Goal: Task Accomplishment & Management: Manage account settings

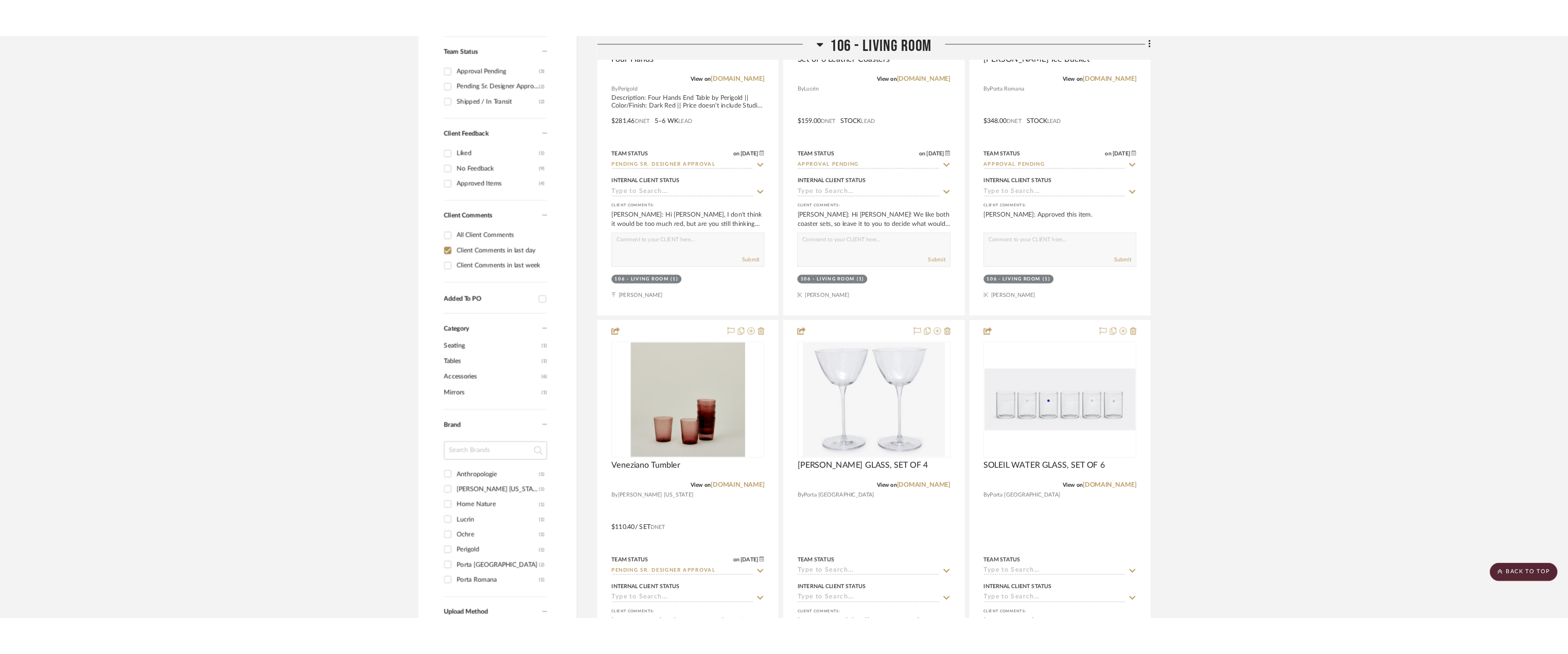
scroll to position [360, 0]
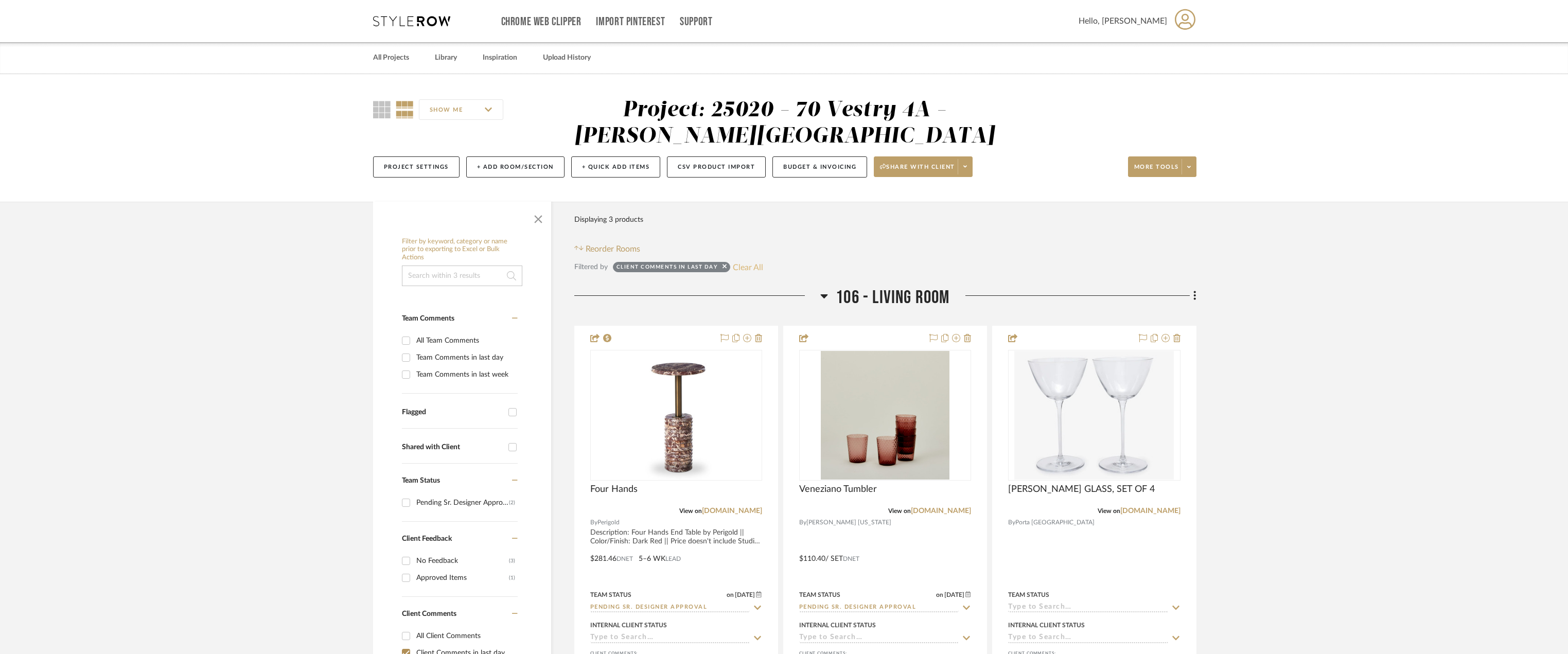
click at [757, 269] on button "Clear All" at bounding box center [748, 267] width 30 height 13
checkbox input "false"
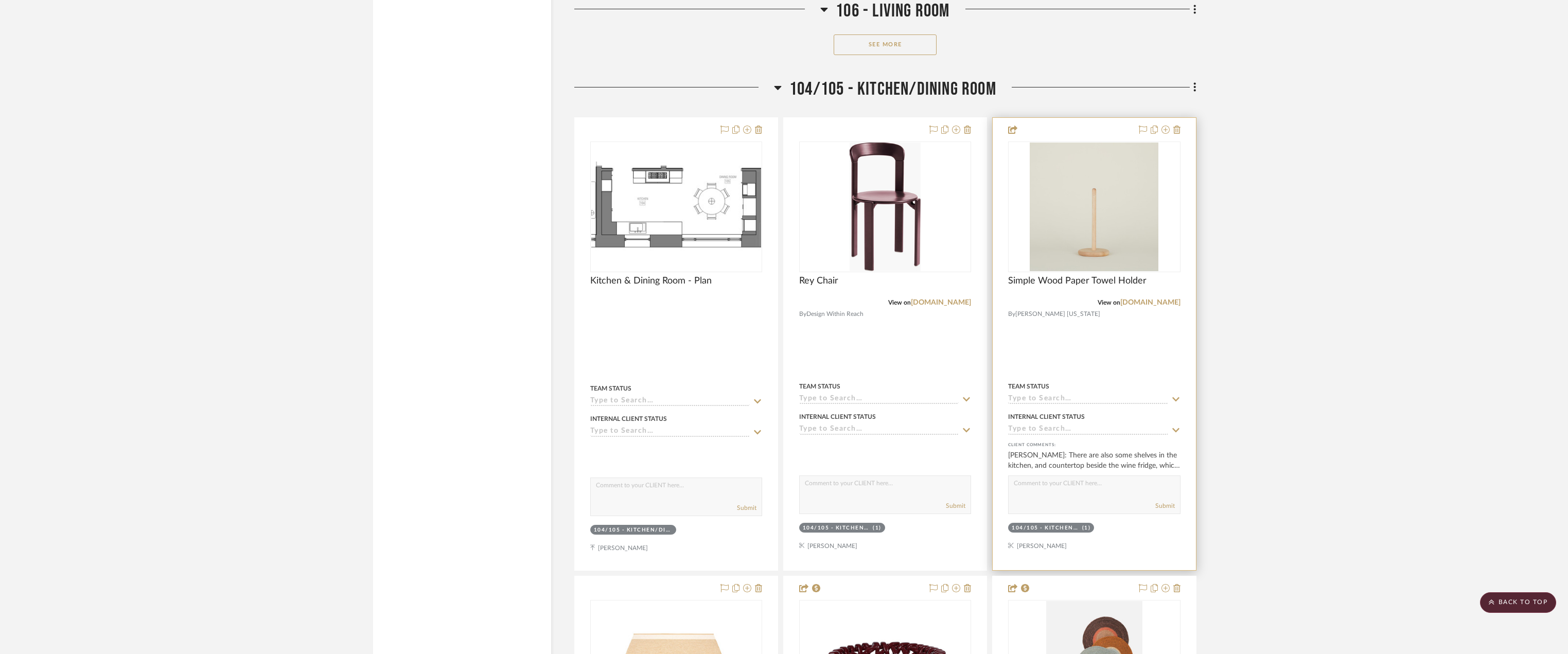
scroll to position [2830, 0]
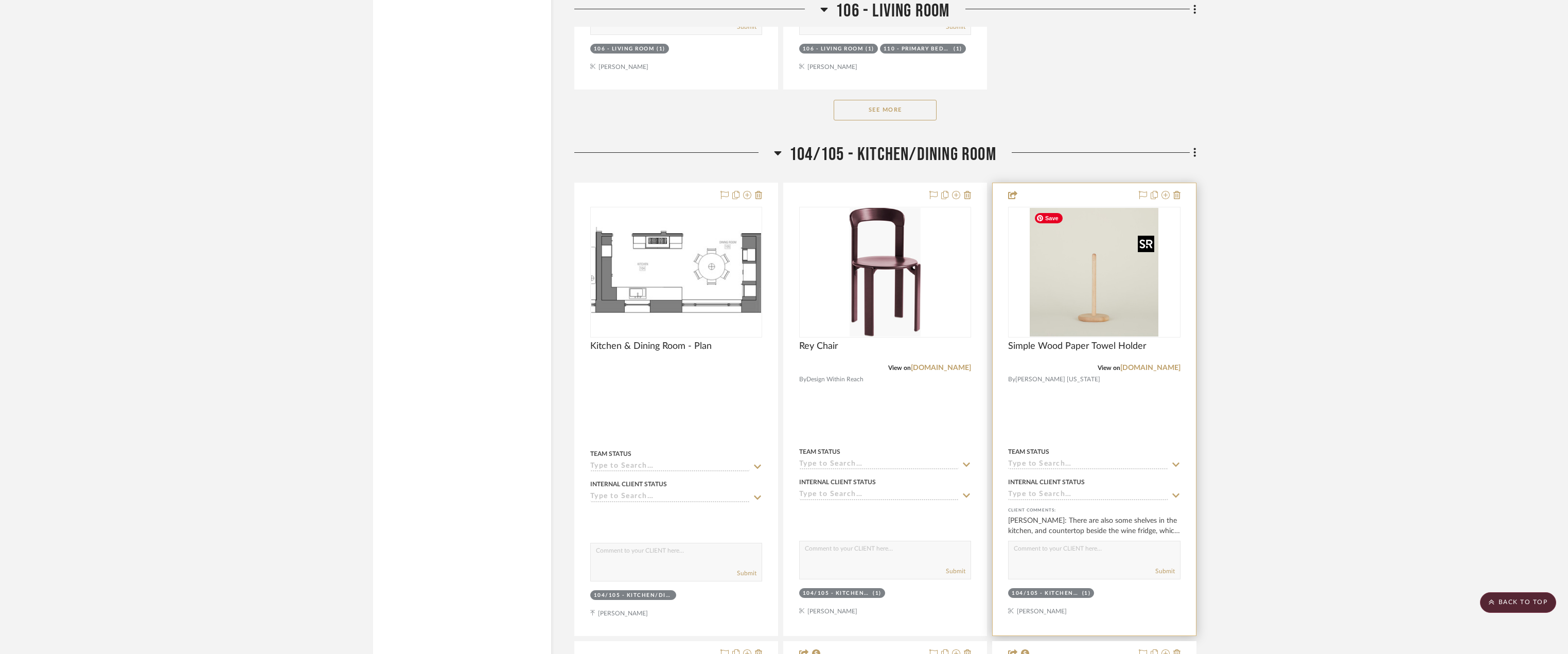
click at [1106, 285] on img "0" at bounding box center [1093, 272] width 128 height 128
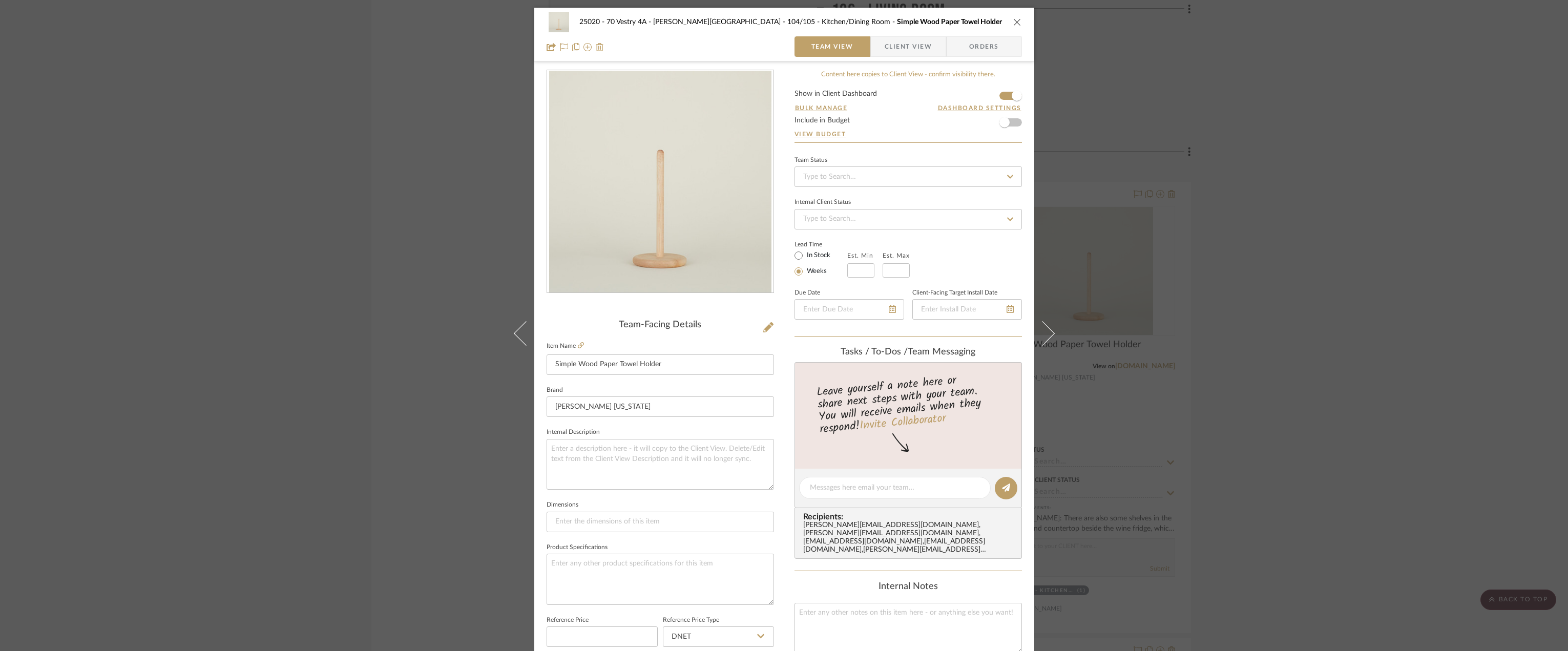
scroll to position [103, 0]
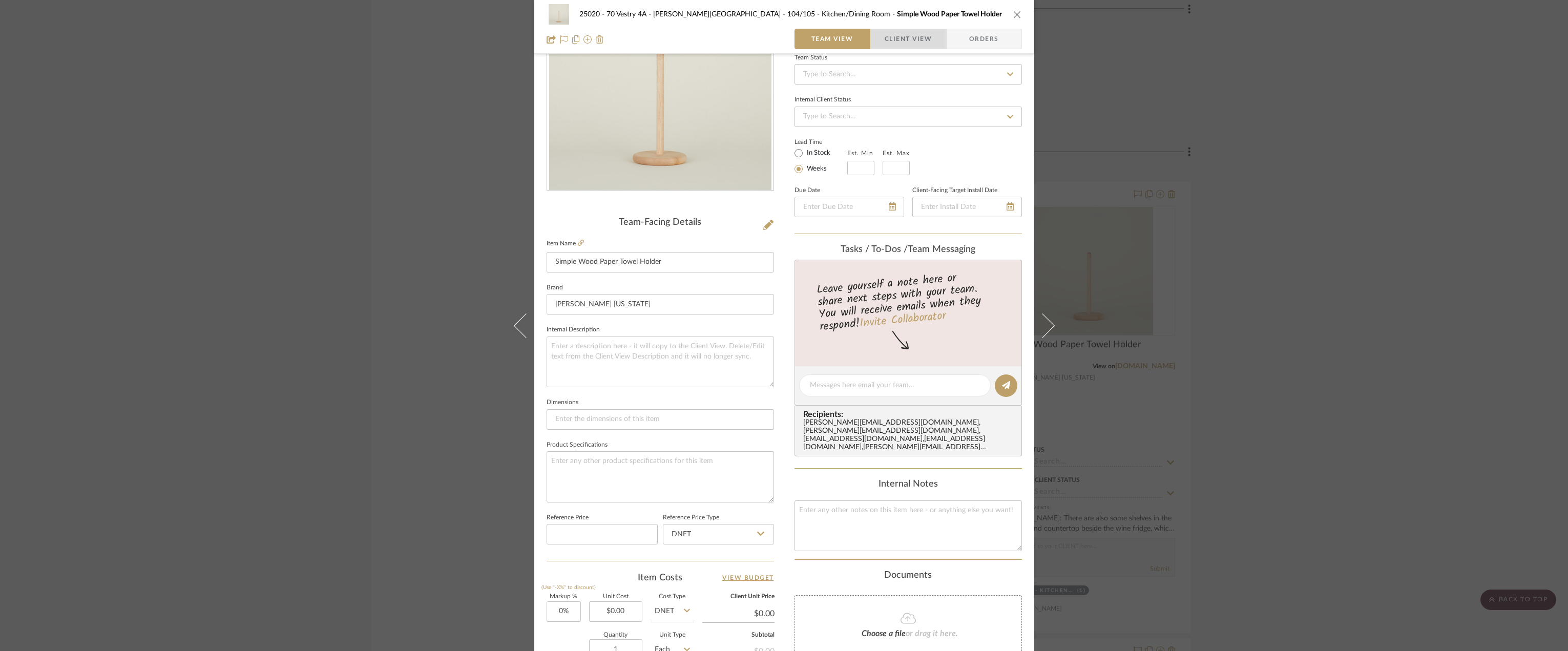
click at [906, 40] on span "Client View" at bounding box center [908, 39] width 47 height 21
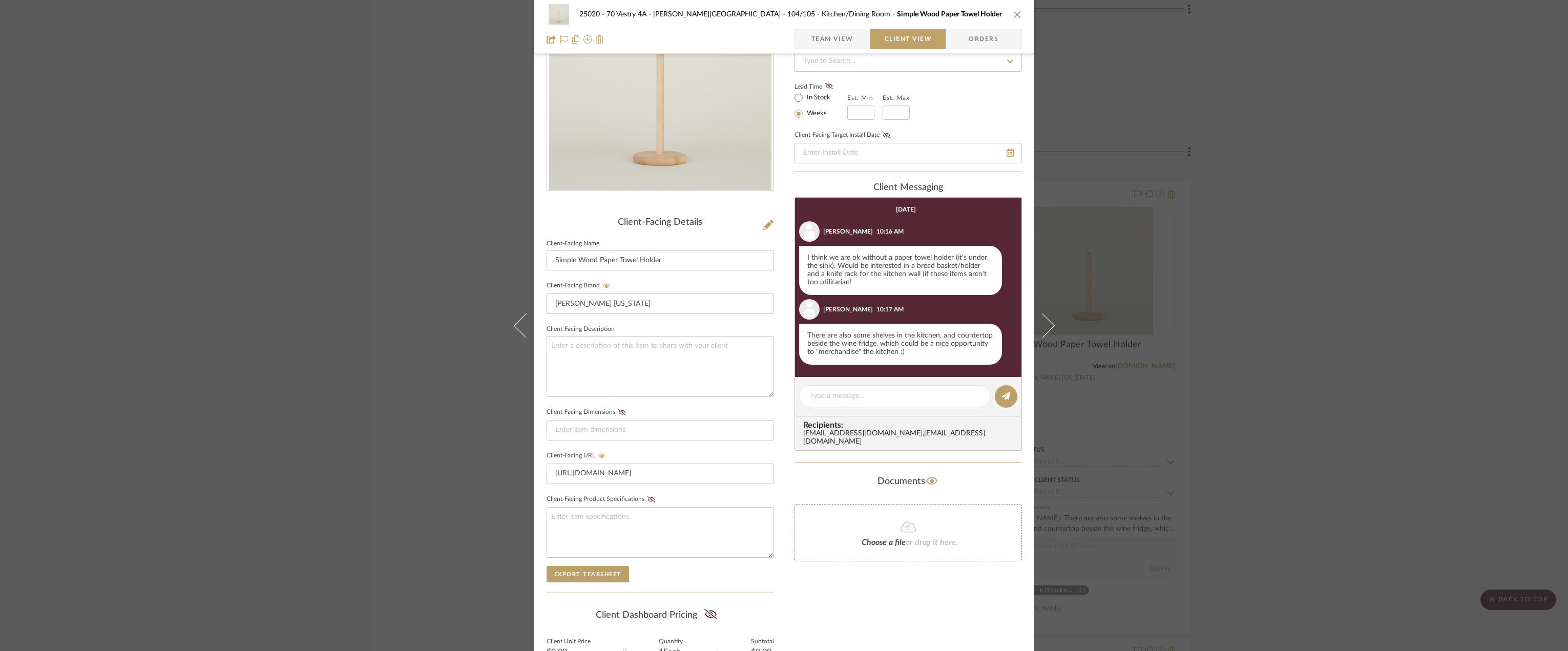
drag, startPoint x: 1374, startPoint y: 326, endPoint x: 1255, endPoint y: 198, distance: 174.8
click at [1373, 326] on div "25020 - 70 Vestry 4A - [PERSON_NAME] 104/105 - Kitchen/Dining Room Simple Wood …" at bounding box center [784, 326] width 1568 height 651
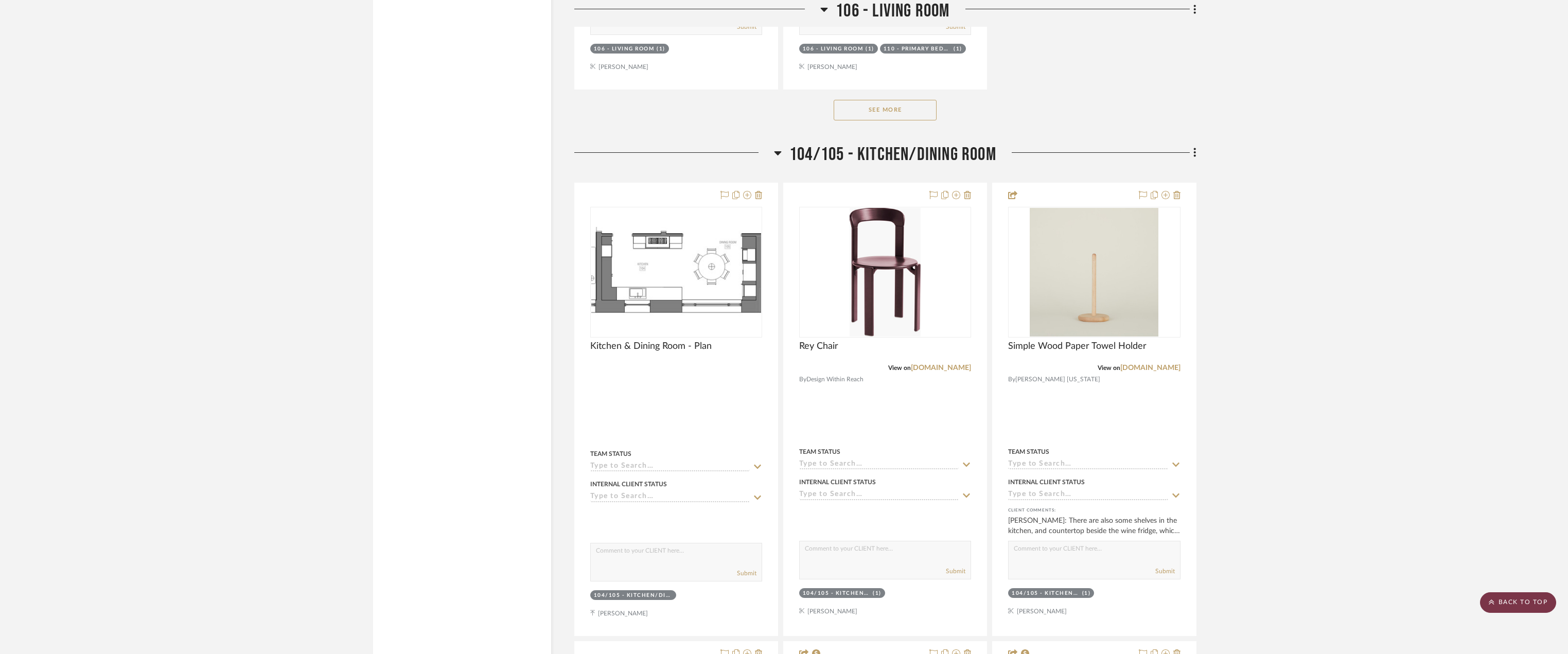
click at [1541, 610] on scroll-to-top-button "BACK TO TOP" at bounding box center [1518, 602] width 76 height 21
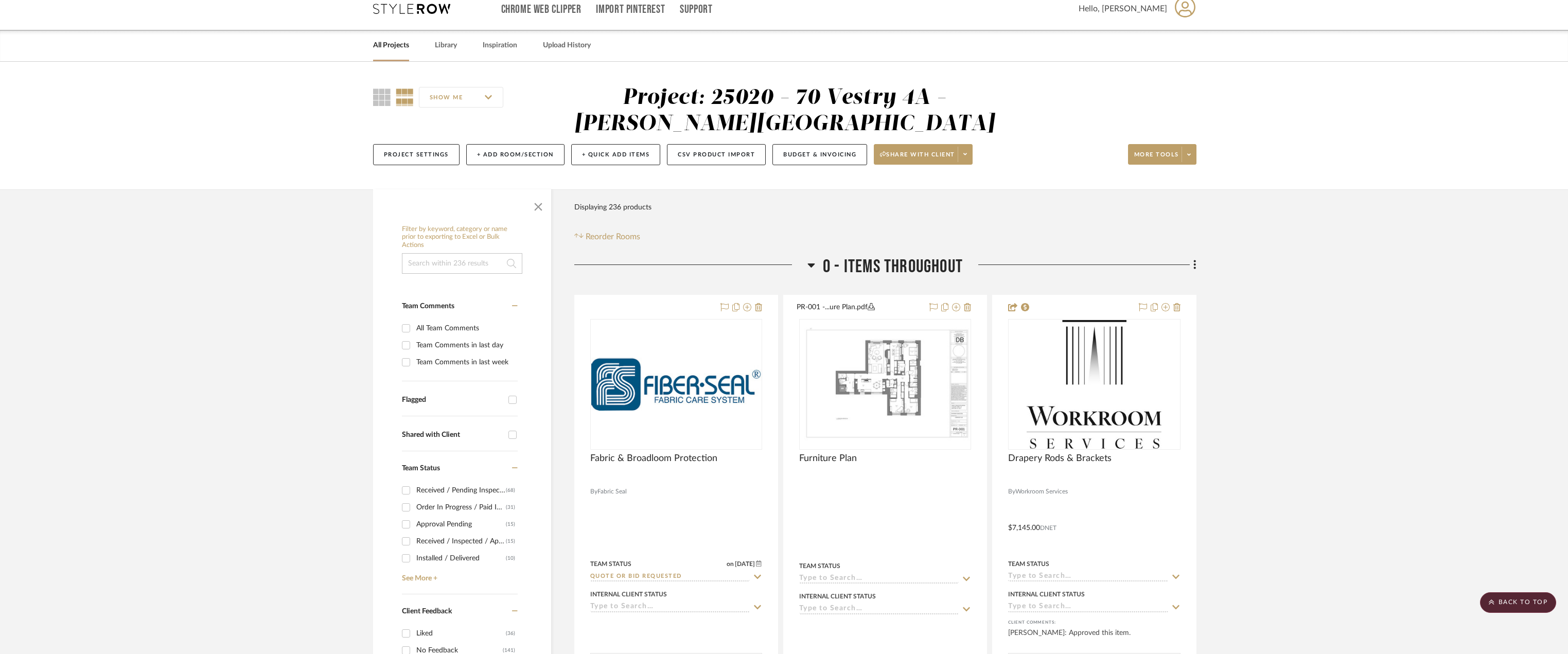
scroll to position [0, 0]
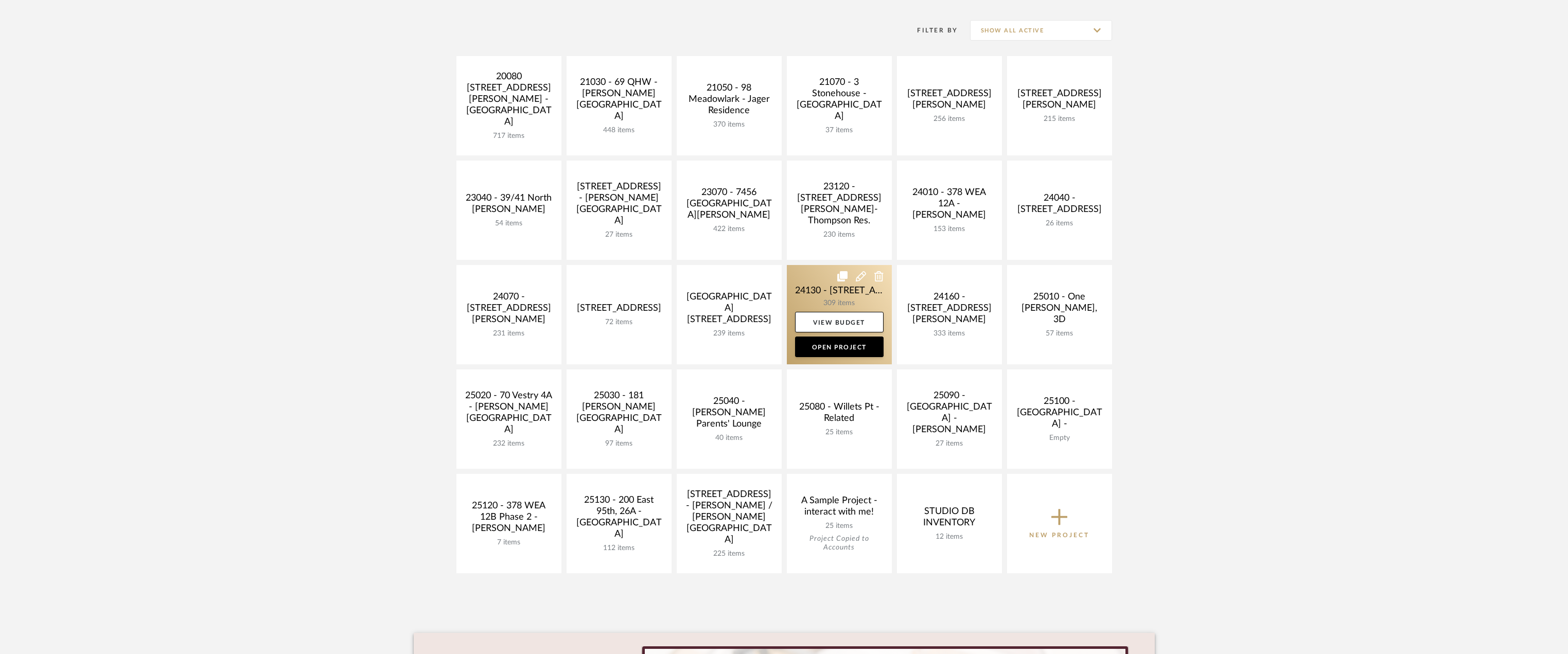
scroll to position [257, 0]
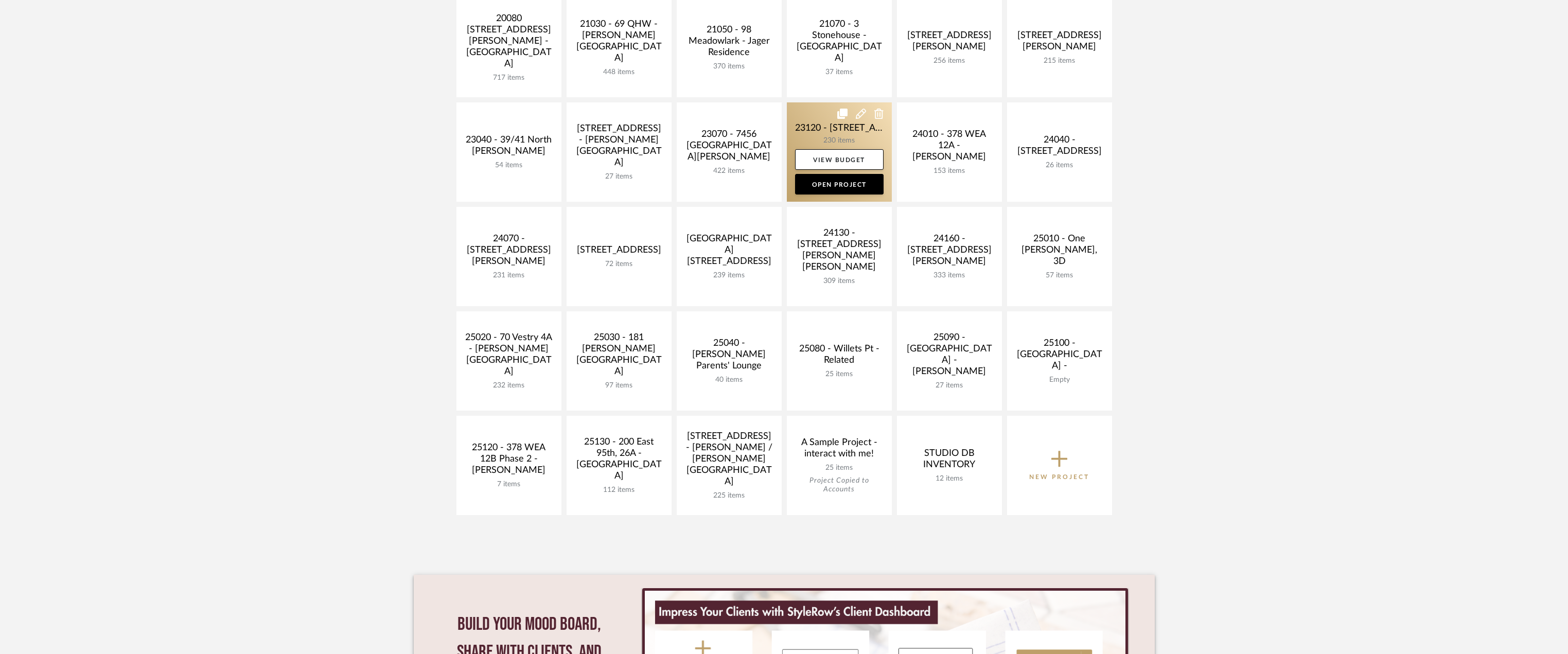
click at [854, 135] on link at bounding box center [839, 152] width 105 height 100
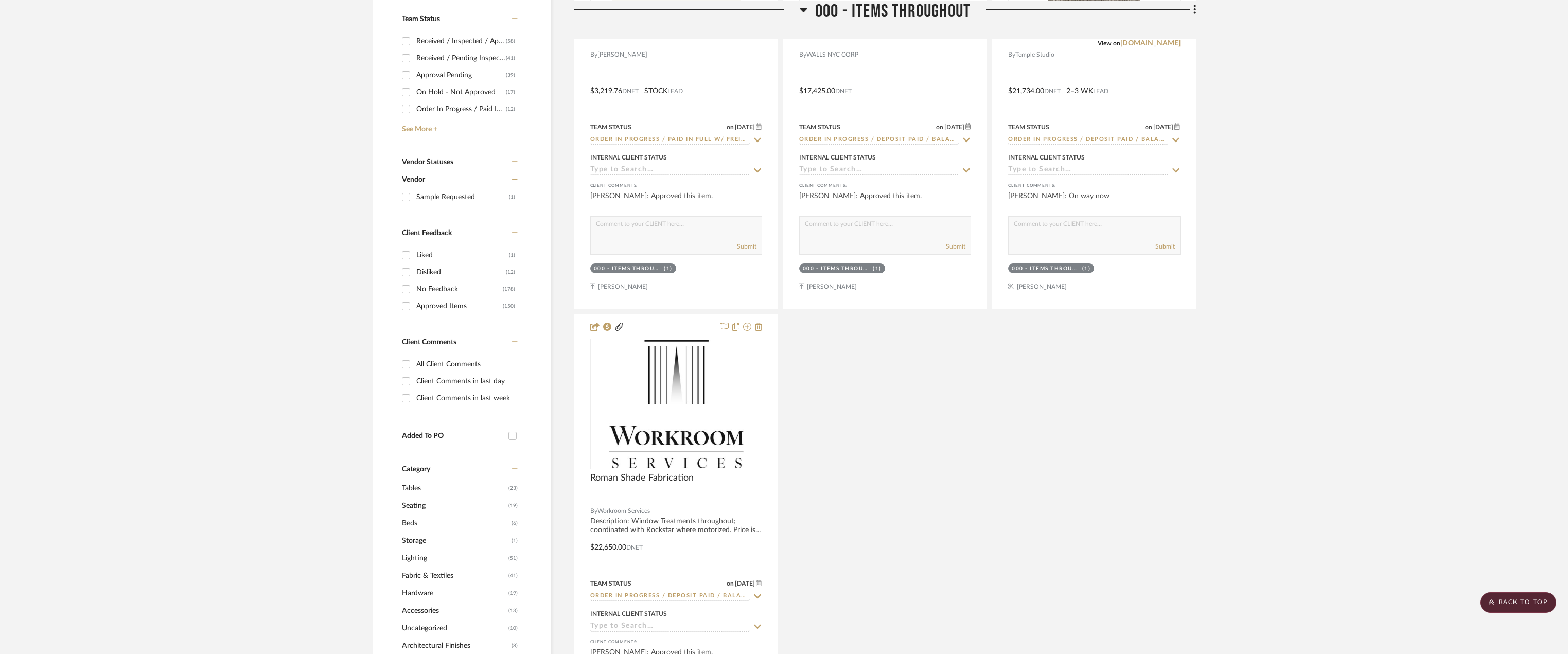
scroll to position [462, 0]
click at [0, 0] on img at bounding box center [0, 0] width 0 height 0
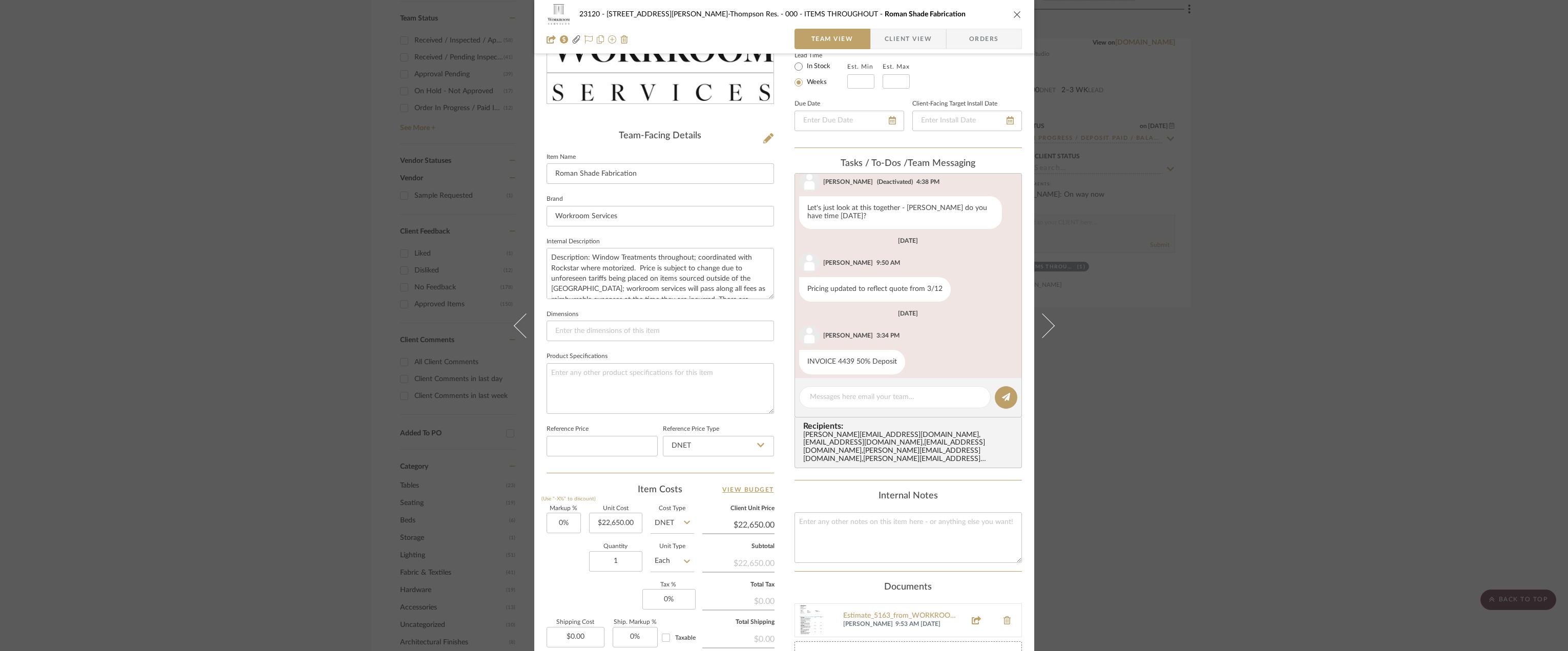
scroll to position [307, 0]
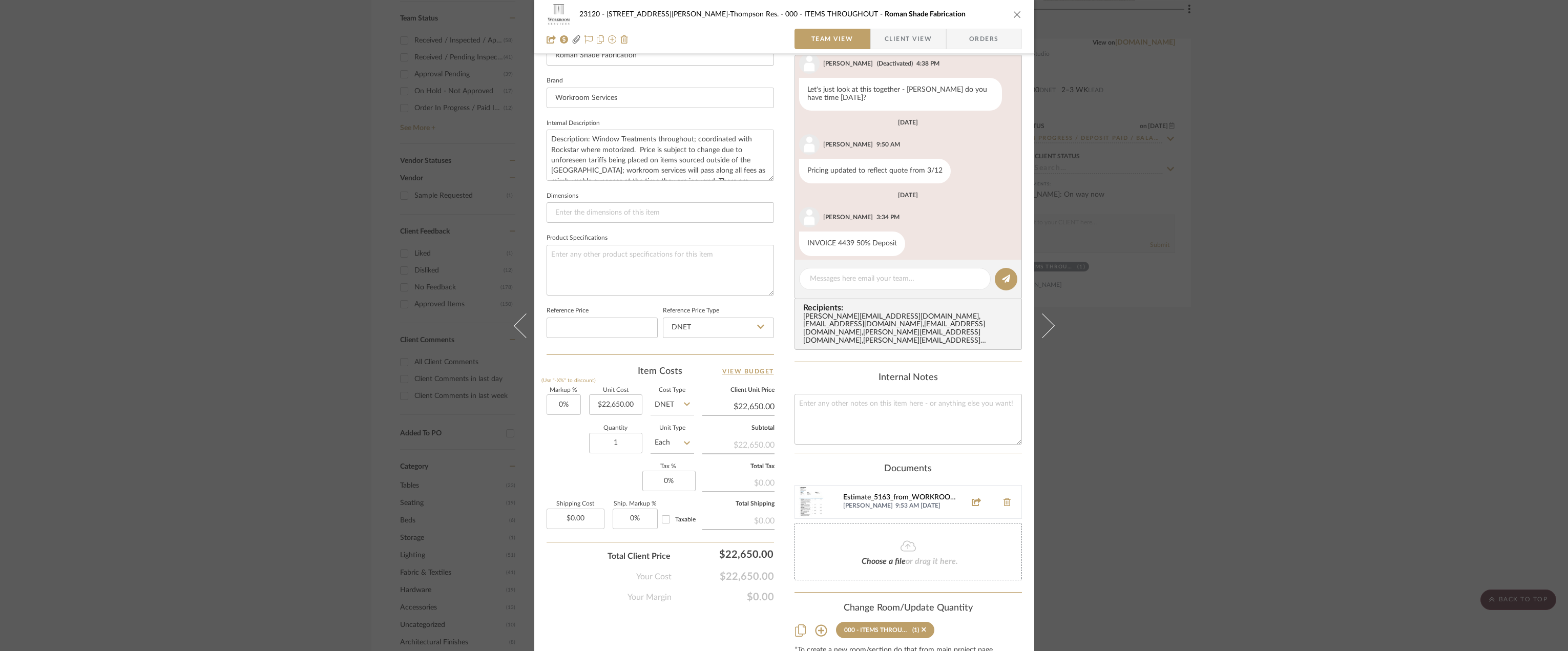
click at [911, 494] on div "Estimate_5163_from_WORKROOM_SERVICES_INC (4).pdf" at bounding box center [902, 498] width 117 height 8
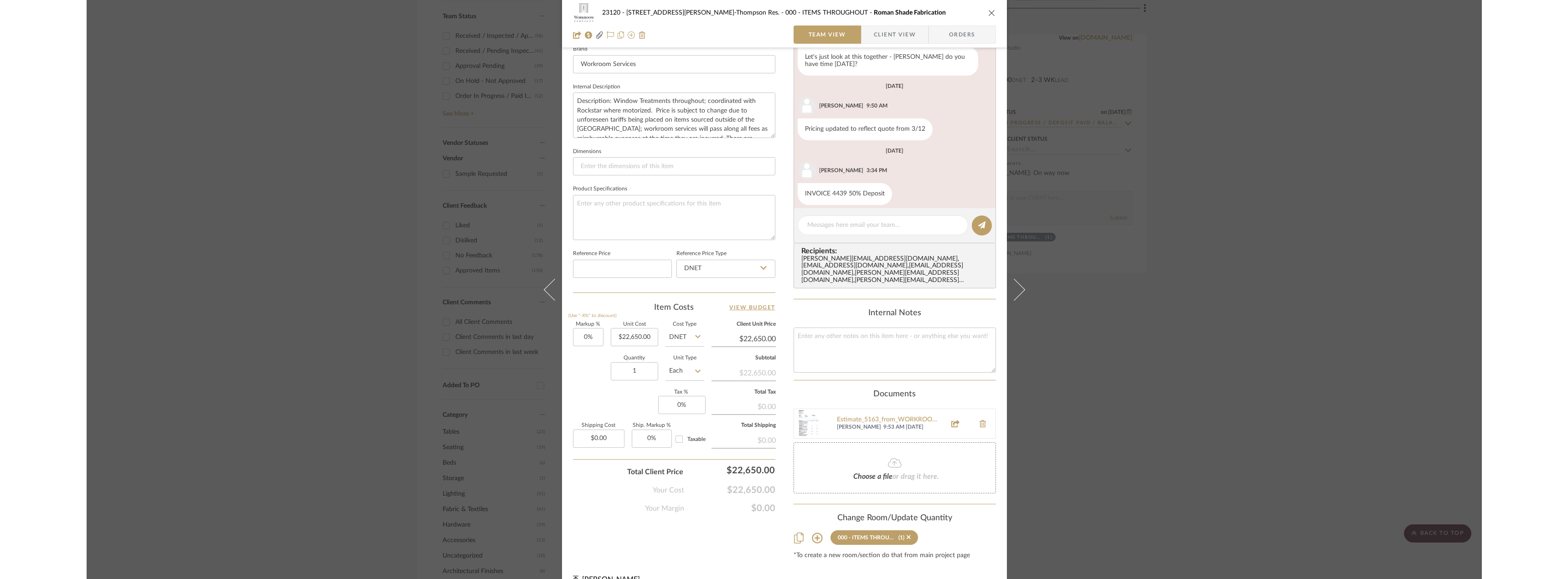
scroll to position [305, 0]
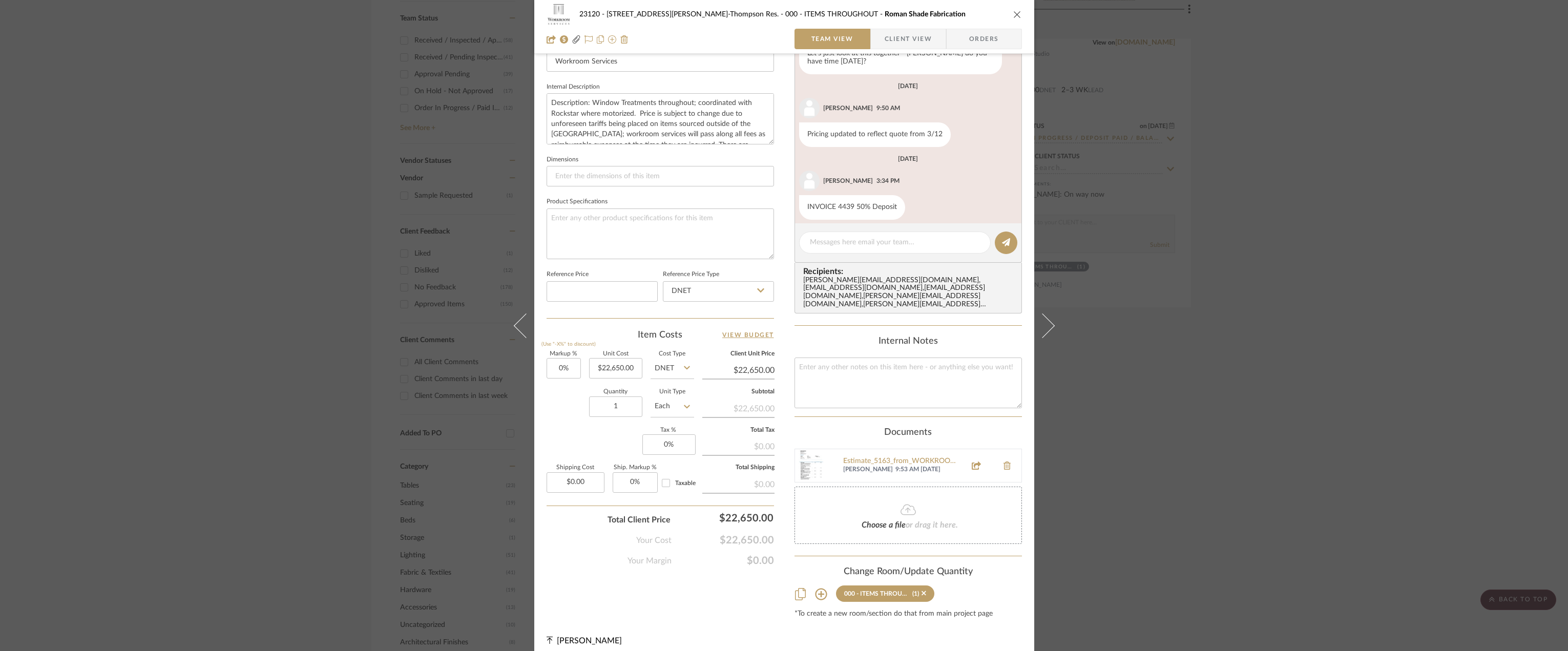
click at [896, 449] on div "Estimate_5163_from_WORKROOM_SERVICES_INC (4).pdf Julia Bialke 9:53 AM 03/19/2025" at bounding box center [908, 465] width 227 height 34
click at [893, 457] on div "Estimate_5163_from_WORKROOM_SERVICES_INC (4).pdf" at bounding box center [902, 462] width 117 height 8
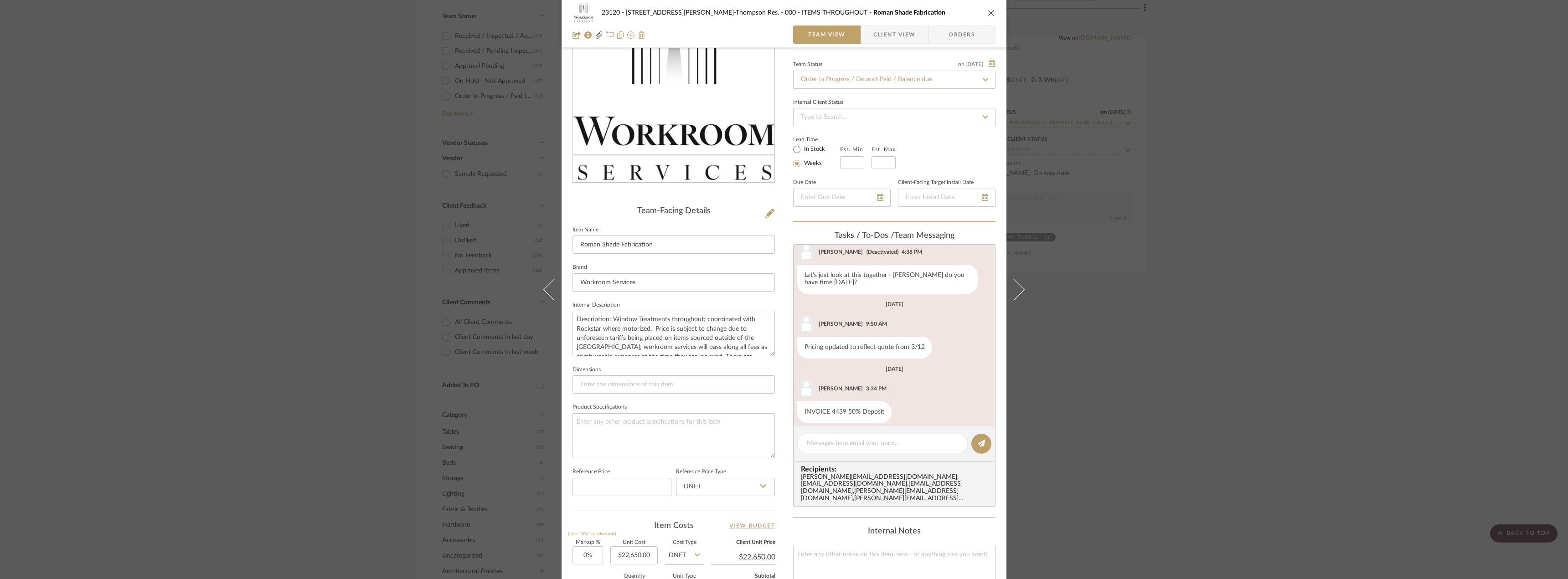
scroll to position [0, 0]
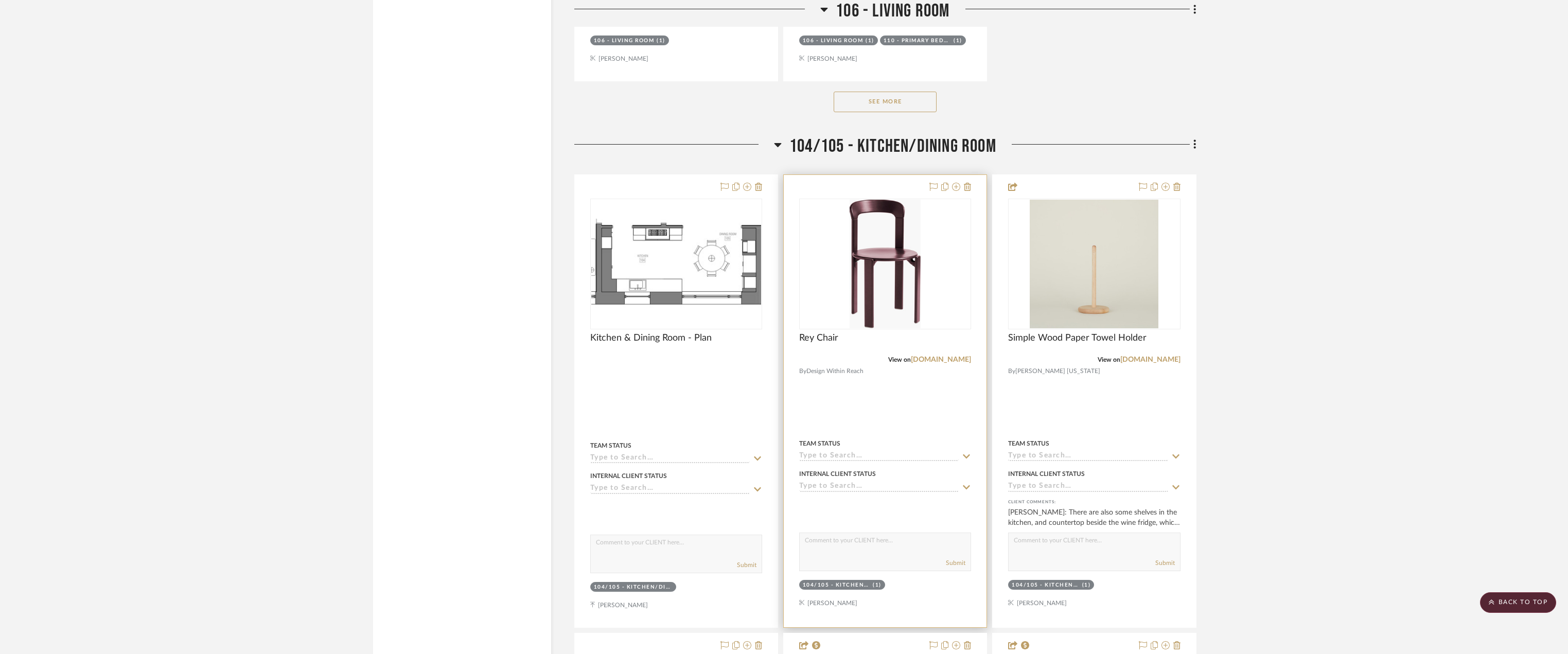
scroll to position [2880, 0]
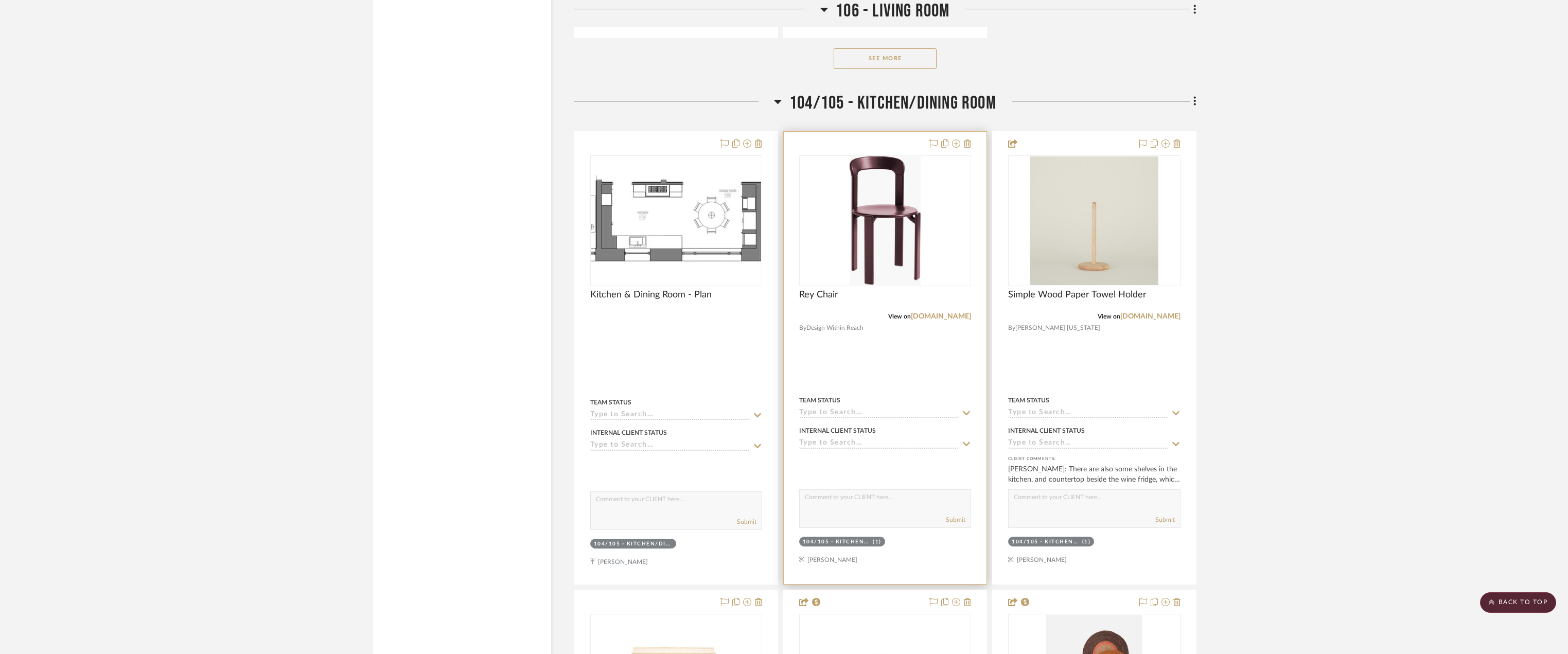
click at [827, 409] on input at bounding box center [879, 414] width 159 height 10
type input "quote"
click at [842, 458] on span "Quote or Bid Requested" at bounding box center [857, 461] width 93 height 7
type input "[DATE]"
type input "Quote or Bid Requested"
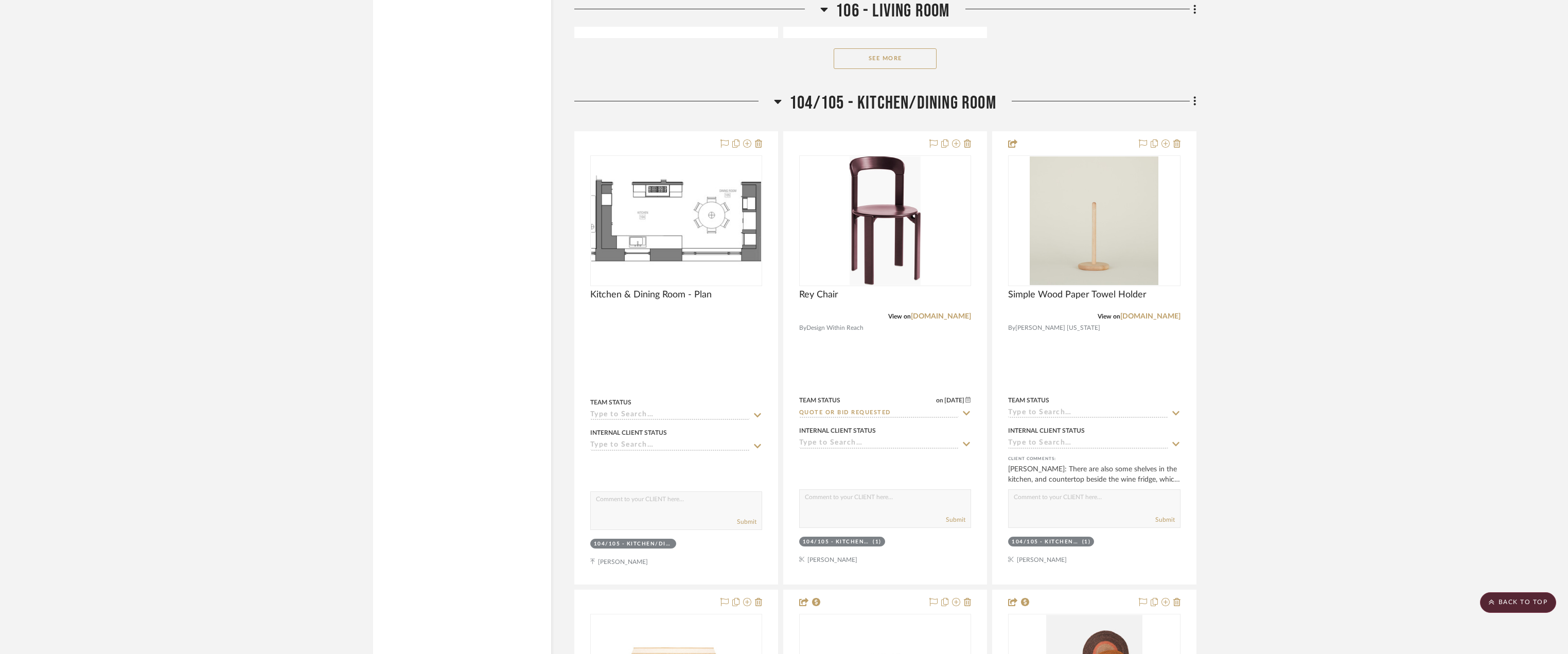
click at [1249, 283] on project-details-page "SHOW ME Project: 25020 - 70 Vestry 4A - [PERSON_NAME] Project Settings + Add Ro…" at bounding box center [784, 607] width 1568 height 6827
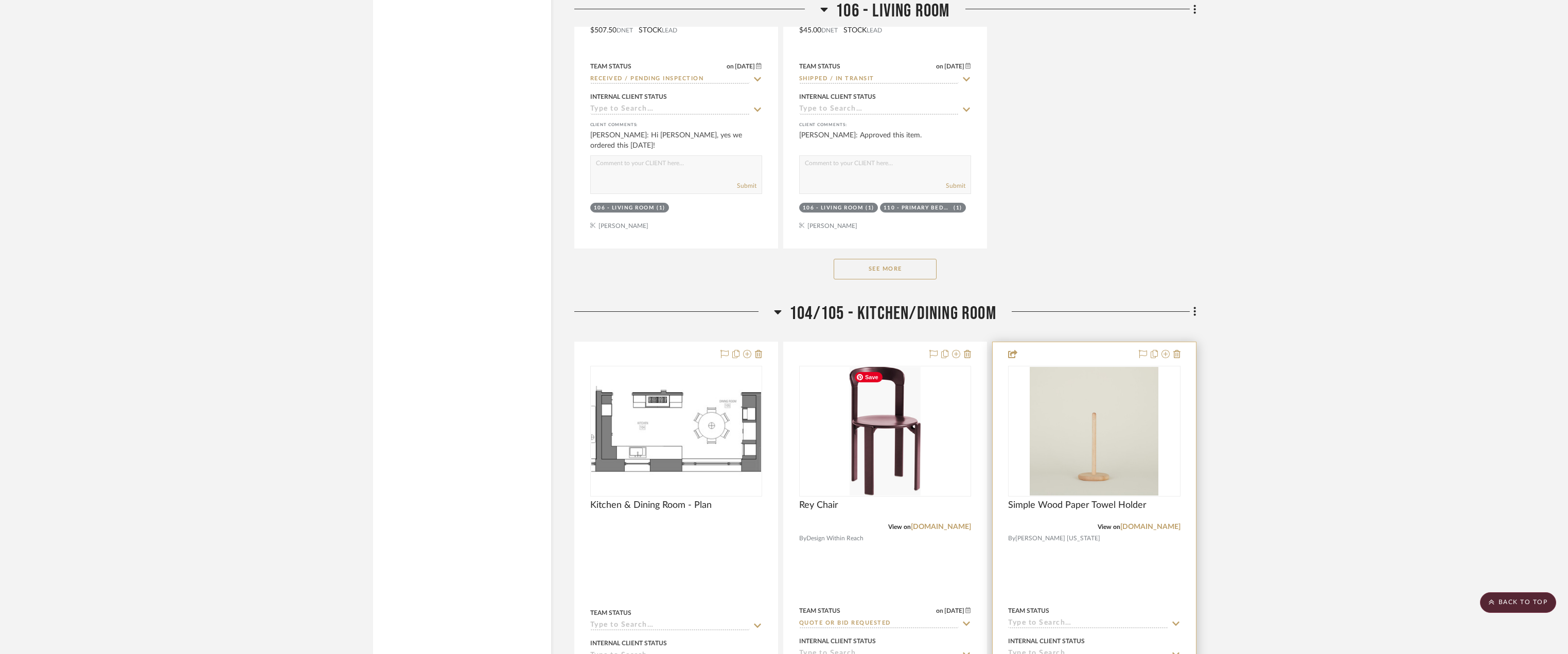
scroll to position [2675, 0]
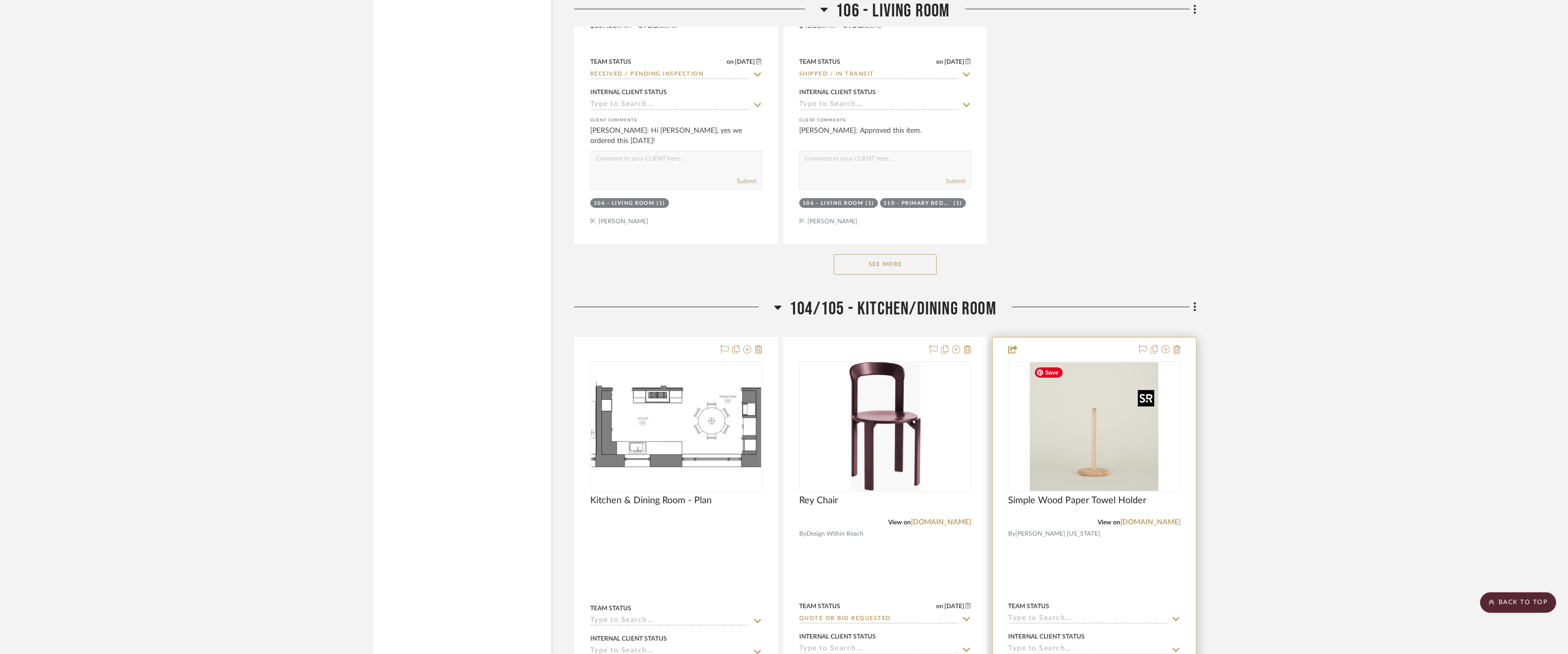
click at [1064, 403] on img "0" at bounding box center [1093, 426] width 128 height 128
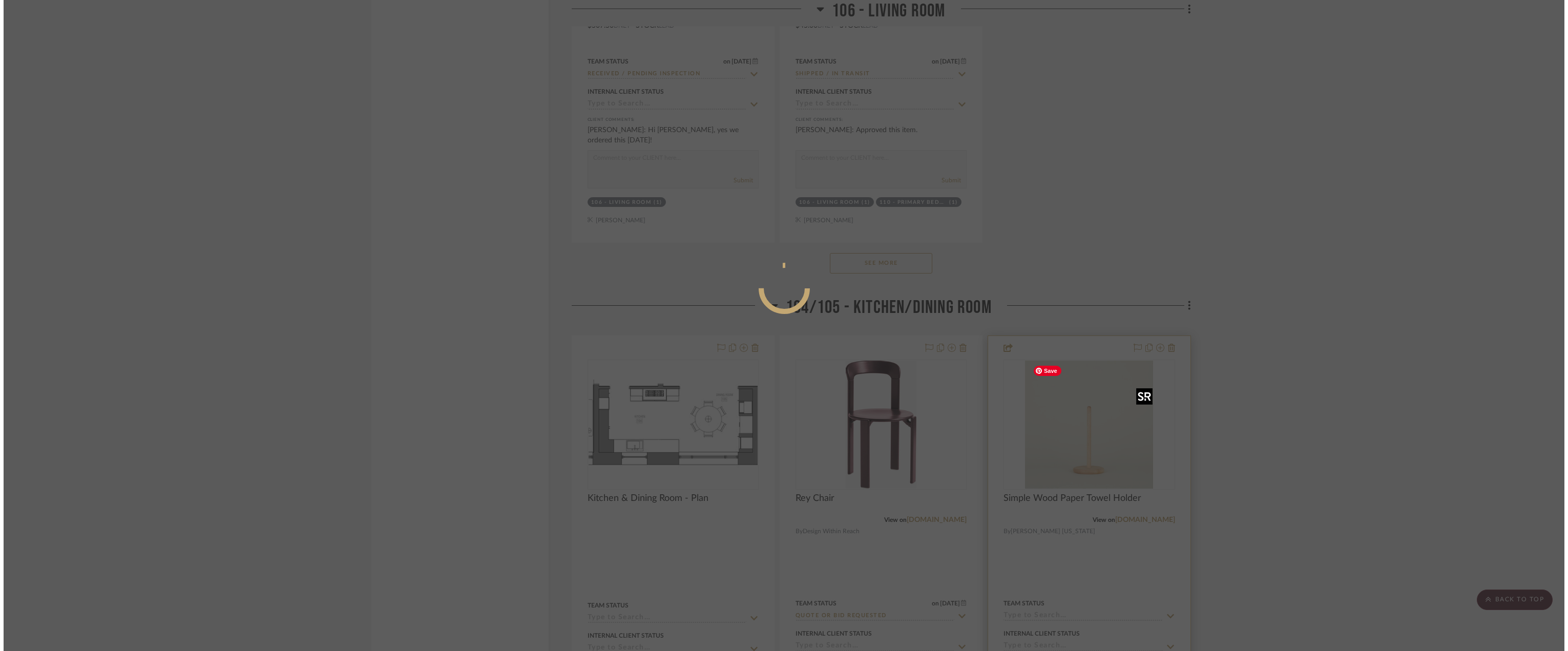
scroll to position [0, 0]
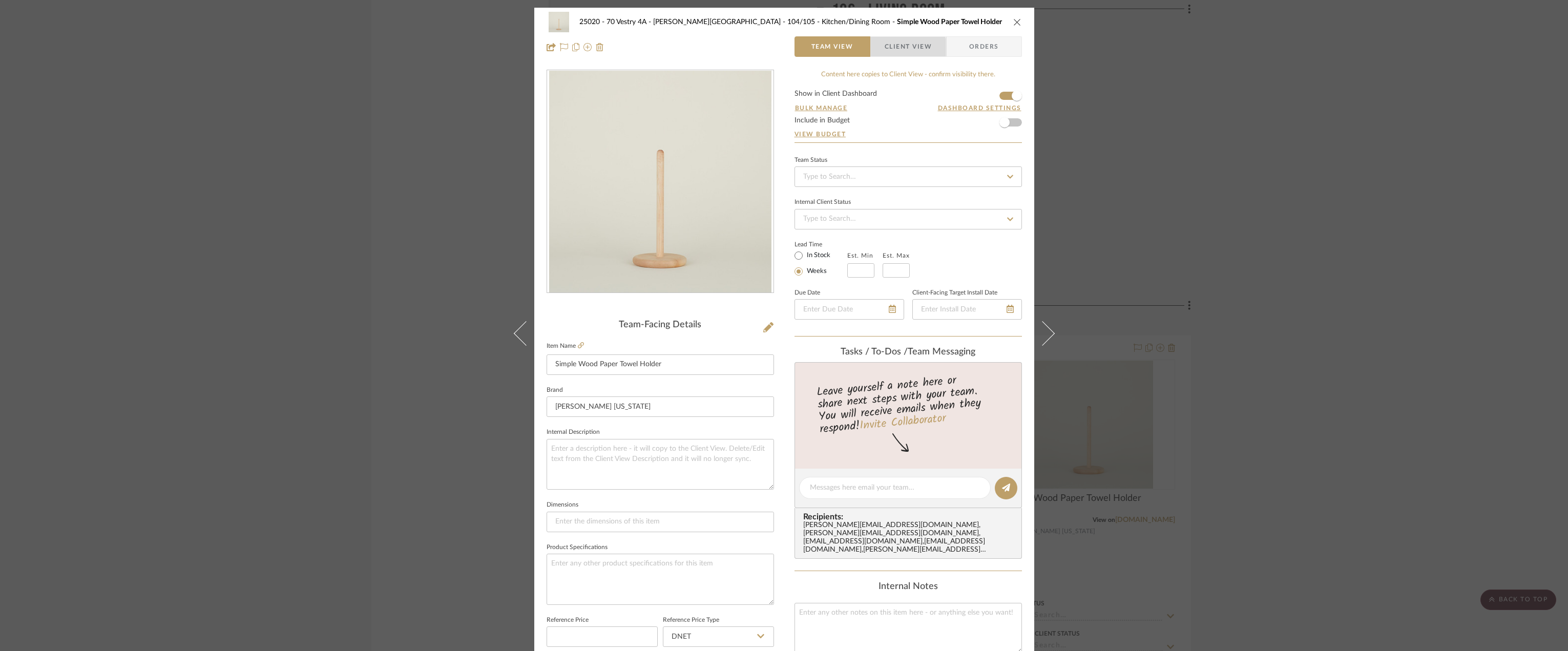
click at [898, 50] on span "Client View" at bounding box center [908, 46] width 47 height 21
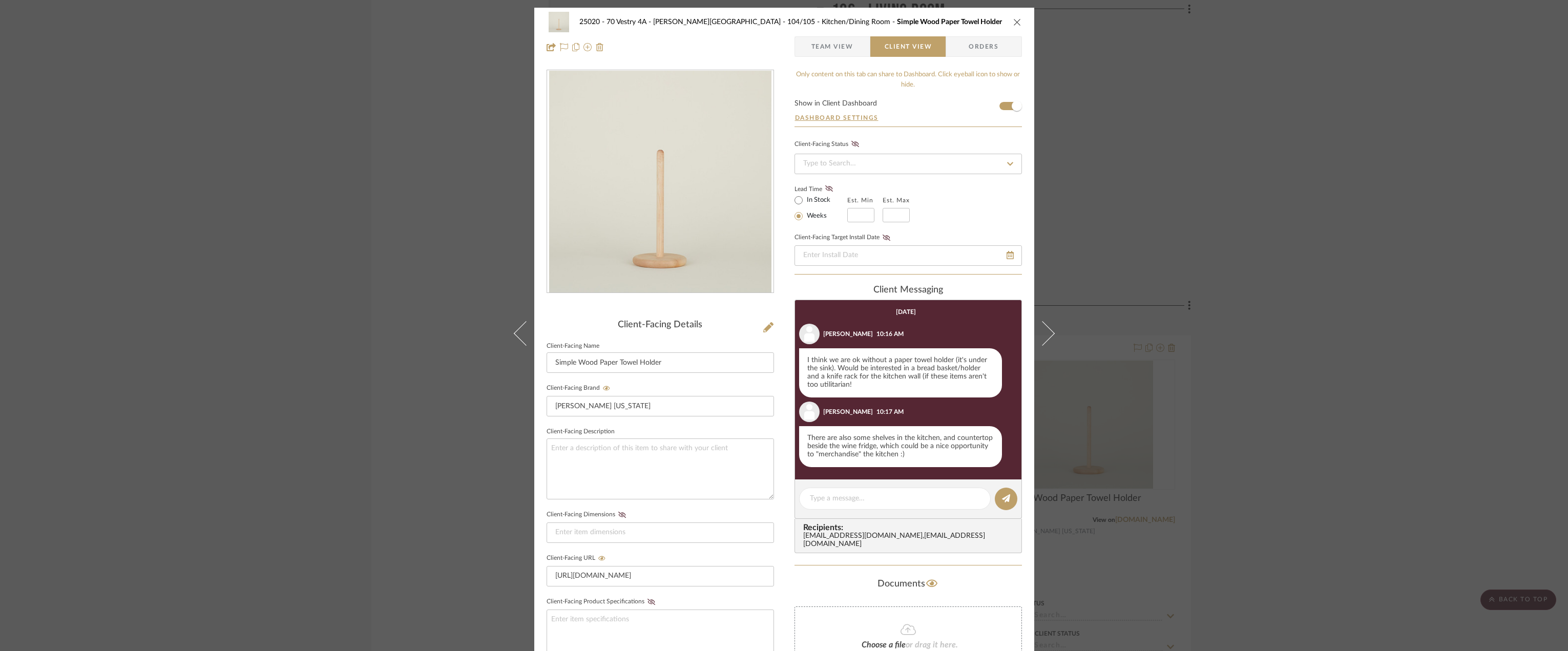
click at [1257, 231] on div "25020 - 70 Vestry 4A - Grant-Stanleigh 104/105 - Kitchen/Dining Room Simple Woo…" at bounding box center [784, 326] width 1568 height 651
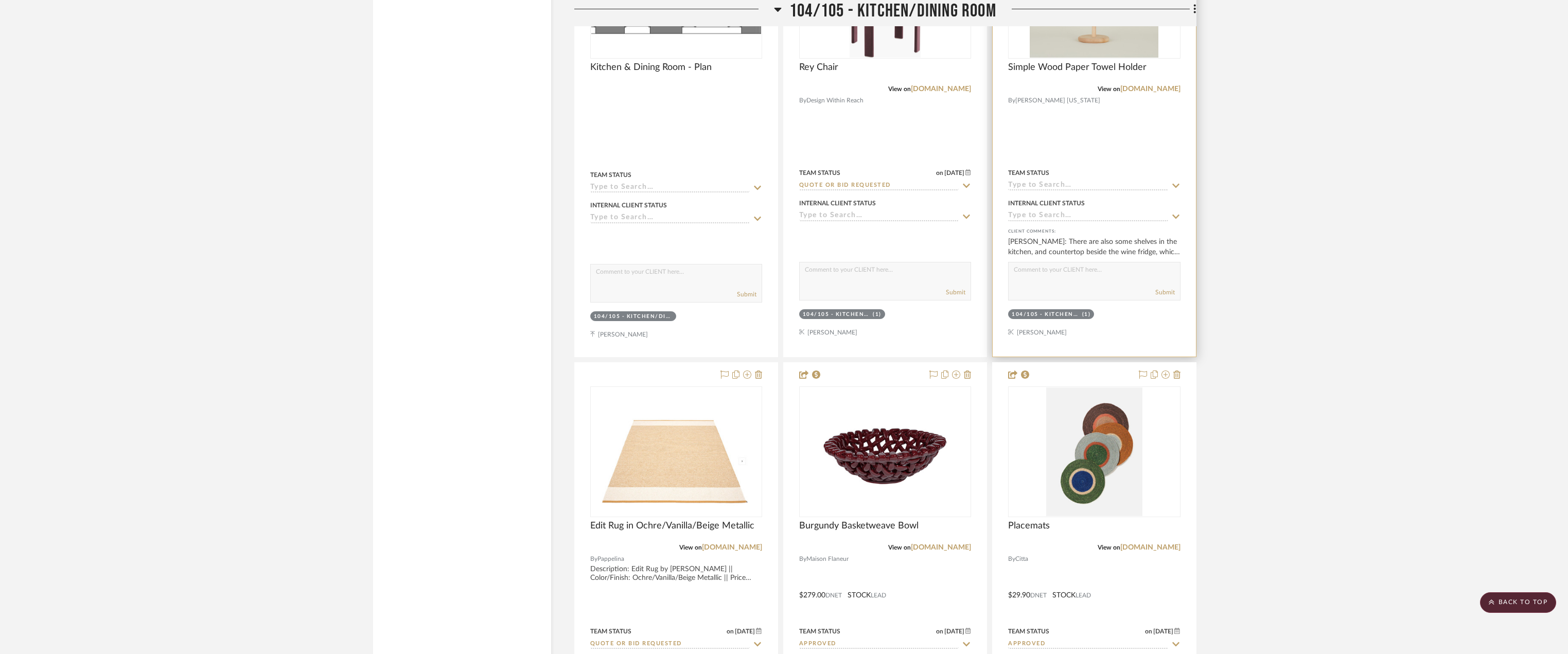
scroll to position [3293, 0]
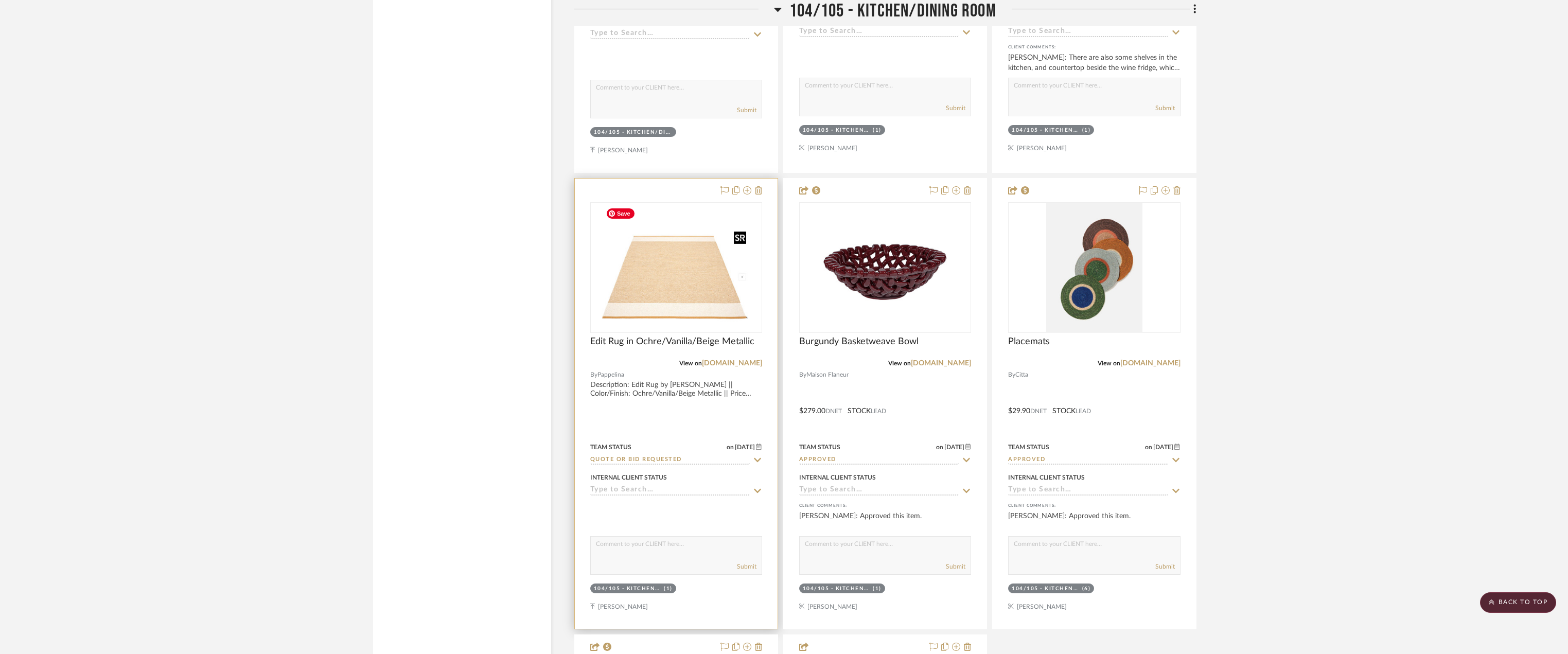
click at [686, 271] on img "0" at bounding box center [675, 267] width 148 height 128
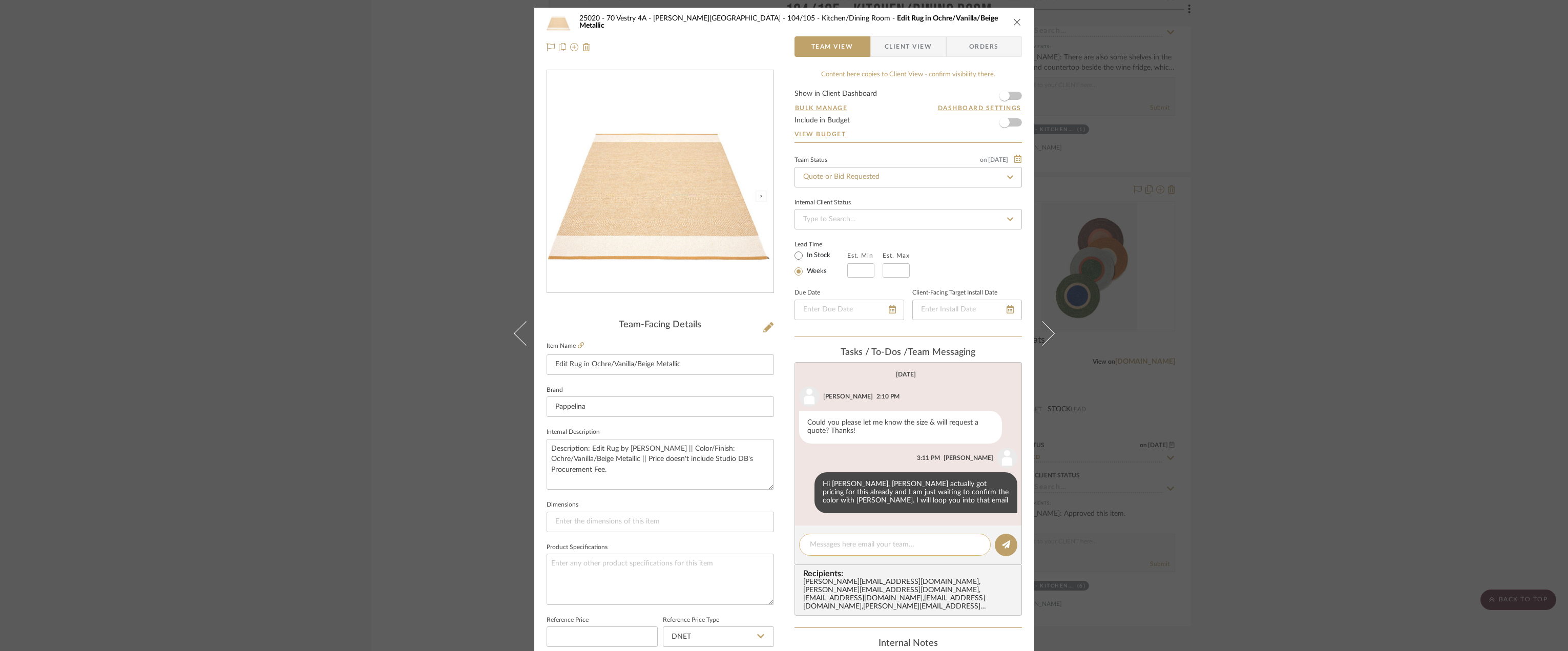
click at [862, 544] on textarea at bounding box center [895, 545] width 170 height 11
type textarea "Hi [PERSON_NAME],"
click at [435, 97] on div "25020 - 70 Vestry 4A - Grant-Stanleigh 104/105 - Kitchen/Dining Room Edit Rug i…" at bounding box center [784, 326] width 1568 height 651
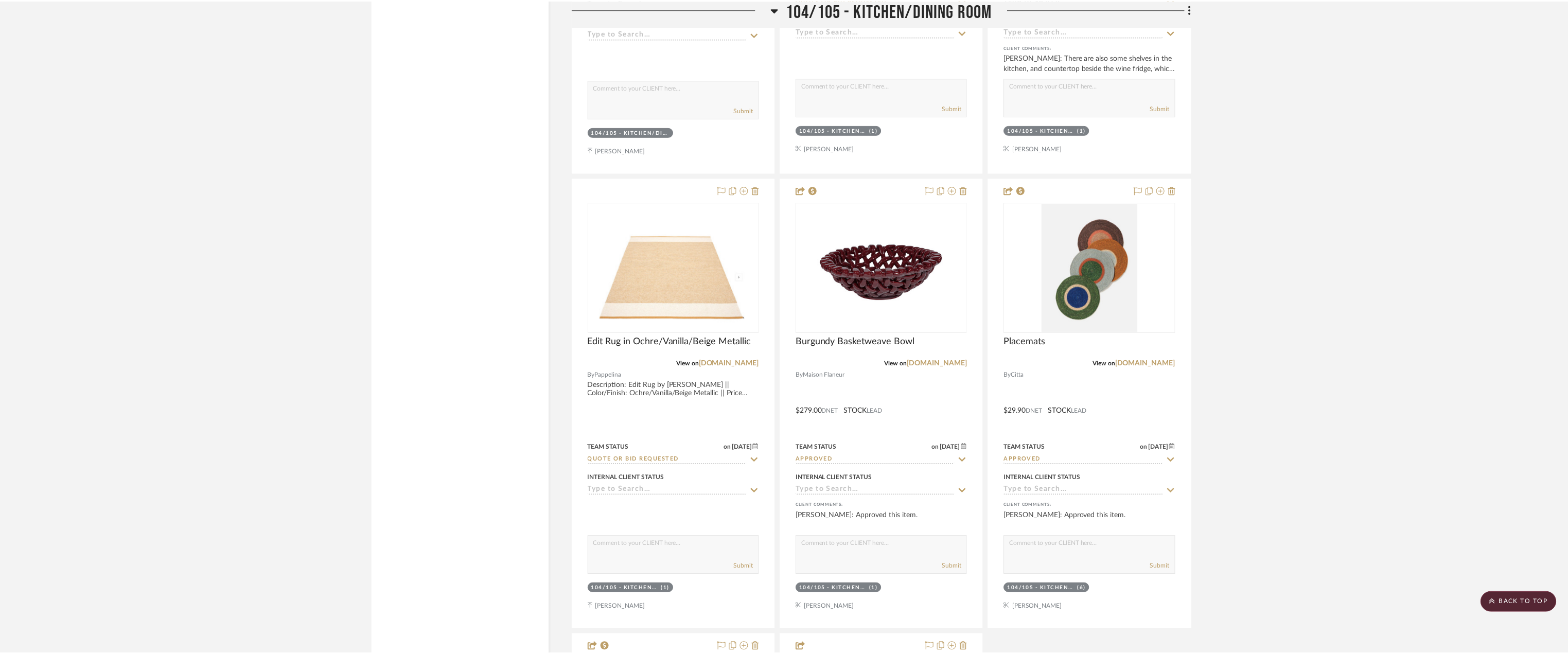
scroll to position [3293, 0]
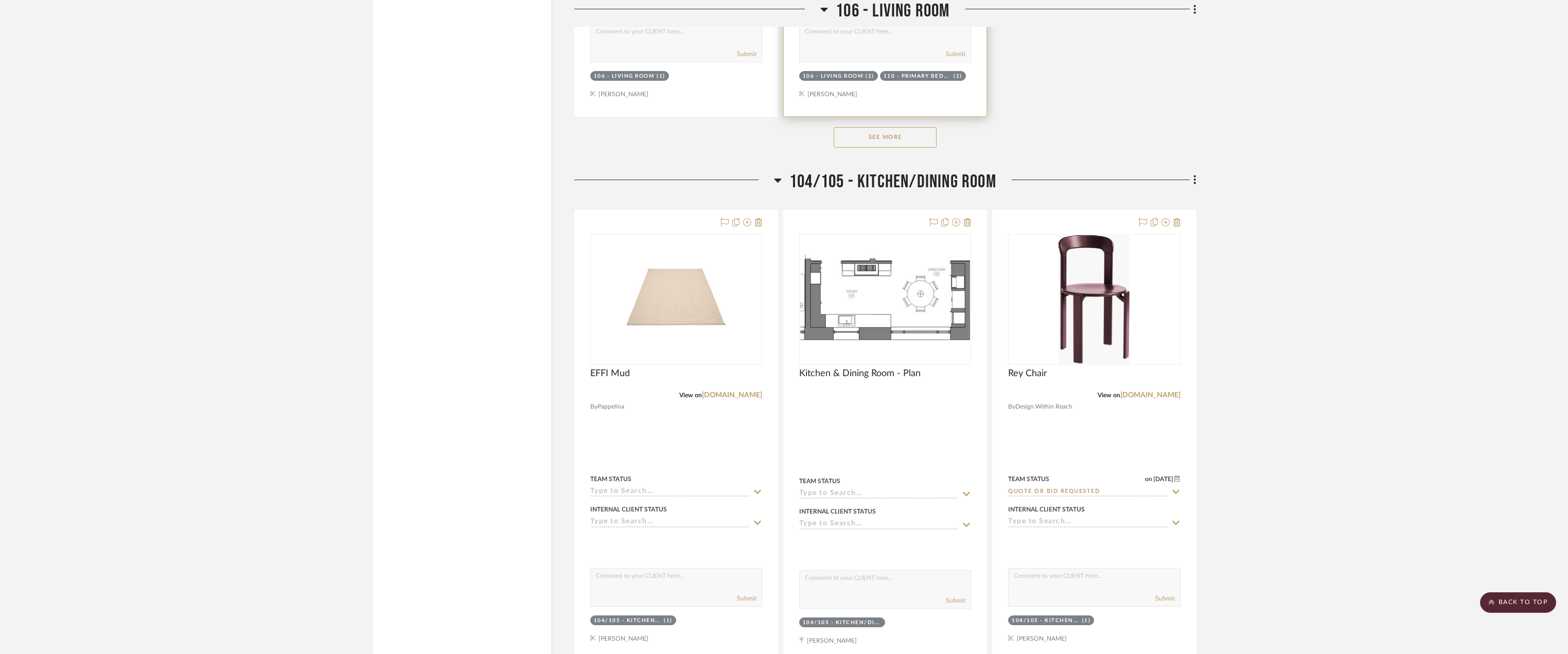
scroll to position [2932, 0]
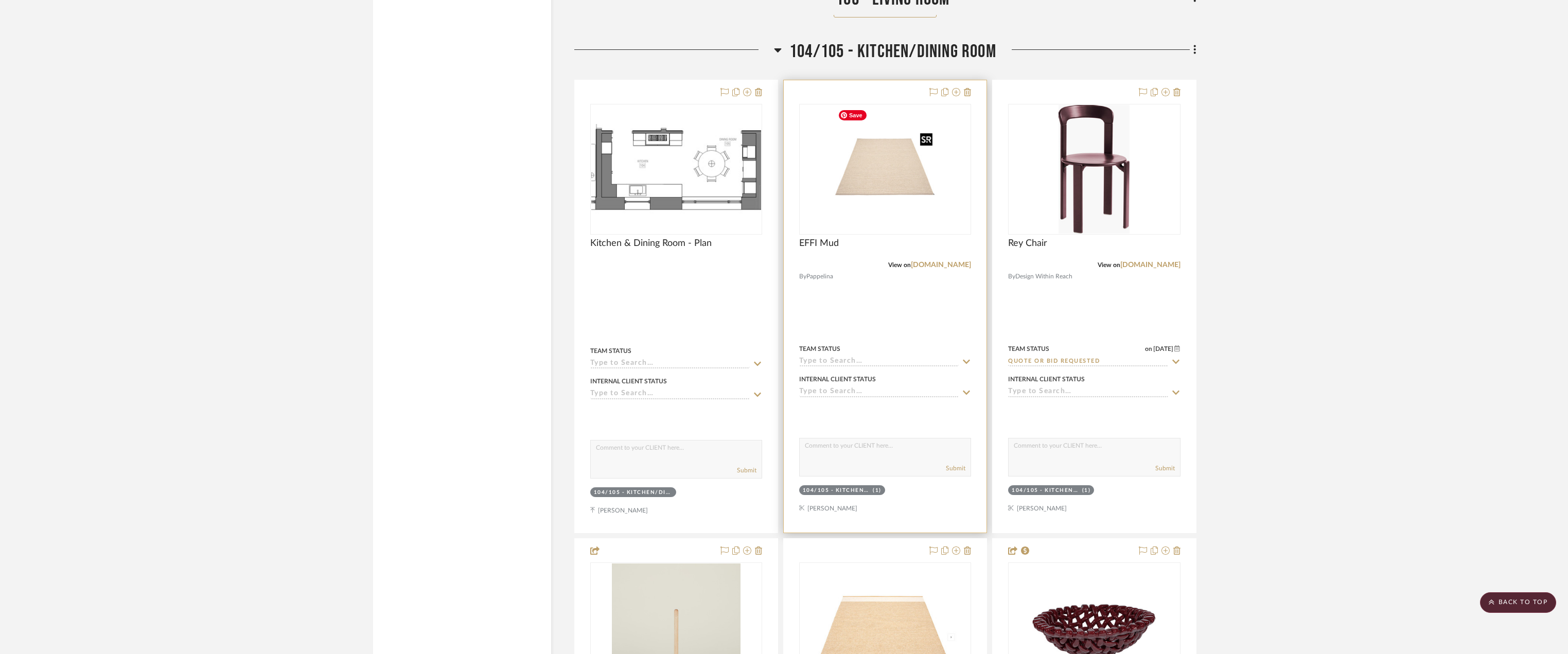
click at [915, 185] on img "0" at bounding box center [885, 169] width 103 height 128
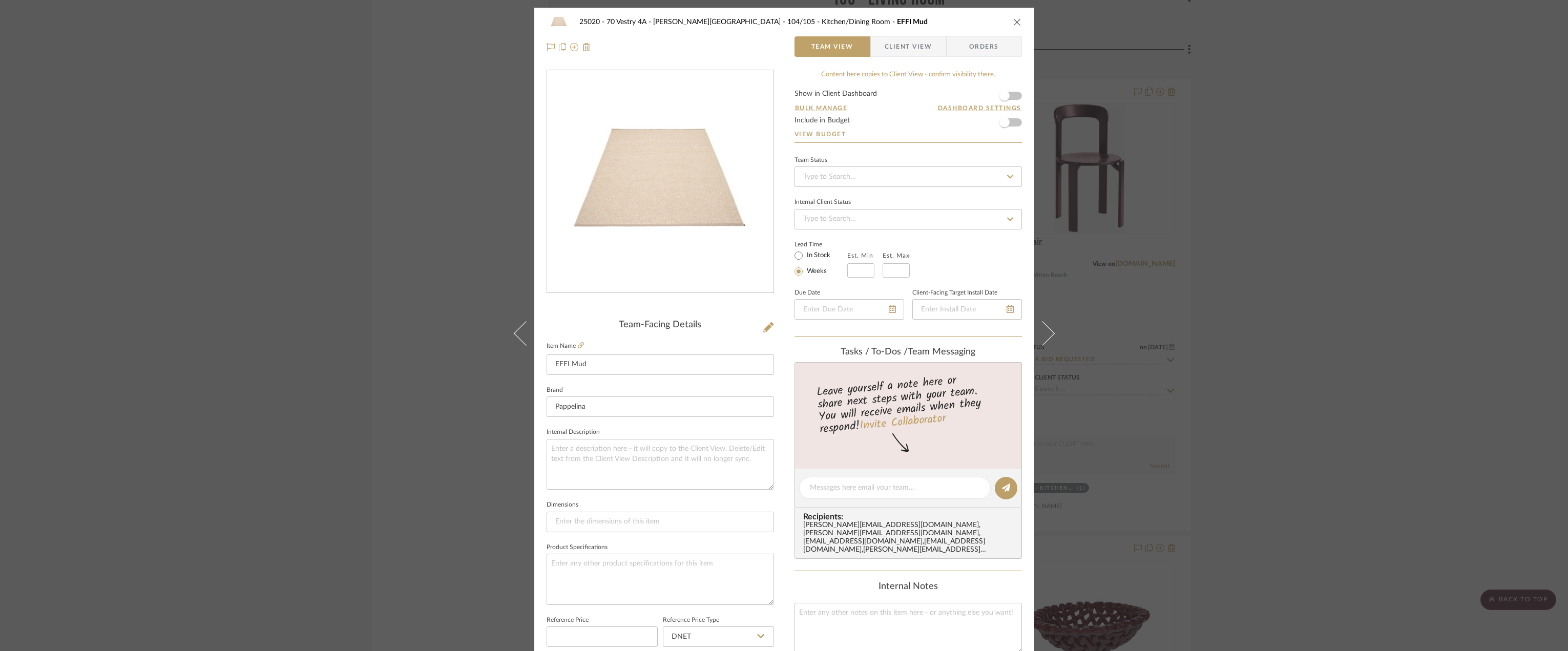
drag, startPoint x: 1342, startPoint y: 193, endPoint x: 995, endPoint y: 395, distance: 401.5
click at [1341, 192] on div "25020 - 70 Vestry 4A - Grant-Stanleigh 104/105 - Kitchen/Dining Room EFFI Mud T…" at bounding box center [784, 326] width 1568 height 651
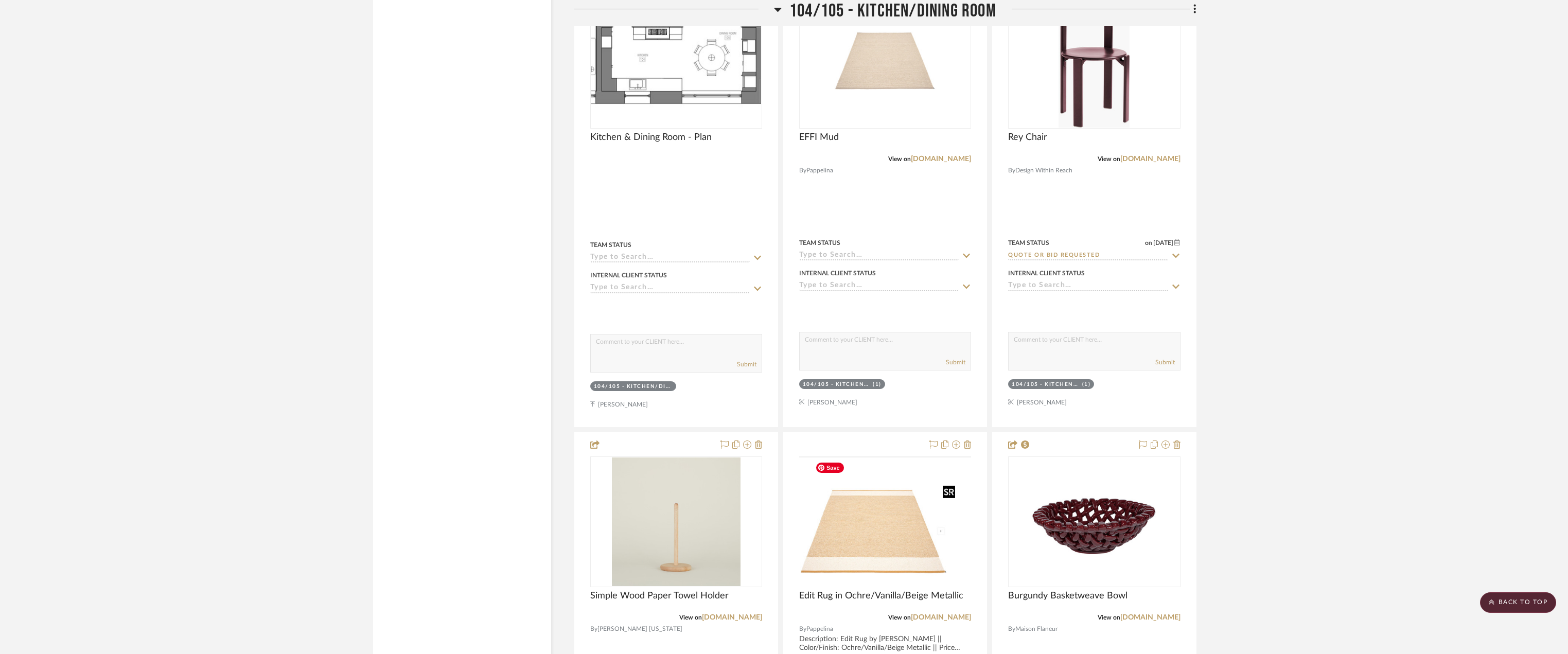
scroll to position [3138, 0]
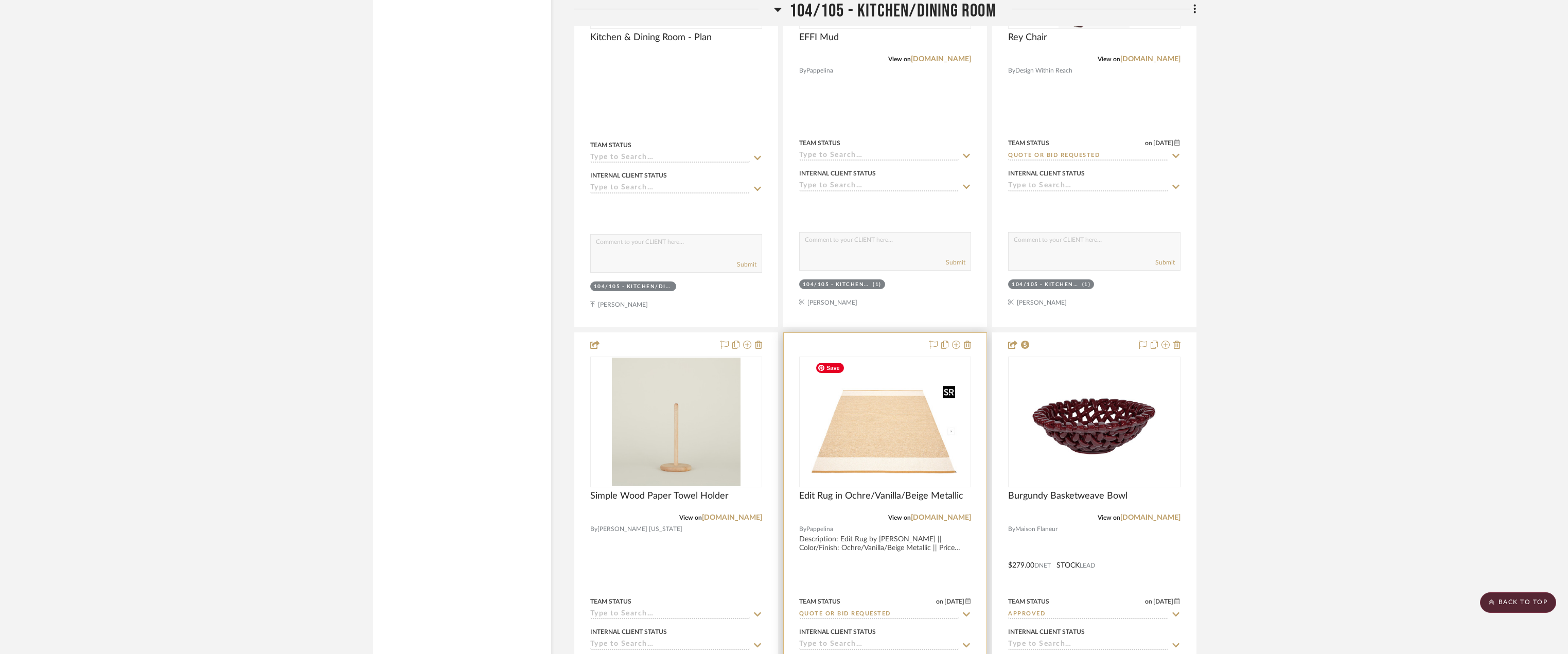
click at [0, 0] on img at bounding box center [0, 0] width 0 height 0
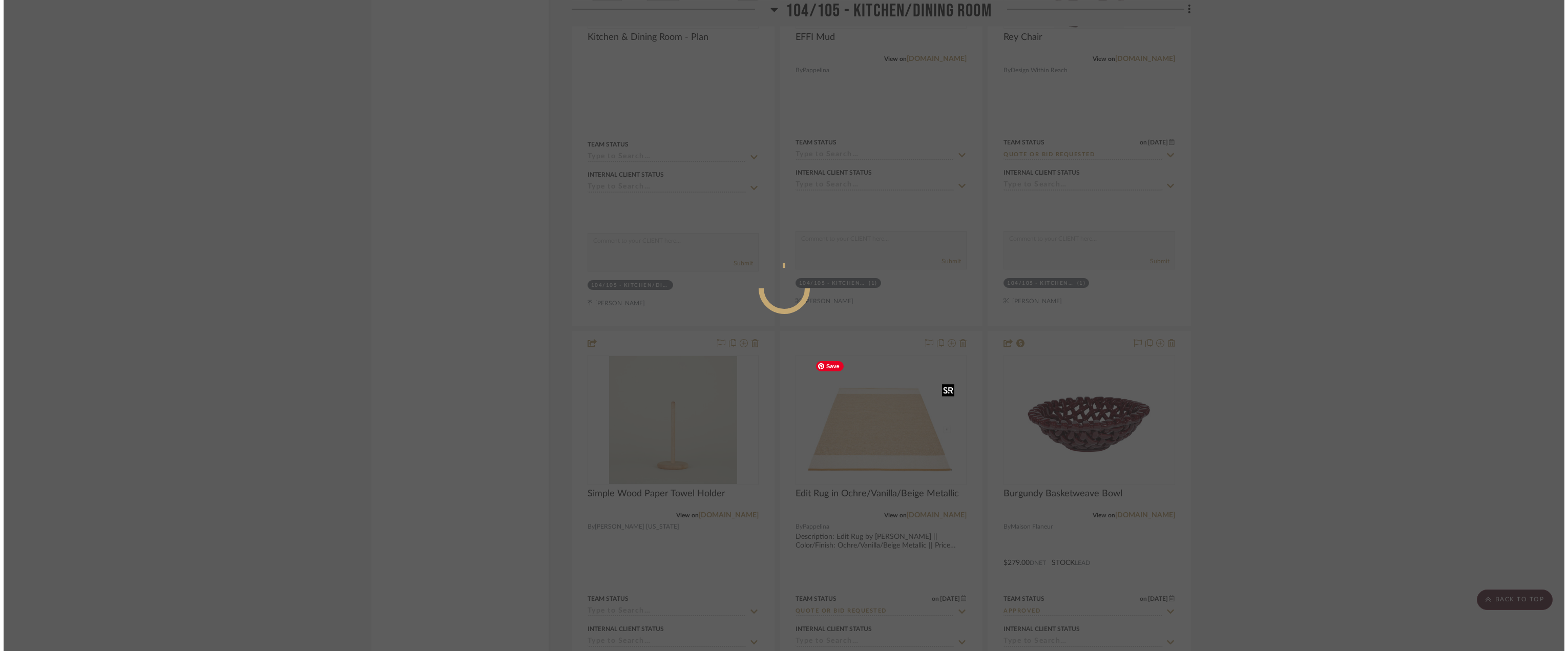
scroll to position [0, 0]
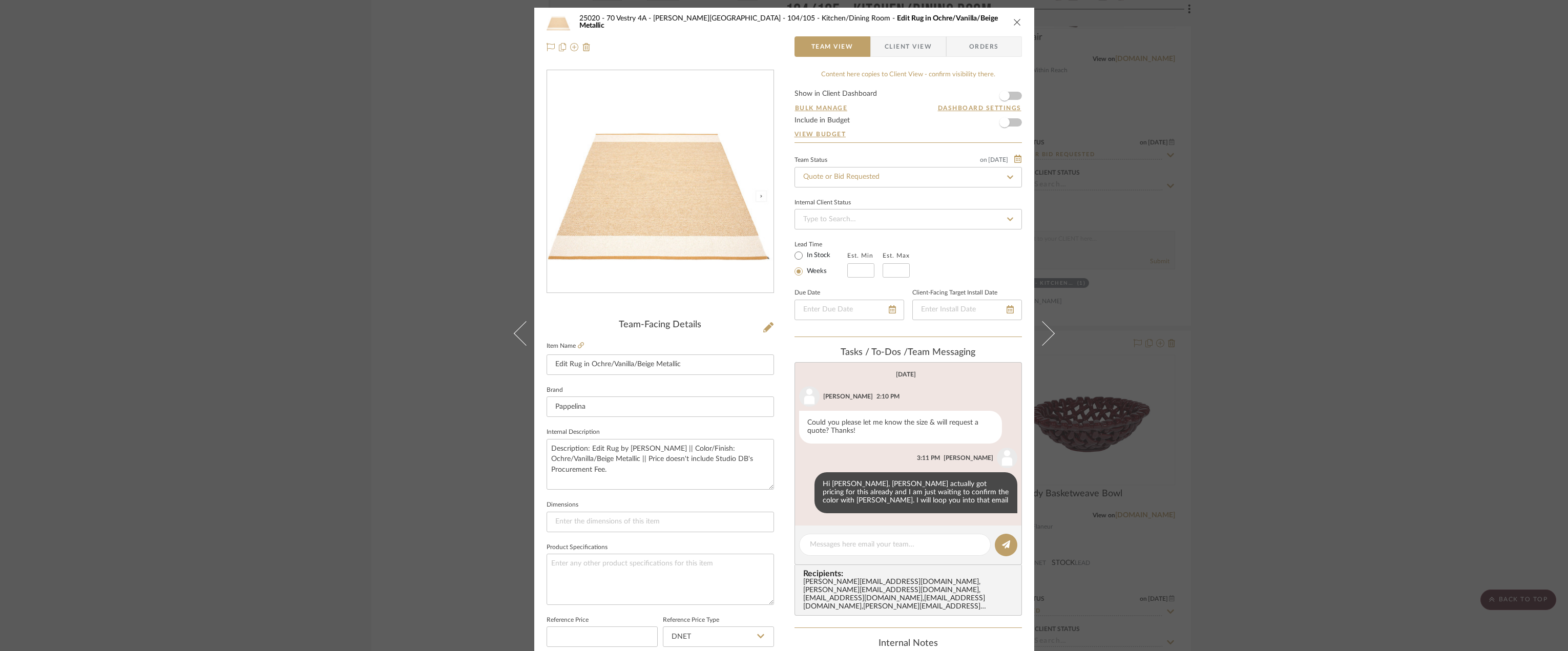
click at [900, 48] on span "Client View" at bounding box center [908, 46] width 47 height 21
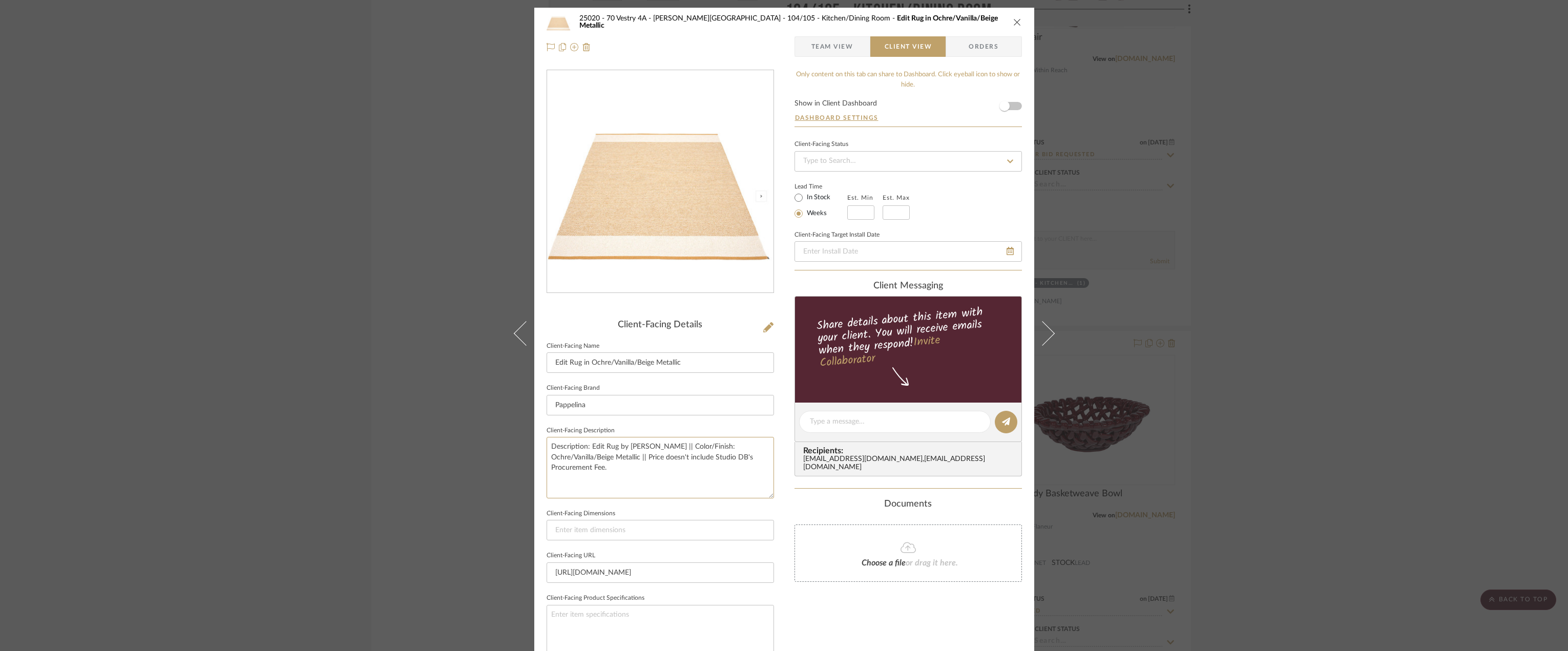
drag, startPoint x: 625, startPoint y: 470, endPoint x: 540, endPoint y: 445, distance: 88.6
click at [540, 445] on div "25020 - 70 Vestry 4A - Grant-Stanleigh 104/105 - Kitchen/Dining Room Edit Rug i…" at bounding box center [784, 425] width 500 height 836
drag, startPoint x: 1425, startPoint y: 250, endPoint x: 1286, endPoint y: 198, distance: 148.4
click at [1425, 249] on div "25020 - 70 Vestry 4A - Grant-Stanleigh 104/105 - Kitchen/Dining Room Edit Rug i…" at bounding box center [784, 326] width 1568 height 651
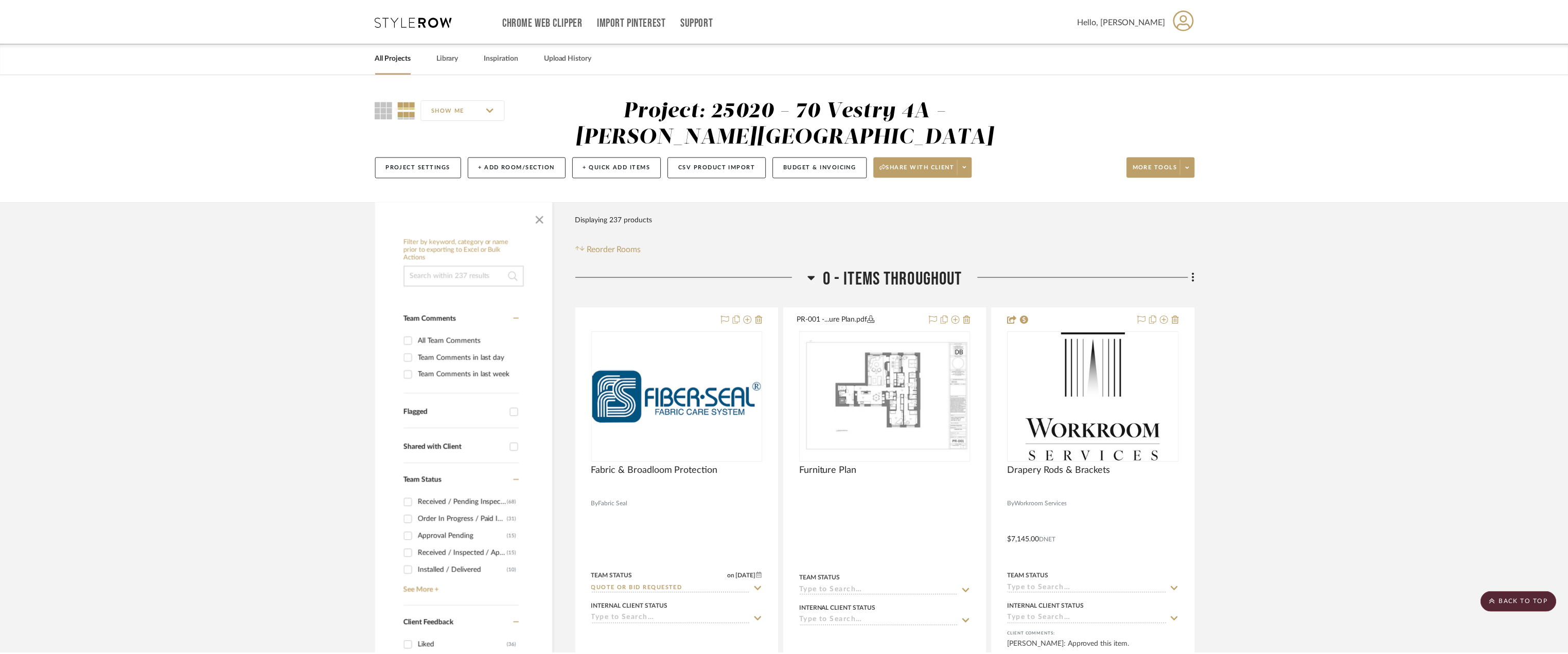
scroll to position [3138, 0]
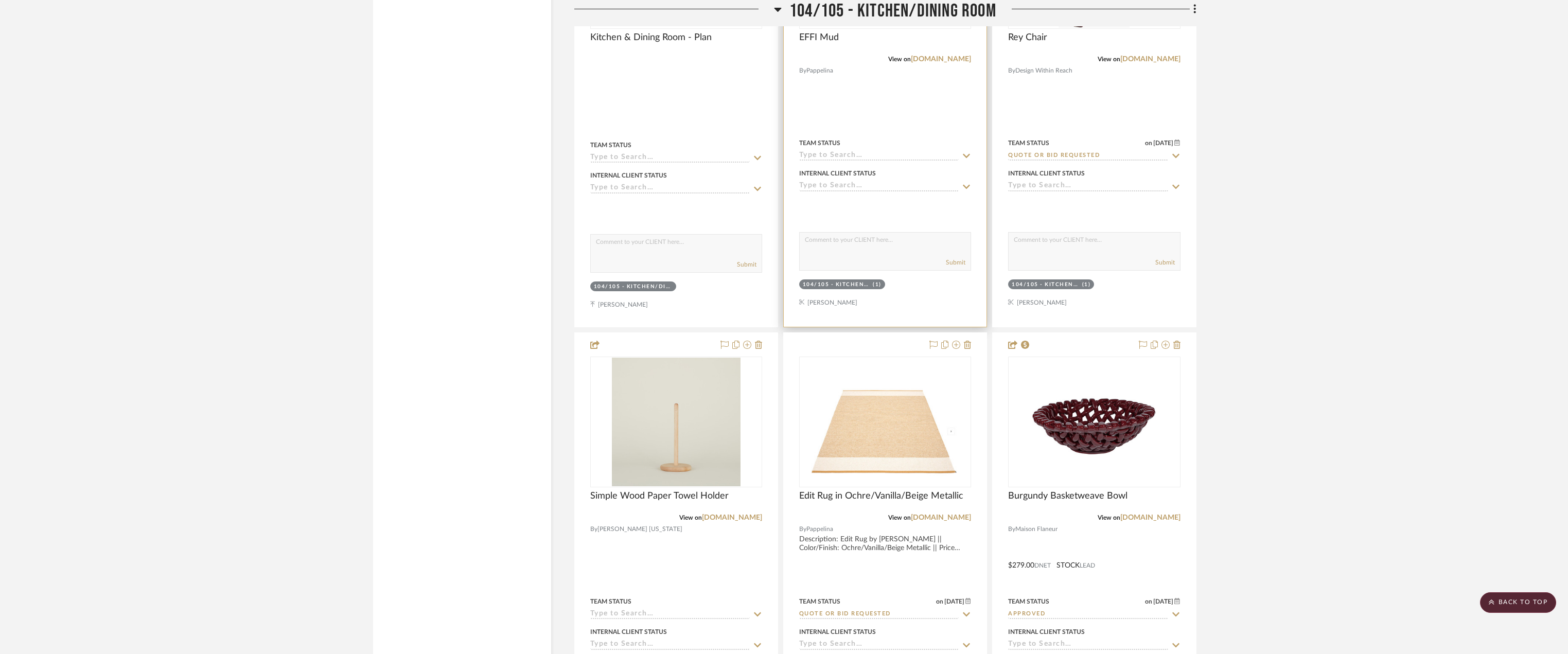
click at [907, 73] on div at bounding box center [884, 100] width 203 height 452
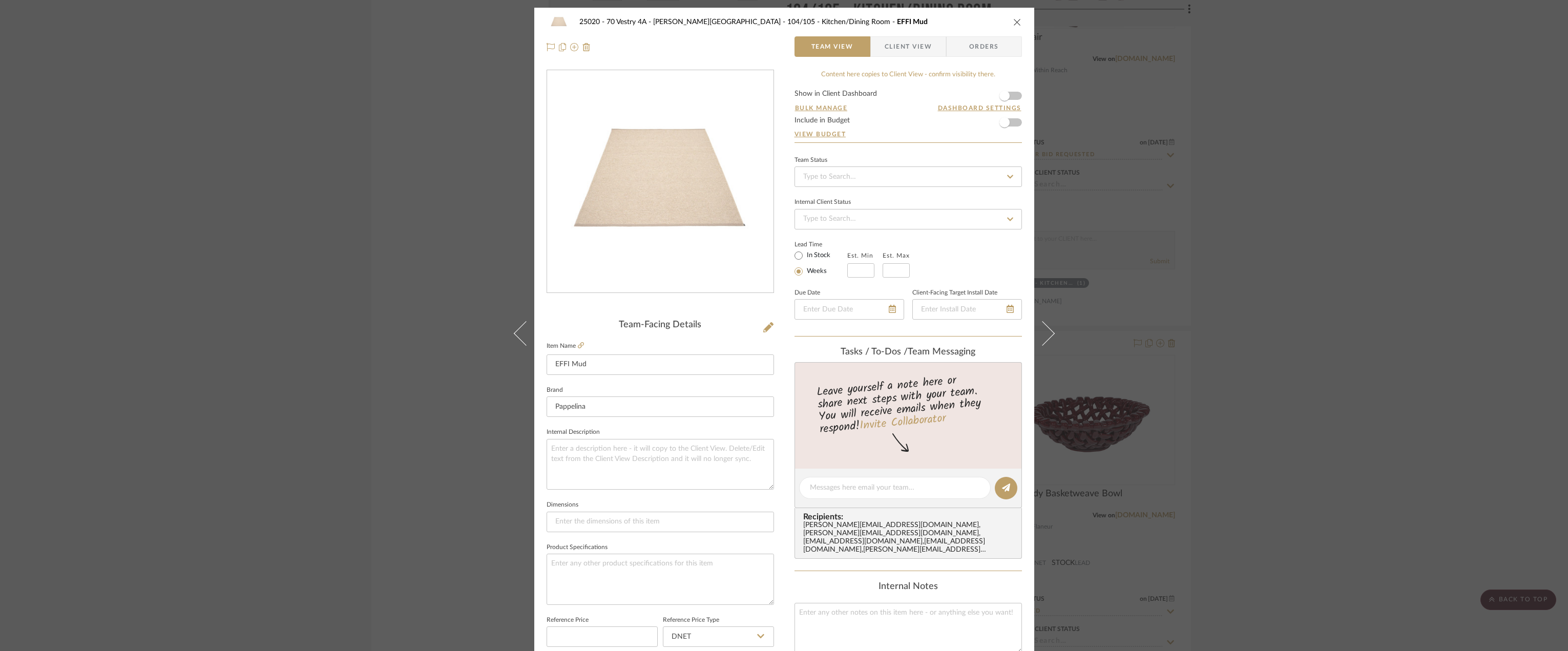
click at [919, 48] on span "Client View" at bounding box center [908, 46] width 47 height 21
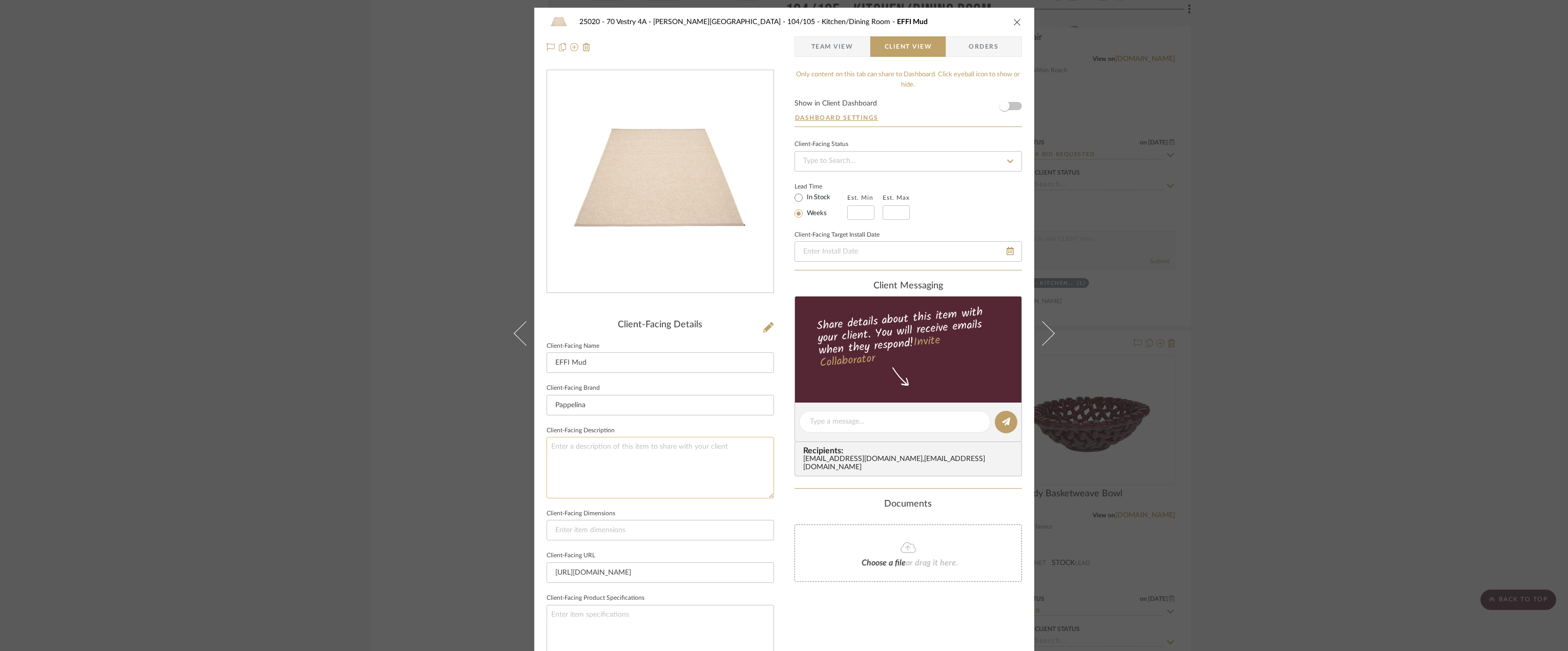
click at [612, 468] on textarea at bounding box center [660, 467] width 227 height 61
paste textarea "Description: Edit Rug by Pappelina || Color/Finish: Ochre/Vanilla/Beige Metalli…"
click at [592, 462] on textarea "Description: Edit Rug by Pappelina || Color/Finish: Ochre/Vanilla/Beige Metalli…" at bounding box center [660, 467] width 227 height 61
drag, startPoint x: 623, startPoint y: 446, endPoint x: 591, endPoint y: 448, distance: 32.1
click at [589, 447] on textarea "Description: Edit Rug by Pappelina || Color/Finish: Ochre/Vanilla/Beige Metalli…" at bounding box center [660, 467] width 227 height 61
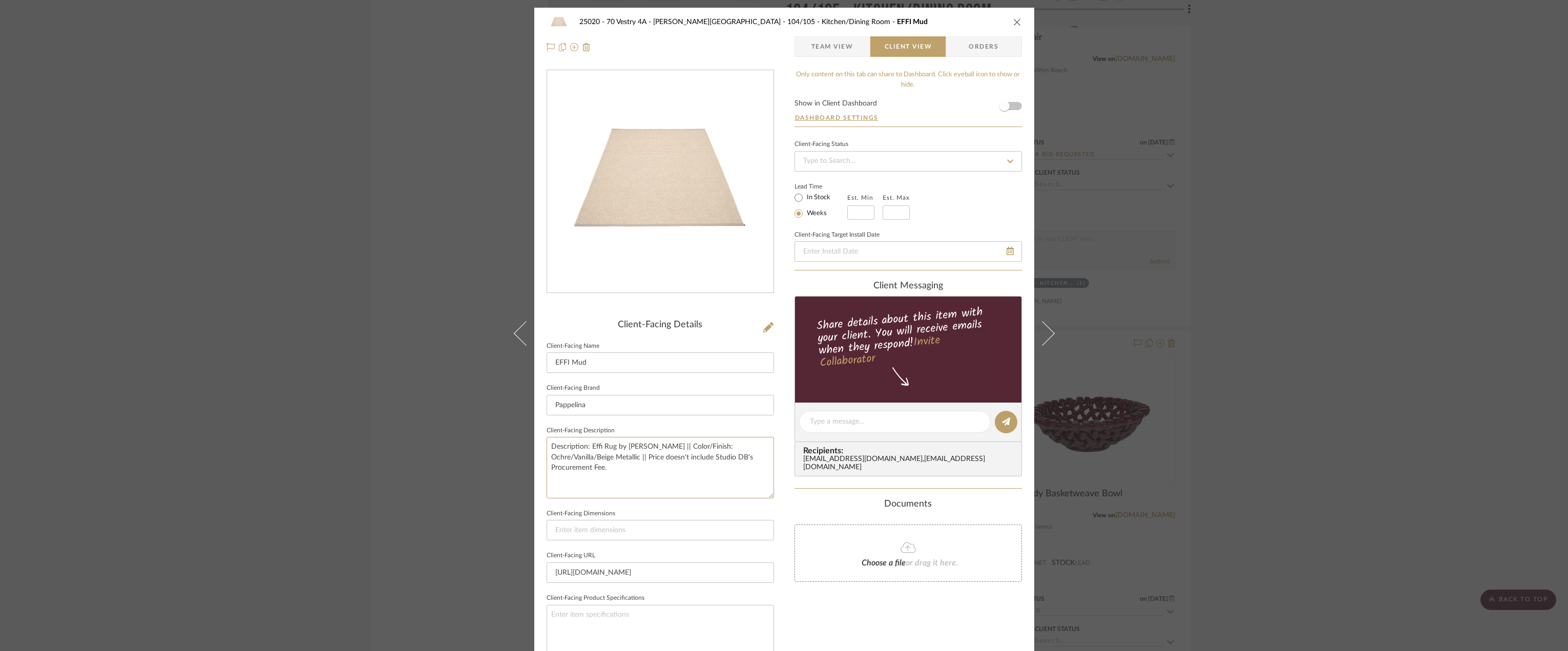
drag, startPoint x: 637, startPoint y: 458, endPoint x: 540, endPoint y: 458, distance: 97.0
click at [540, 458] on div "25020 - 70 Vestry 4A - Grant-Stanleigh 104/105 - Kitchen/Dining Room EFFI Mud T…" at bounding box center [784, 425] width 500 height 836
click at [724, 464] on textarea "Description: Effi Rug by Pappelina || Color/Finish: Mud || Price doesn't includ…" at bounding box center [660, 467] width 227 height 61
click at [698, 481] on textarea "Description: Effi Rug by Pappelina || Color/Finish: Mud || Price doesn't includ…" at bounding box center [660, 467] width 227 height 61
type textarea "Description: Effi Rug by Pappelina || Color/Finish: Mud || Price doesn't includ…"
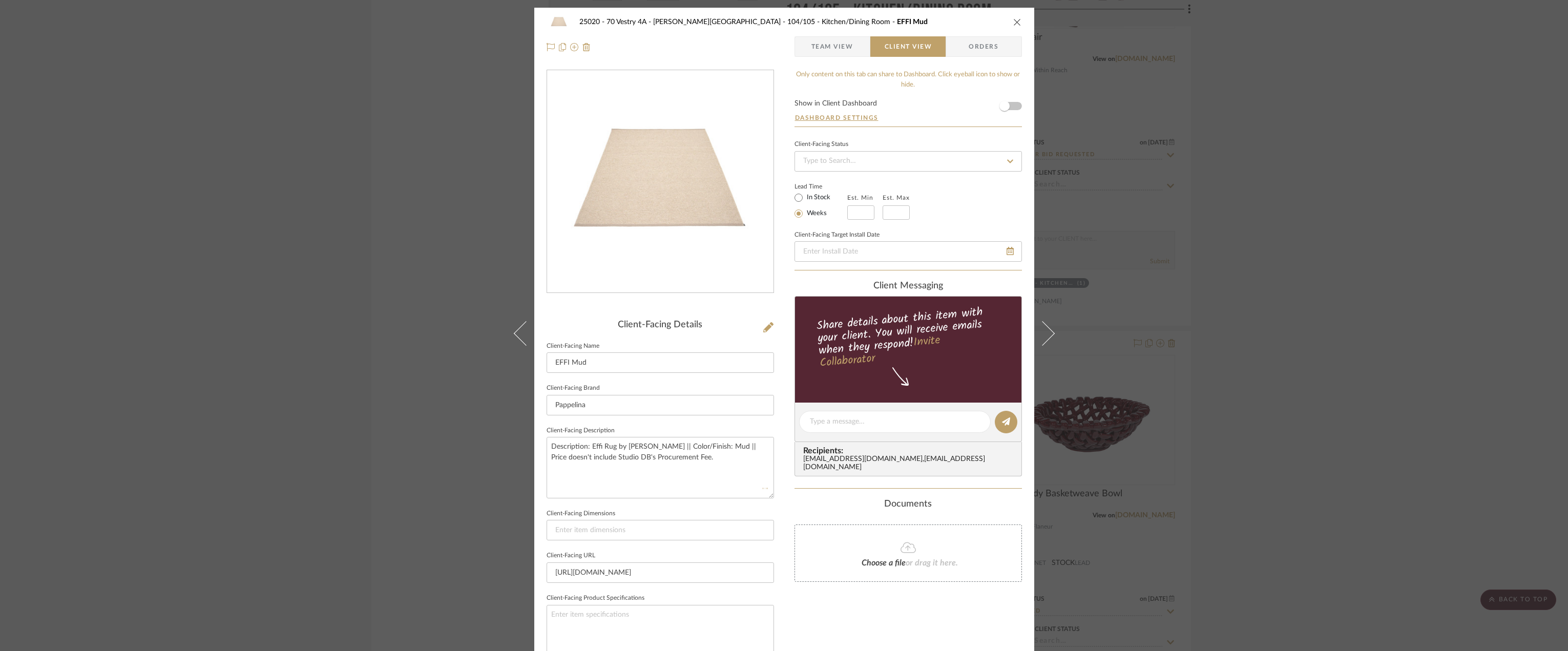
click at [762, 511] on fieldset "Client-Facing Dimensions" at bounding box center [660, 524] width 227 height 34
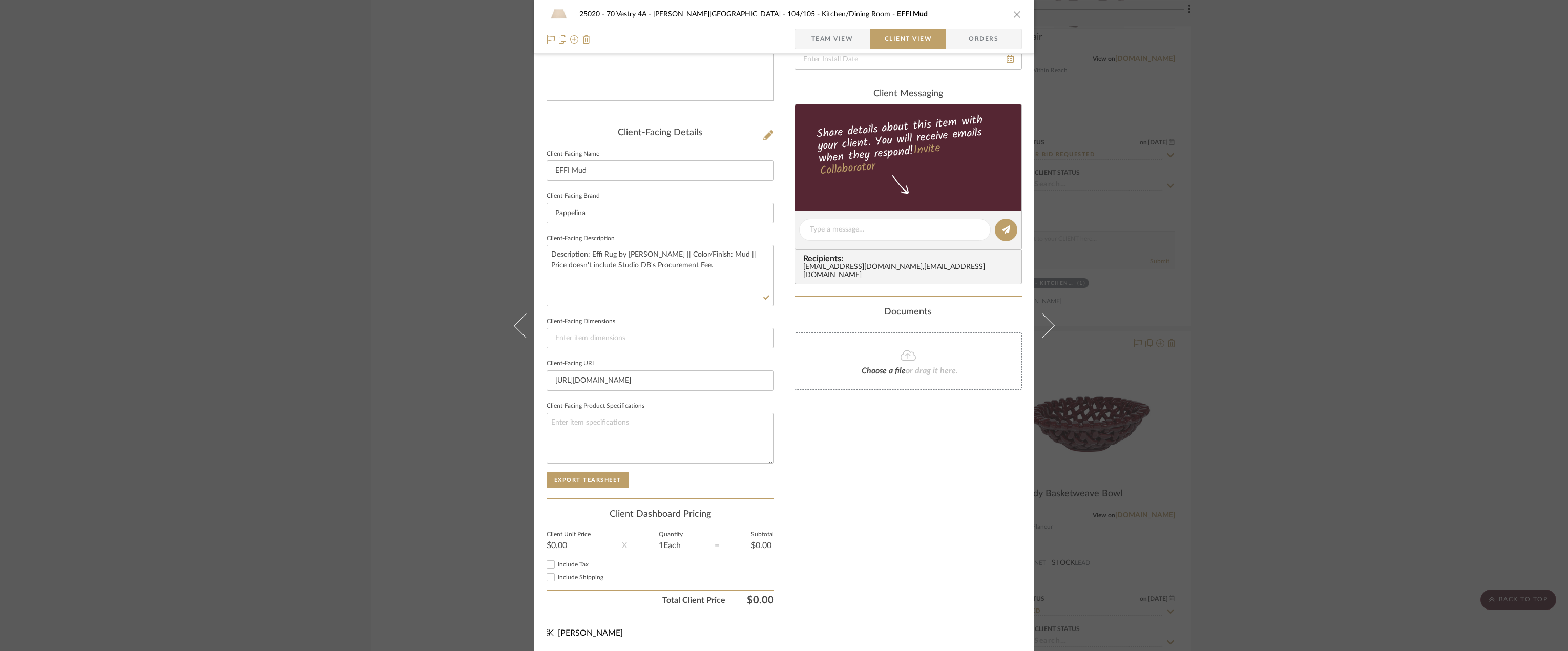
scroll to position [193, 0]
click at [844, 40] on span "Team View" at bounding box center [832, 39] width 42 height 21
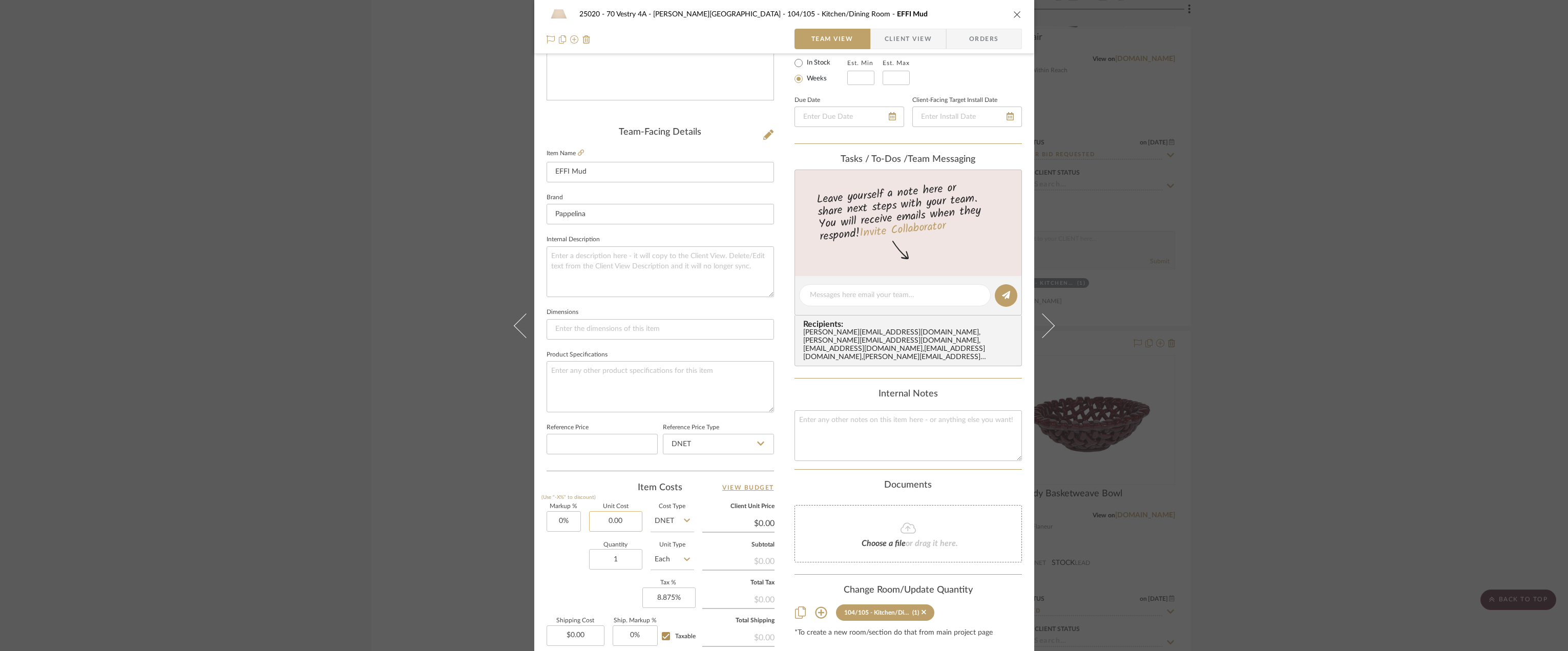
click at [626, 522] on input "0.00" at bounding box center [616, 521] width 53 height 21
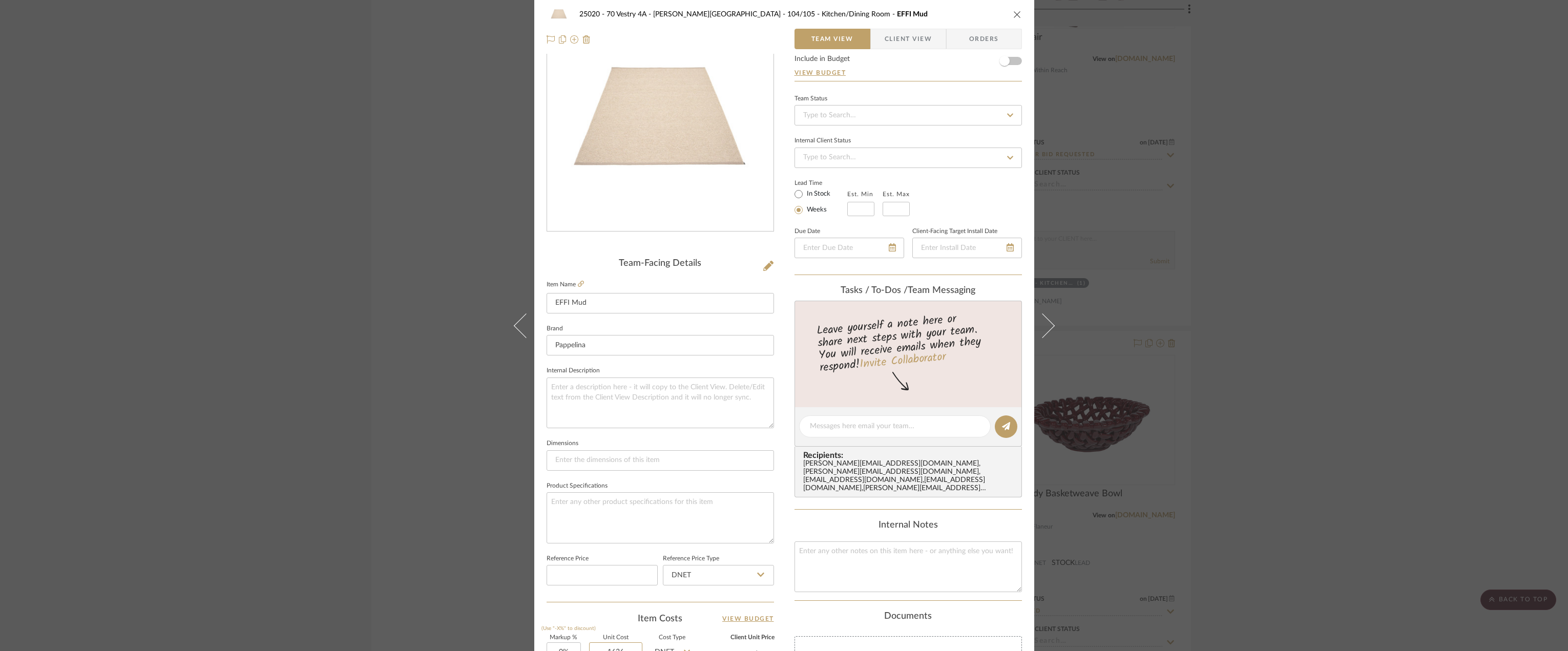
scroll to position [0, 0]
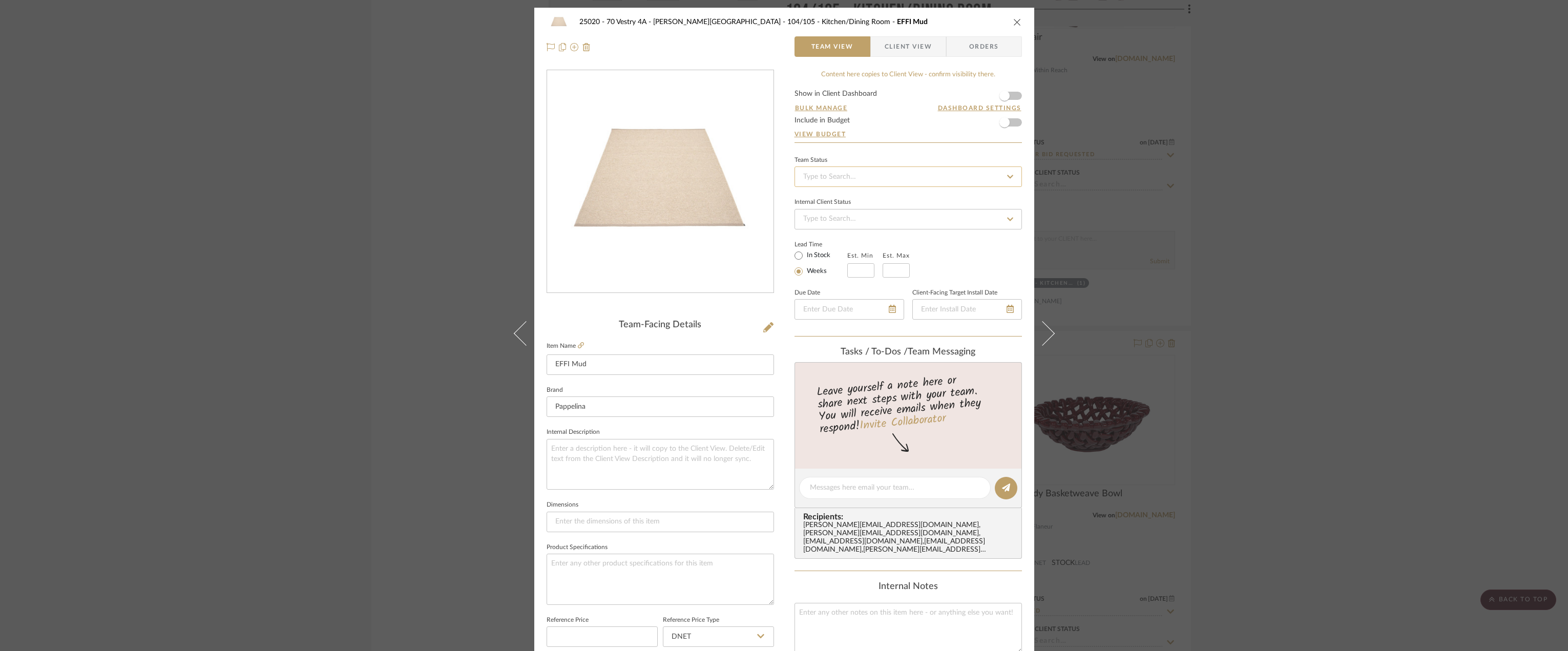
type input "$1,636.00"
click at [872, 171] on input at bounding box center [908, 176] width 227 height 21
type input "$1,636.00"
type input "quot"
click at [860, 236] on div "Quote or Bid Requested" at bounding box center [904, 230] width 226 height 26
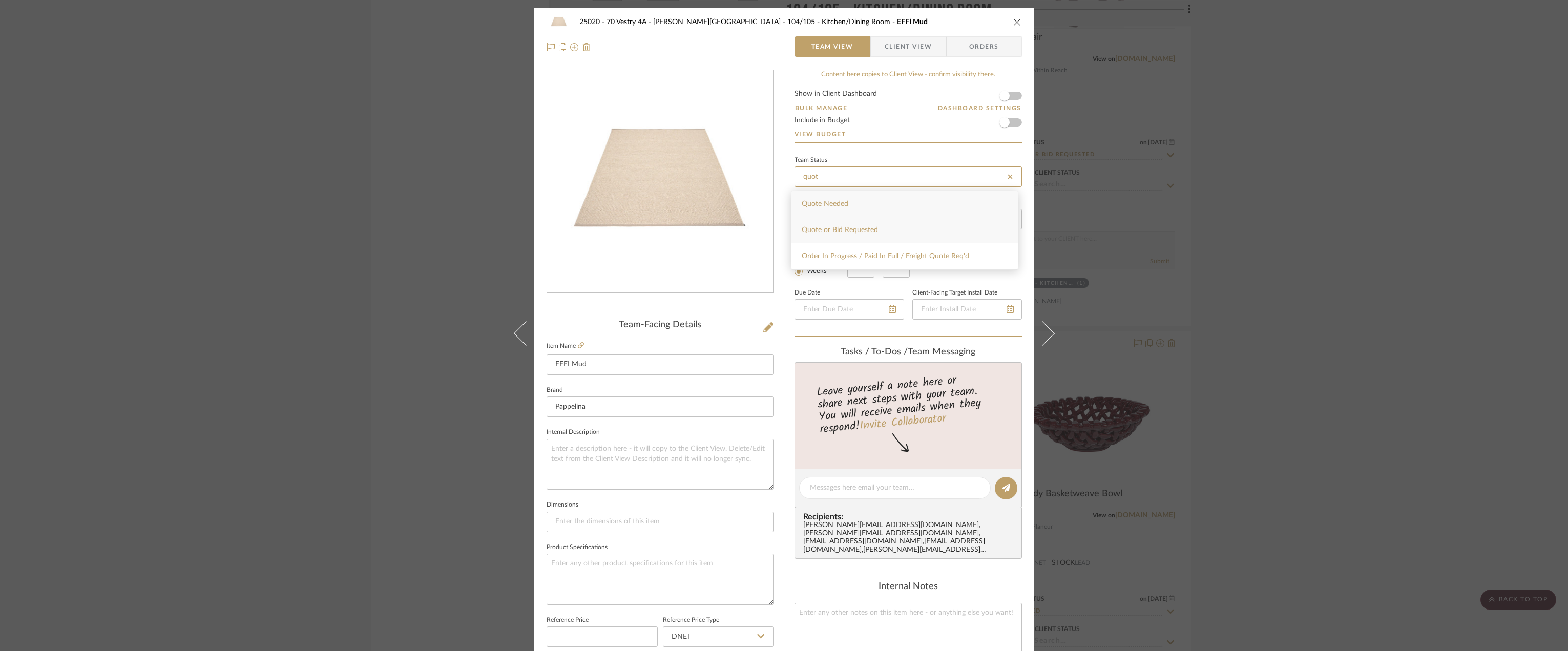
type input "[DATE]"
type input "Quote or Bid Requested"
type input "[DATE]"
type input "Quote or Bid Requested"
click at [890, 53] on span "Client View" at bounding box center [908, 46] width 47 height 21
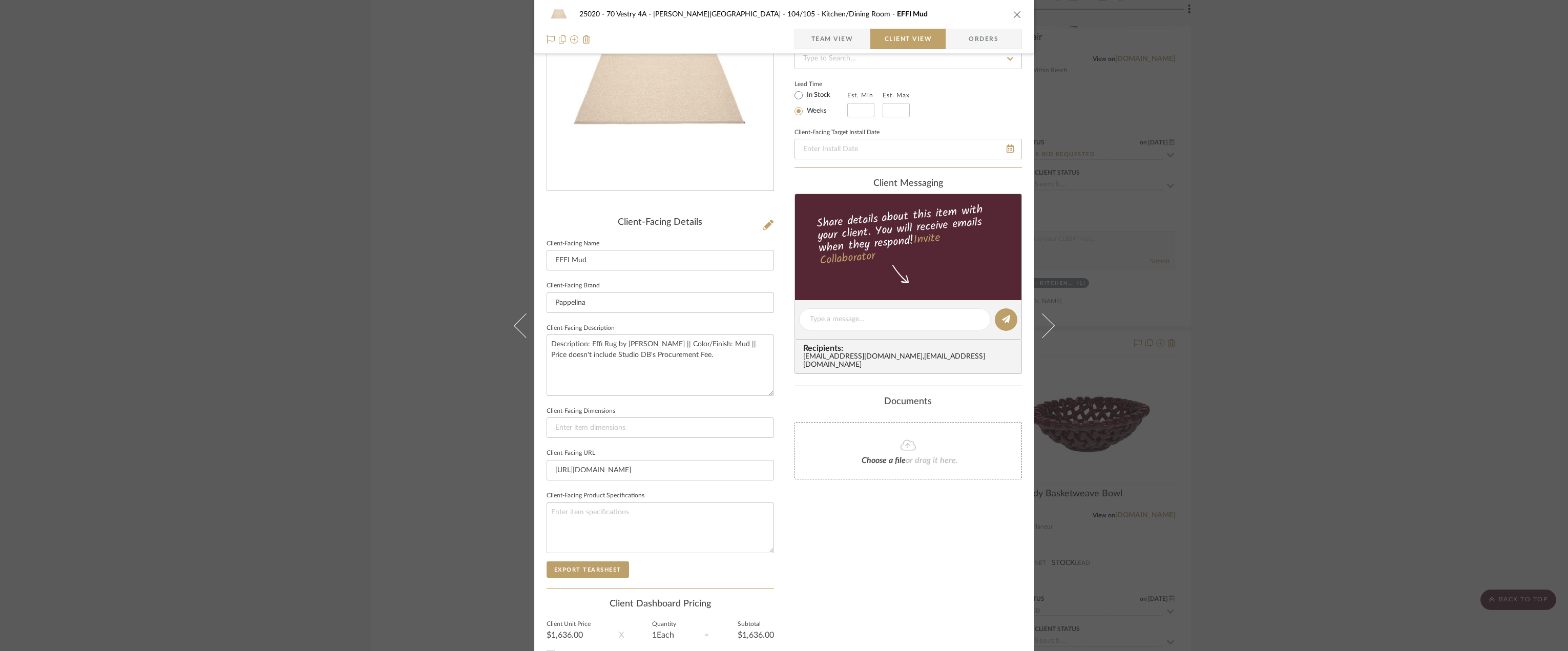
click at [858, 527] on div "Only content on this tab can share to Dashboard. Click eyeball icon to show or …" at bounding box center [908, 334] width 227 height 733
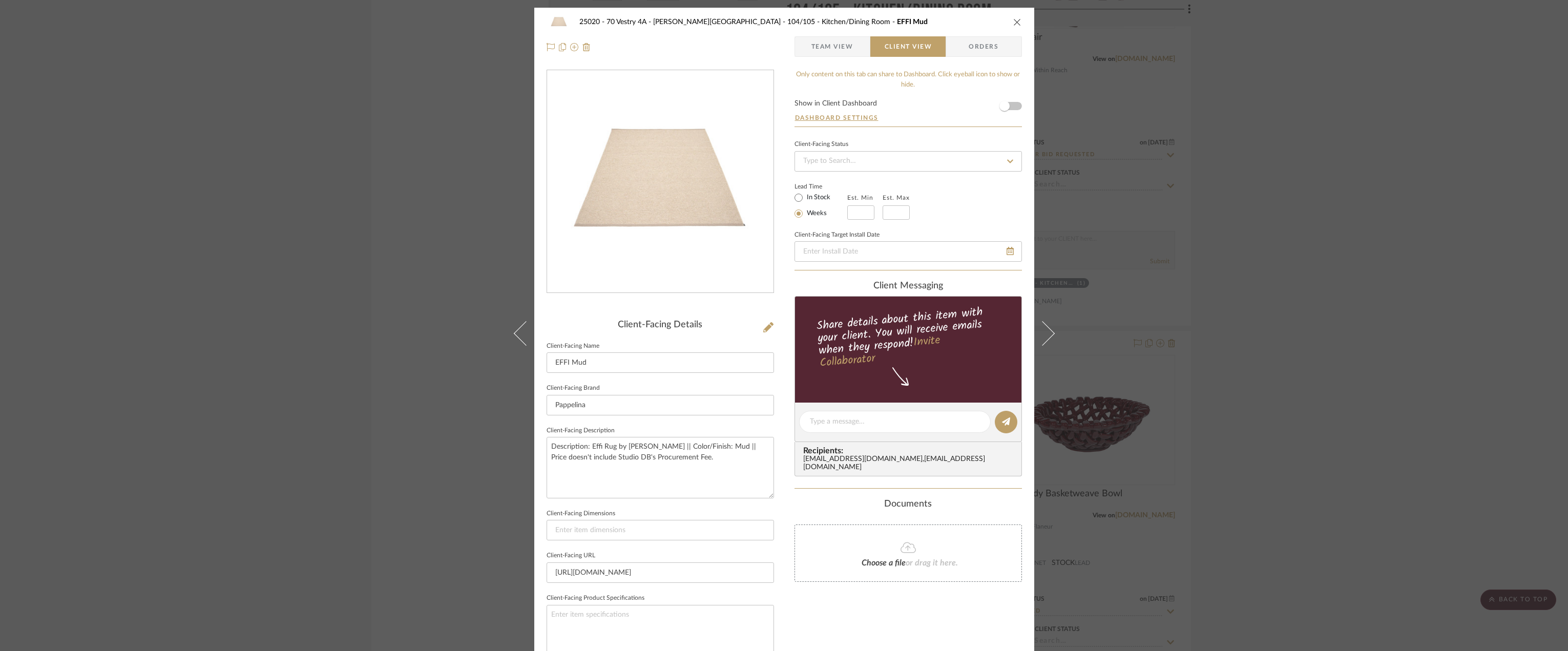
click at [847, 51] on span "Team View" at bounding box center [832, 46] width 42 height 21
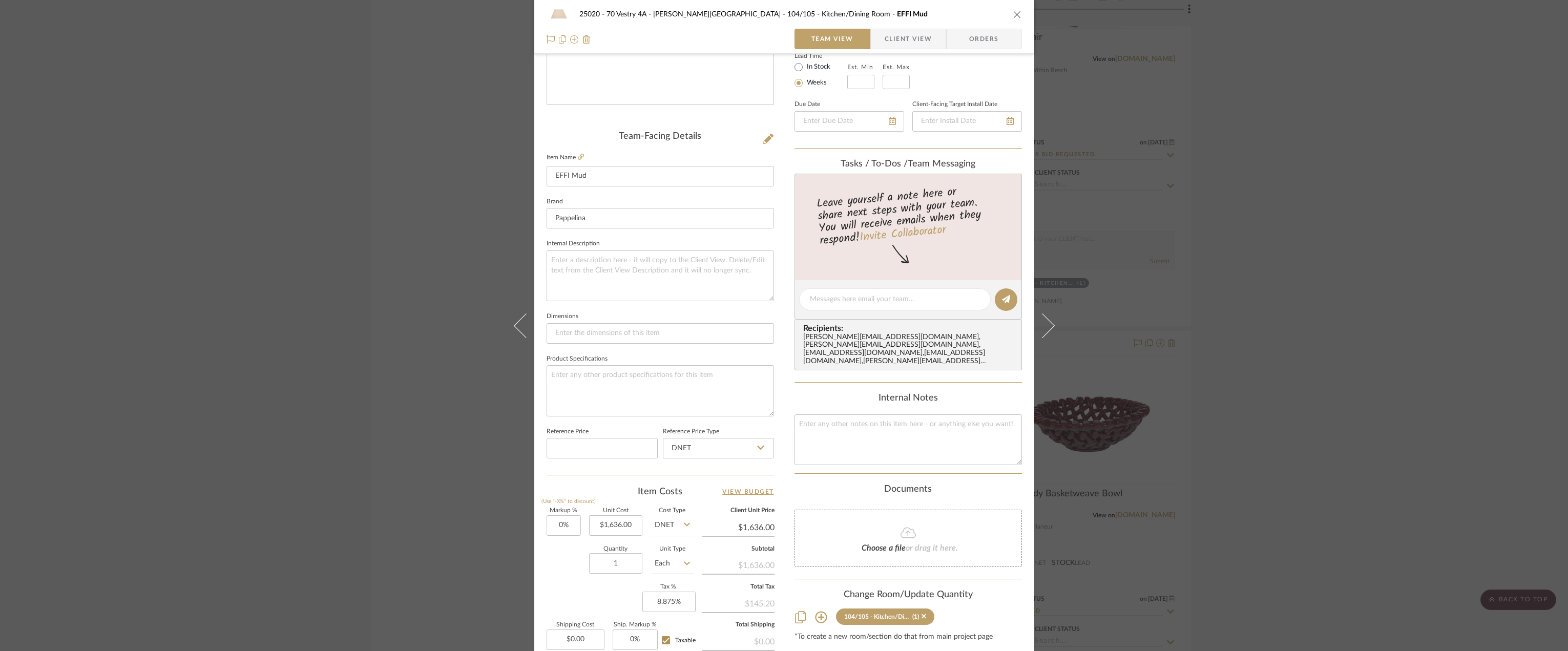
scroll to position [256, 0]
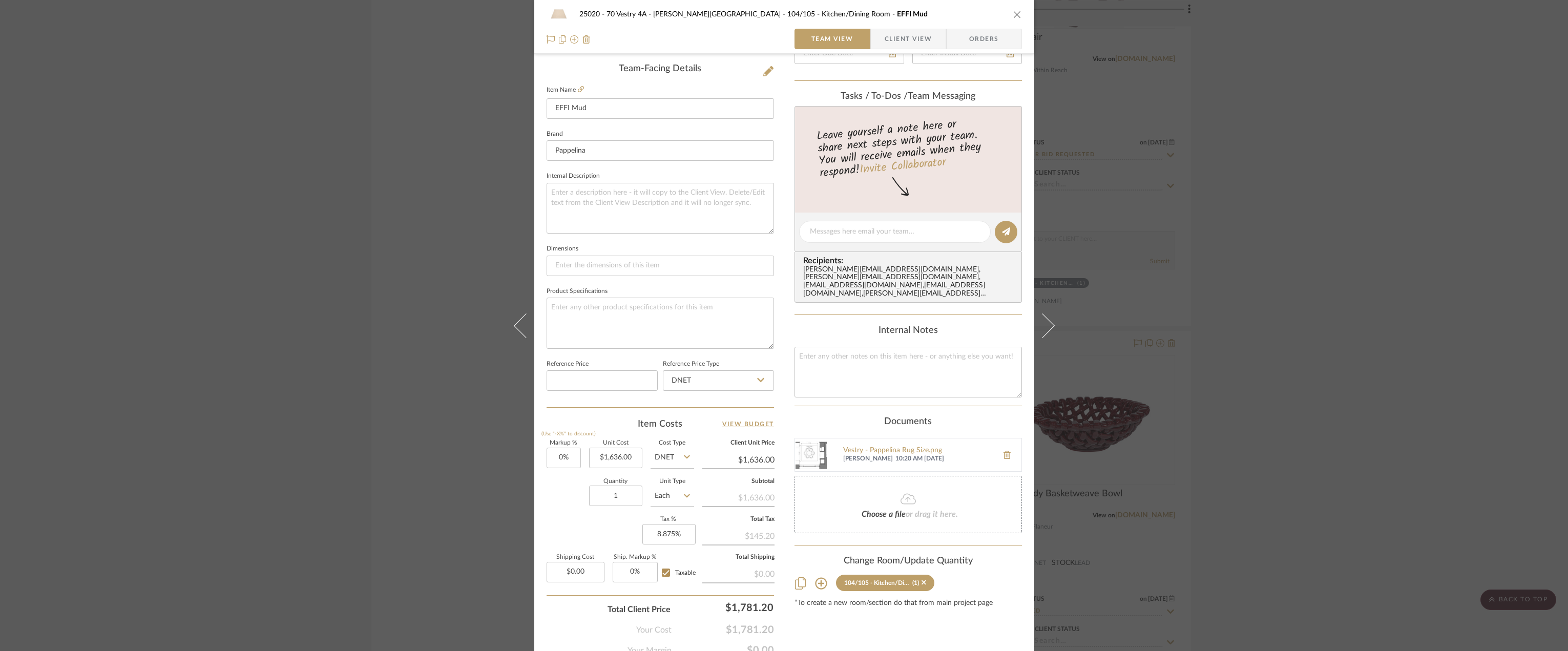
click at [905, 57] on div "Due Date Client-Facing Target Install Date" at bounding box center [908, 51] width 227 height 42
click at [909, 42] on span "Client View" at bounding box center [908, 39] width 47 height 21
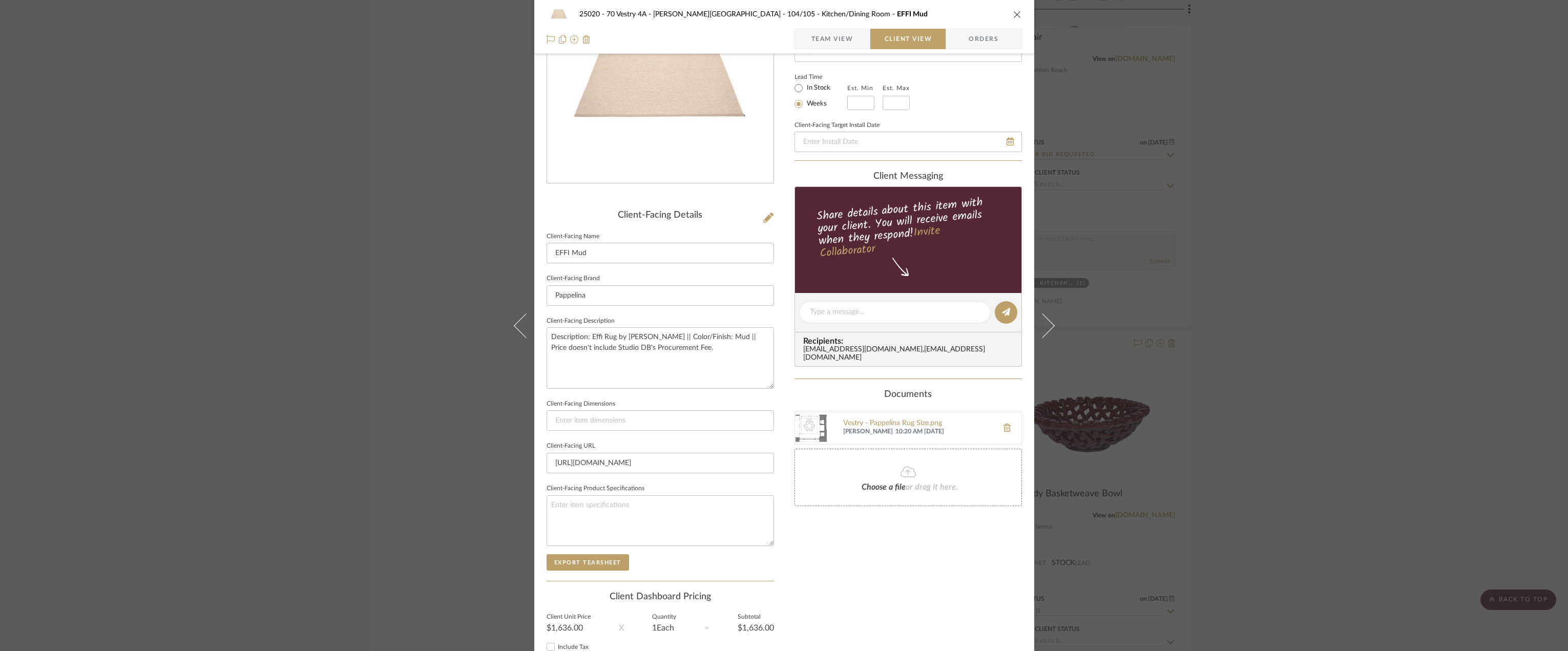
scroll to position [193, 0]
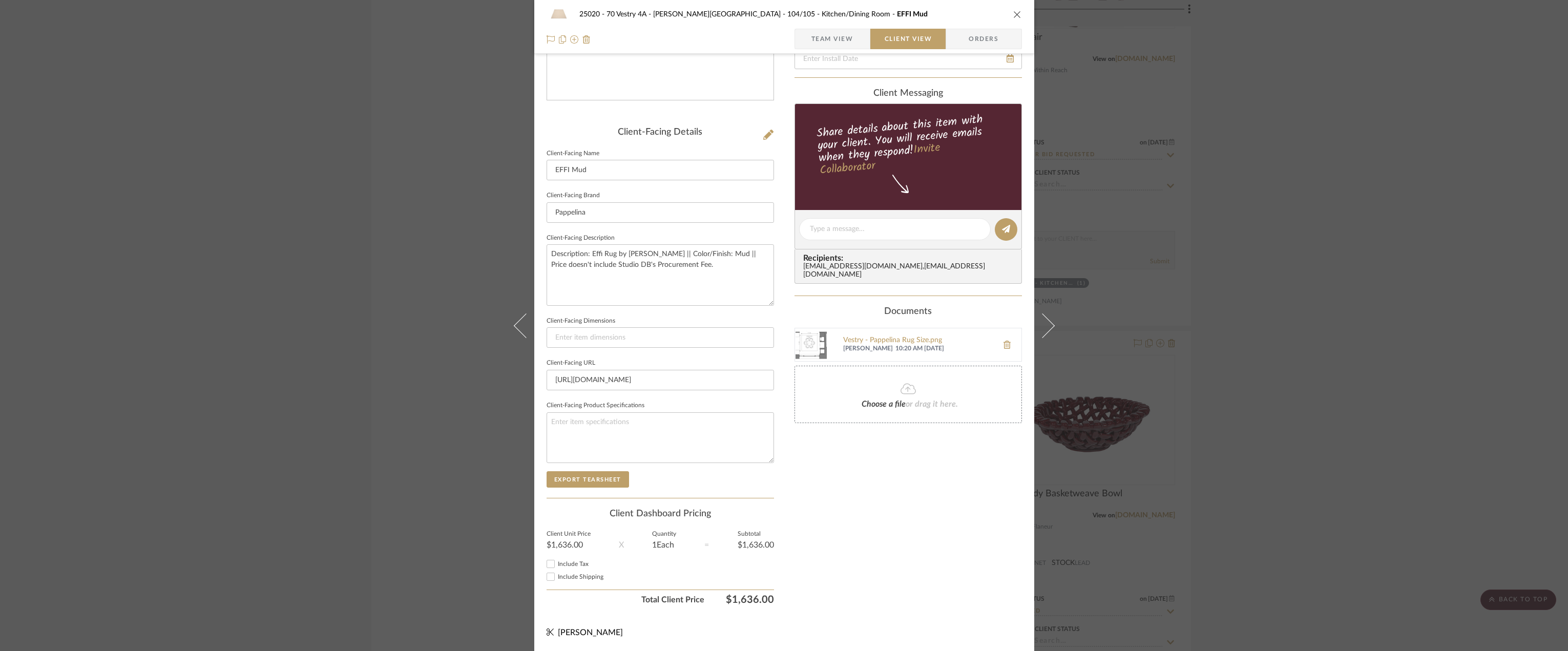
click at [842, 46] on span "Team View" at bounding box center [832, 39] width 42 height 21
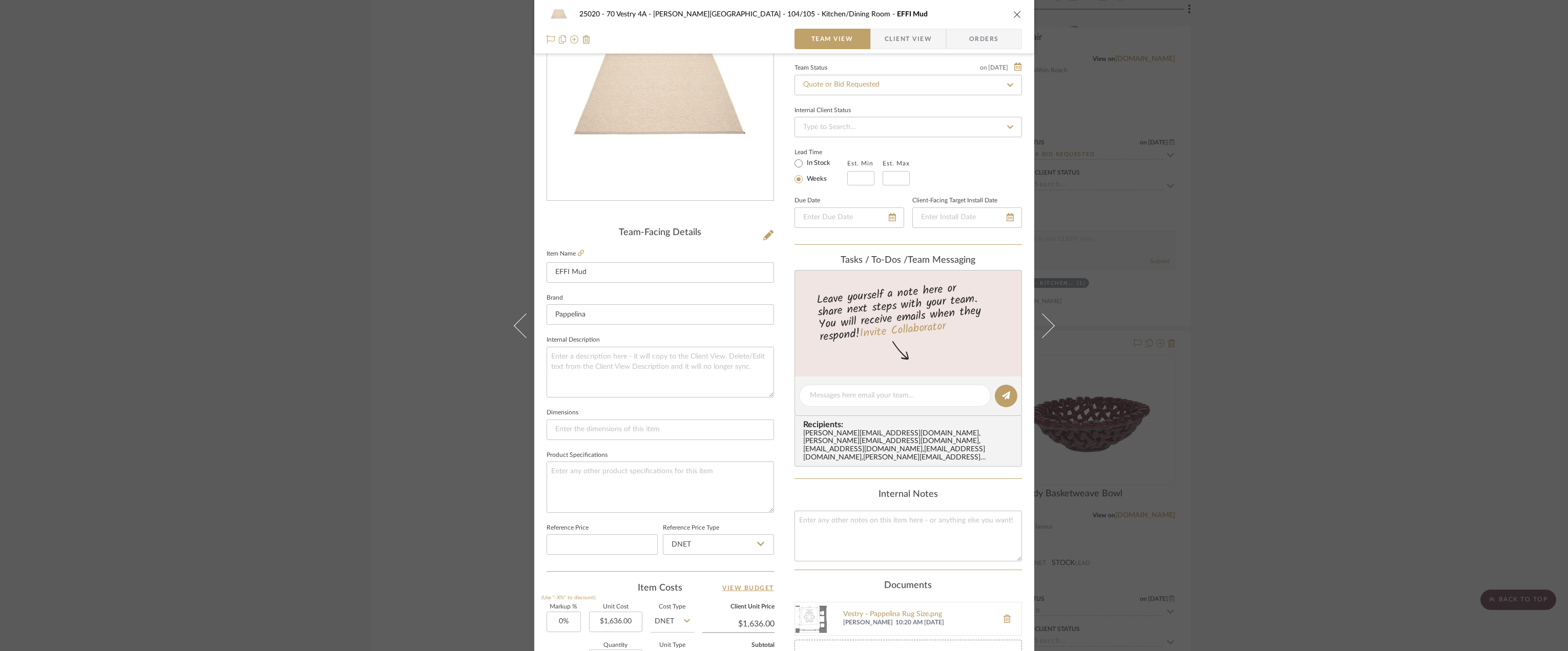
scroll to position [0, 0]
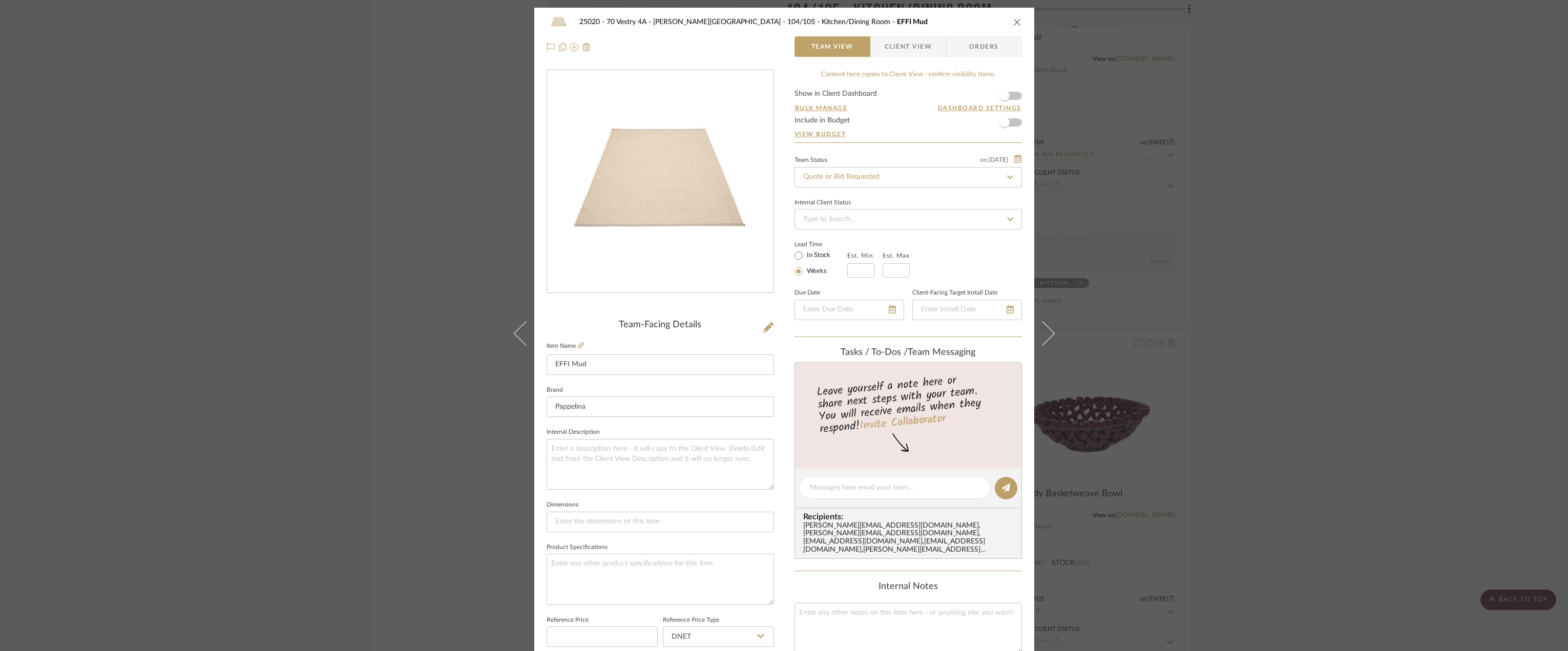
click at [1415, 235] on div "25020 - 70 Vestry 4A - Grant-Stanleigh 104/105 - Kitchen/Dining Room EFFI Mud T…" at bounding box center [784, 326] width 1568 height 651
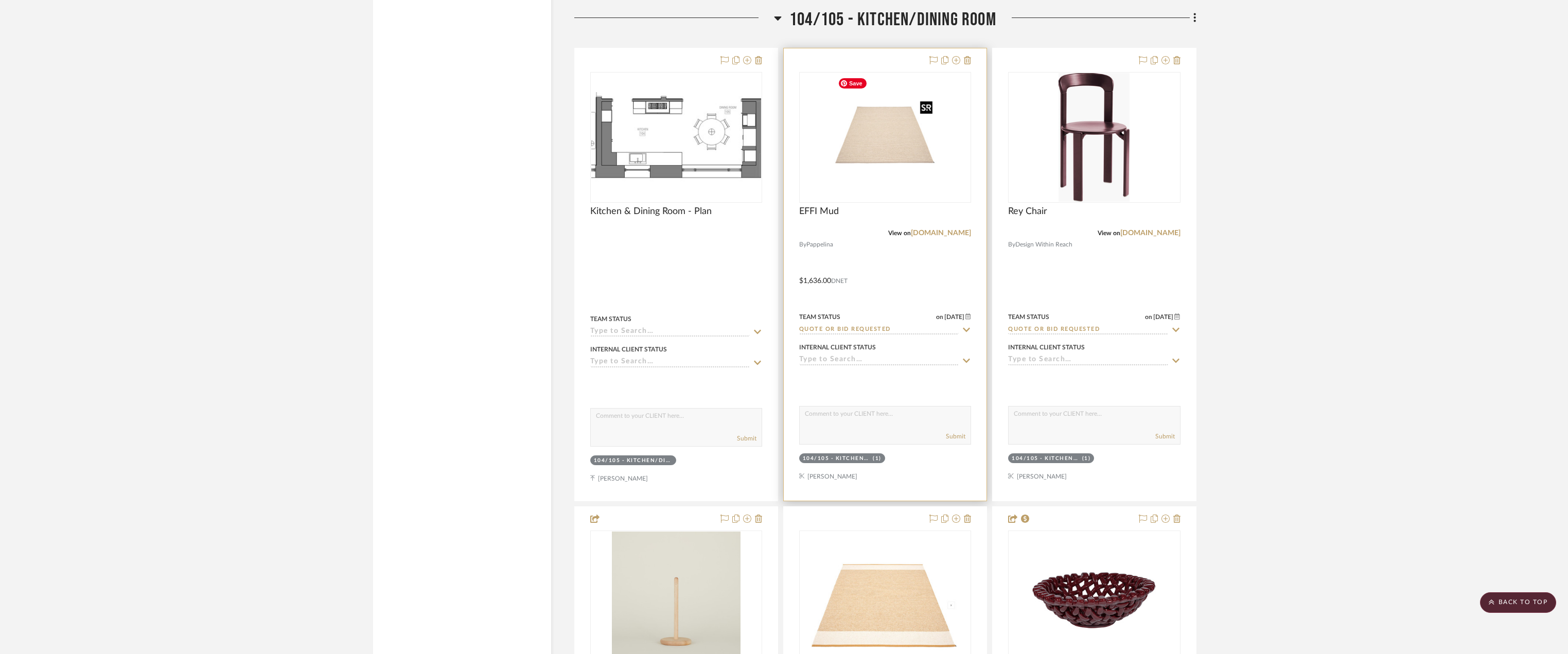
scroll to position [3087, 0]
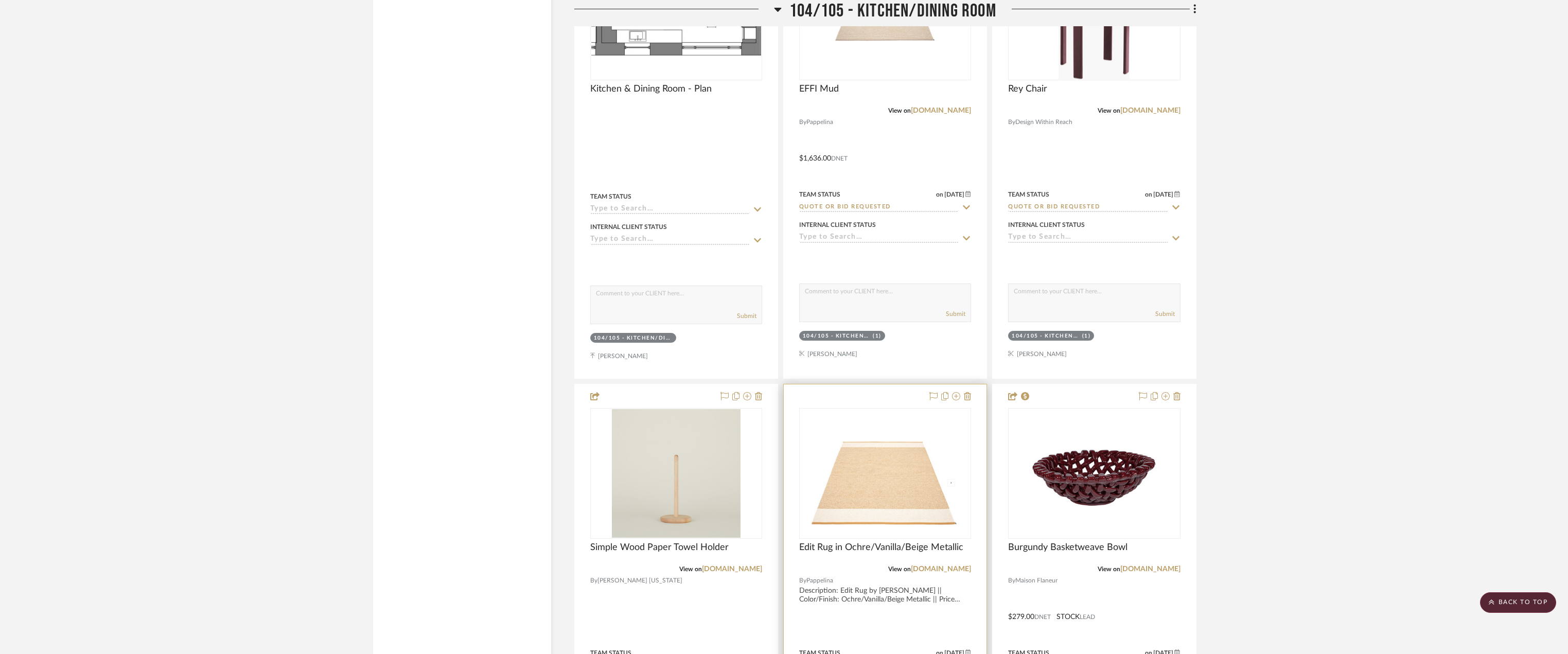
click at [963, 394] on div at bounding box center [948, 396] width 45 height 12
click at [966, 396] on icon at bounding box center [967, 396] width 7 height 8
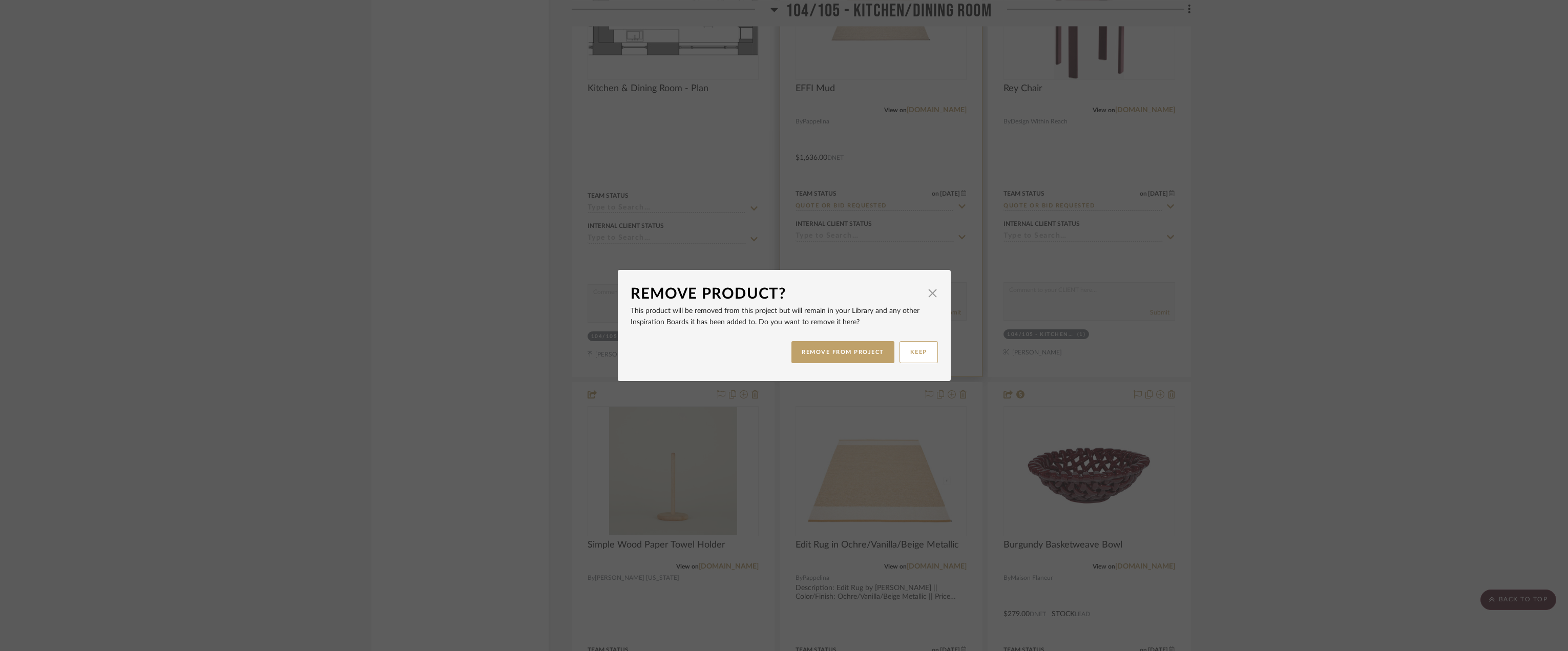
drag, startPoint x: 837, startPoint y: 357, endPoint x: 848, endPoint y: 357, distance: 11.0
click at [837, 356] on button "REMOVE FROM PROJECT" at bounding box center [843, 352] width 103 height 22
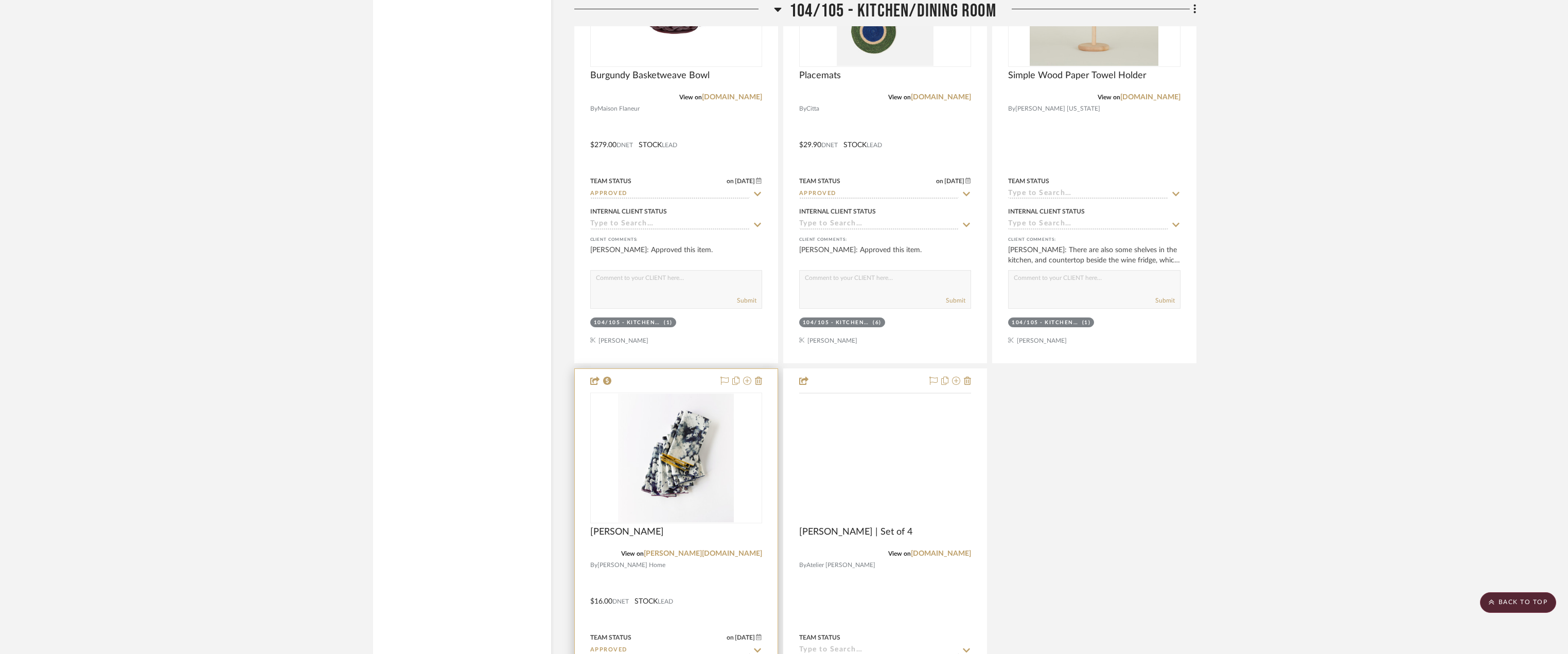
scroll to position [3498, 0]
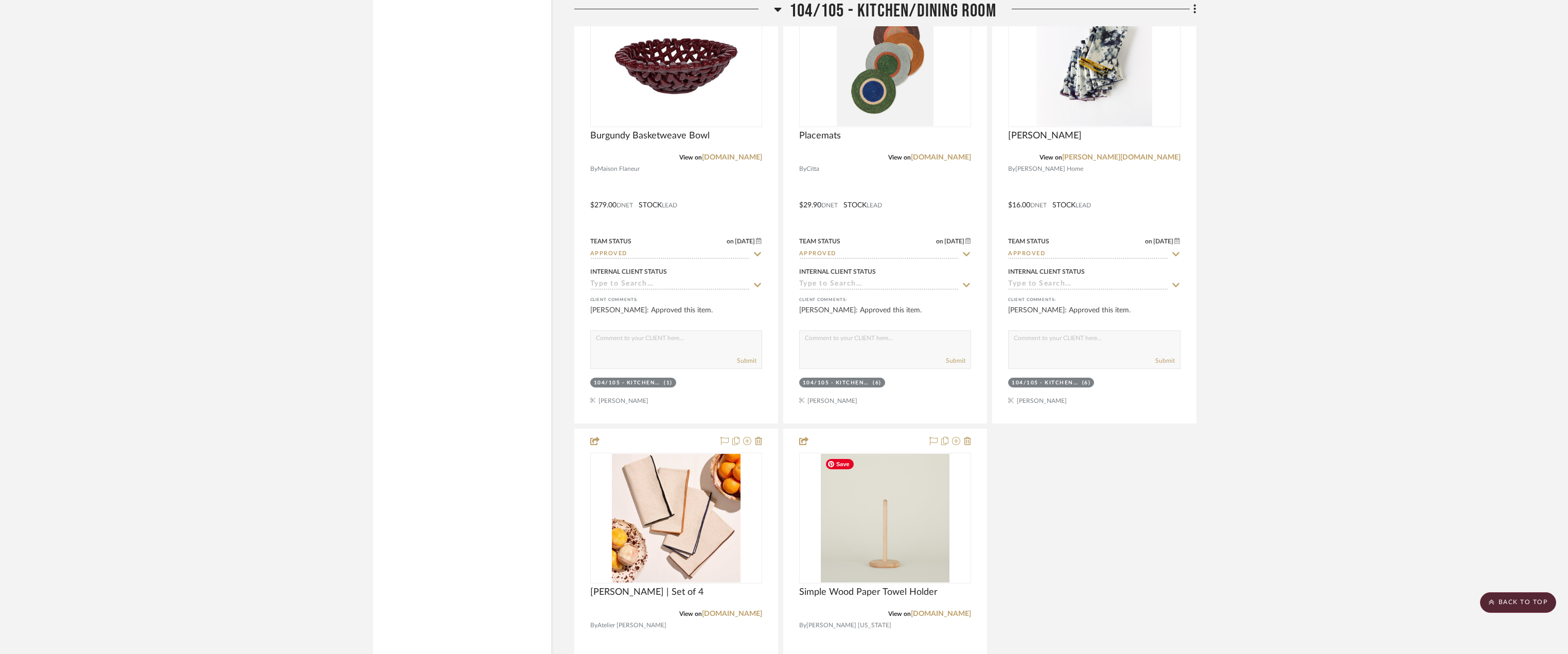
click at [1113, 486] on div "Kitchen & Dining Room - Plan Team Status Internal Client Status client Comments…" at bounding box center [885, 196] width 622 height 1366
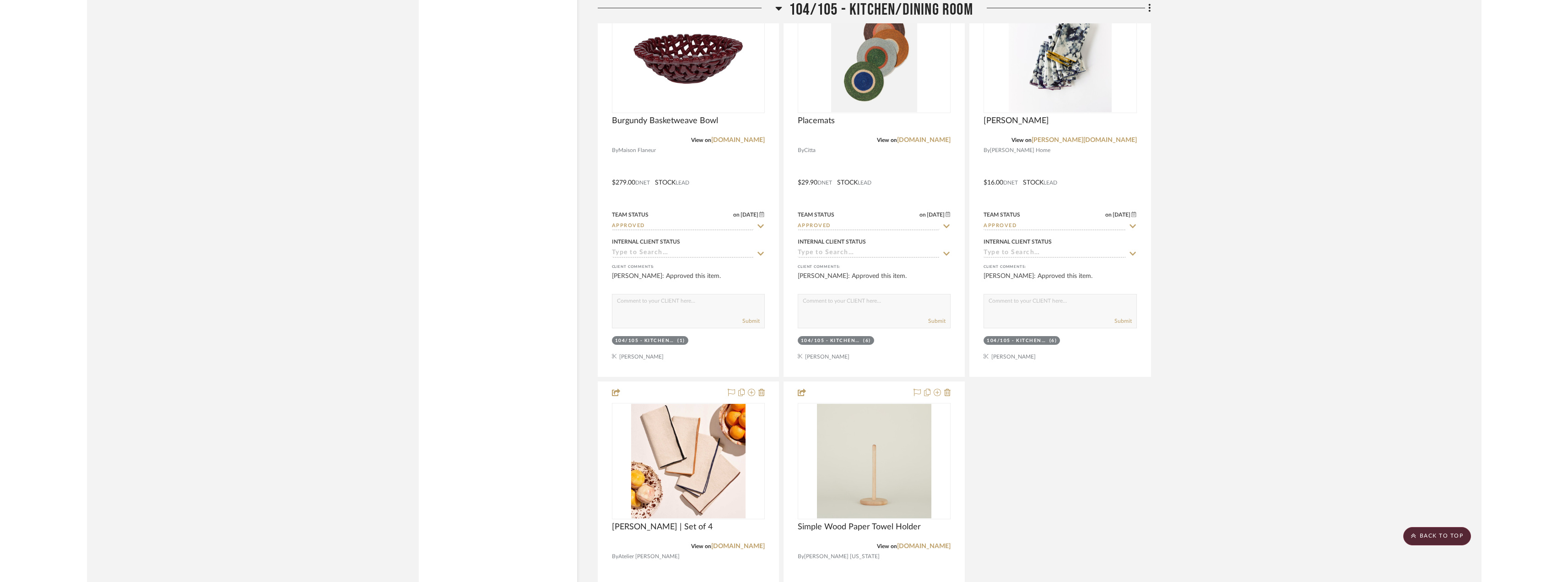
scroll to position [2930, 0]
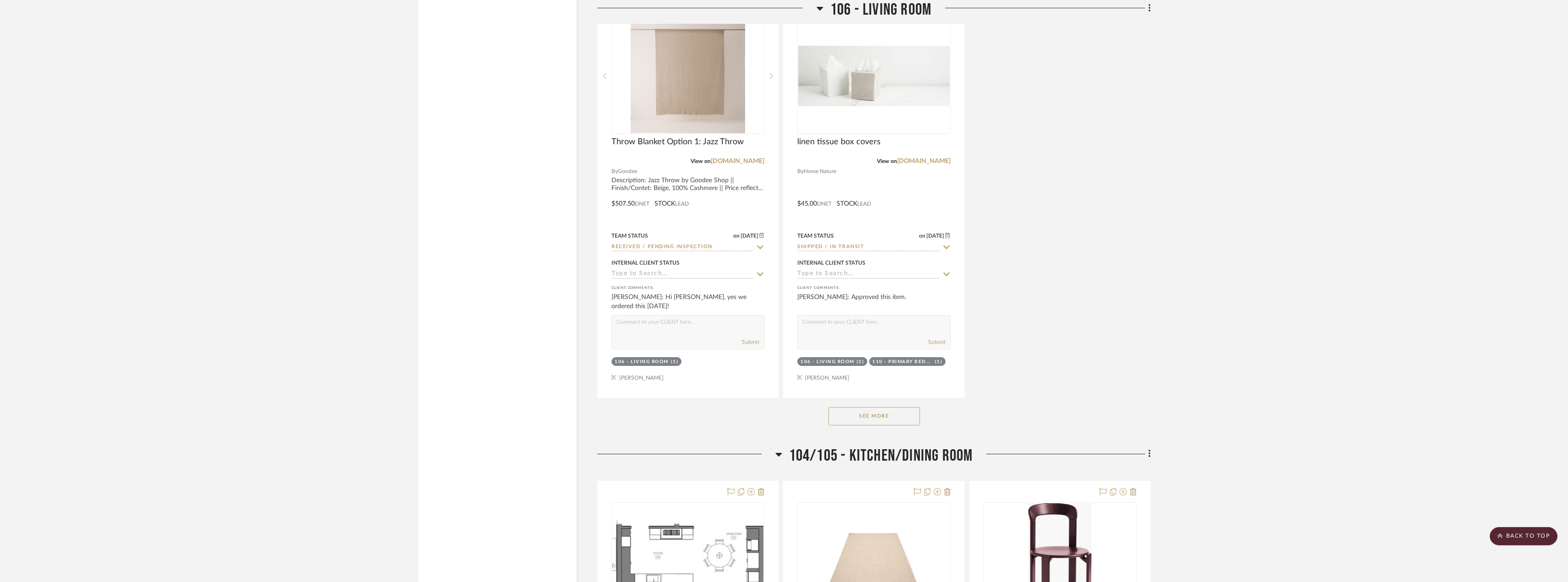
scroll to position [2243, 0]
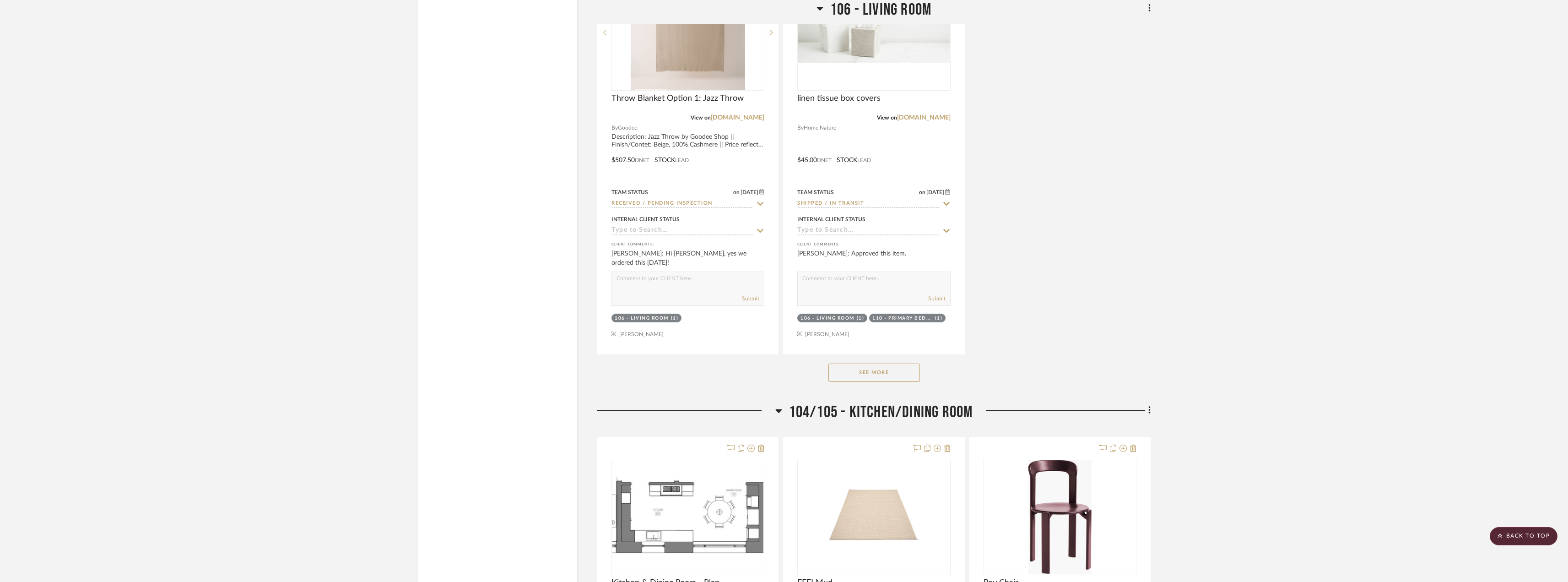
click at [882, 364] on button "See More" at bounding box center [874, 373] width 92 height 18
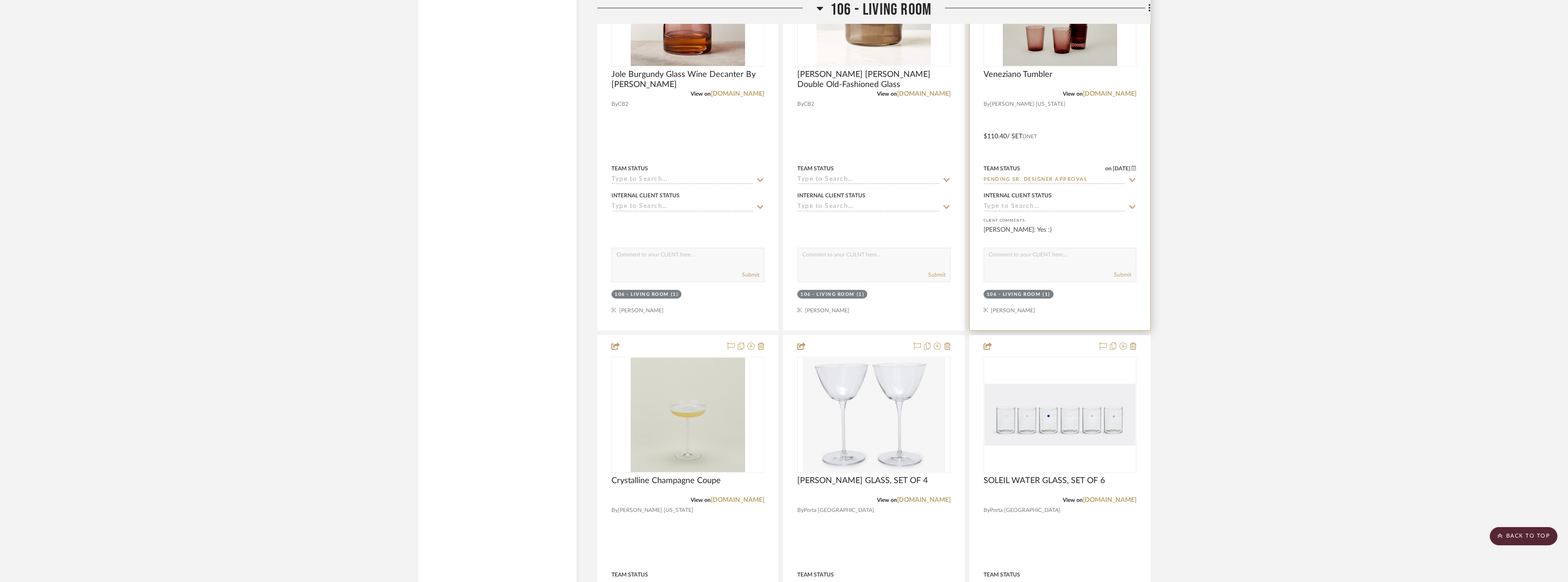
scroll to position [4029, 0]
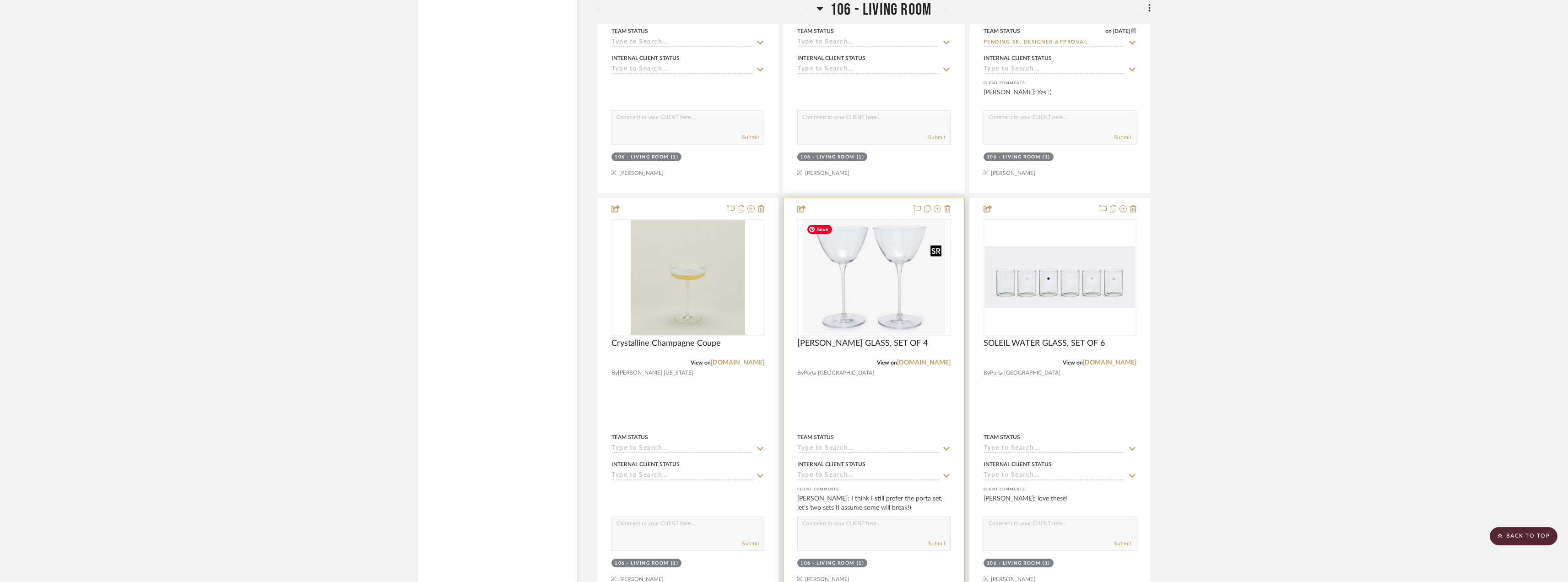
click at [0, 0] on img at bounding box center [0, 0] width 0 height 0
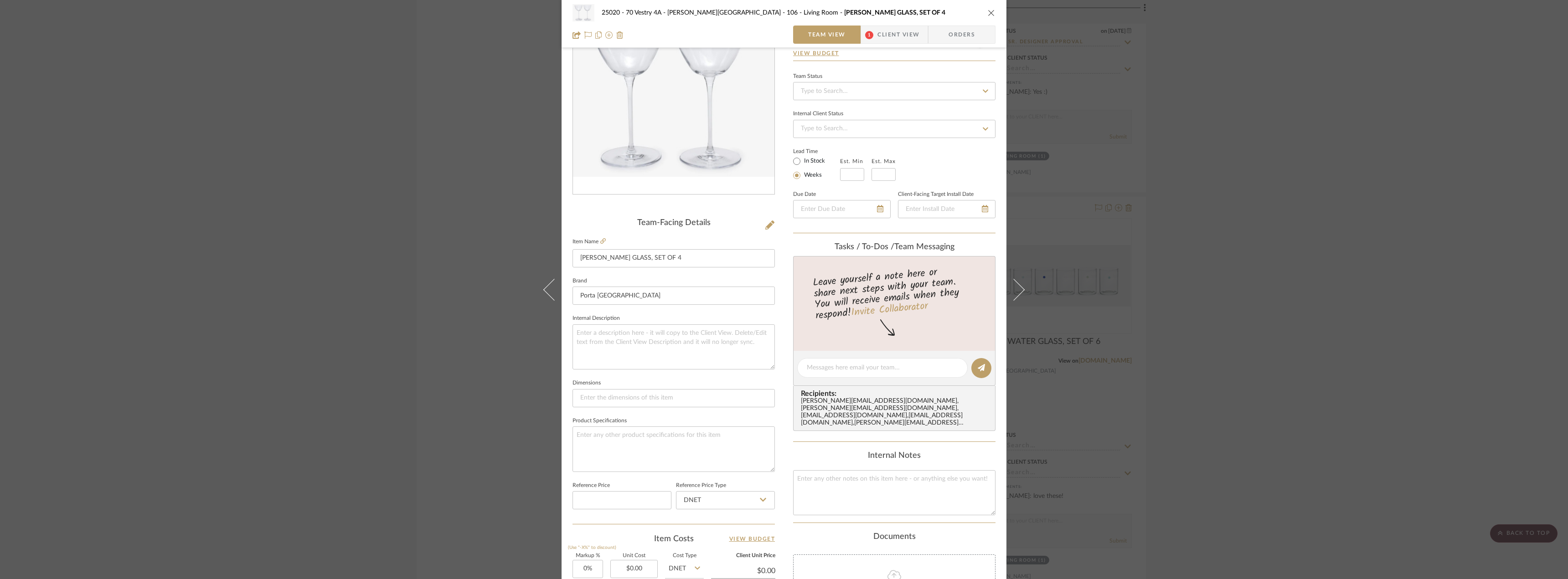
scroll to position [137, 0]
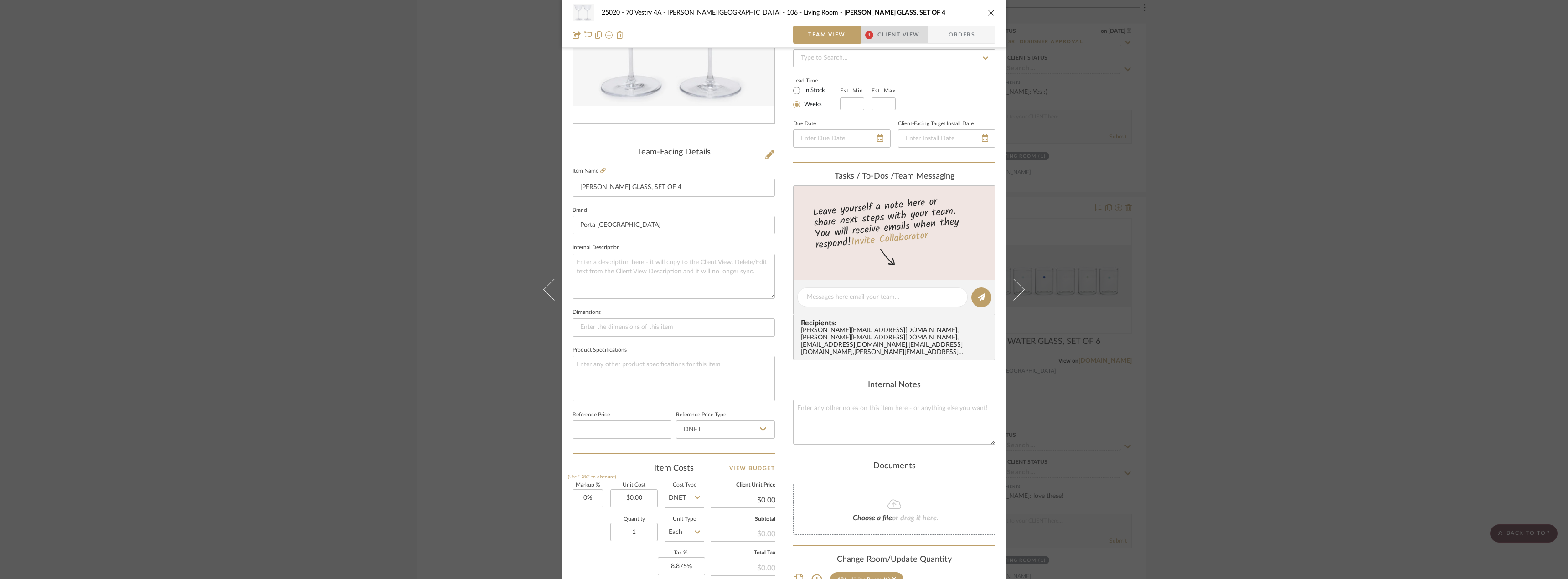
click at [900, 37] on span "Client View" at bounding box center [898, 35] width 42 height 18
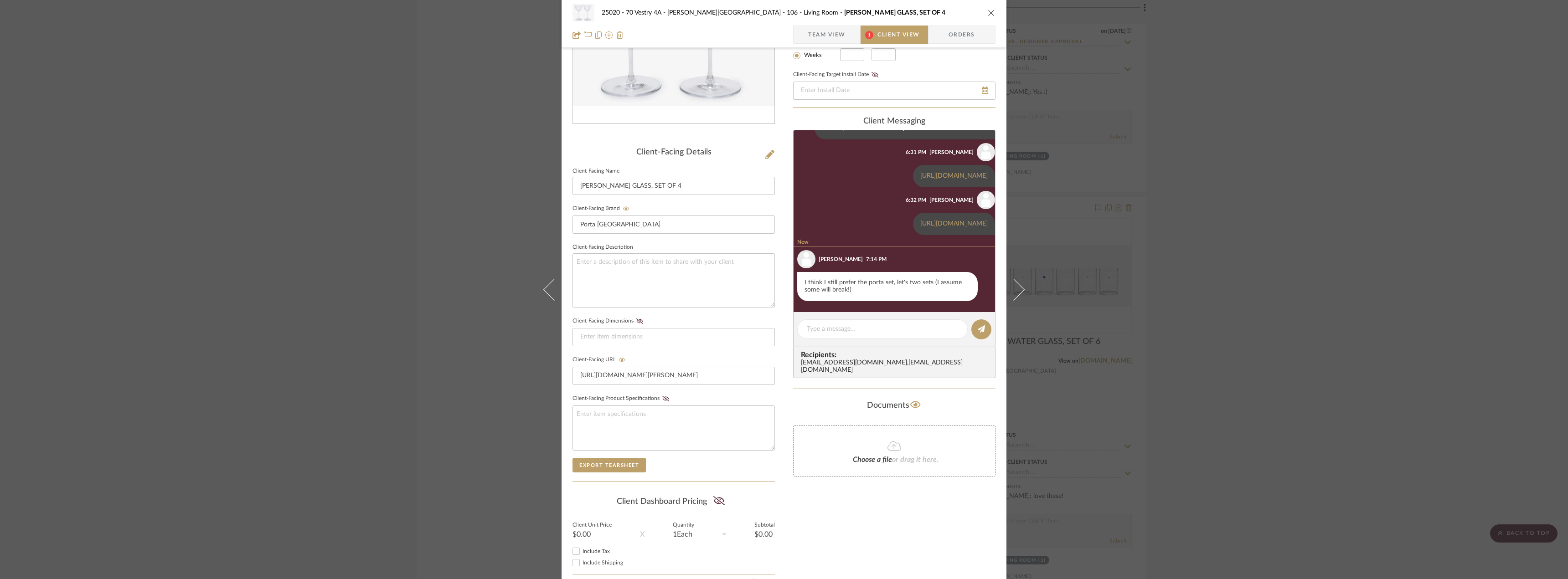
scroll to position [219, 0]
click at [854, 325] on textarea at bounding box center [882, 329] width 152 height 10
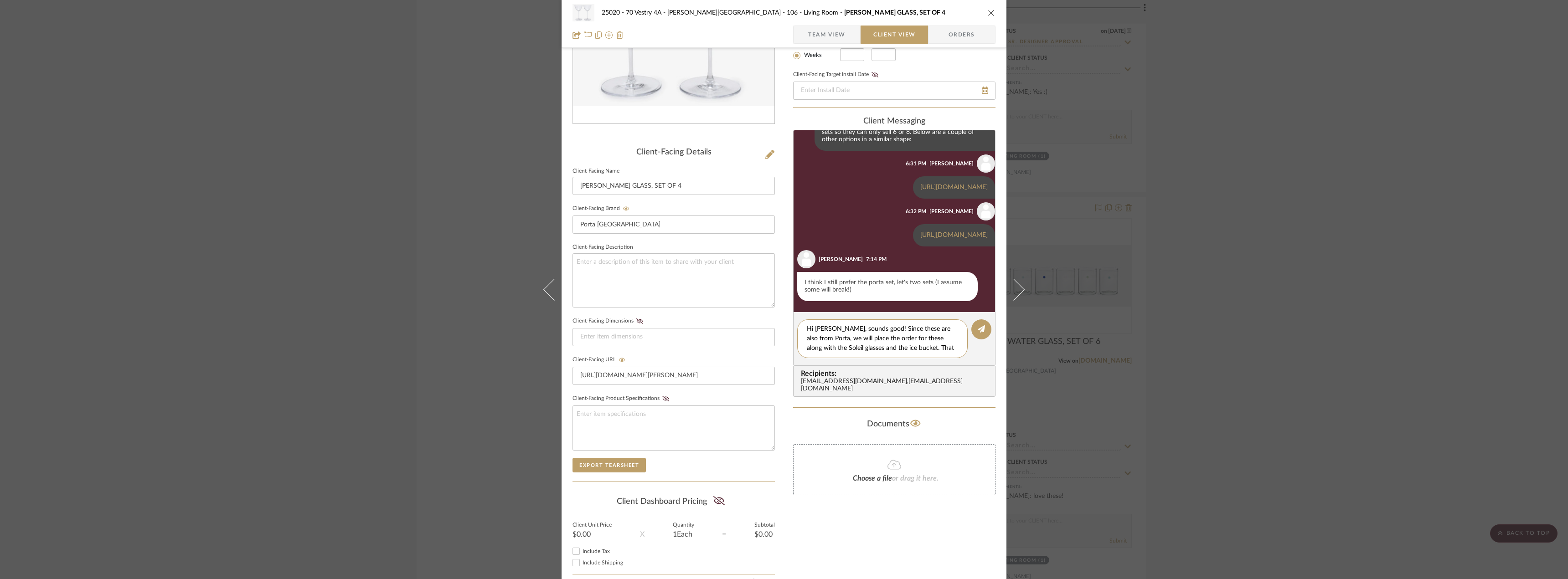
scroll to position [0, 0]
type textarea "Hi [PERSON_NAME], sounds good! Since these are also from Porta, we will place t…"
click at [974, 328] on button at bounding box center [981, 329] width 20 height 20
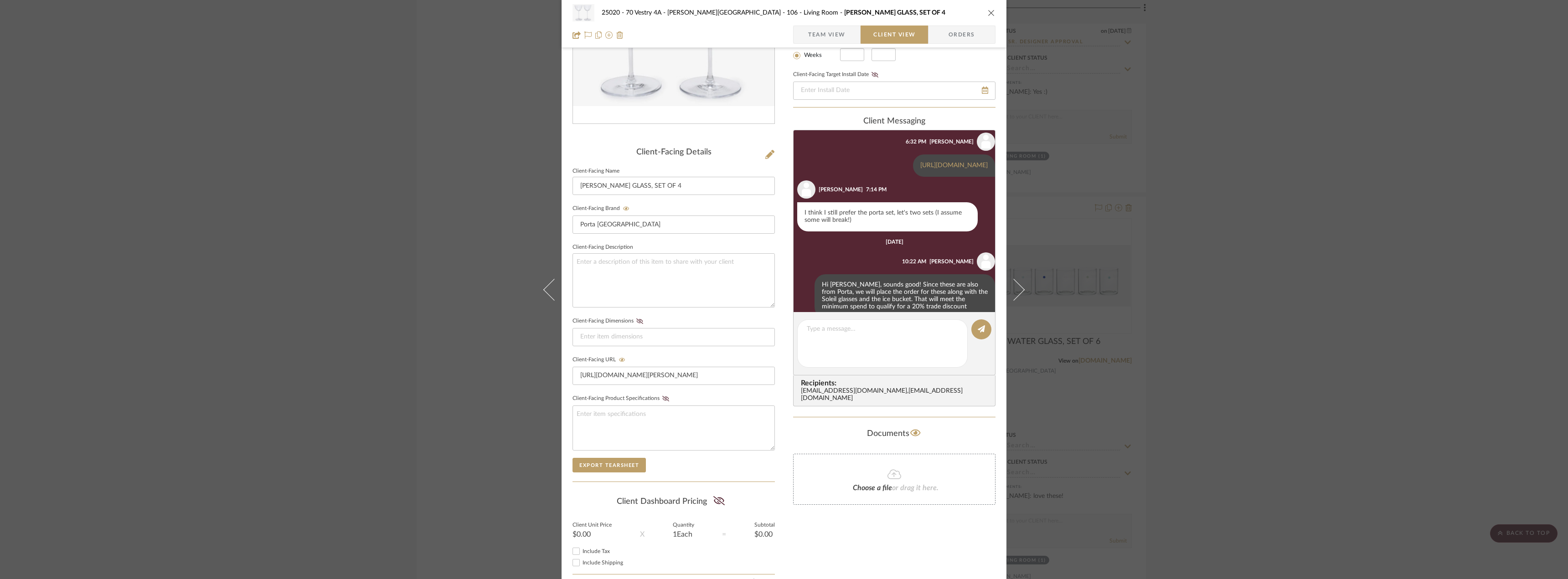
scroll to position [294, 0]
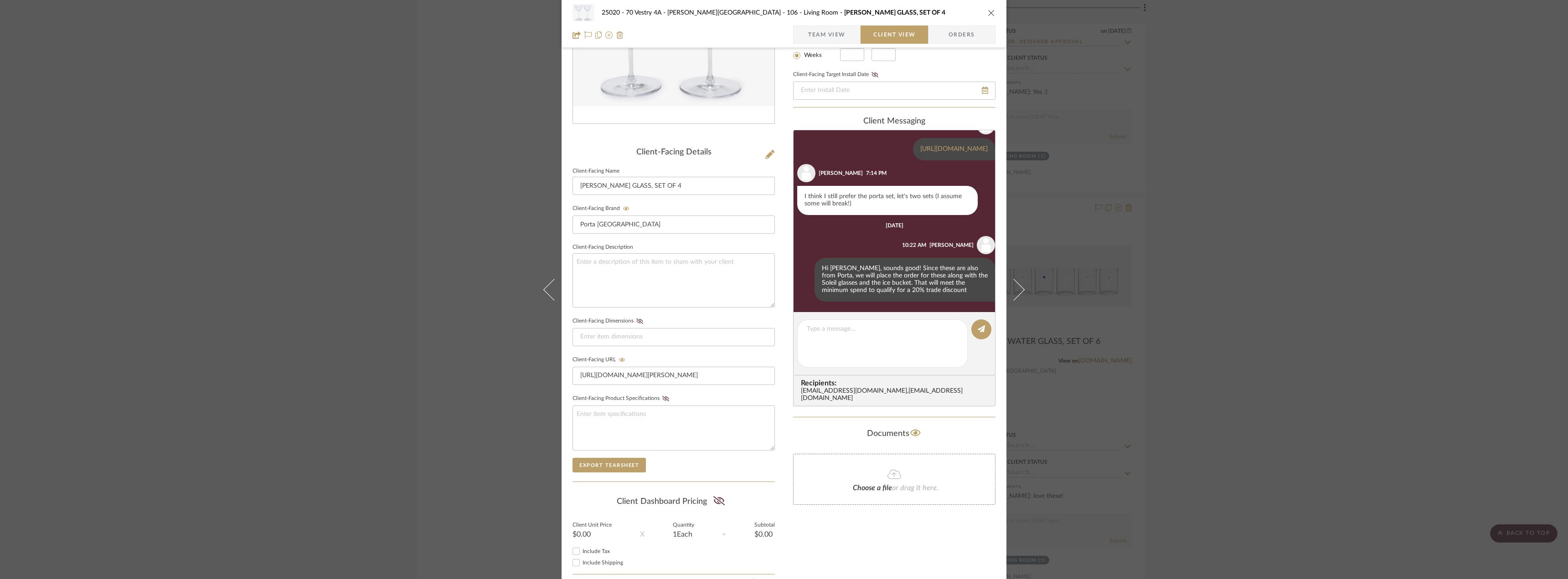
click at [1289, 299] on div "25020 - 70 Vestry 4A - Grant-Stanleigh 106 - Living Room TINA MARTINI GLASS, SE…" at bounding box center [784, 290] width 1568 height 579
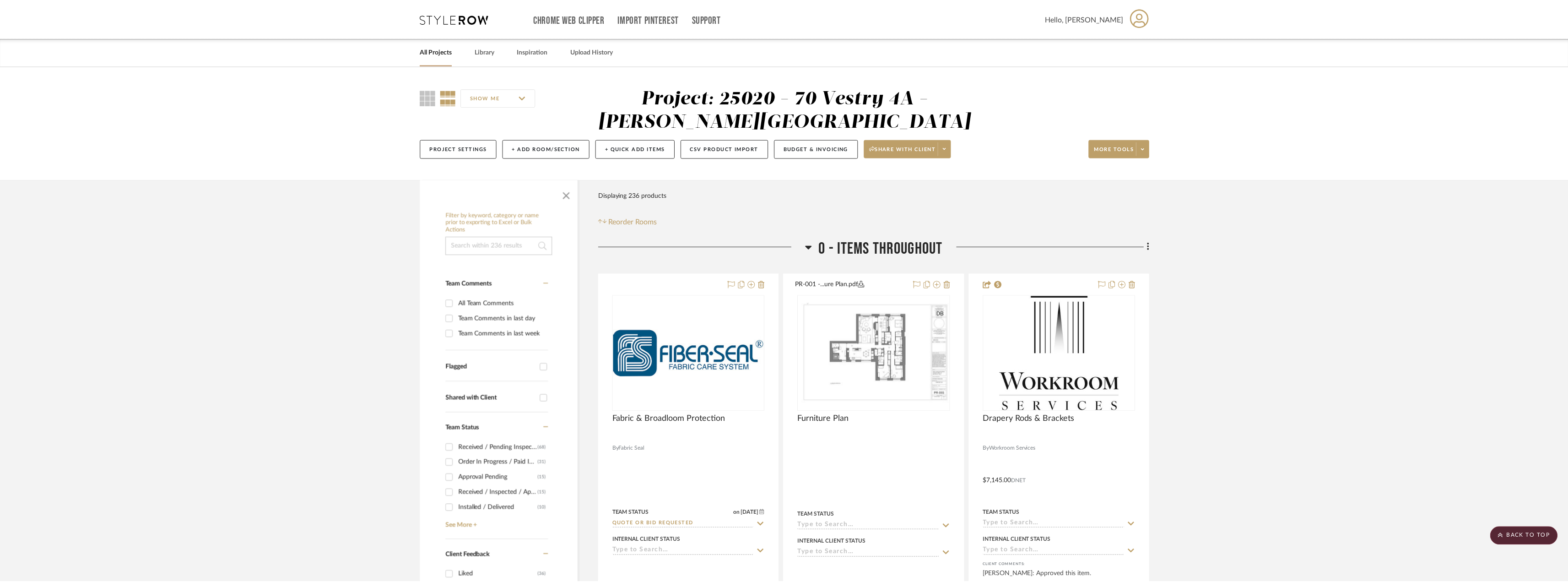
scroll to position [4029, 0]
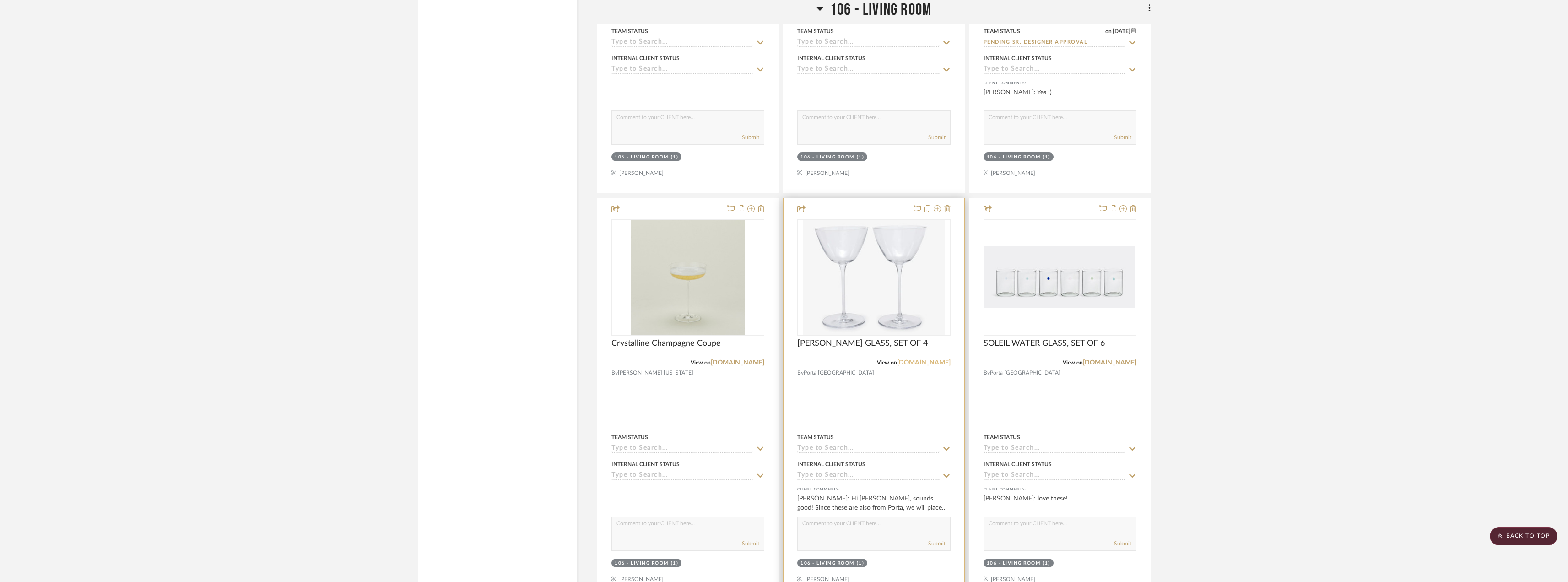
click at [934, 361] on link "[DOMAIN_NAME]" at bounding box center [924, 363] width 54 height 6
click at [1114, 362] on link "[DOMAIN_NAME]" at bounding box center [1110, 363] width 54 height 6
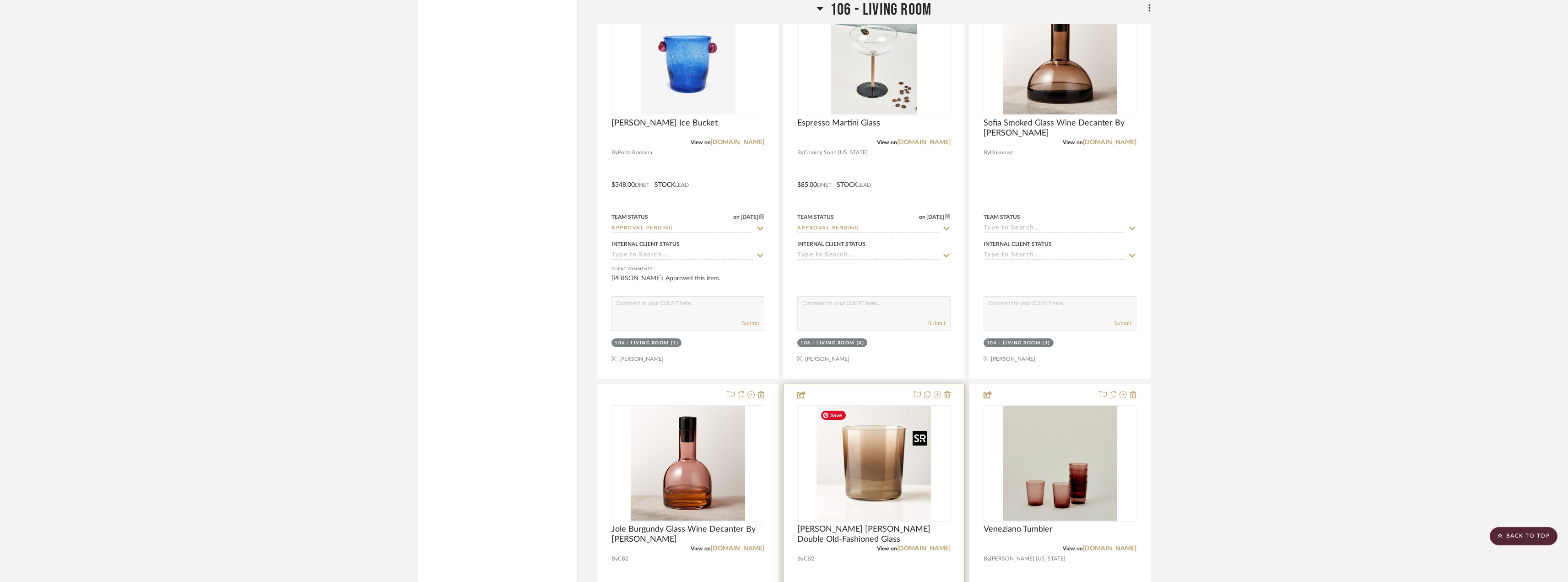
scroll to position [3342, 0]
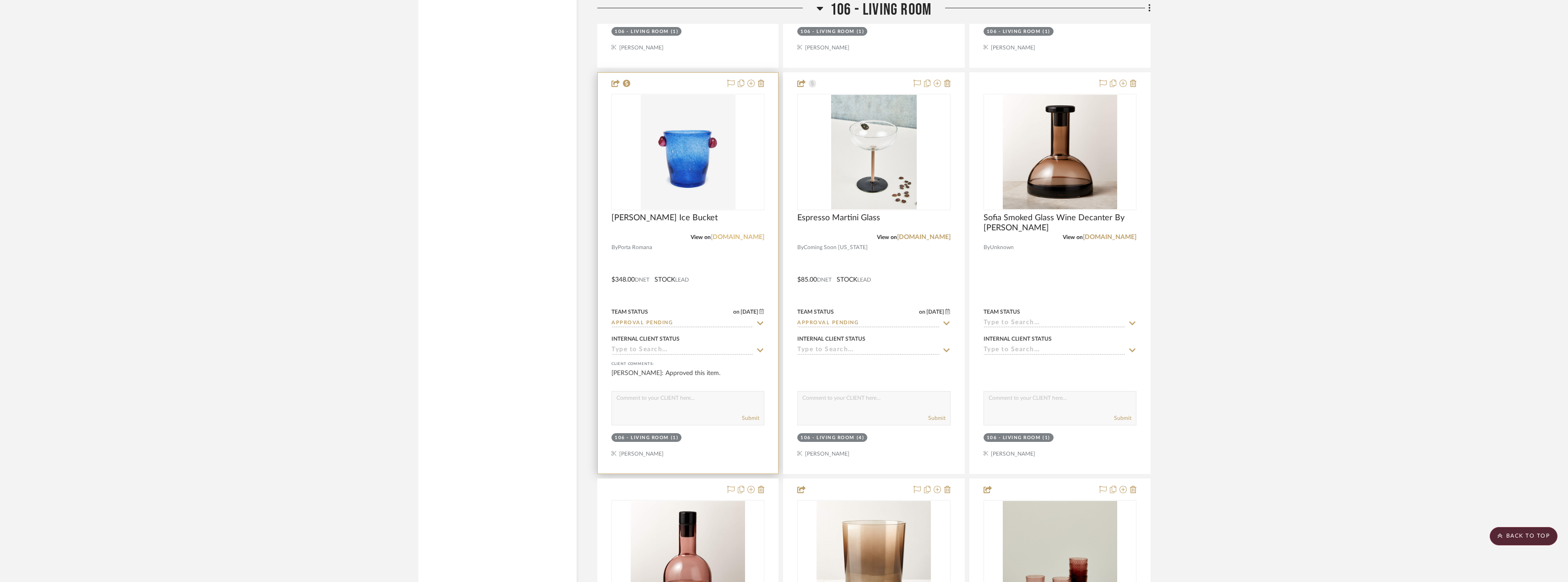
click at [734, 234] on link "[DOMAIN_NAME]" at bounding box center [738, 237] width 54 height 6
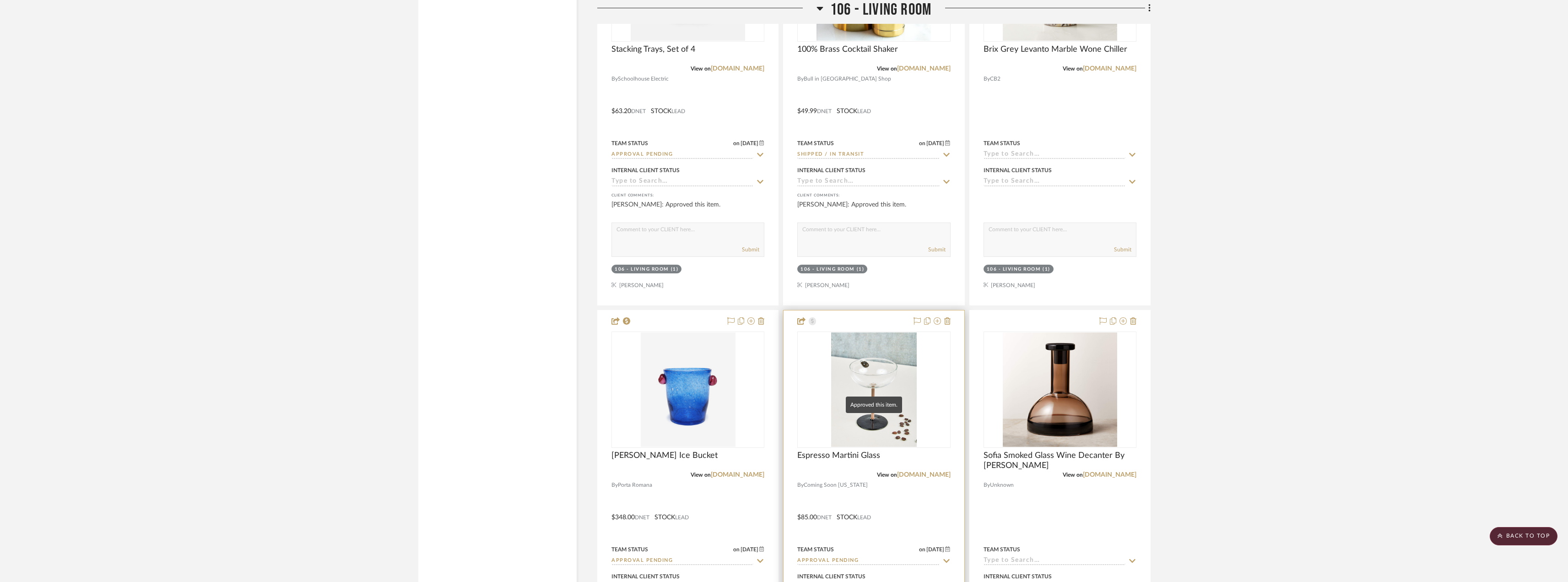
scroll to position [3205, 0]
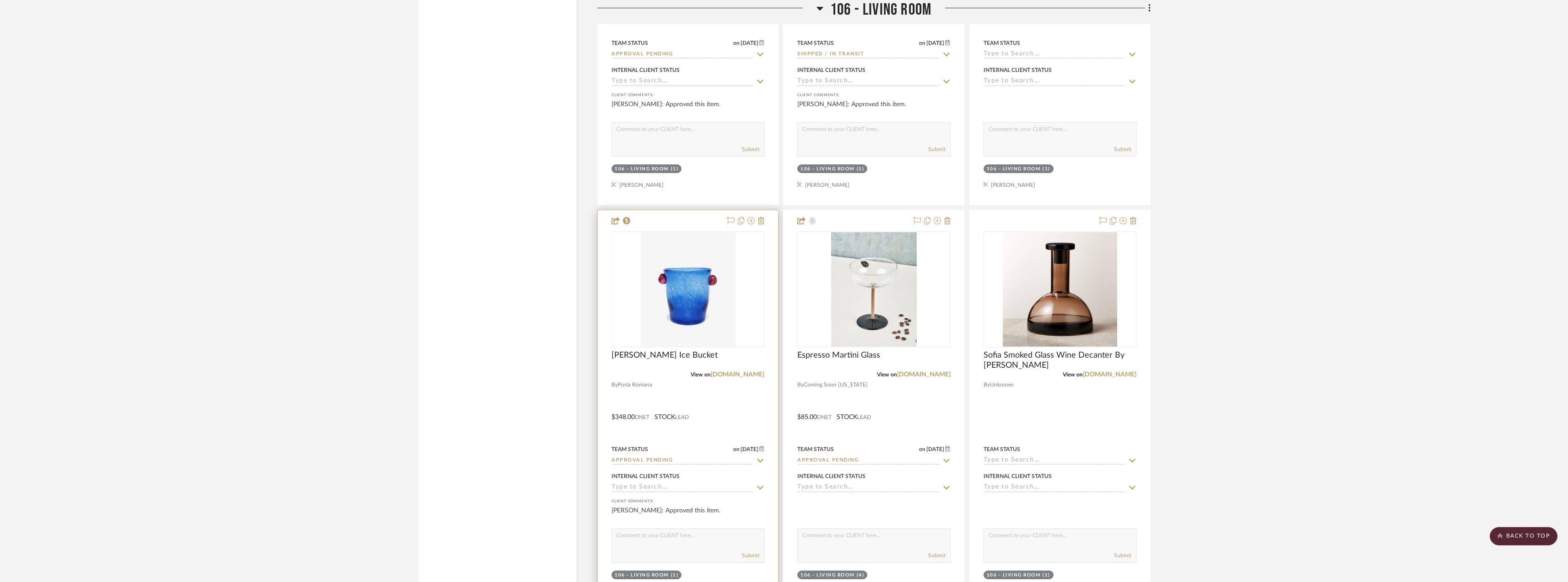
click at [655, 458] on input "Approval Pending" at bounding box center [682, 461] width 142 height 9
type input "nee"
click at [676, 550] on span "Need to Order - Client Payment Received" at bounding box center [675, 554] width 109 height 16
type input "[DATE]"
type input "Need to Order - Client Payment Received"
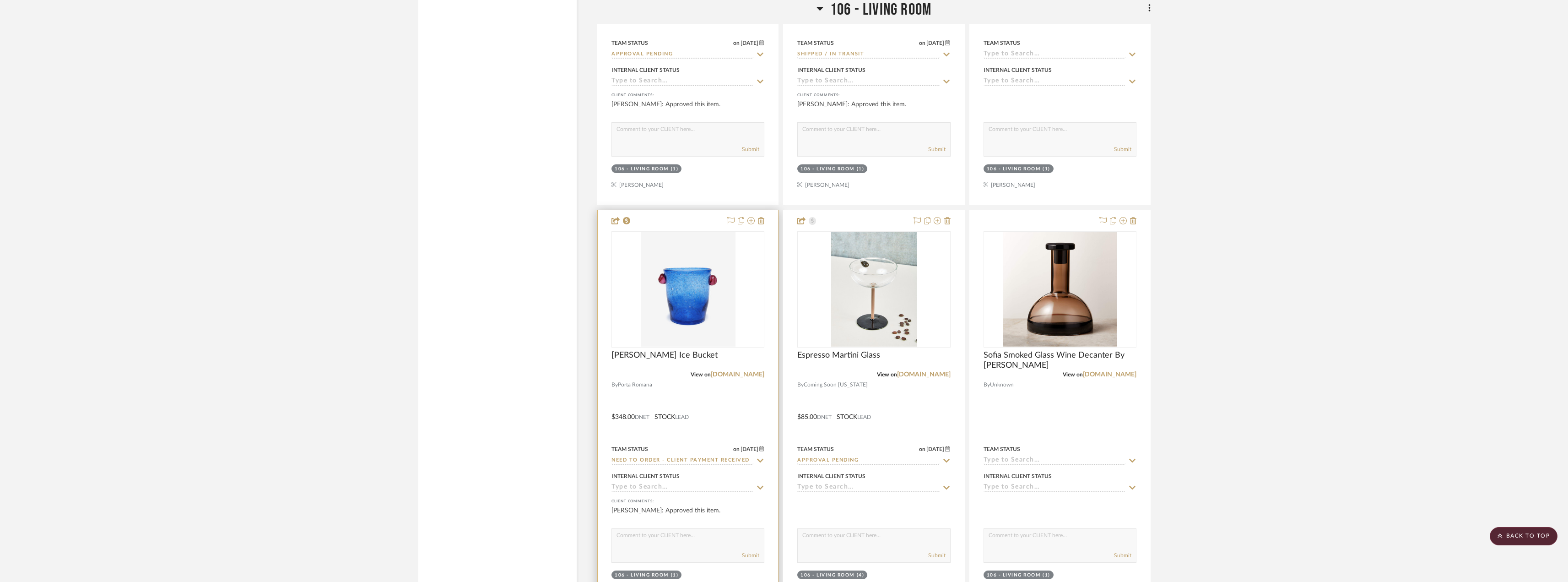
click at [700, 458] on input "Need to Order - Client Payment Received" at bounding box center [682, 461] width 142 height 9
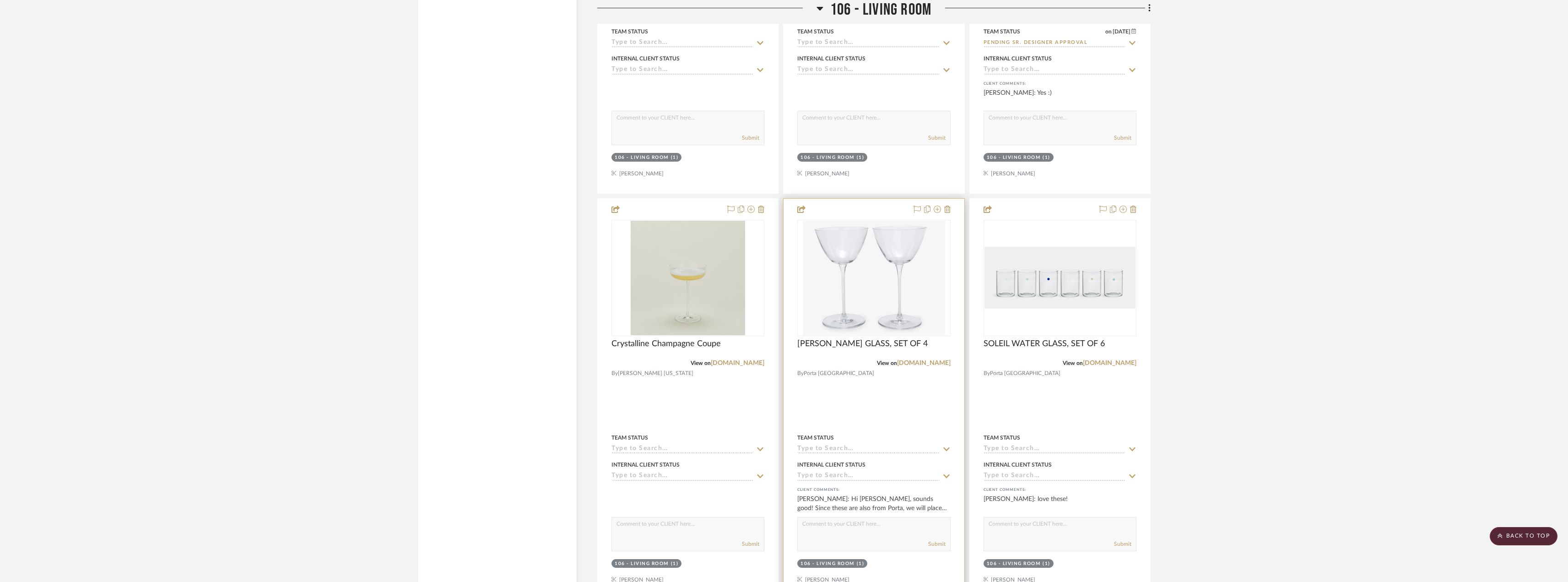
scroll to position [4075, 0]
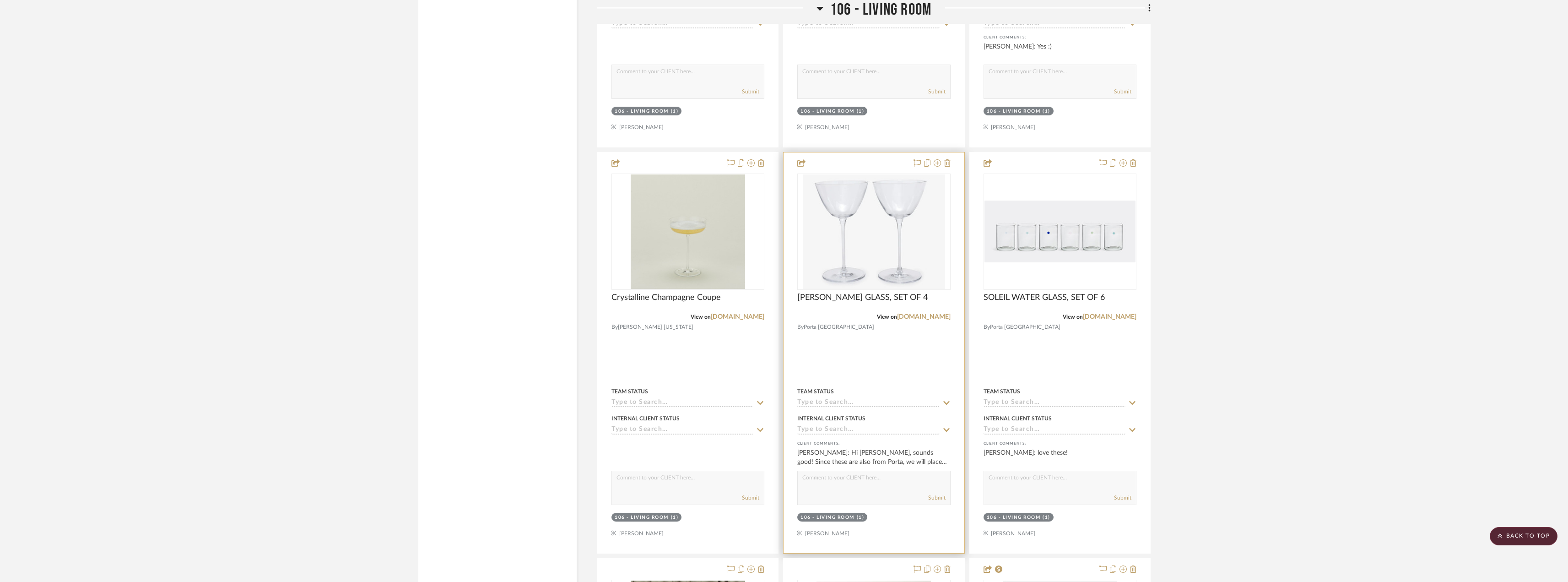
click at [830, 402] on input at bounding box center [868, 403] width 142 height 9
paste input "Need to Order - Client Payment Received"
type input "Need to Order - Client Payment Received"
click at [850, 425] on span "Need to Order - Client Payment Received" at bounding box center [861, 427] width 109 height 16
type input "[DATE]"
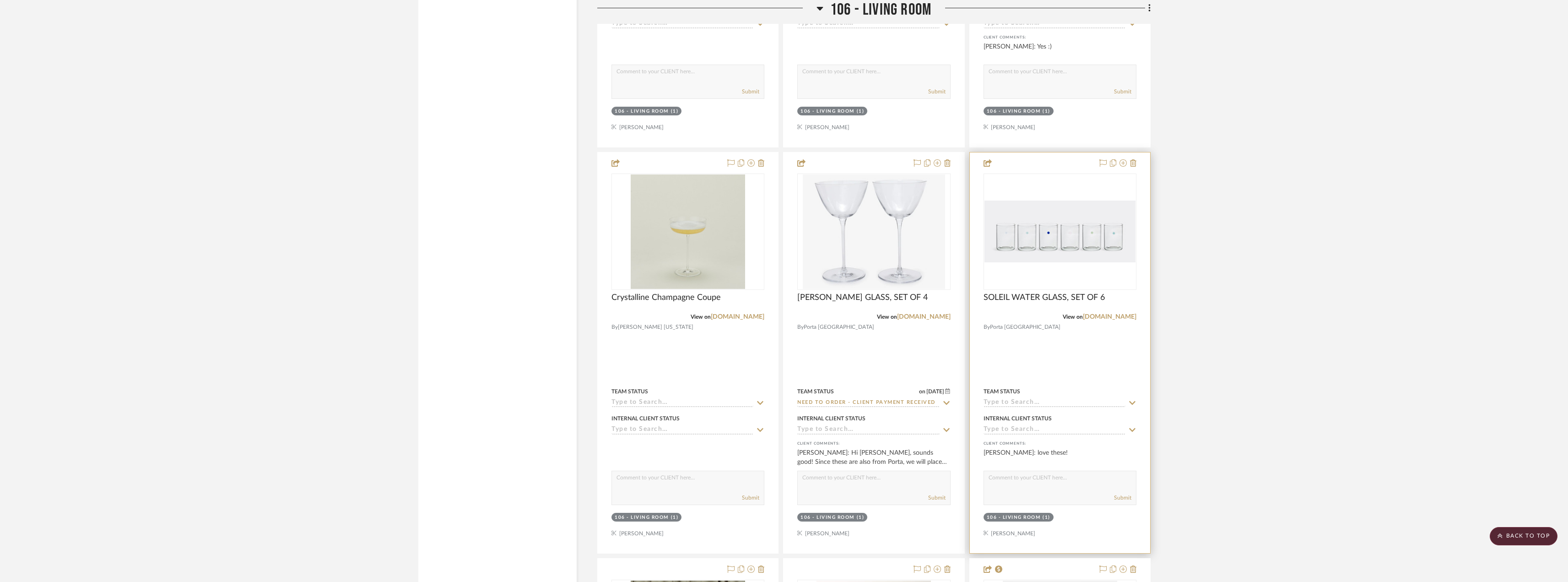
click at [1019, 403] on input at bounding box center [1054, 403] width 142 height 9
paste input "Need to Order - Client Payment Received"
type input "Need to Order - Client Payment Received"
drag, startPoint x: 1035, startPoint y: 427, endPoint x: 1061, endPoint y: 420, distance: 26.9
click at [1035, 427] on div "Need to Order - Client Payment Received" at bounding box center [1060, 427] width 152 height 33
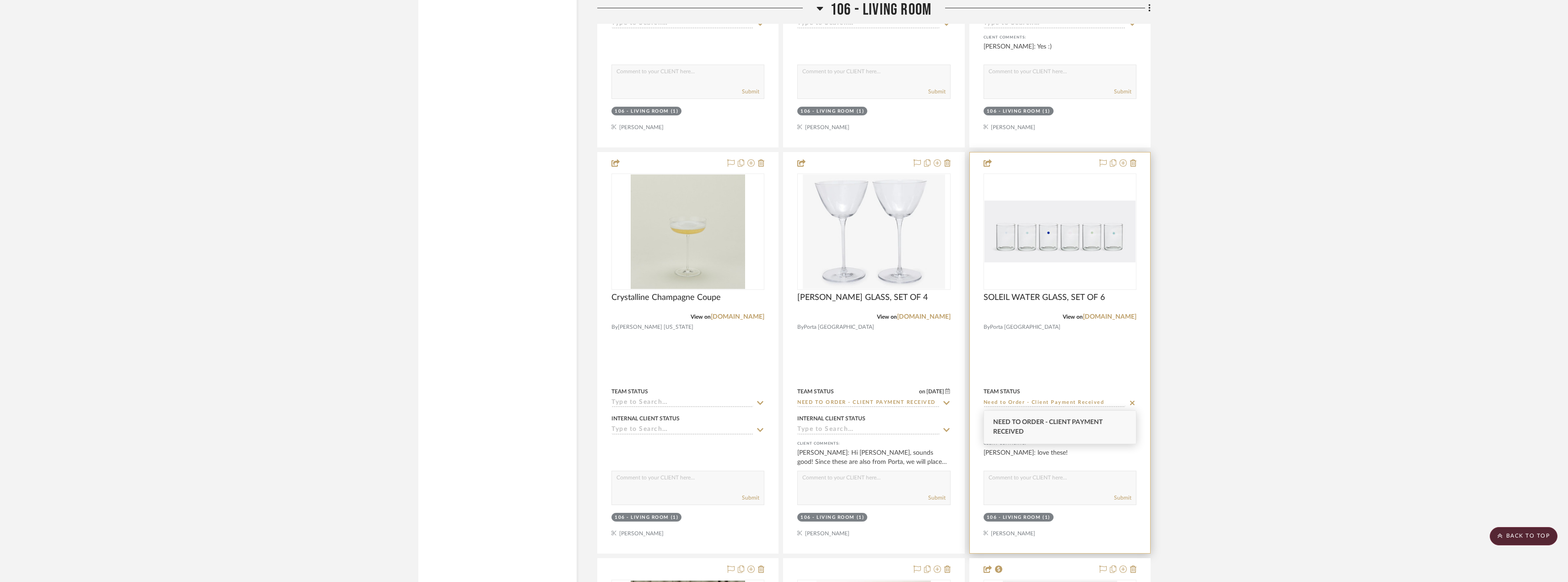
type input "[DATE]"
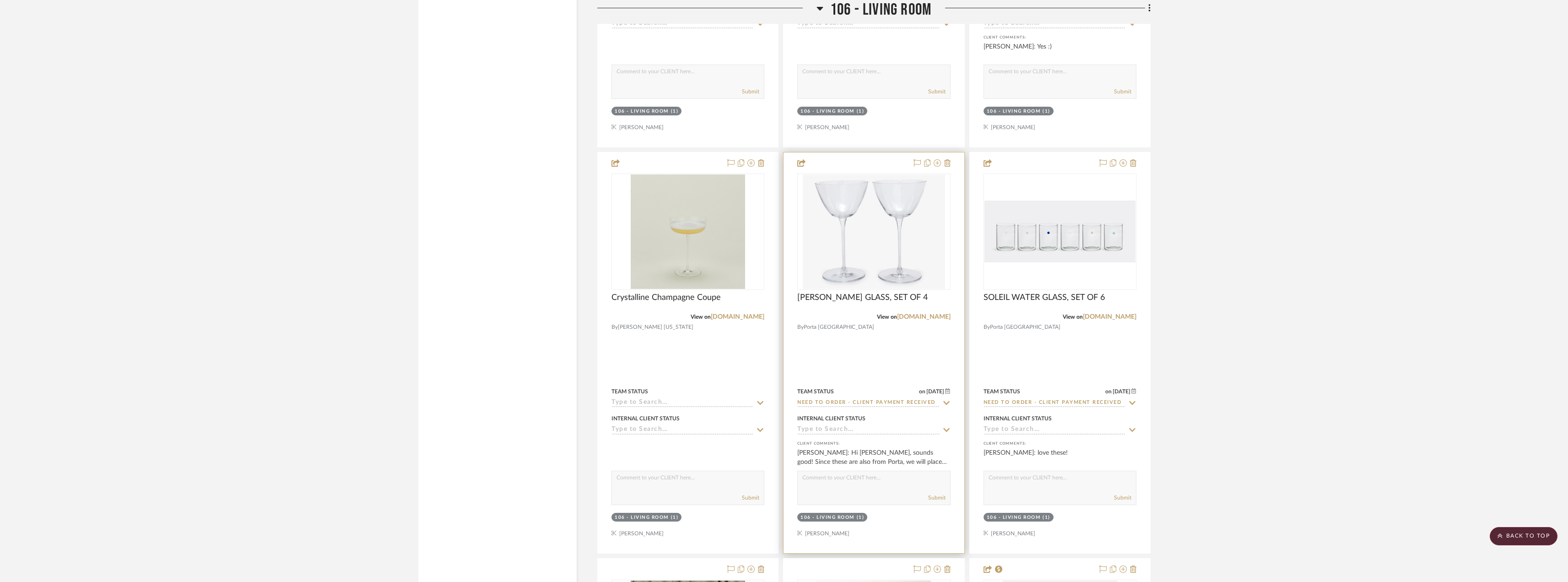
click at [885, 290] on div at bounding box center [873, 352] width 180 height 400
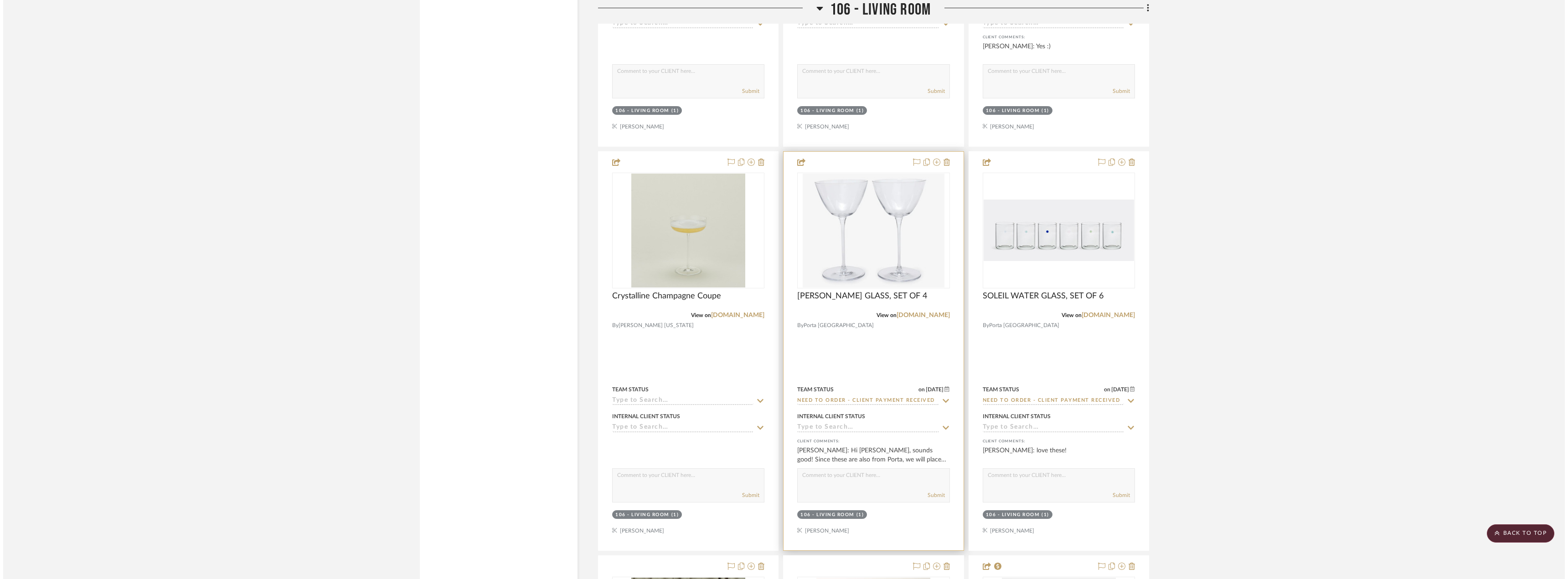
scroll to position [0, 0]
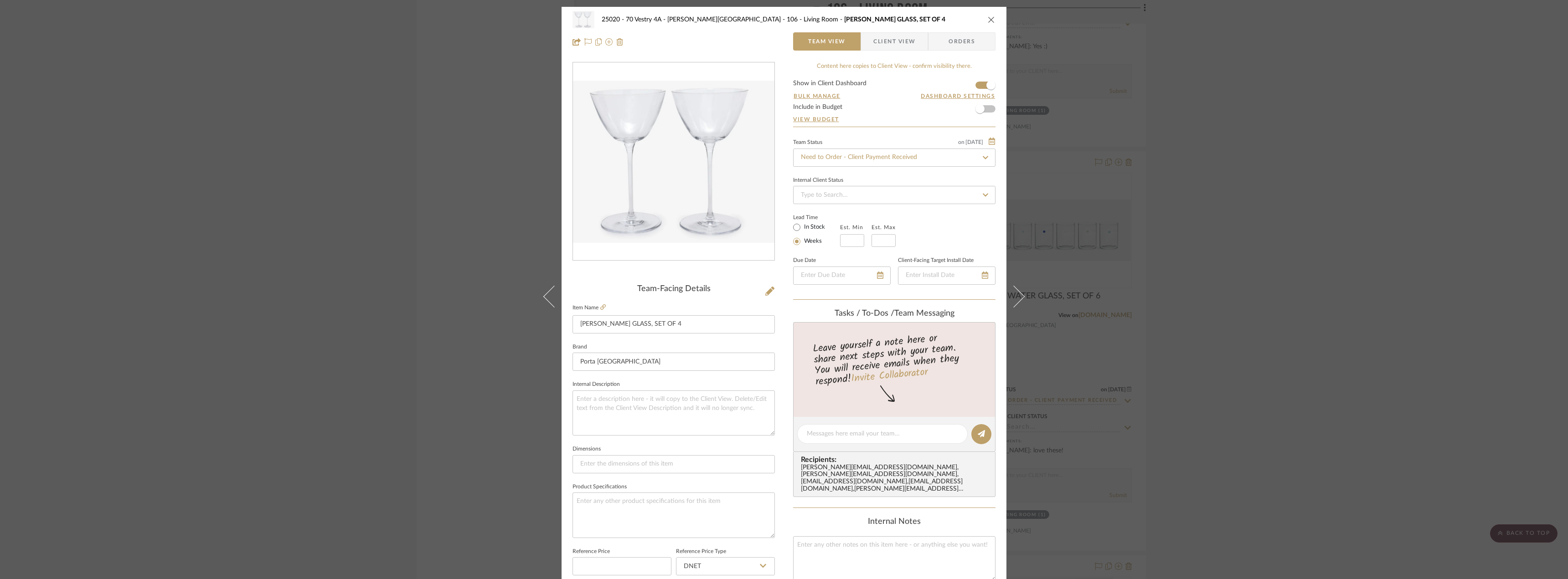
click at [875, 37] on span "Client View" at bounding box center [894, 41] width 42 height 18
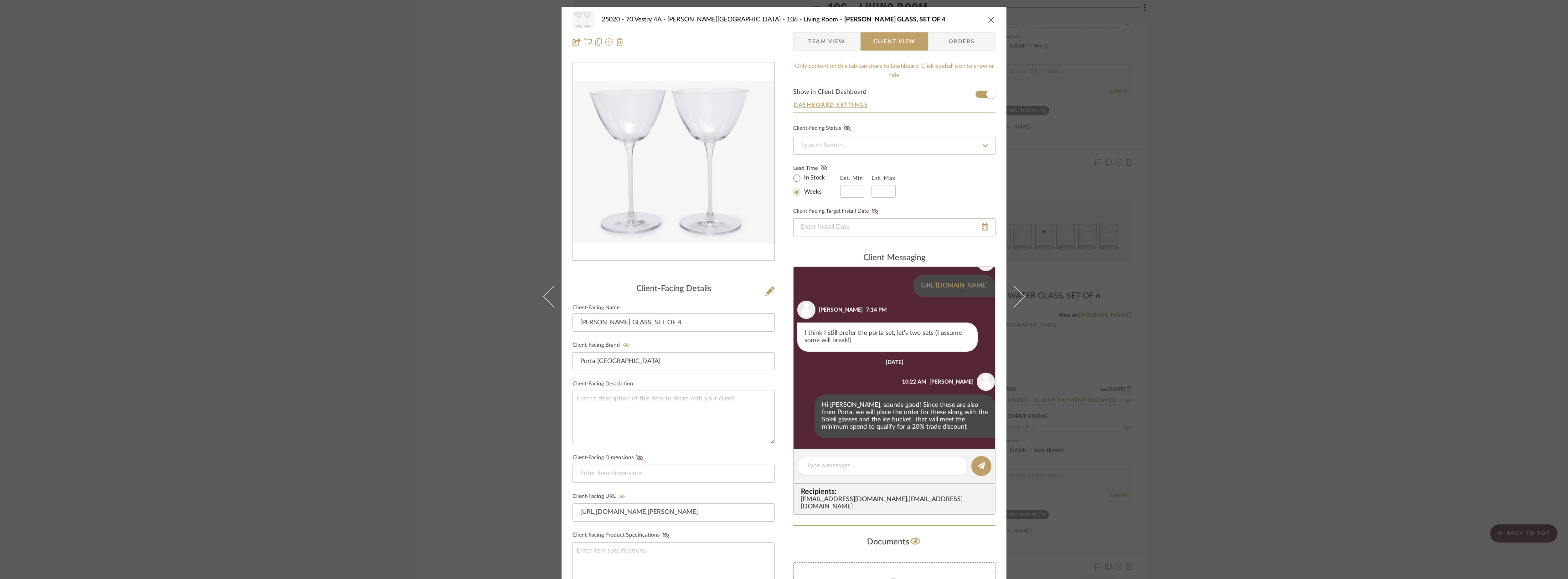
scroll to position [294, 0]
click at [830, 46] on span "Team View" at bounding box center [827, 41] width 37 height 18
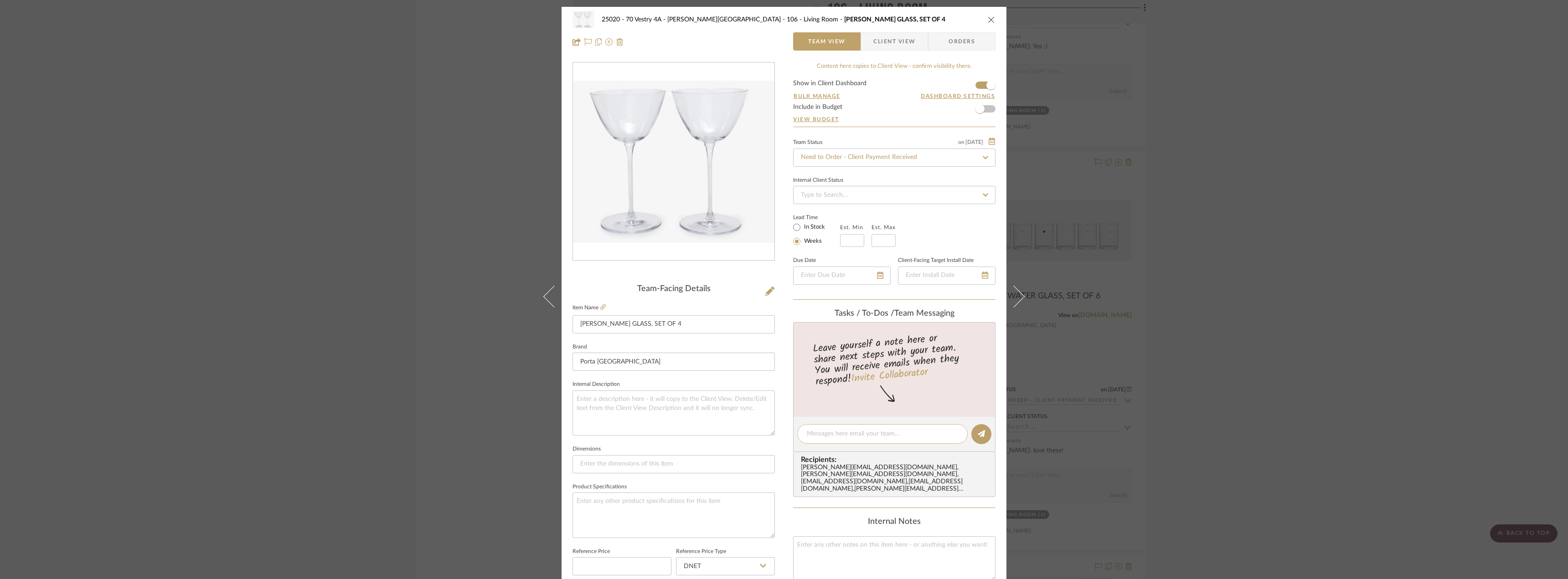
click at [861, 426] on div at bounding box center [883, 434] width 170 height 19
click at [859, 428] on div at bounding box center [883, 434] width 170 height 19
click at [858, 428] on div at bounding box center [883, 434] width 170 height 19
click at [851, 431] on textarea at bounding box center [882, 434] width 152 height 10
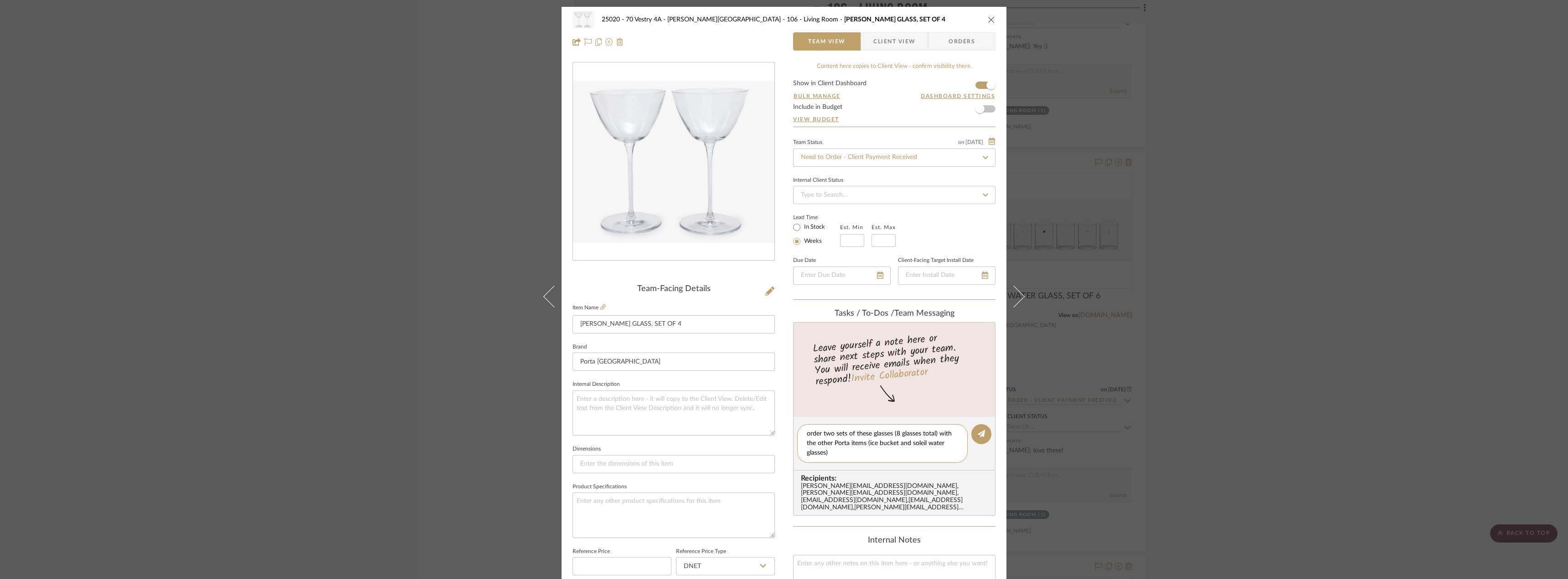
drag, startPoint x: 838, startPoint y: 454, endPoint x: 778, endPoint y: 418, distance: 70.0
click at [778, 418] on div "25020 - 70 Vestry 4A - Grant-Stanleigh 106 - Living Room TINA MARTINI GLASS, SE…" at bounding box center [784, 427] width 445 height 841
type textarea "order two sets of these glasses (8 glasses total) with the other Porta items (i…"
click at [978, 434] on icon at bounding box center [981, 434] width 7 height 7
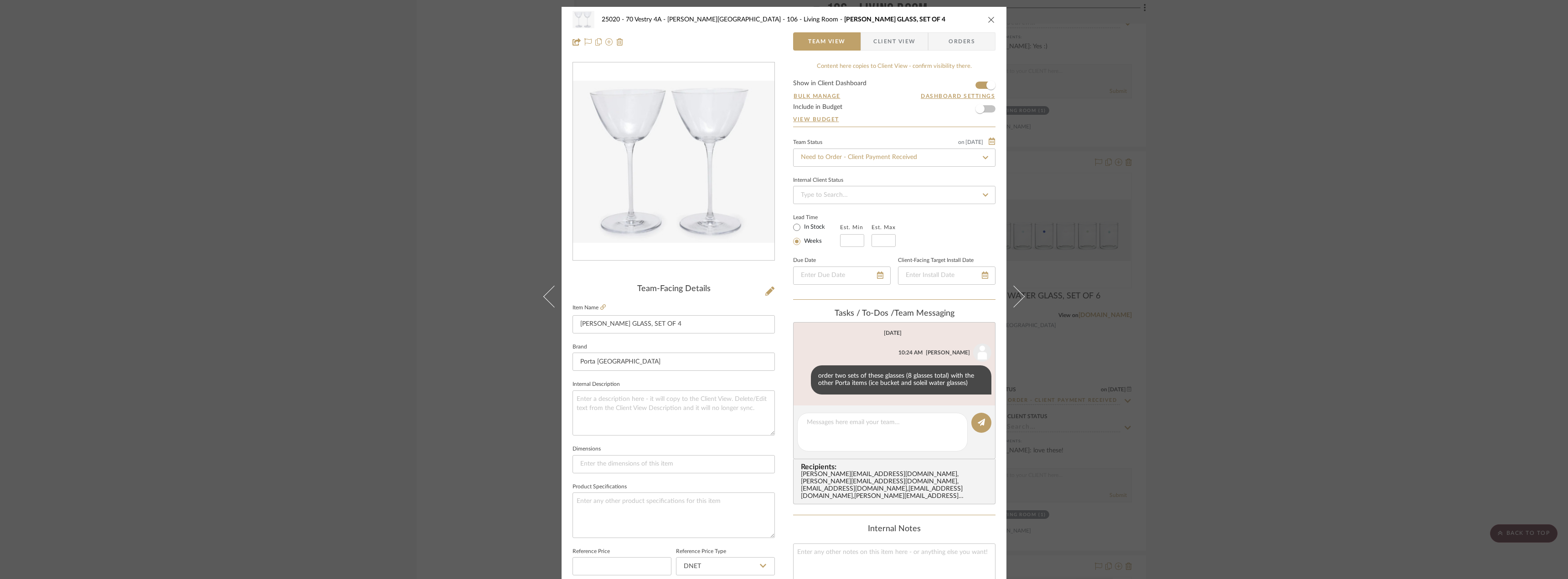
click at [1255, 346] on div "25020 - 70 Vestry 4A - Grant-Stanleigh 106 - Living Room TINA MARTINI GLASS, SE…" at bounding box center [784, 290] width 1568 height 579
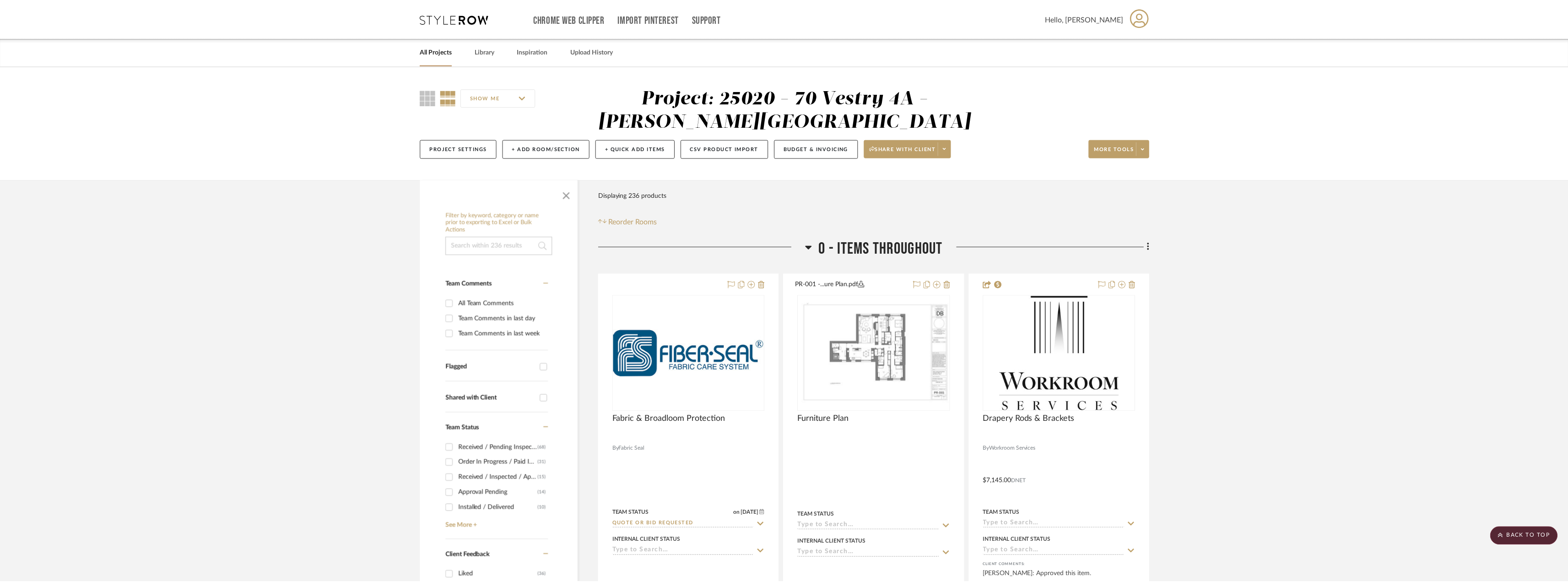
scroll to position [4075, 0]
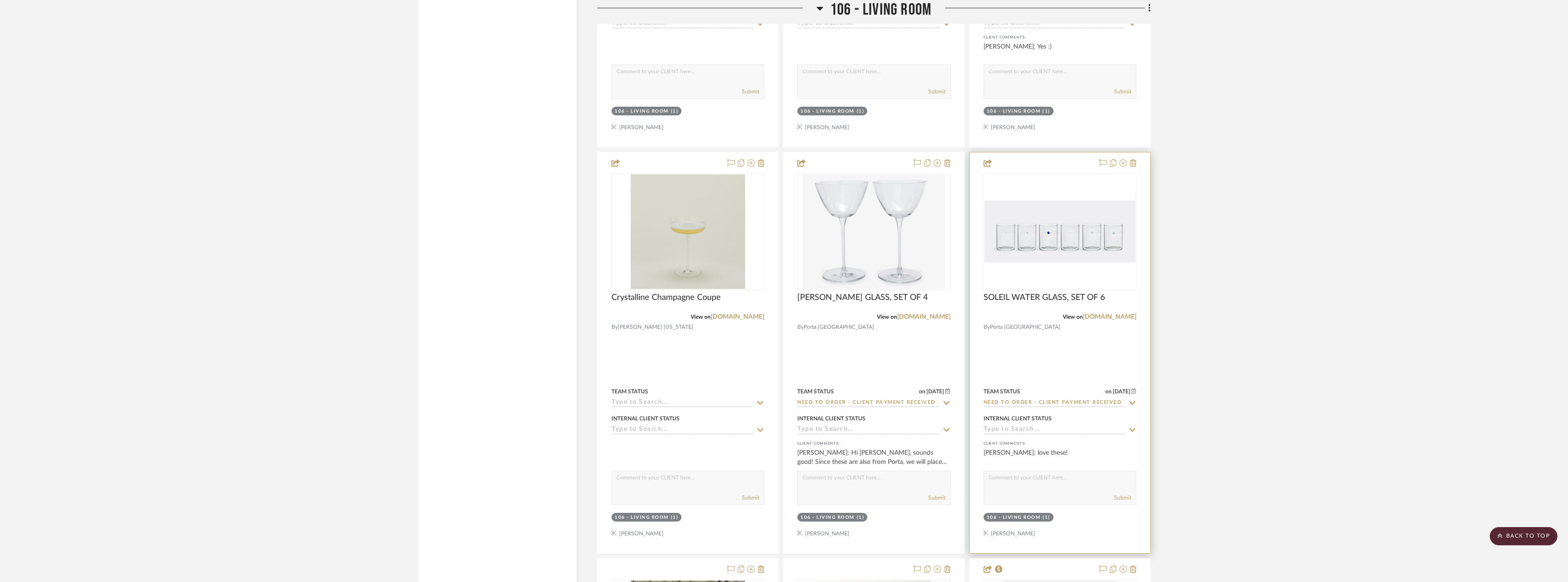
click at [1050, 253] on img "0" at bounding box center [1060, 231] width 151 height 62
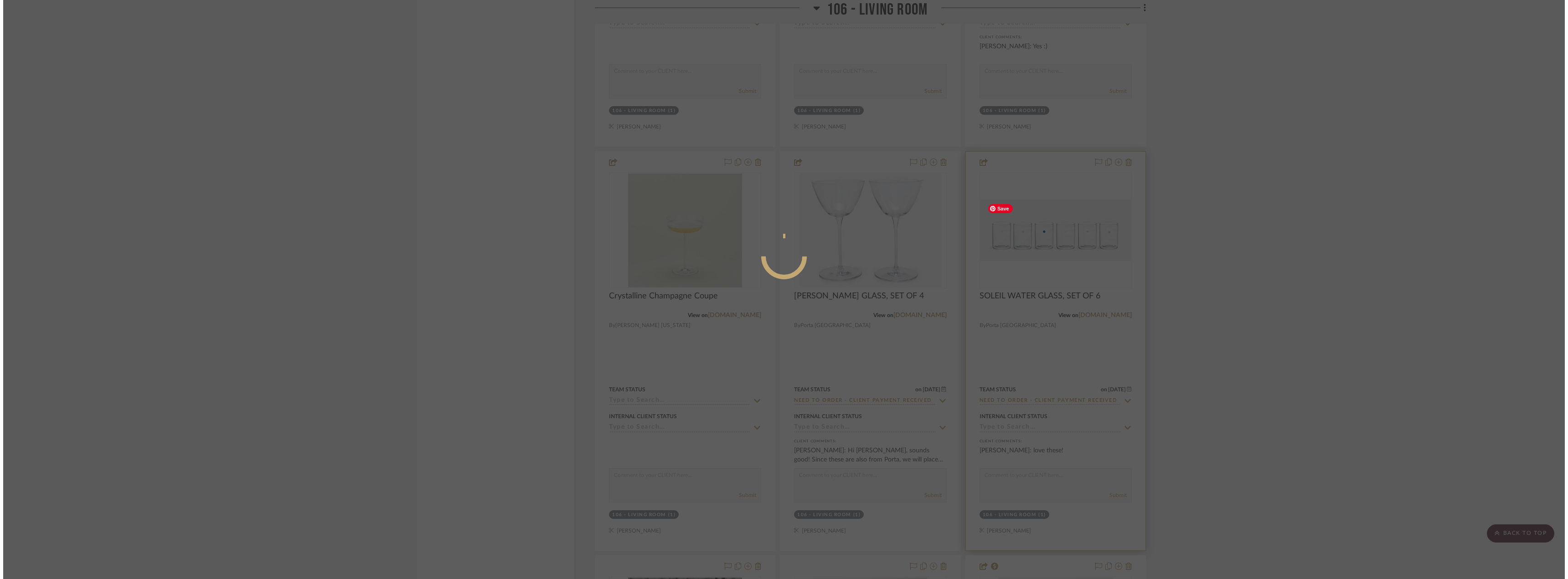
scroll to position [0, 0]
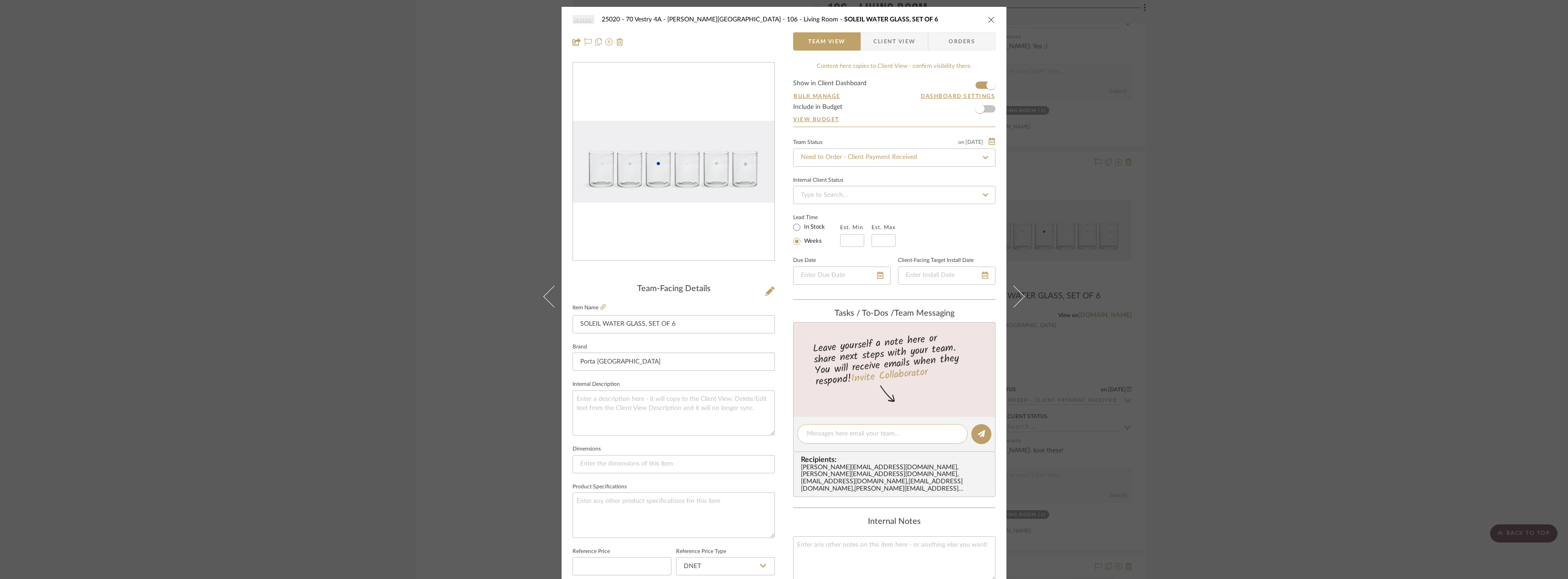
click at [825, 432] on textarea at bounding box center [882, 434] width 152 height 10
paste textarea "order two sets of these glasses (8 glasses total) with the other Porta items (i…"
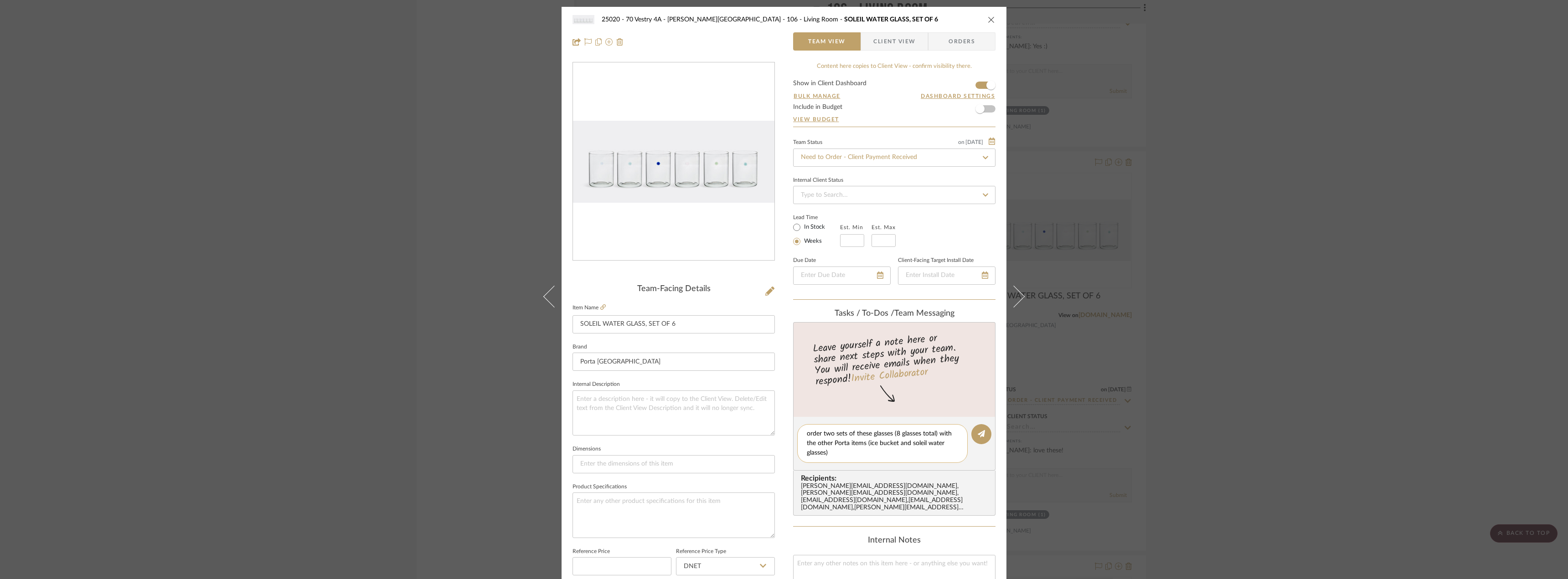
drag, startPoint x: 859, startPoint y: 454, endPoint x: 821, endPoint y: 431, distance: 44.4
click at [821, 431] on textarea "order two sets of these glasses (8 glasses total) with the other Porta items (i…" at bounding box center [882, 443] width 152 height 29
click at [934, 452] on textarea "order two sets of these glasses (8 glasses total) with the other Porta items (i…" at bounding box center [882, 443] width 152 height 29
drag, startPoint x: 889, startPoint y: 434, endPoint x: 821, endPoint y: 430, distance: 68.1
click at [821, 430] on textarea "order two sets of these glasses (8 glasses total) with the other Porta items (i…" at bounding box center [882, 443] width 152 height 29
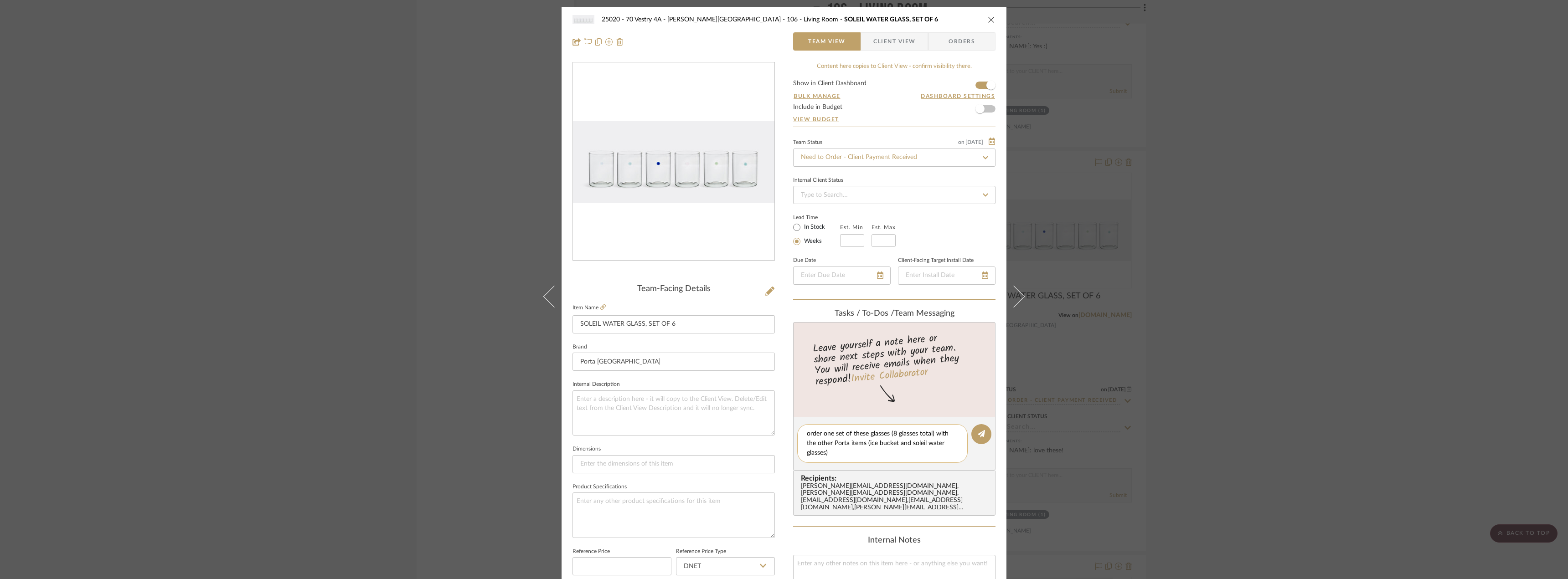
click at [895, 434] on textarea "order one set of these glasses (8 glasses total) with the other Porta items (ic…" at bounding box center [882, 443] width 152 height 29
click at [870, 451] on textarea "order one set of these glasses (6 glasses total) with the other Porta items (ic…" at bounding box center [882, 443] width 152 height 29
click at [849, 455] on textarea "order one set of these glasses (6 glasses total) with the other Porta items (ic…" at bounding box center [882, 443] width 152 height 29
drag, startPoint x: 824, startPoint y: 451, endPoint x: 908, endPoint y: 445, distance: 84.2
click at [908, 445] on textarea "order one set of these glasses (6 glasses total) with the other Porta items (ic…" at bounding box center [882, 443] width 152 height 29
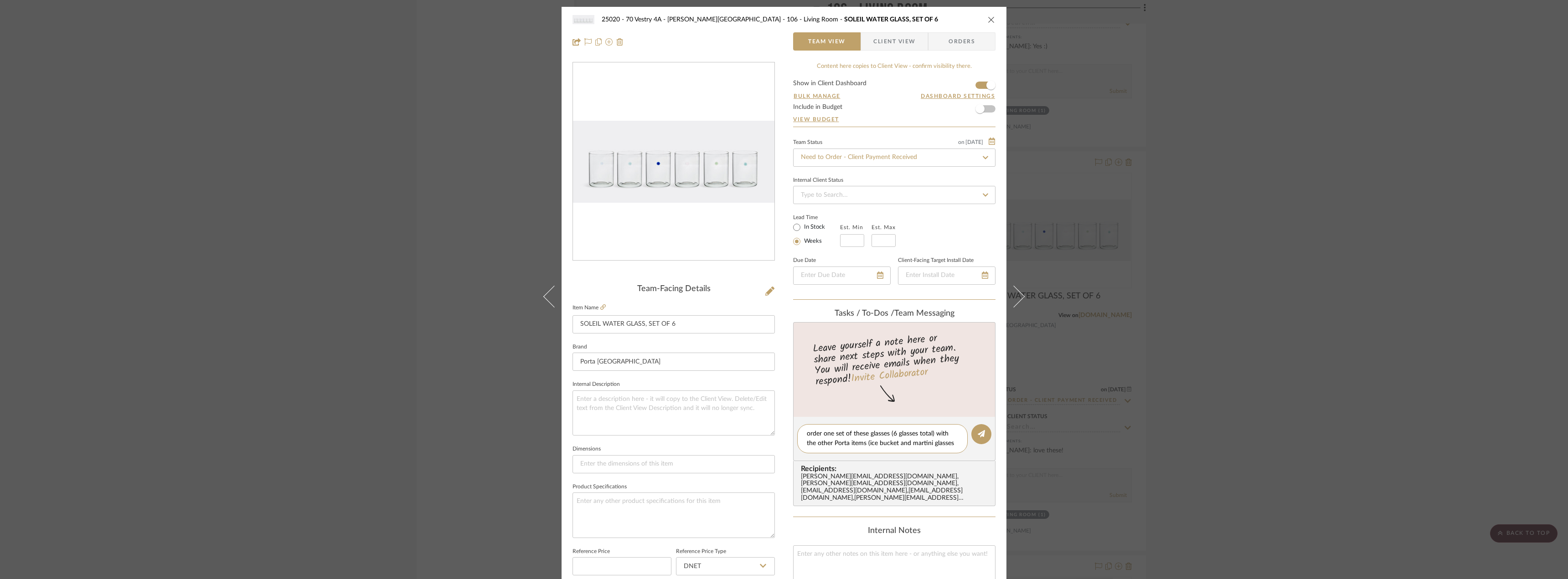
type textarea "order one set of these glasses (6 glasses total) with the other Porta items (ic…"
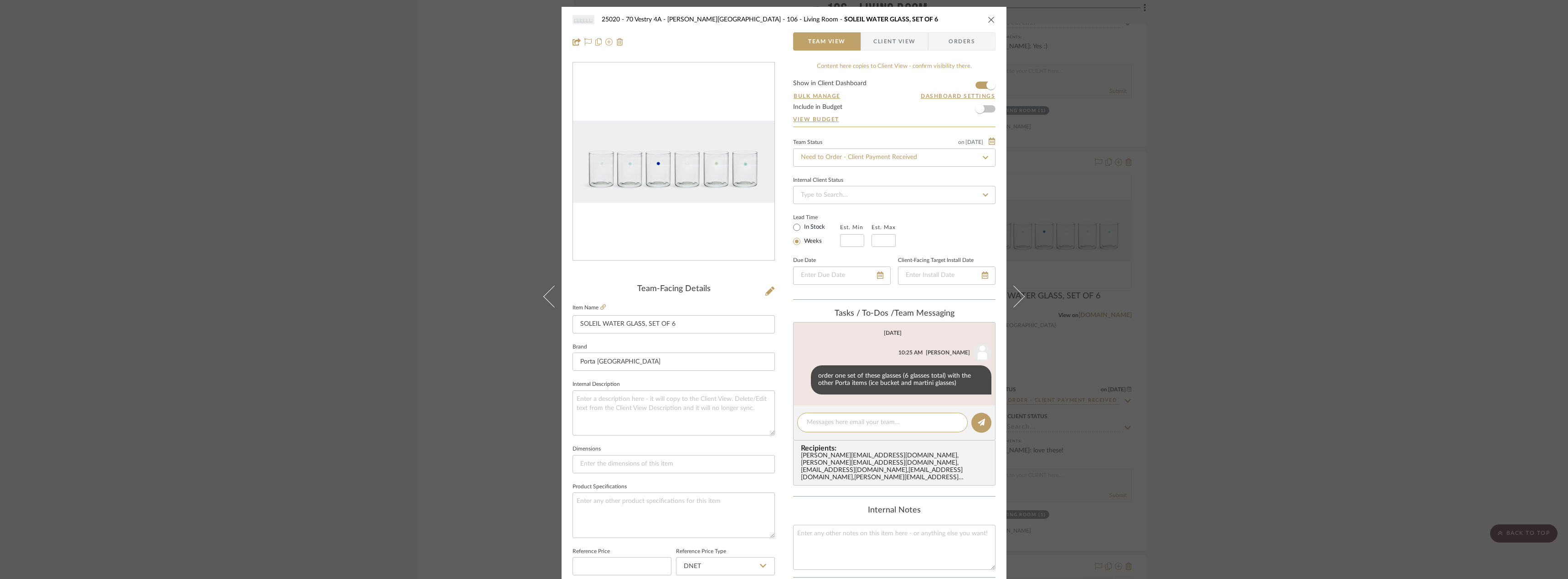
click at [1283, 314] on div "25020 - 70 Vestry 4A - Grant-Stanleigh 106 - Living Room SOLEIL WATER GLASS, SE…" at bounding box center [784, 290] width 1568 height 579
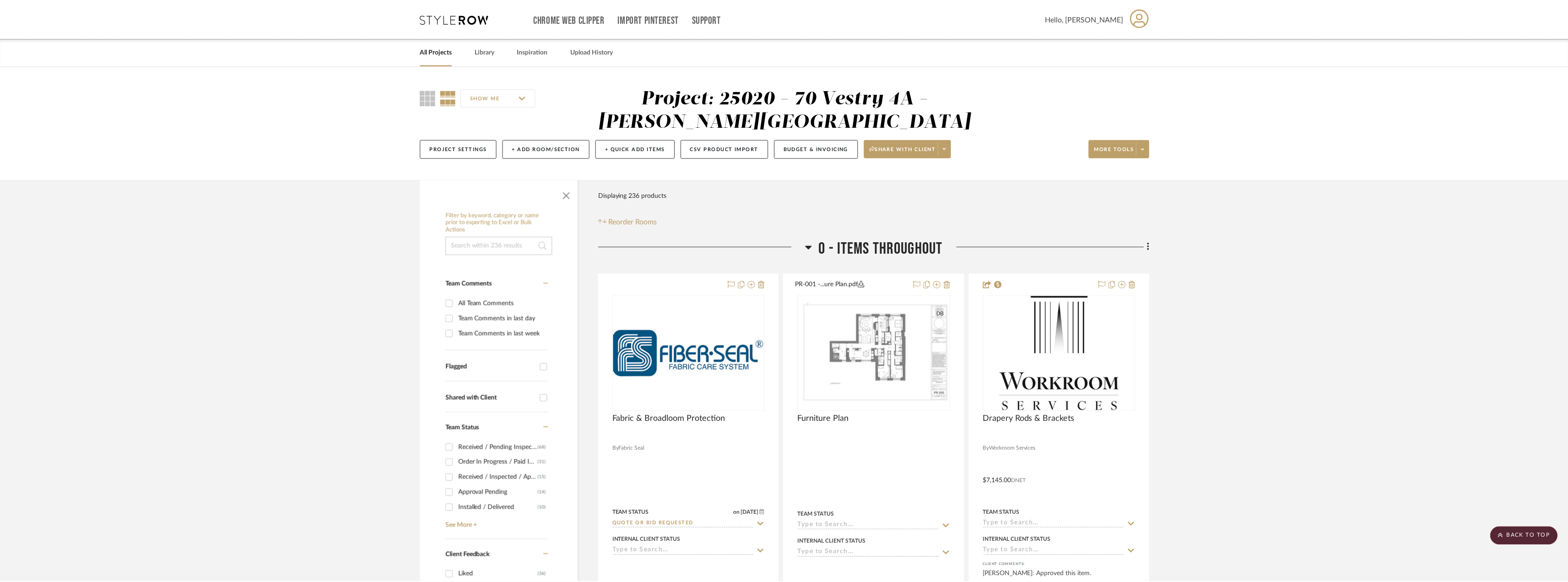
scroll to position [4075, 0]
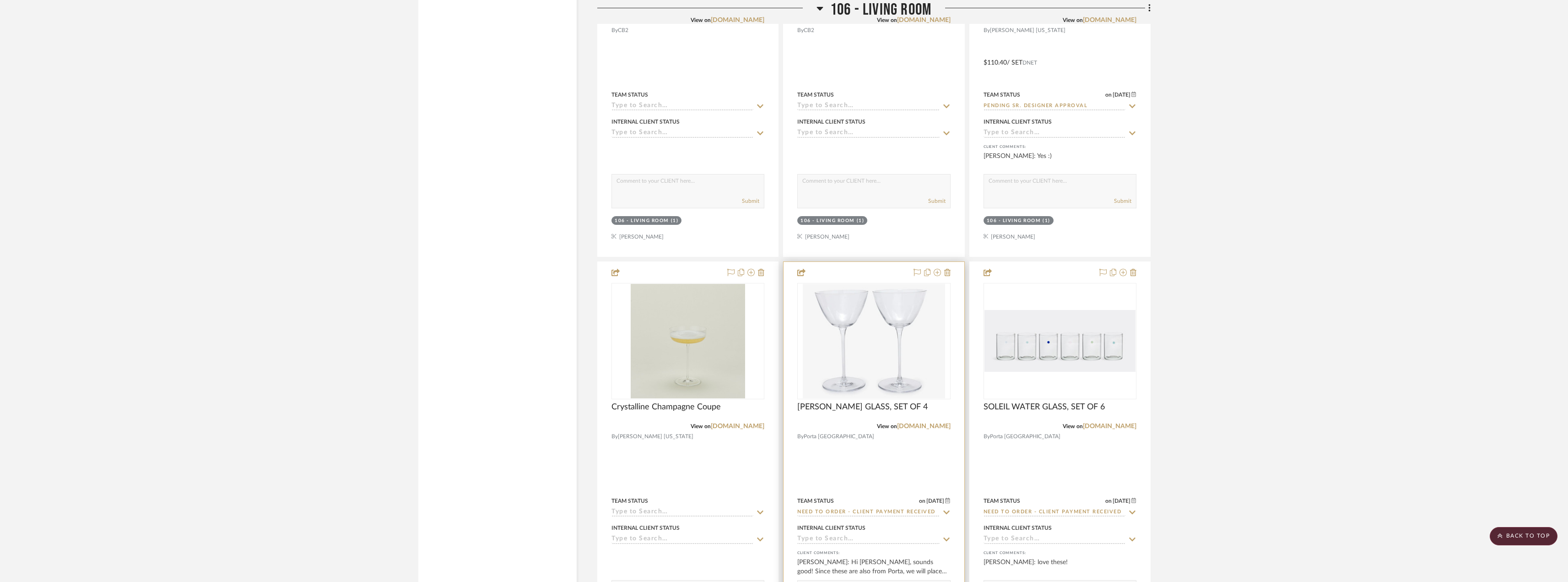
scroll to position [3937, 0]
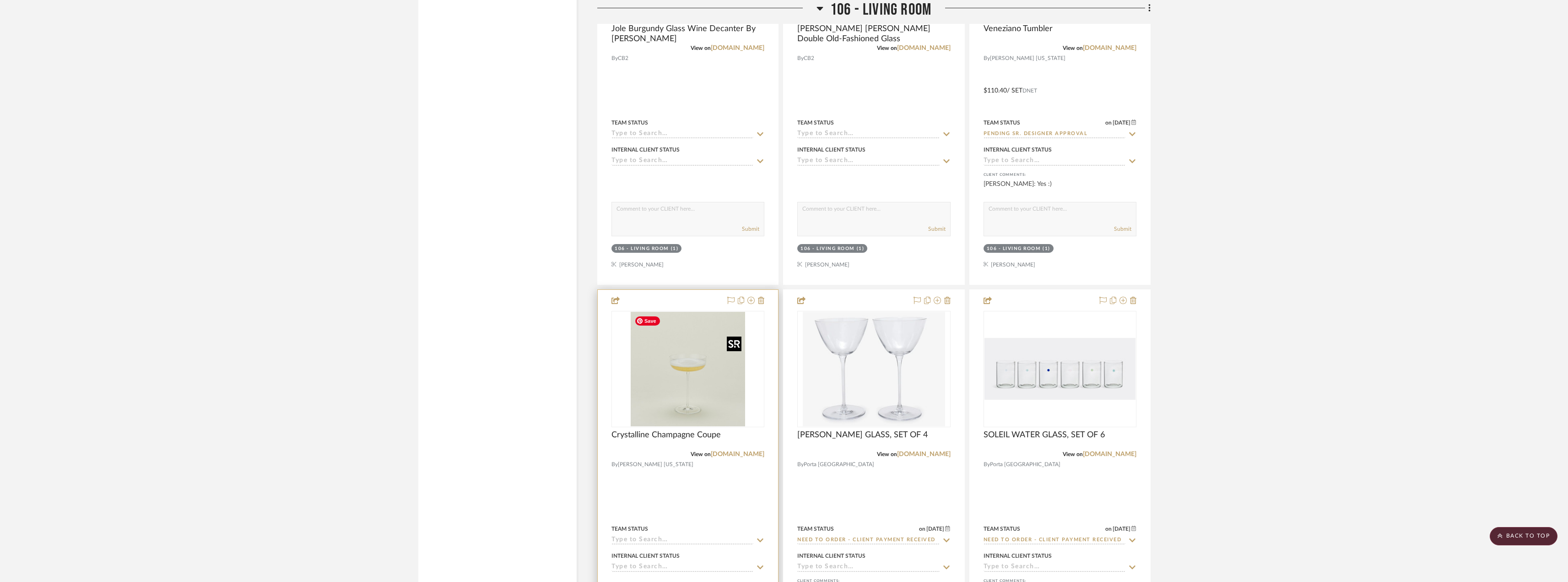
click at [710, 395] on img "0" at bounding box center [687, 369] width 114 height 114
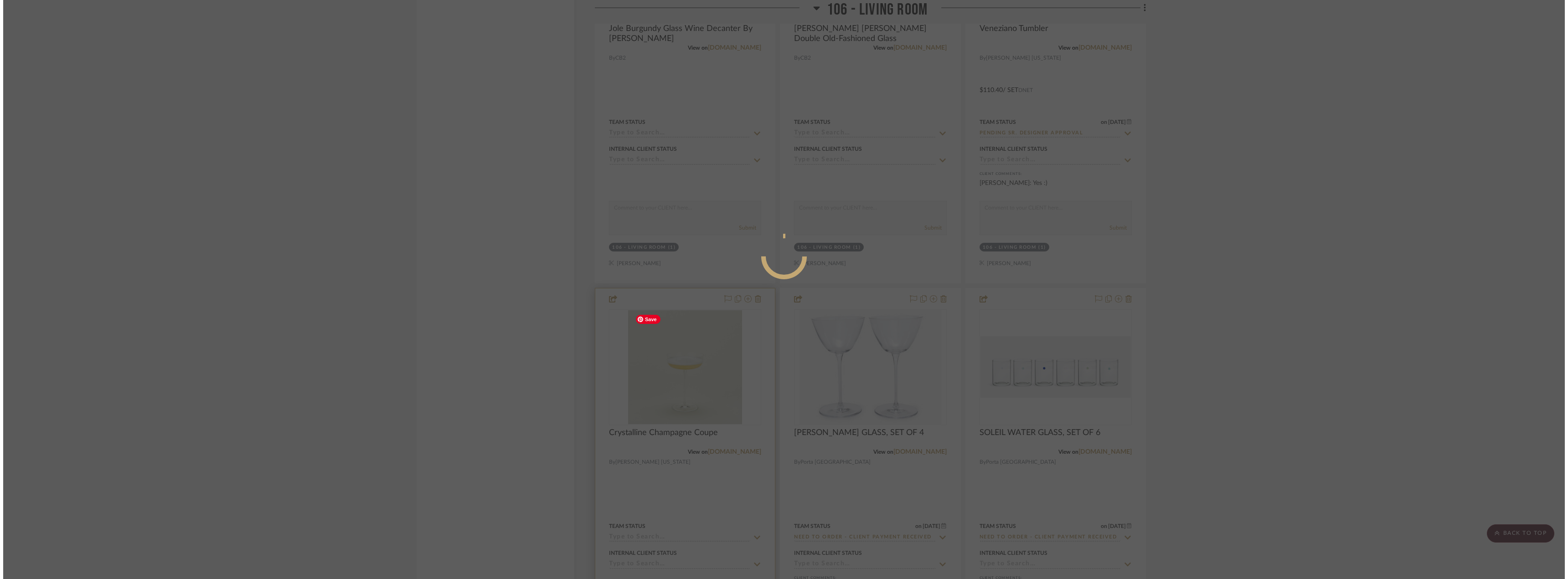
scroll to position [0, 0]
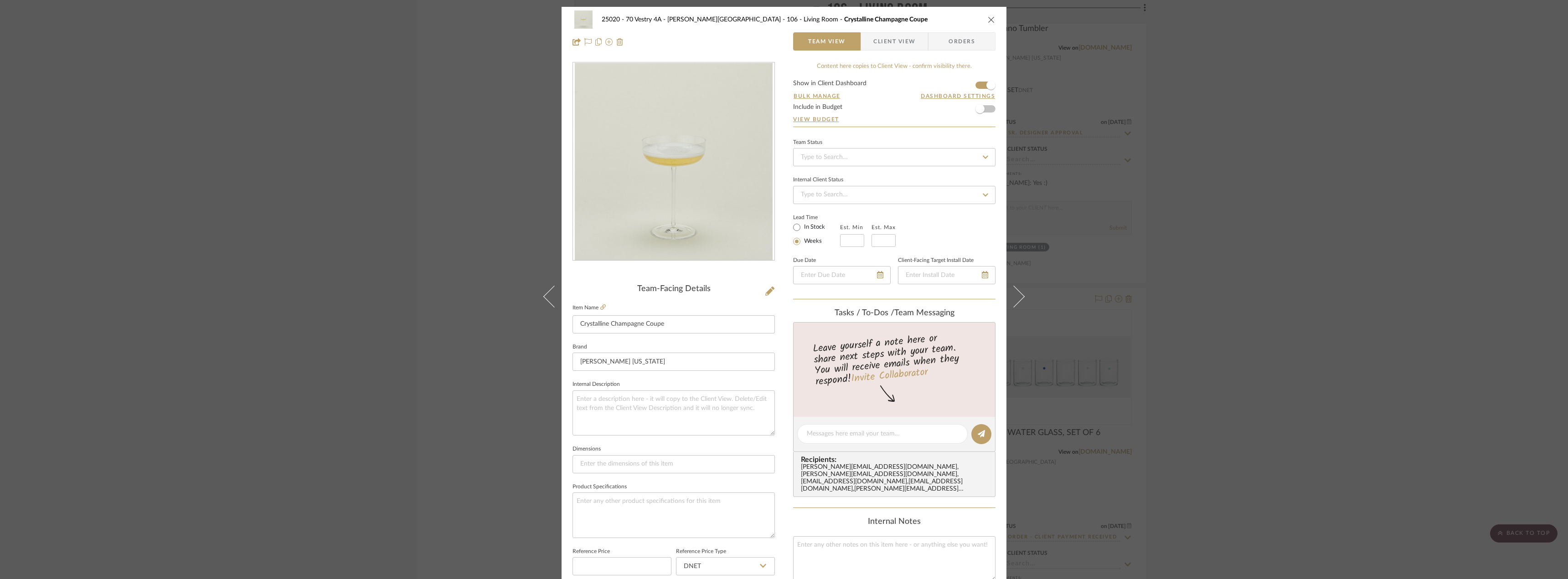
click at [882, 48] on span "Client View" at bounding box center [894, 41] width 42 height 18
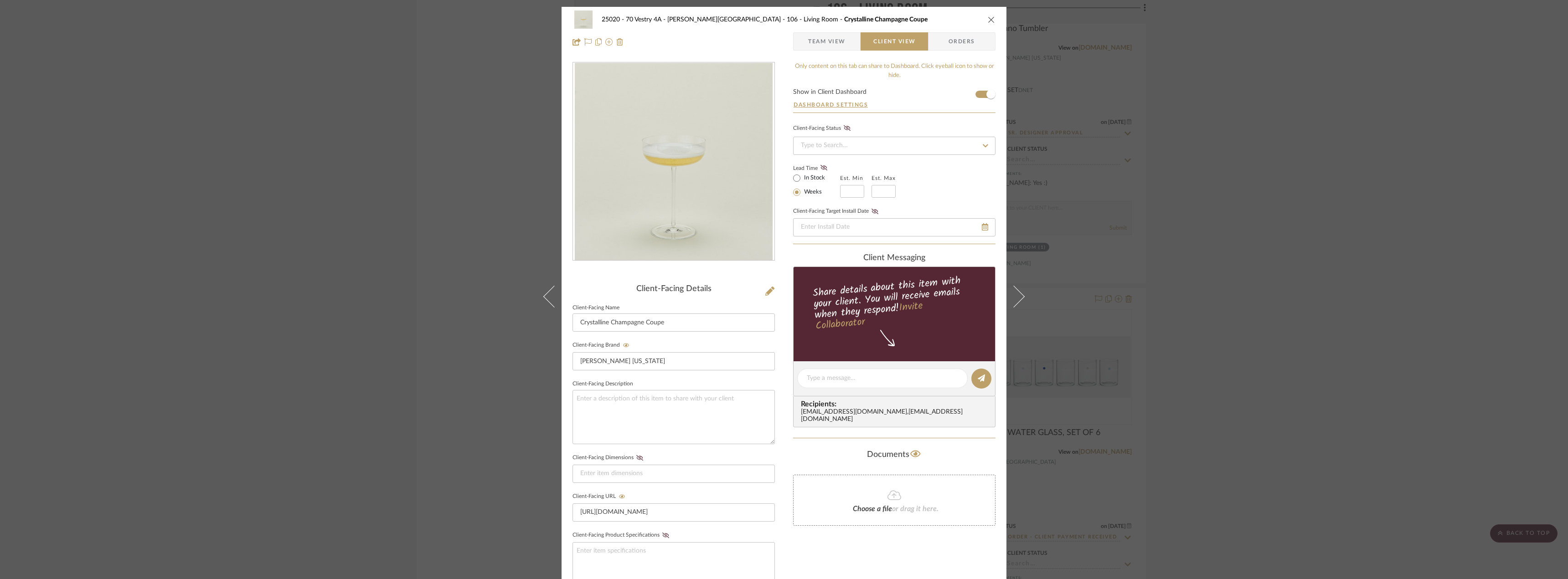
click at [1180, 173] on div "25020 - 70 Vestry 4A - Grant-Stanleigh 106 - Living Room Crystalline Champagne …" at bounding box center [784, 290] width 1568 height 579
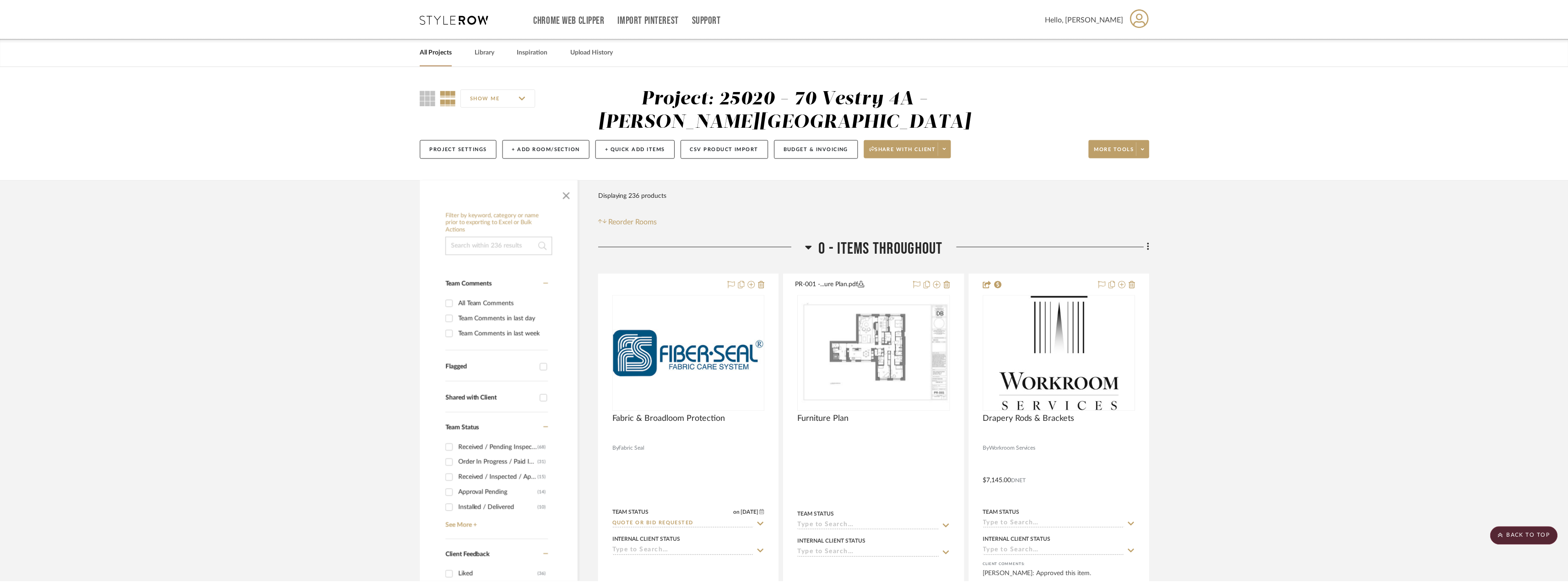
scroll to position [3937, 0]
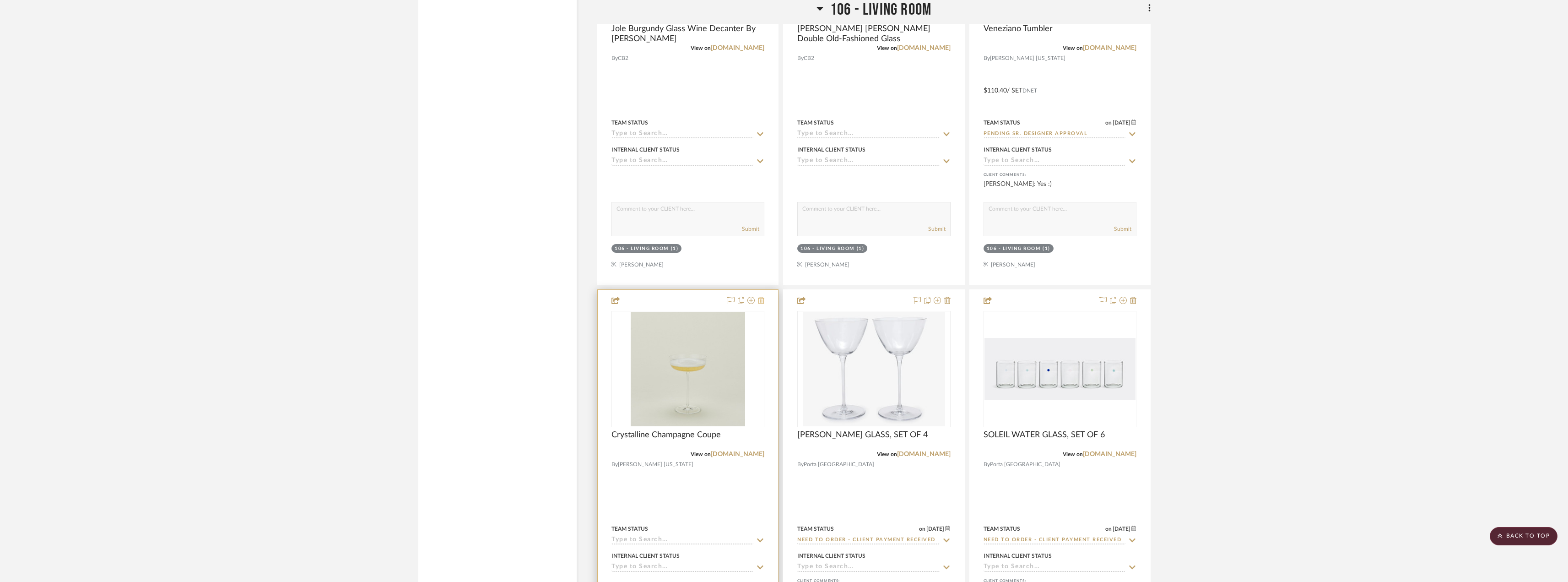
click at [759, 298] on icon at bounding box center [761, 300] width 6 height 7
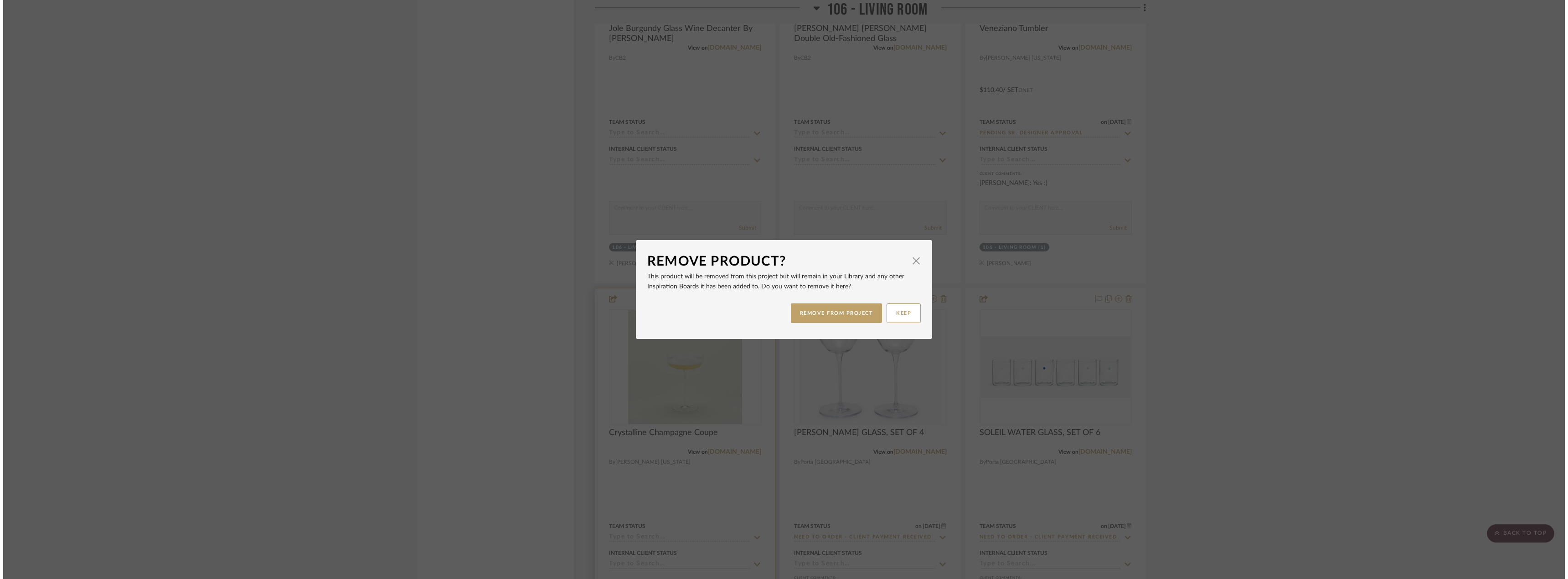
scroll to position [0, 0]
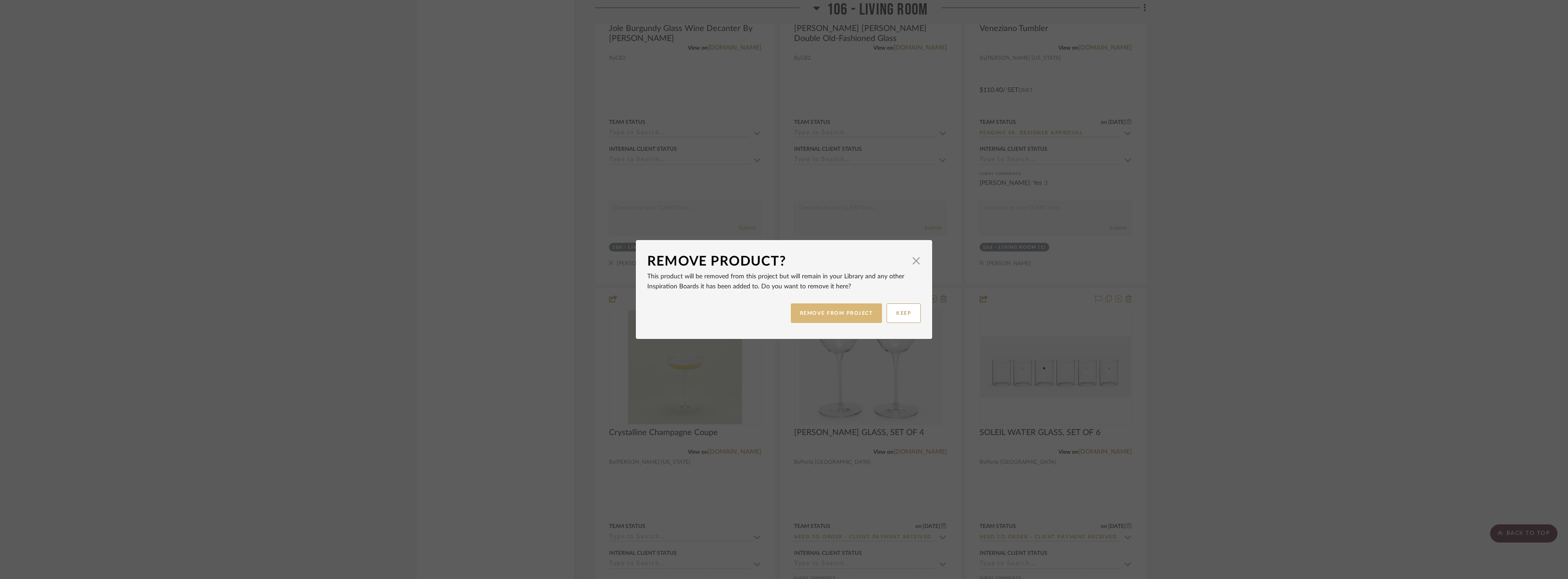
click at [854, 314] on button "REMOVE FROM PROJECT" at bounding box center [836, 313] width 92 height 19
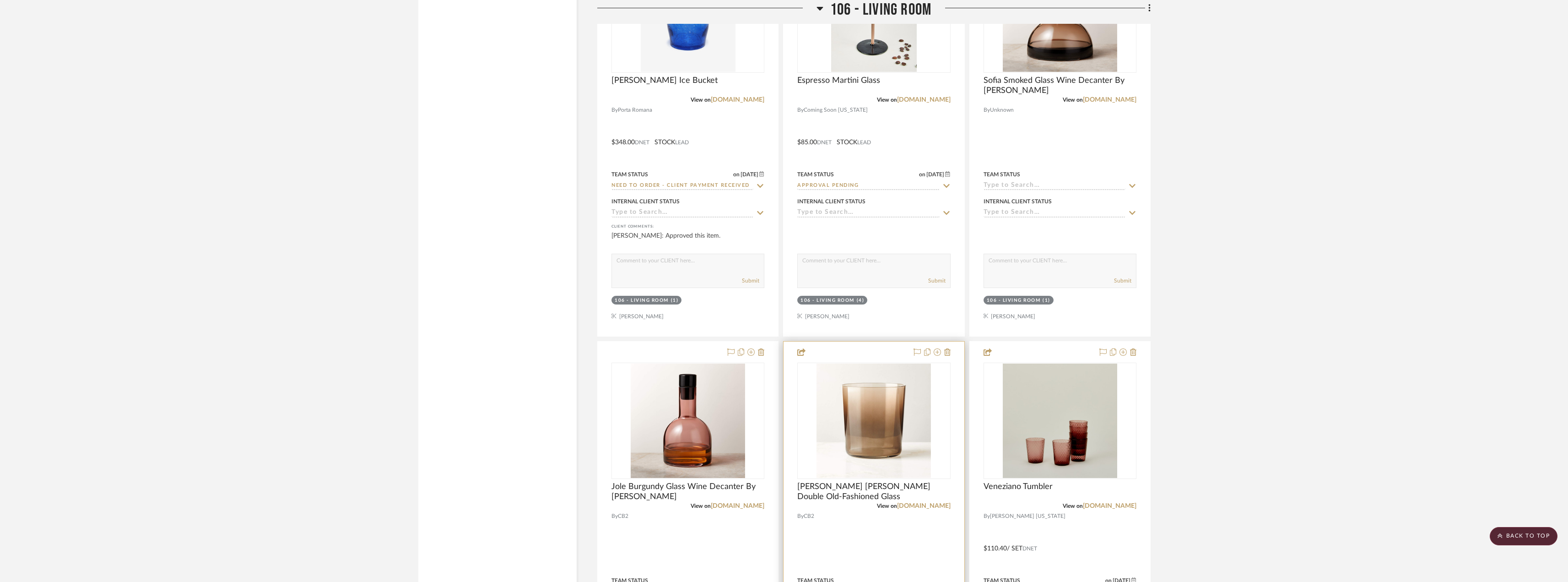
scroll to position [3251, 0]
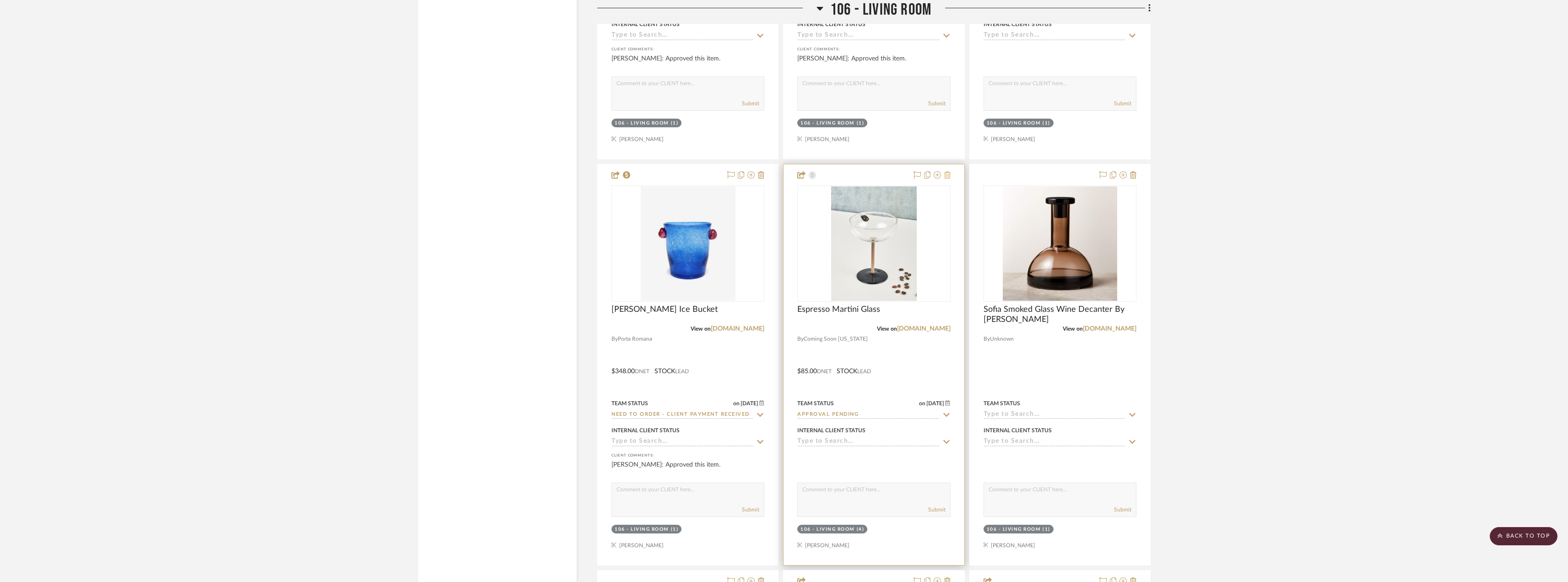
click at [949, 174] on icon at bounding box center [947, 175] width 6 height 7
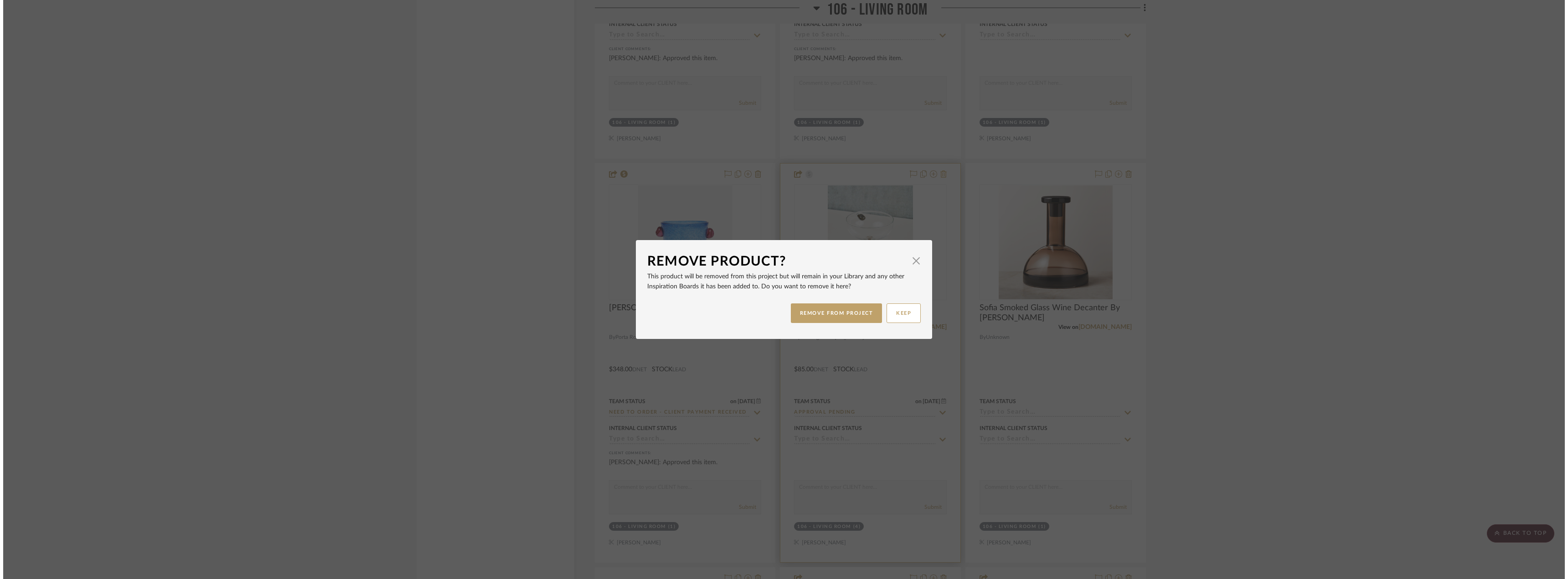
scroll to position [0, 0]
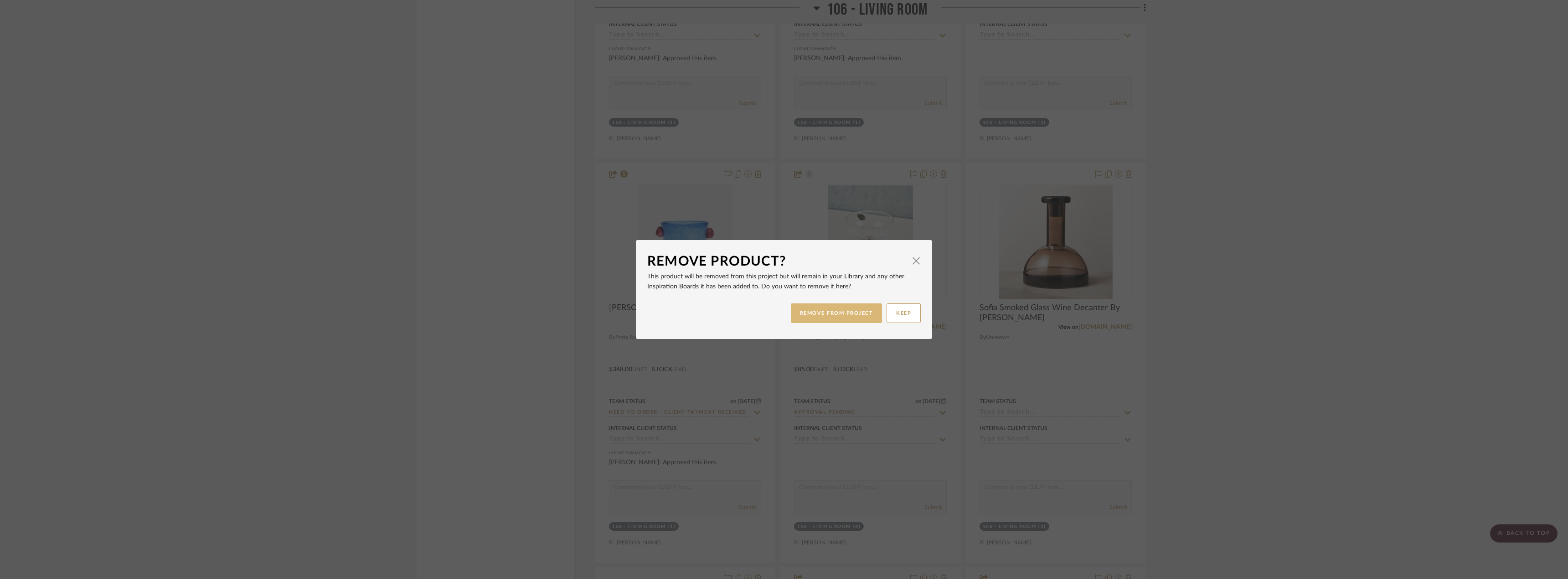
click at [838, 308] on button "REMOVE FROM PROJECT" at bounding box center [836, 313] width 92 height 19
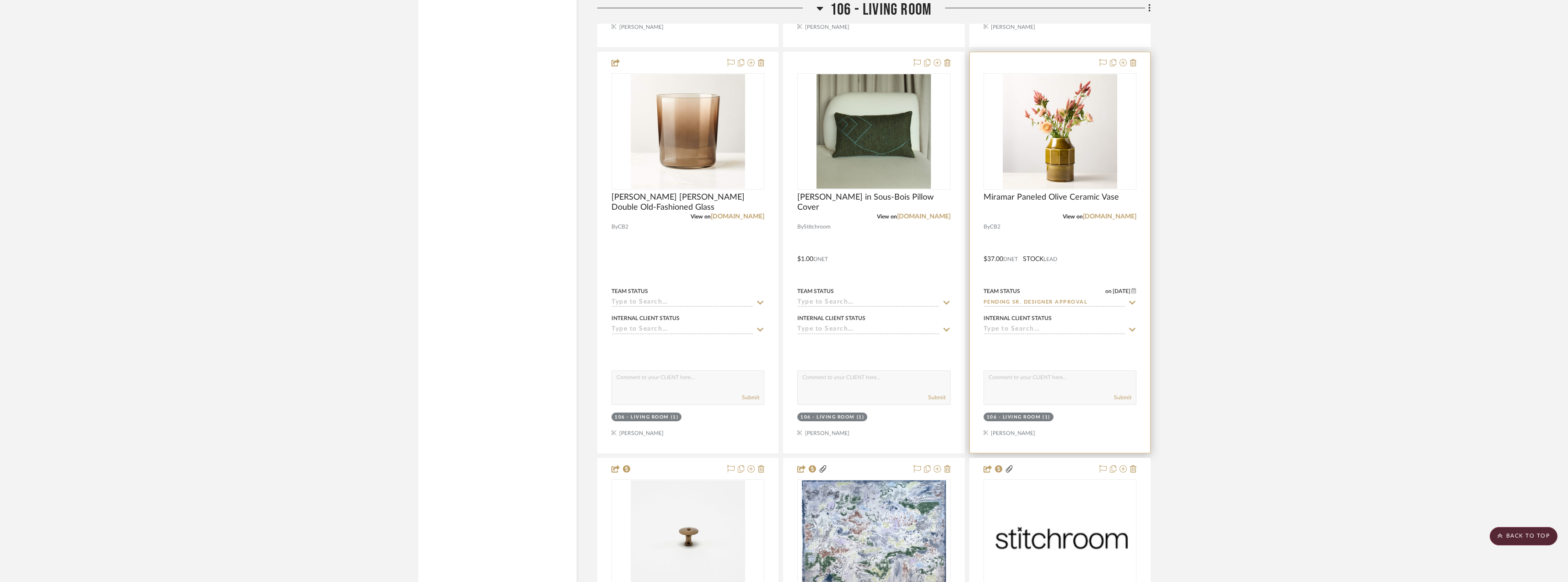
scroll to position [4125, 0]
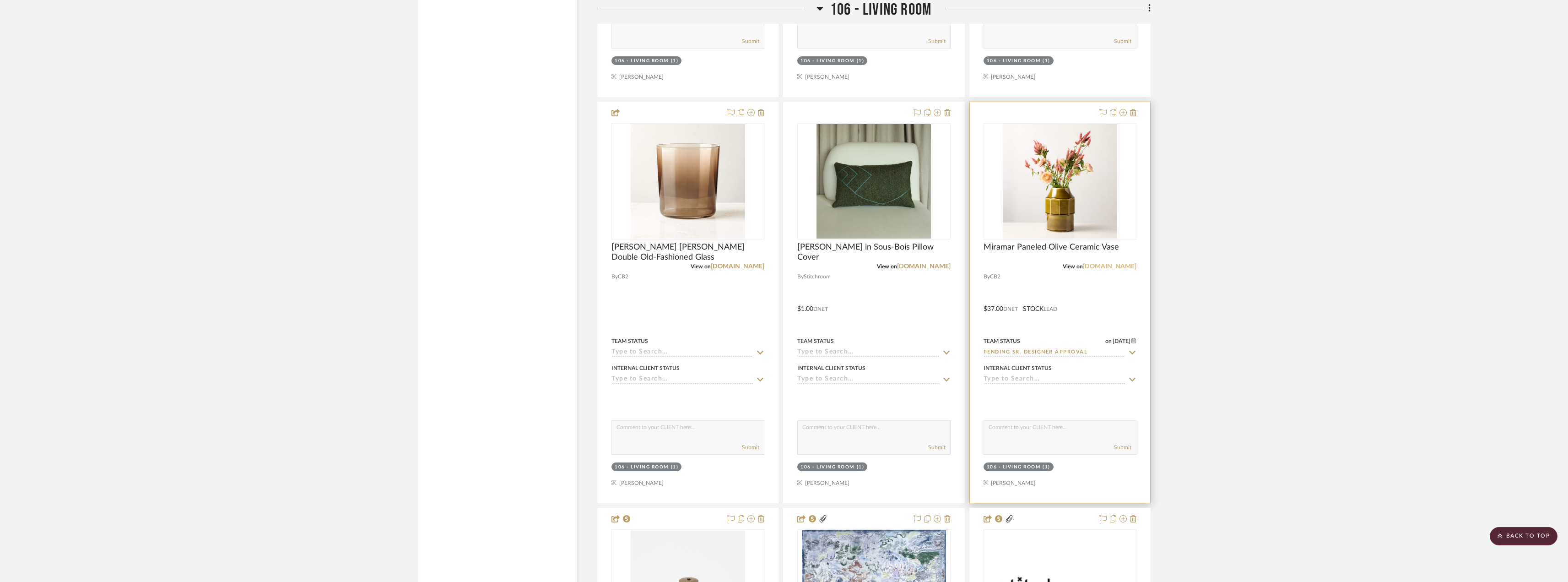
click at [1116, 267] on link "[DOMAIN_NAME]" at bounding box center [1110, 267] width 54 height 6
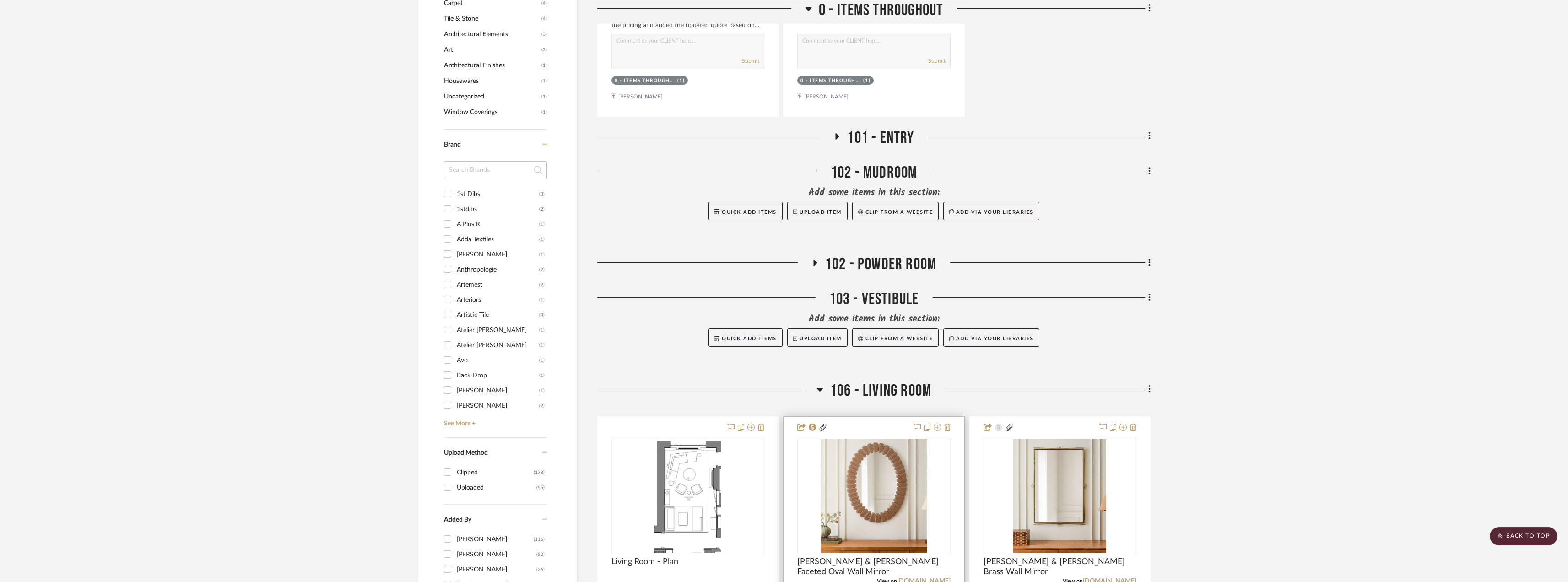
scroll to position [1286, 0]
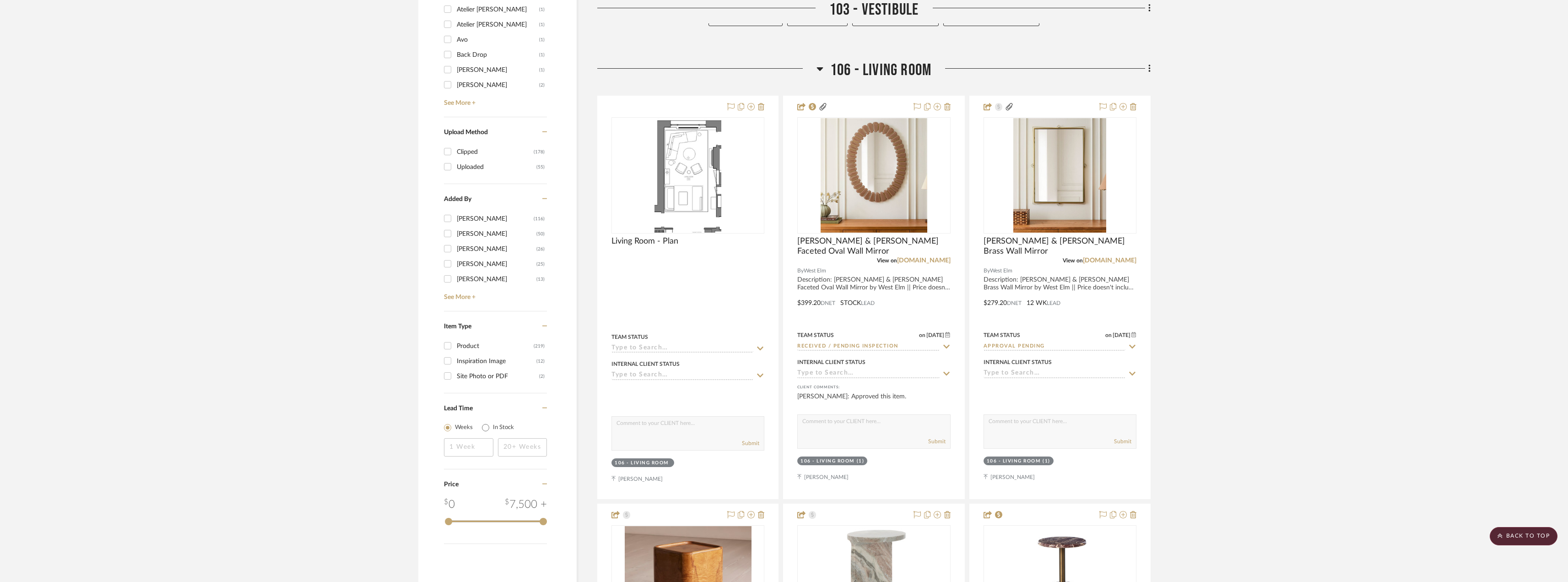
click at [821, 68] on icon at bounding box center [819, 69] width 6 height 4
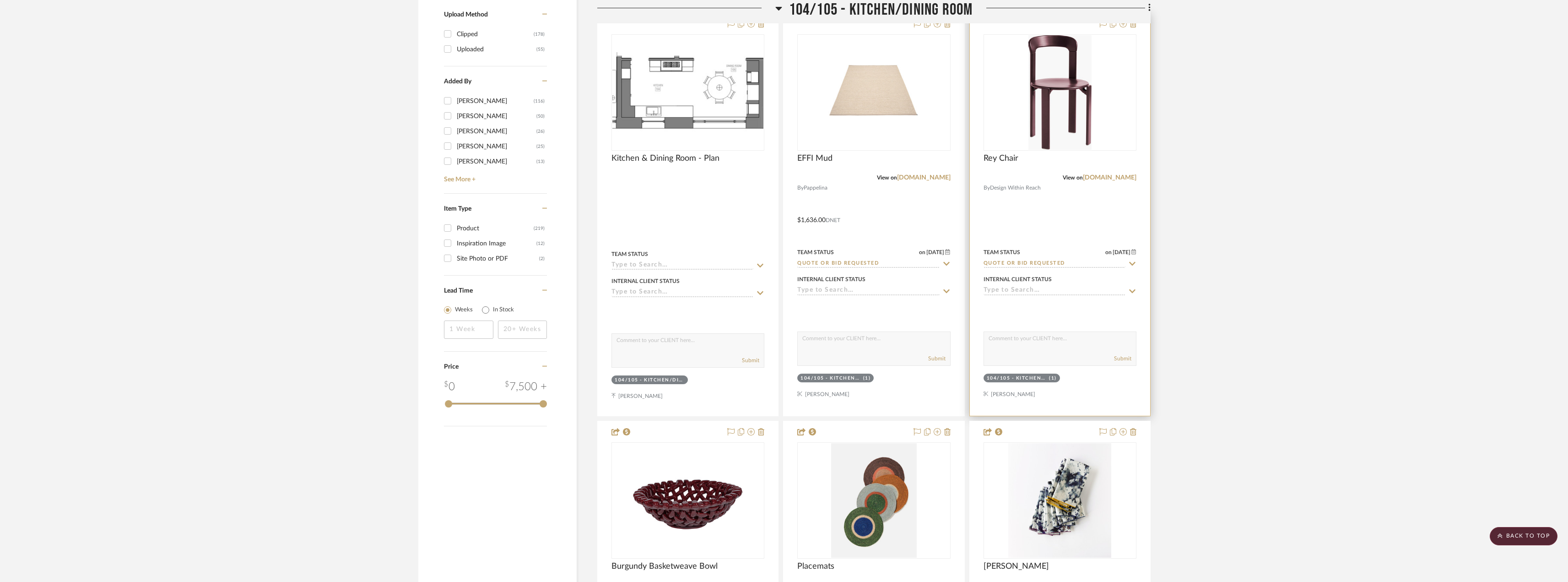
scroll to position [1378, 0]
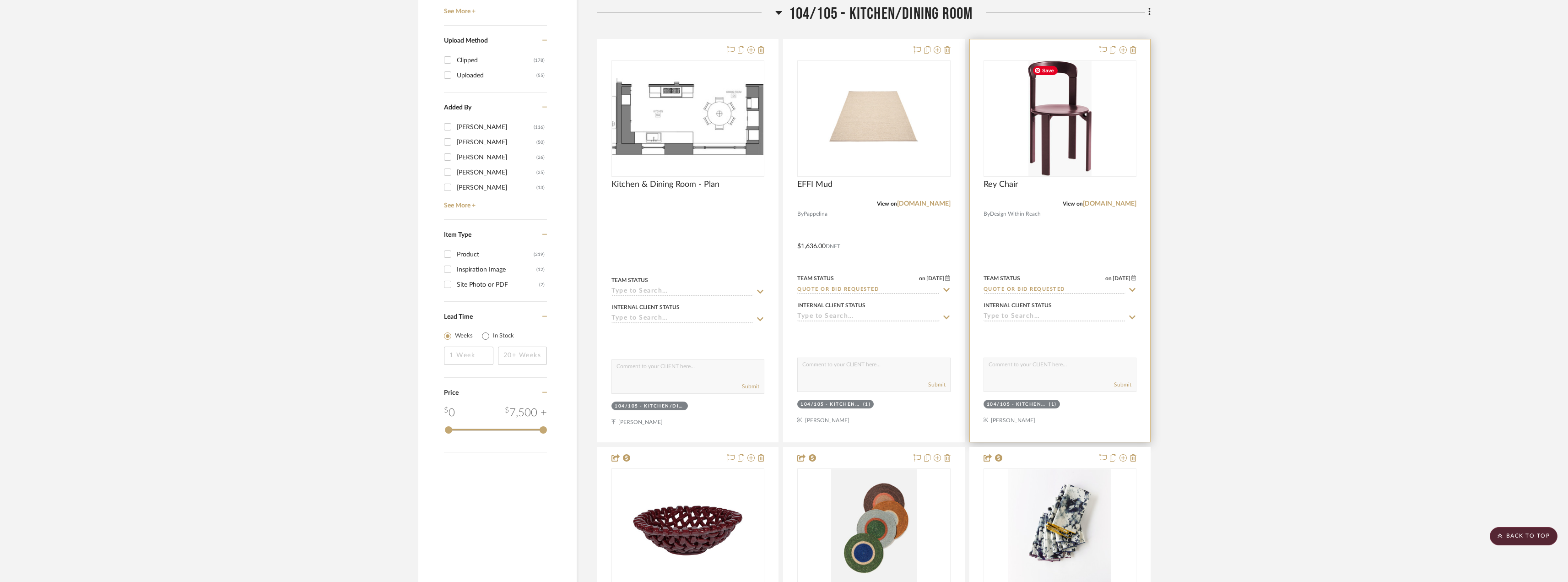
click at [1071, 122] on img "0" at bounding box center [1060, 118] width 63 height 114
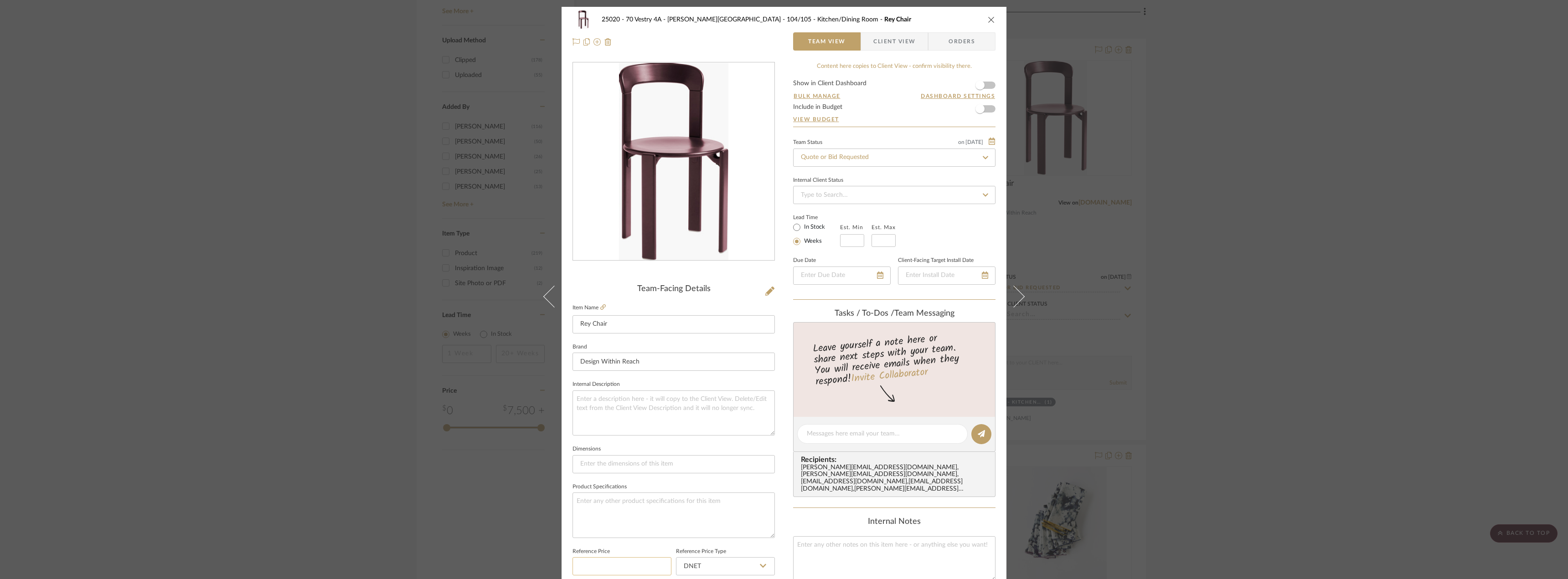
scroll to position [137, 0]
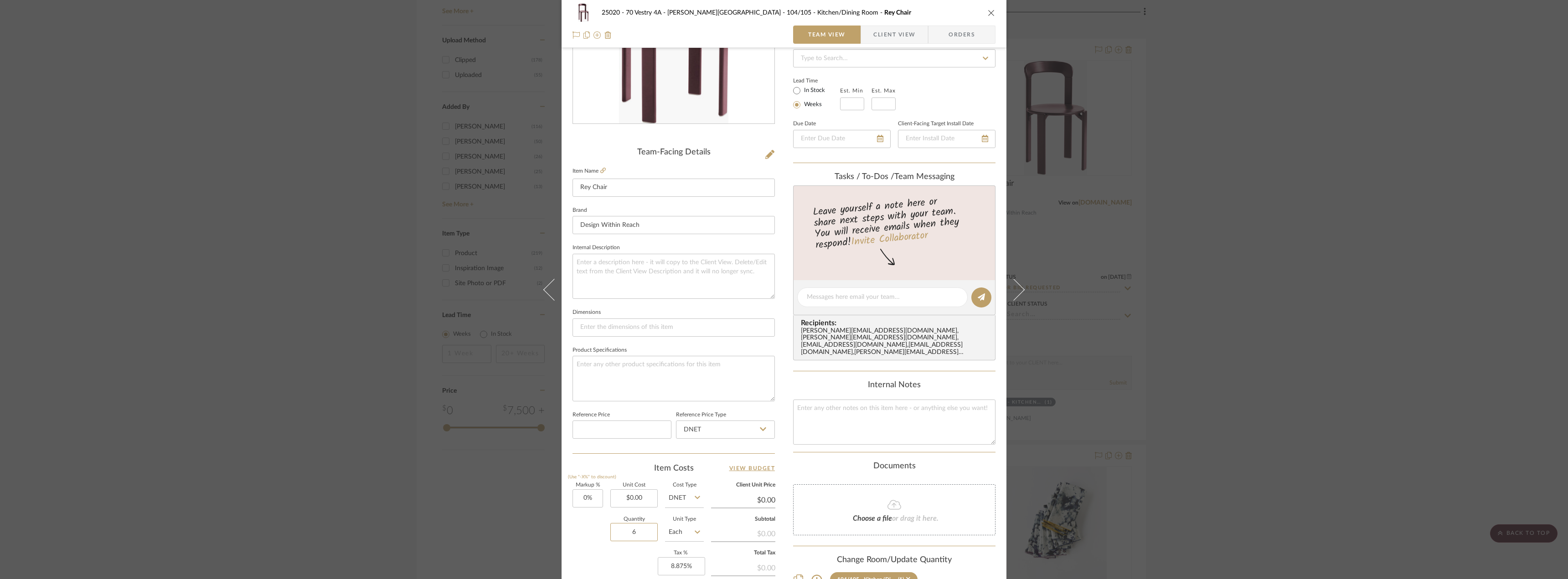
type input "6"
click at [640, 507] on sr-form-field "Unit Cost $0.00" at bounding box center [634, 499] width 47 height 32
click at [640, 503] on input "0.00" at bounding box center [634, 498] width 47 height 18
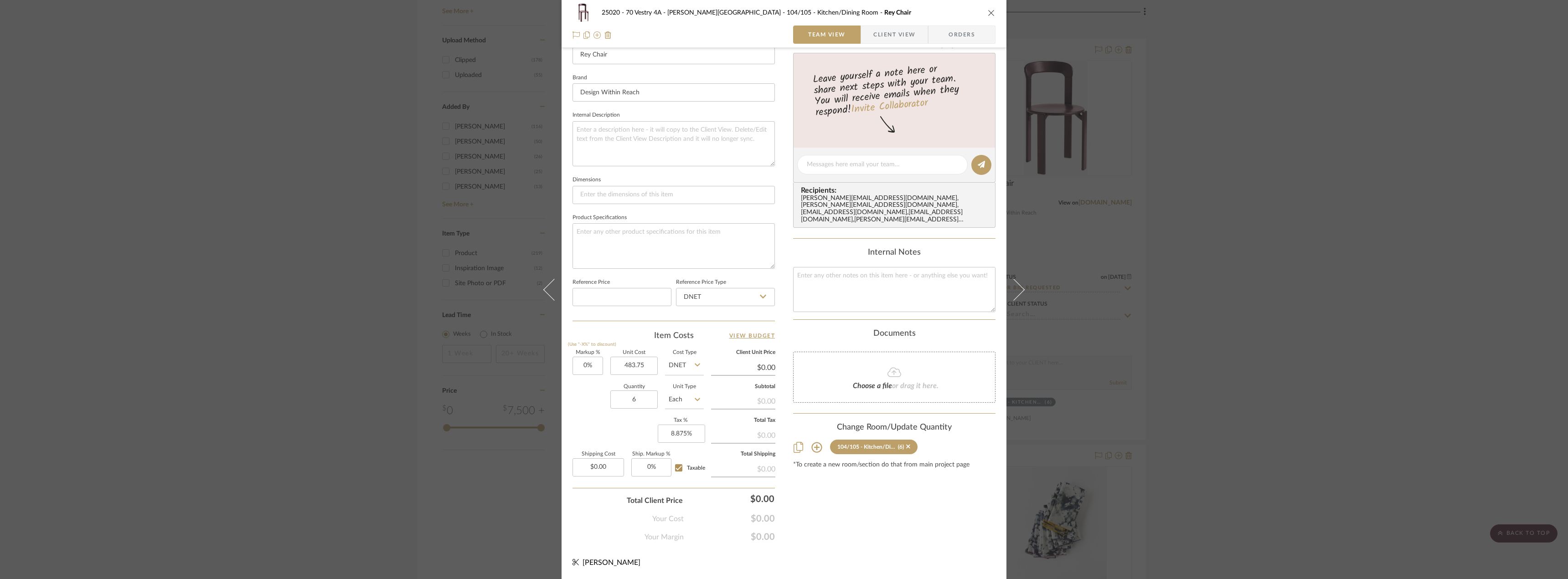
type input "$483.75"
click at [628, 414] on sr-form-field "Quantity 6" at bounding box center [634, 400] width 47 height 32
type input "$483.75"
click at [684, 433] on input "8.875" at bounding box center [682, 434] width 47 height 18
type input "8.875%"
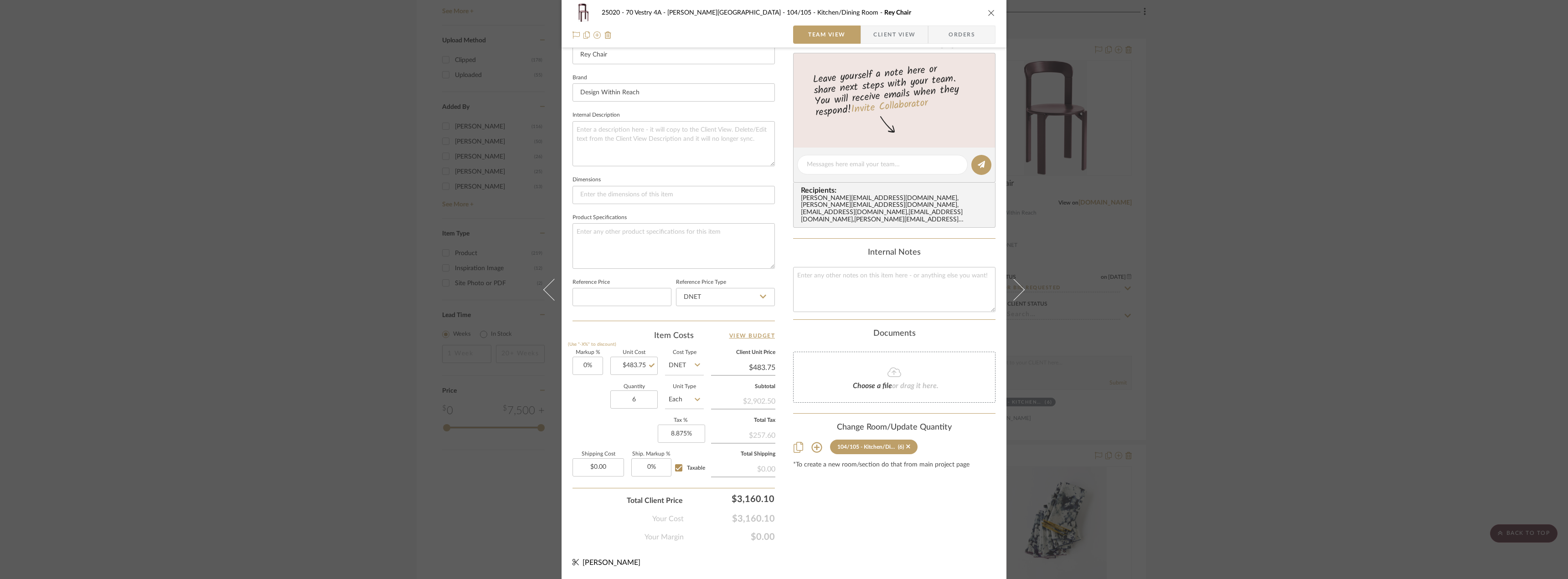
click at [830, 501] on div "Content here copies to Client View - confirm visibility there. Show in Client D…" at bounding box center [894, 167] width 202 height 750
click at [824, 507] on div "Content here copies to Client View - confirm visibility there. Show in Client D…" at bounding box center [894, 167] width 202 height 750
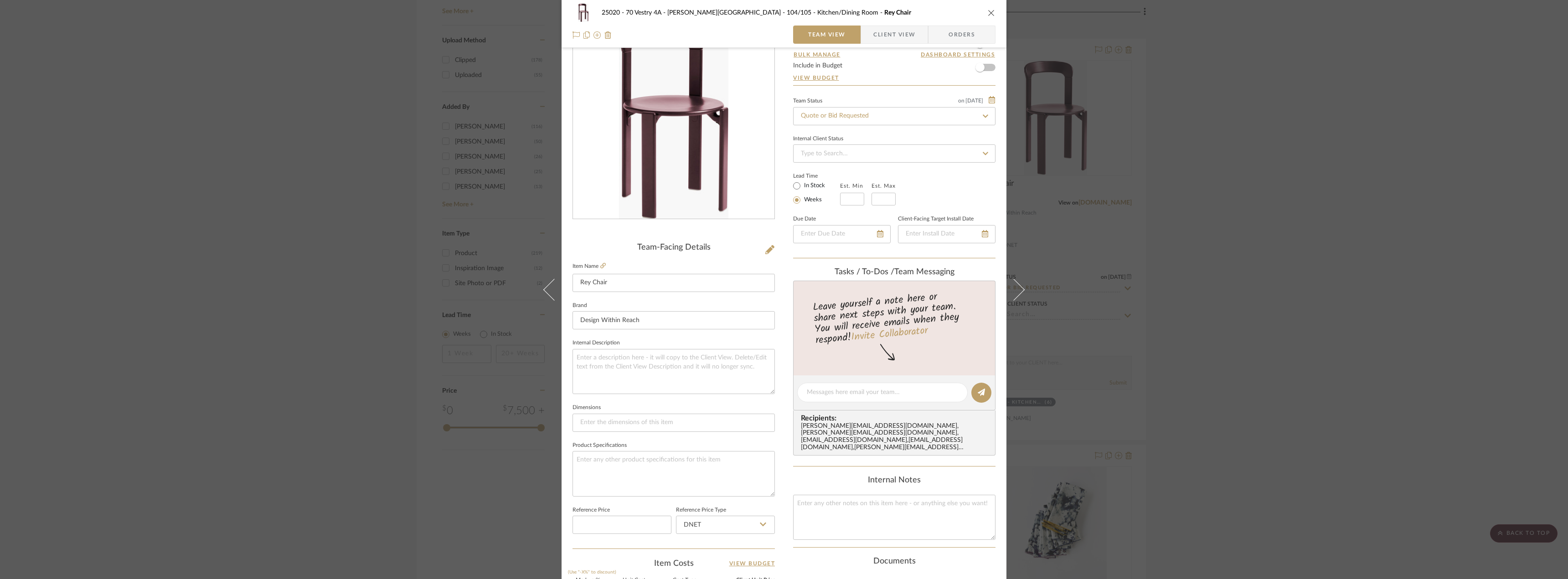
drag, startPoint x: 897, startPoint y: 33, endPoint x: 870, endPoint y: 61, distance: 38.9
click at [896, 33] on span "Client View" at bounding box center [894, 35] width 42 height 18
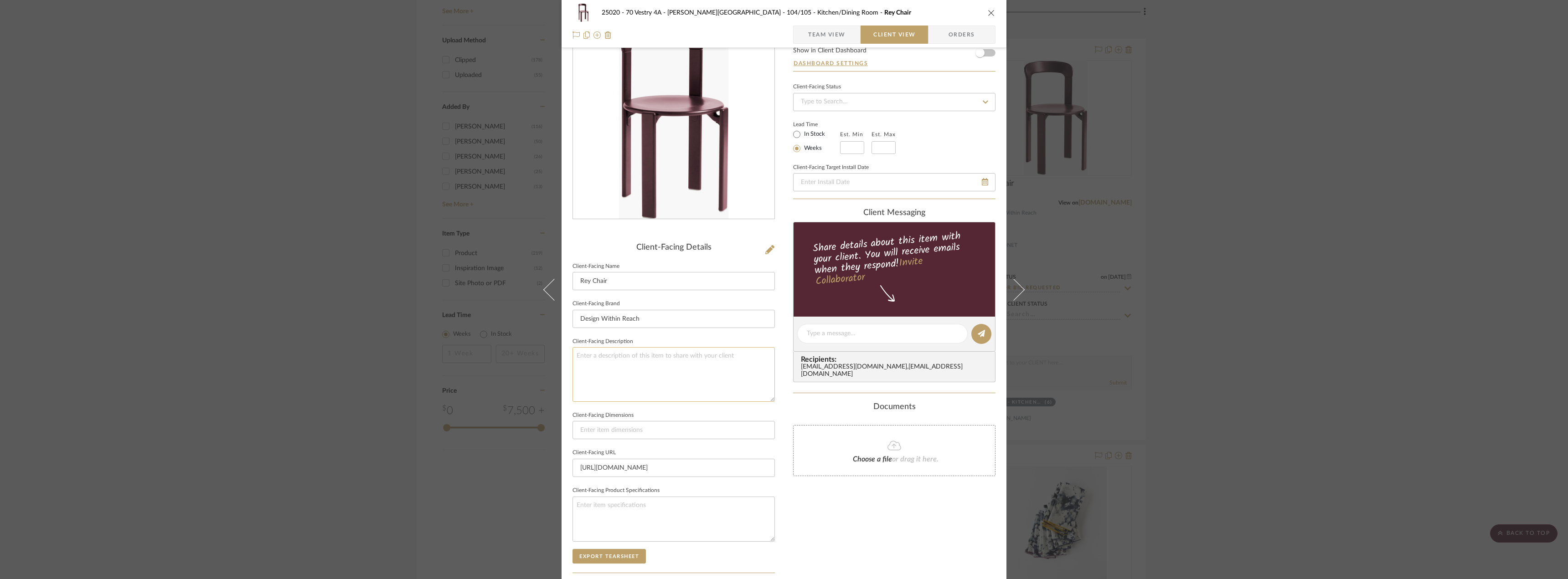
click at [657, 373] on textarea at bounding box center [674, 374] width 202 height 54
type textarea "Description: Rey Chair by Hay || Color/Finish: Grape-Red || Price reflects free…"
click at [910, 520] on div "Only content on this tab can share to Dashboard. Click eyeball icon to show or …" at bounding box center [894, 347] width 202 height 652
click at [811, 23] on div "25020 - 70 Vestry 4A - Grant-Stanleigh 104/105 - Kitchen/Dining Room Rey Chair …" at bounding box center [784, 24] width 445 height 48
click at [812, 32] on span "Team View" at bounding box center [827, 35] width 37 height 18
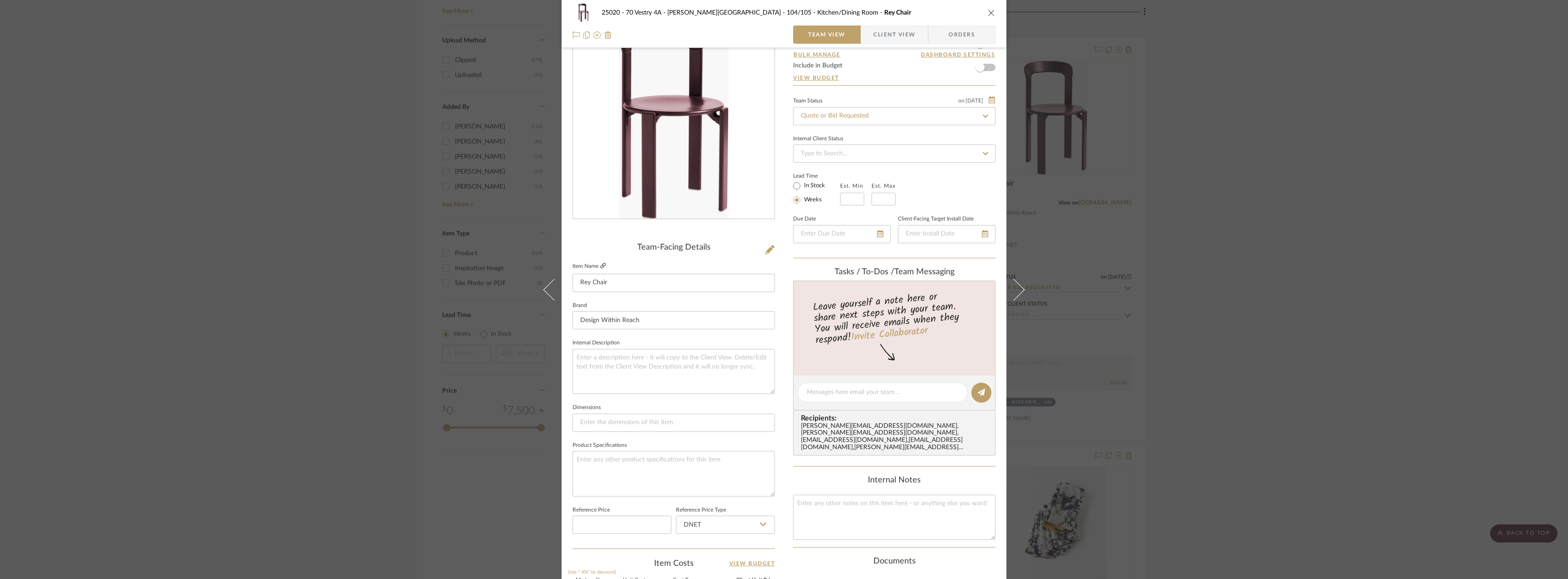
click at [602, 264] on icon at bounding box center [603, 265] width 5 height 5
click at [598, 426] on input at bounding box center [674, 423] width 202 height 18
paste input "Height (in): 31½ Width (in): 17½ Depth (in): 19½"
type input "Height (in): 31½ Width (in): 17½ Depth (in): 19½"
click at [776, 456] on div "25020 - 70 Vestry 4A - Grant-Stanleigh 104/105 - Kitchen/Dining Room Rey Chair …" at bounding box center [784, 386] width 445 height 841
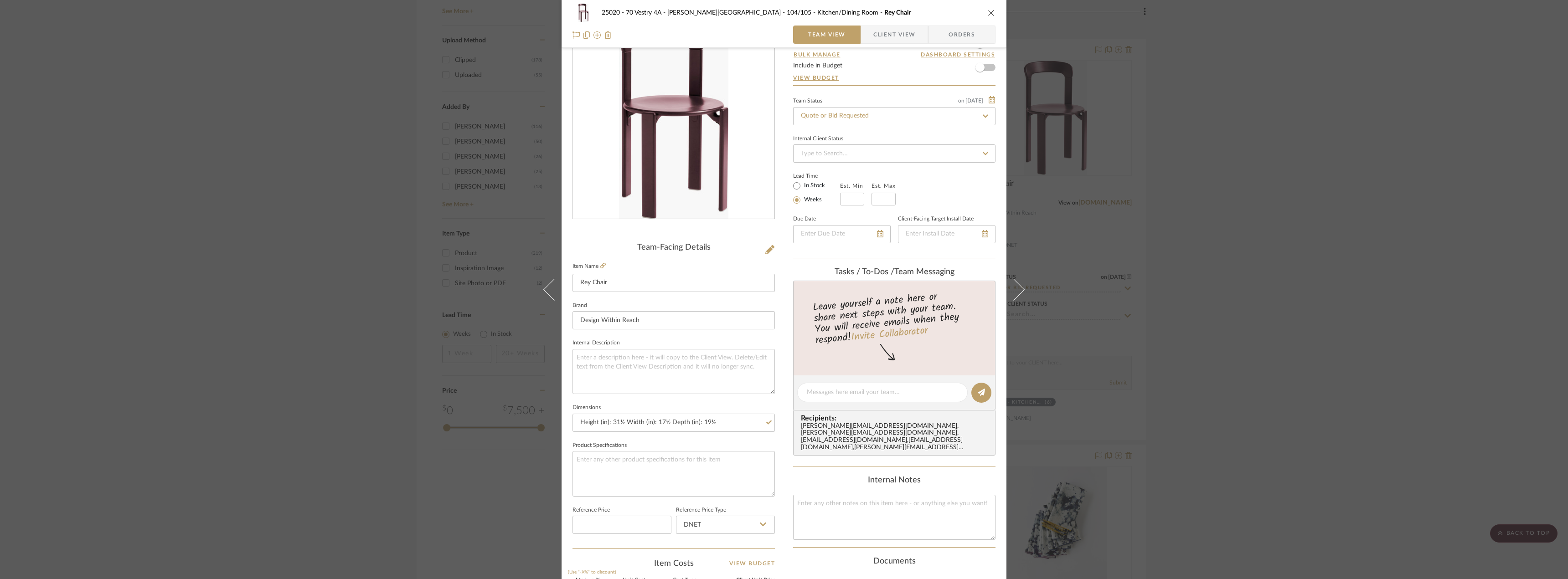
click at [897, 29] on span "Client View" at bounding box center [894, 35] width 42 height 18
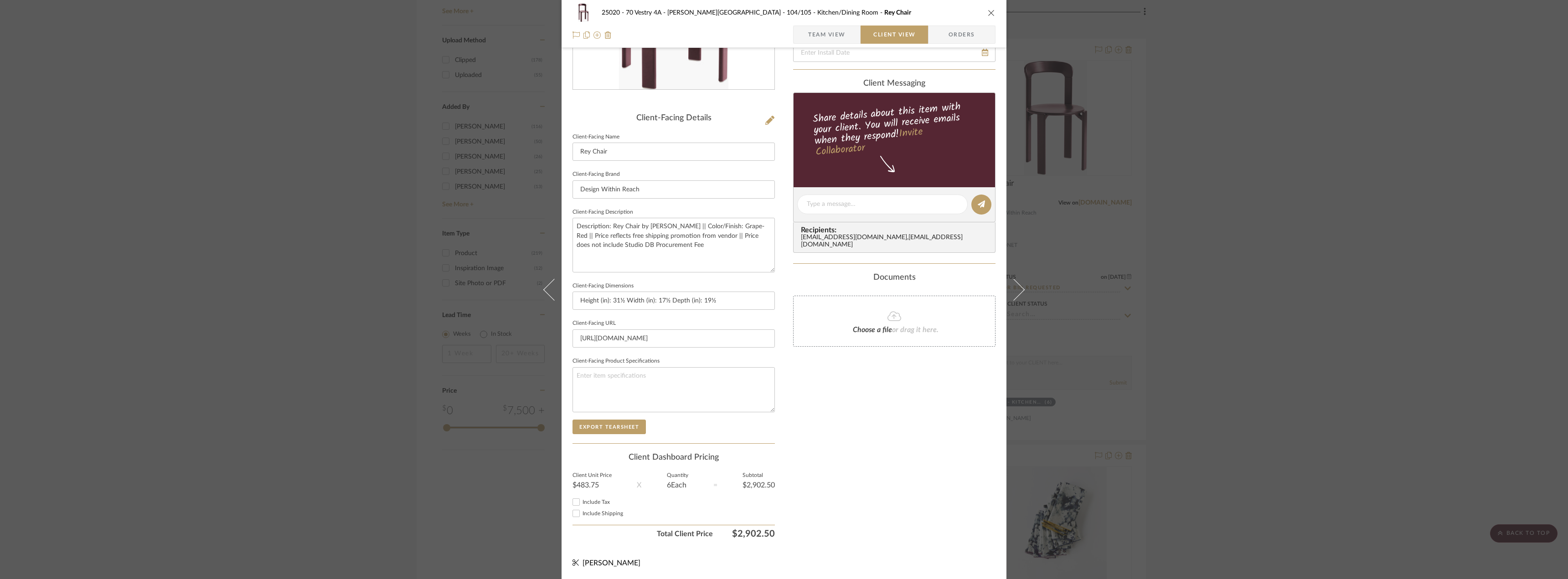
scroll to position [172, 0]
click at [592, 501] on span "Include Tax" at bounding box center [596, 501] width 27 height 5
click at [582, 501] on input "Include Tax" at bounding box center [576, 501] width 11 height 11
checkbox input "true"
click at [593, 514] on span "Include Shipping" at bounding box center [603, 513] width 41 height 5
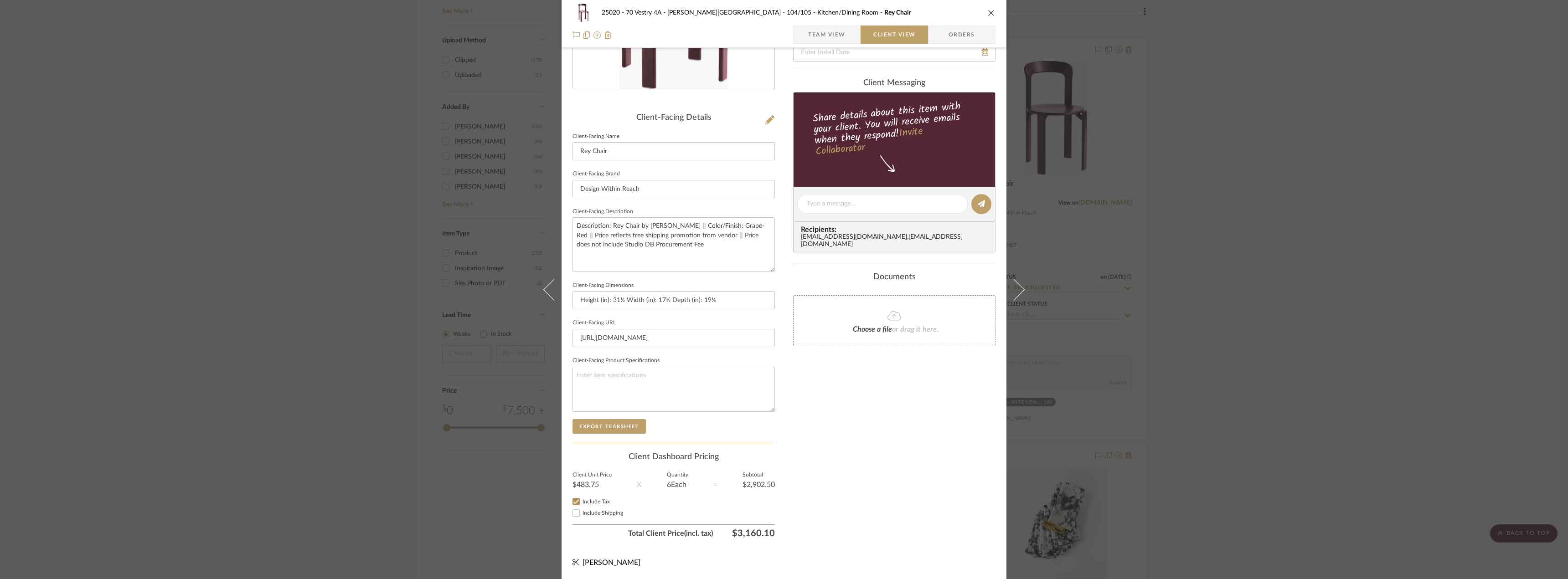
click at [582, 514] on input "Include Shipping" at bounding box center [576, 513] width 11 height 11
checkbox input "false"
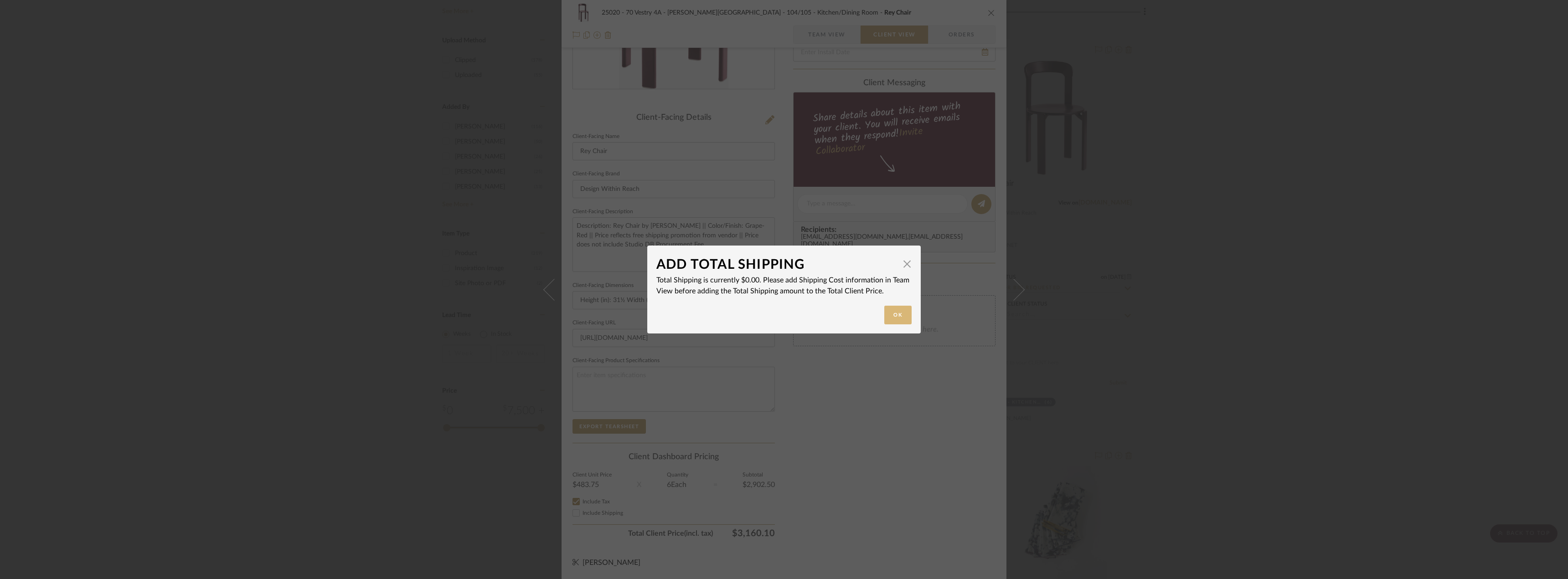
click at [901, 317] on button "Ok" at bounding box center [898, 314] width 27 height 19
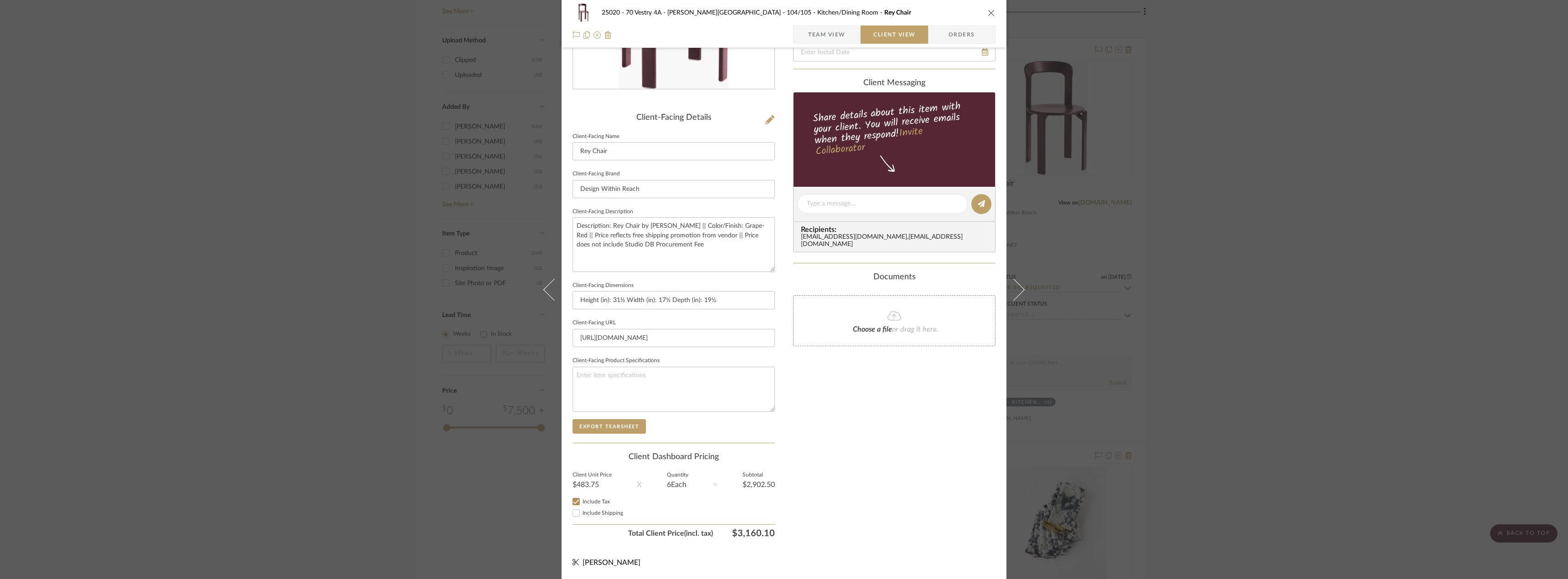
click at [897, 466] on div "Only content on this tab can share to Dashboard. Click eyeball icon to show or …" at bounding box center [894, 217] width 202 height 652
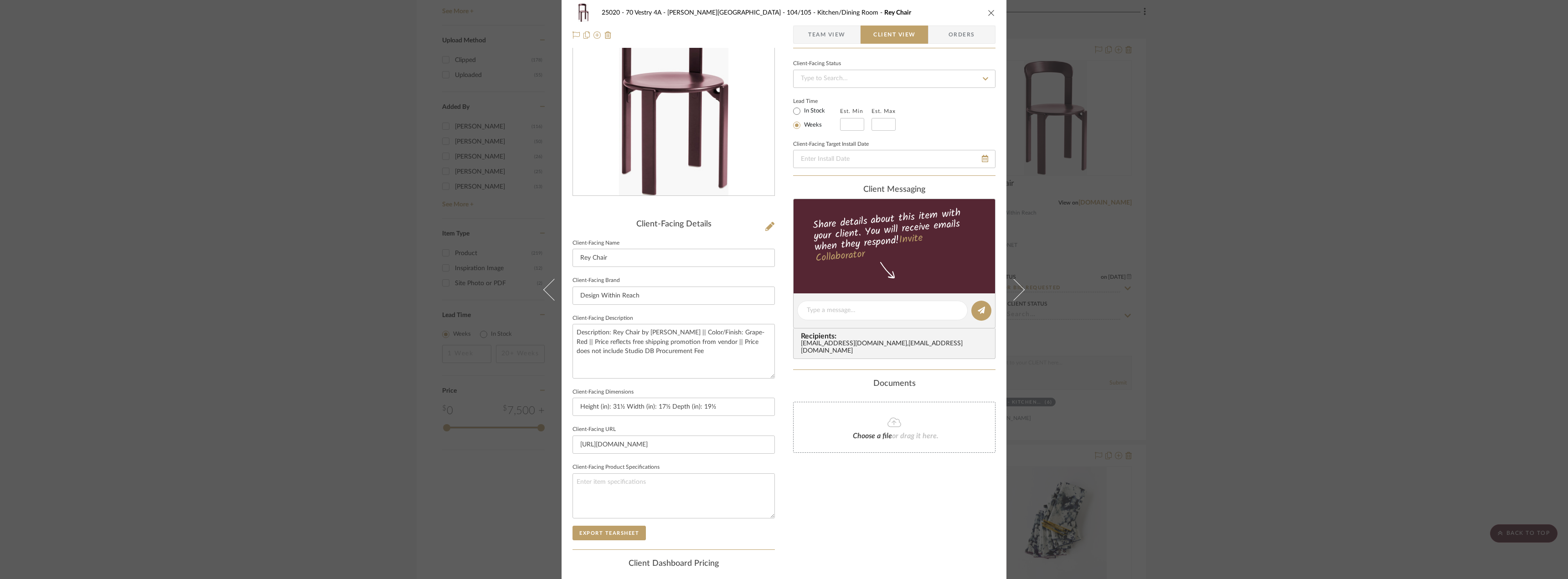
scroll to position [0, 0]
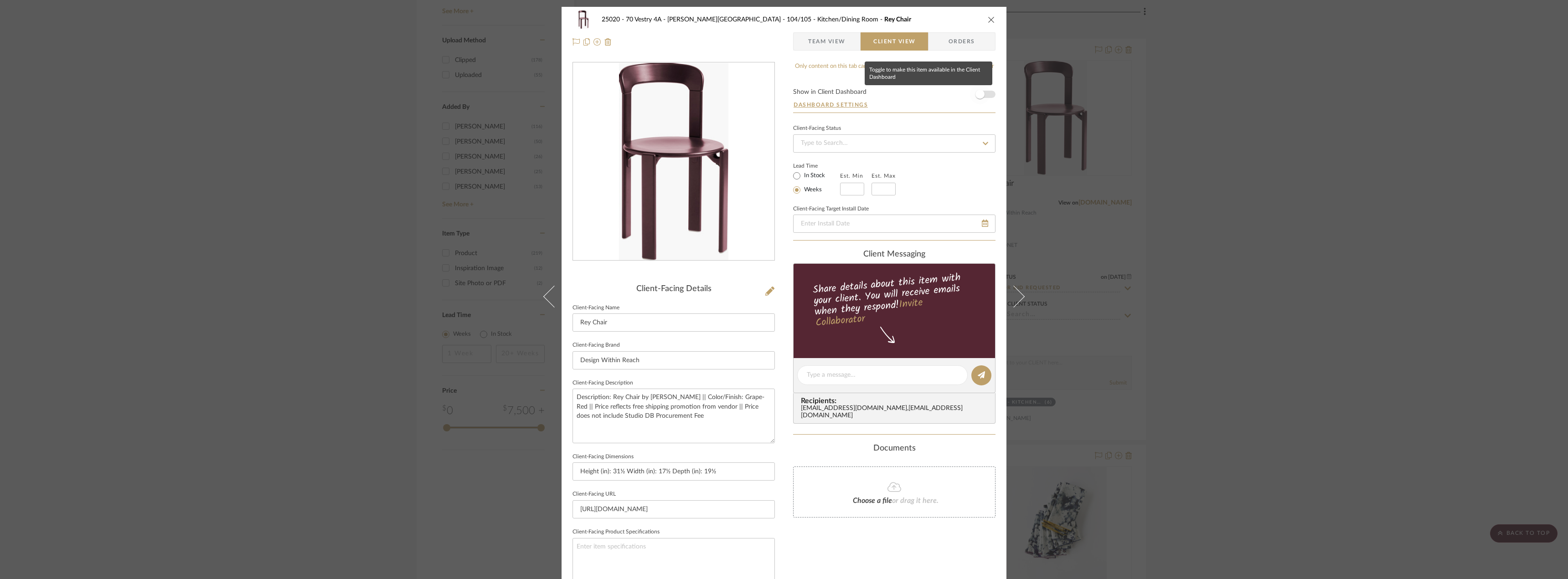
click at [980, 90] on span "button" at bounding box center [980, 94] width 9 height 9
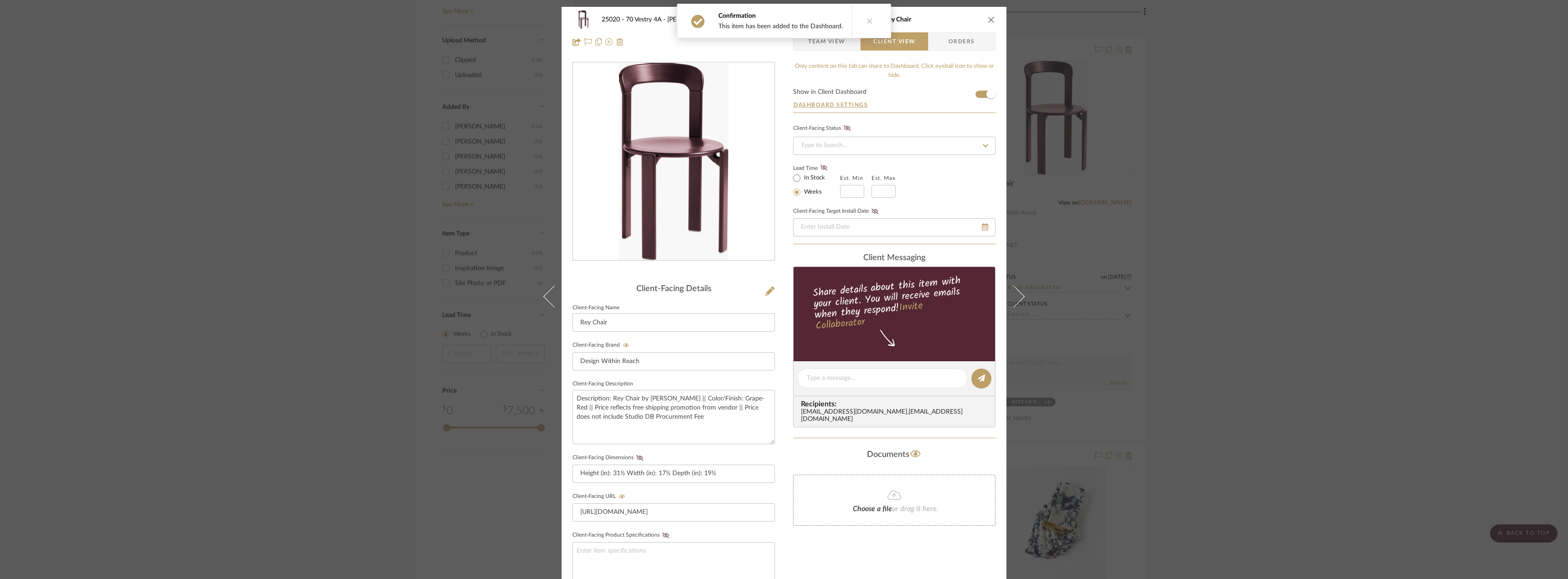
click at [803, 177] on label "In Stock" at bounding box center [813, 178] width 23 height 8
click at [802, 177] on input "In Stock" at bounding box center [797, 178] width 11 height 11
radio input "true"
click at [821, 168] on icon at bounding box center [824, 167] width 7 height 5
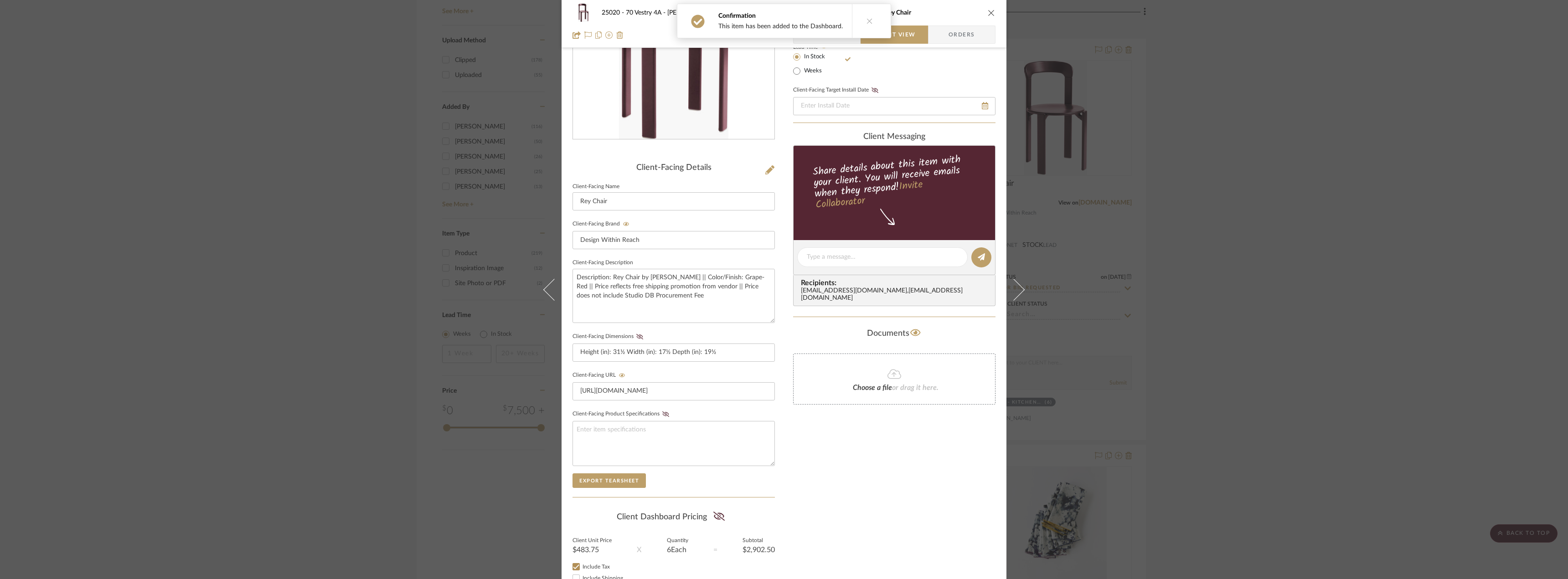
scroll to position [186, 0]
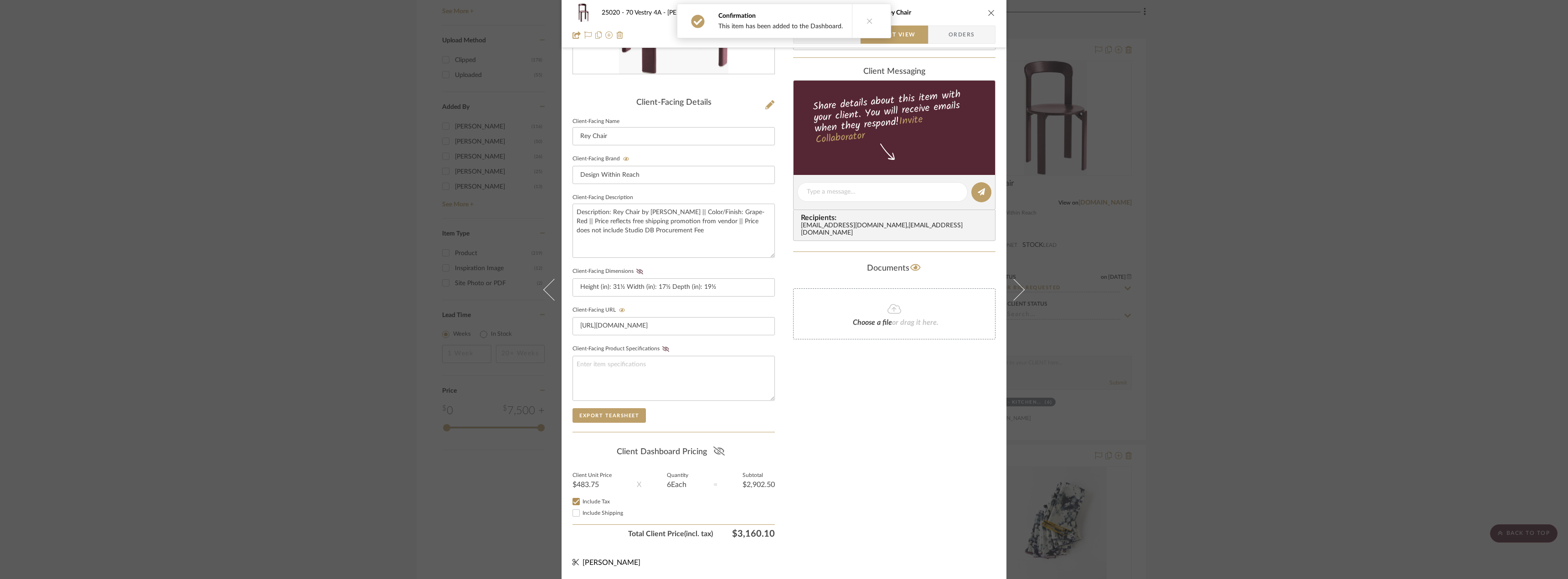
click at [715, 449] on icon at bounding box center [719, 451] width 12 height 9
click at [856, 443] on div "Only content on this tab can share to Dashboard. Click eyeball icon to show or …" at bounding box center [894, 209] width 202 height 667
drag, startPoint x: 639, startPoint y: 272, endPoint x: 743, endPoint y: 329, distance: 118.6
click at [638, 272] on icon at bounding box center [639, 271] width 7 height 5
click at [888, 412] on div "Only content on this tab can share to Dashboard. Click eyeball icon to show or …" at bounding box center [894, 209] width 202 height 667
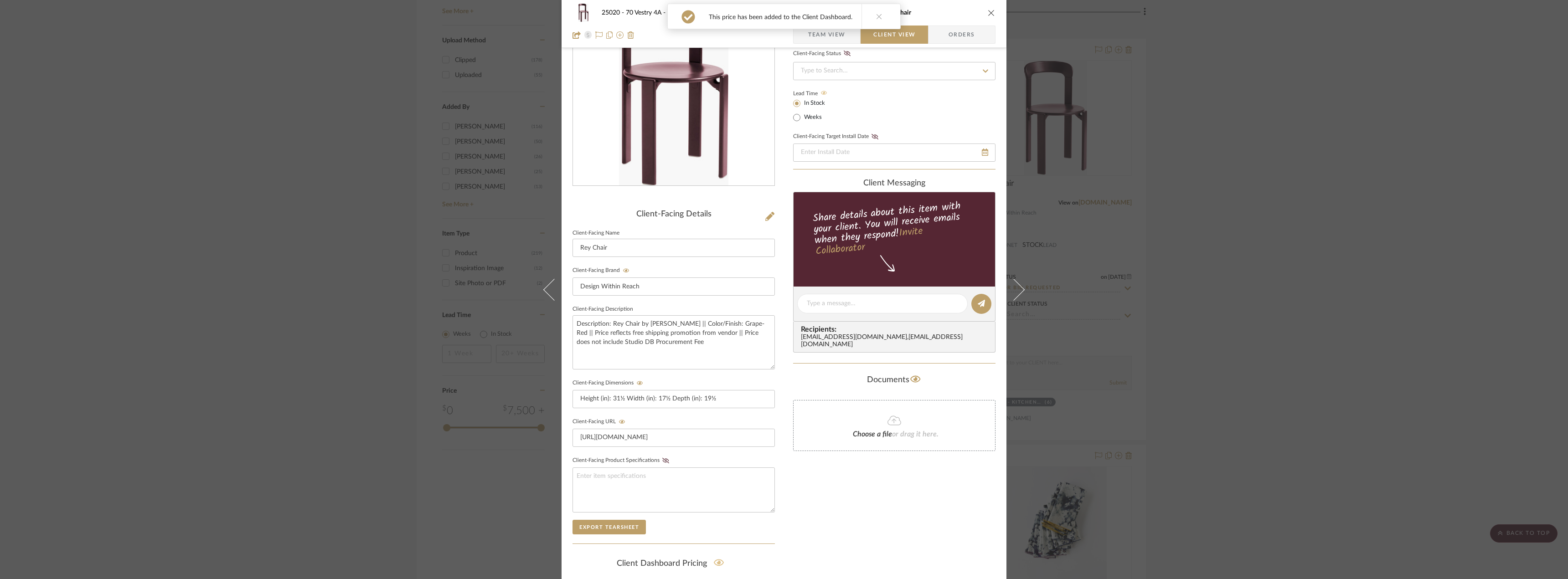
scroll to position [0, 0]
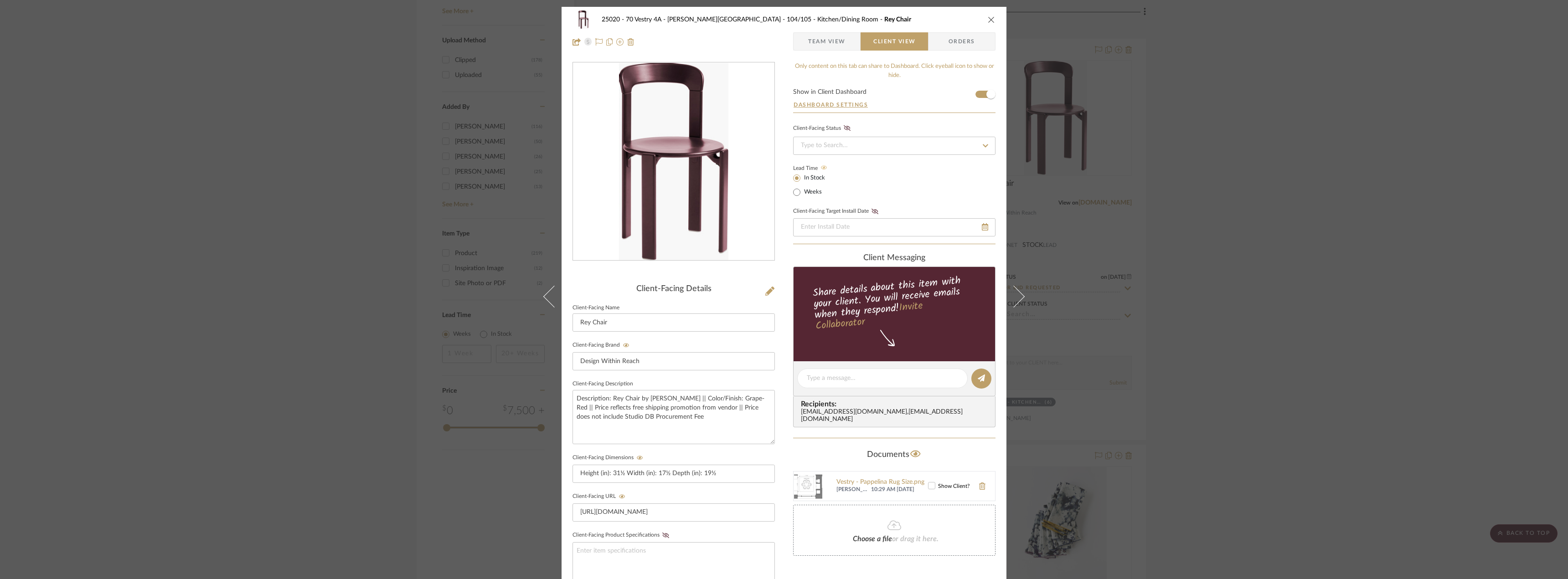
click at [929, 482] on icon at bounding box center [931, 485] width 6 height 6
click at [843, 47] on span "Team View" at bounding box center [827, 41] width 66 height 18
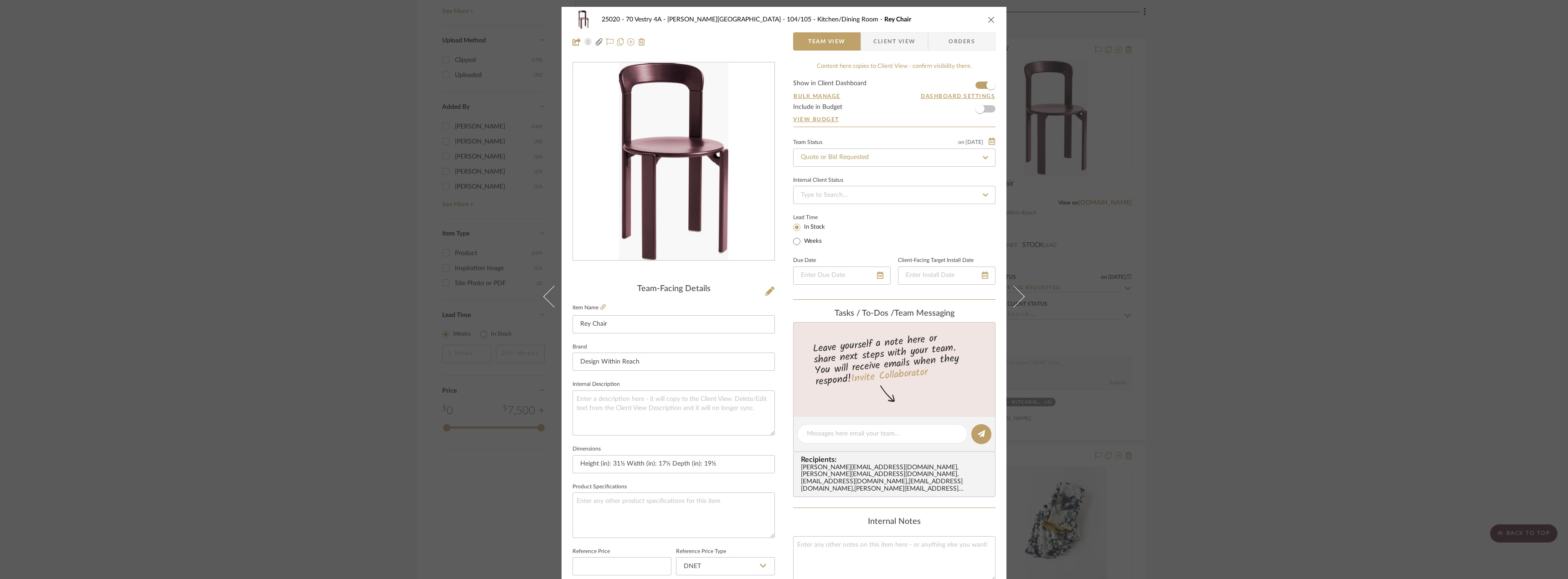
click at [907, 47] on span "Client View" at bounding box center [894, 41] width 42 height 18
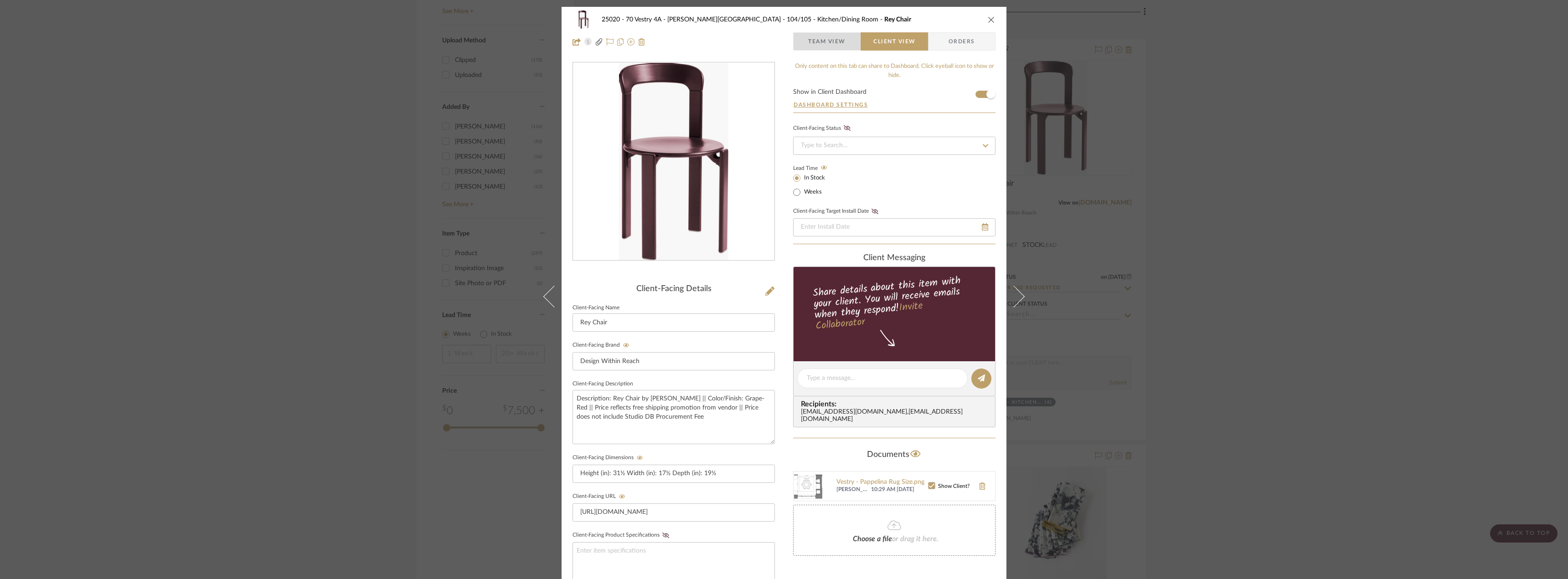
click at [839, 44] on span "Team View" at bounding box center [827, 41] width 37 height 18
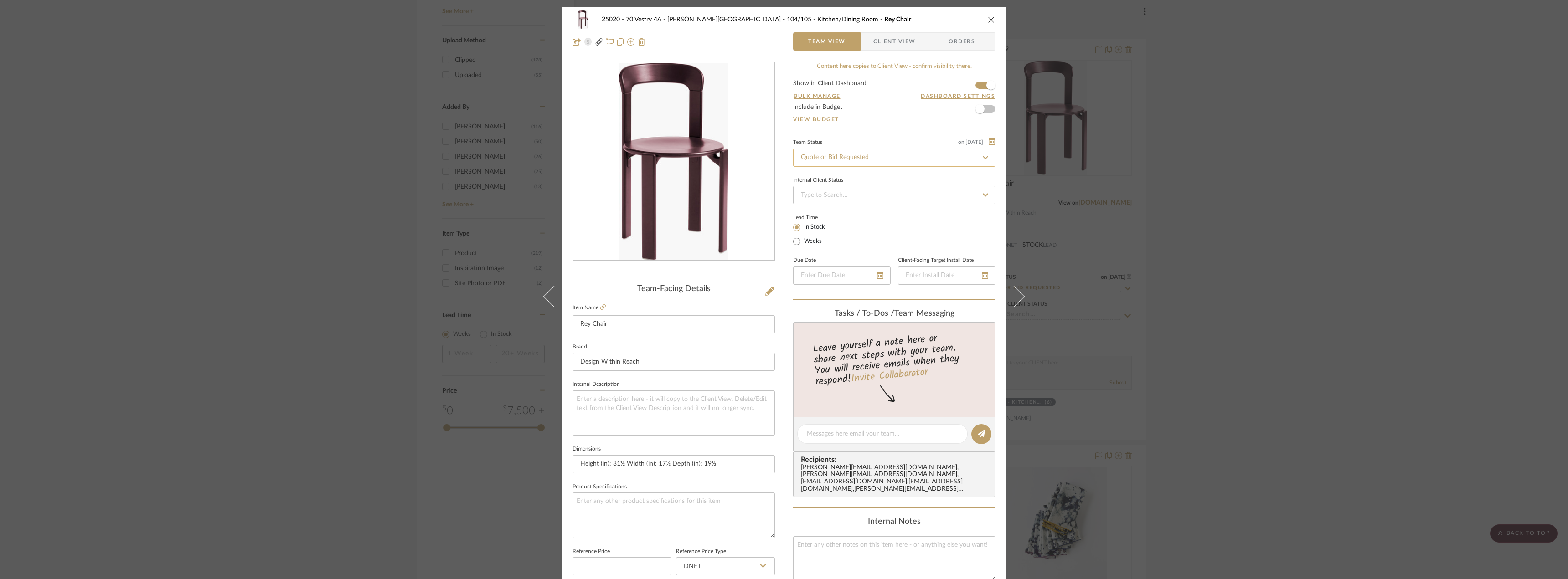
click at [839, 153] on input "Quote or Bid Requested" at bounding box center [894, 158] width 202 height 18
click at [829, 202] on span "Approval Pending" at bounding box center [824, 205] width 49 height 6
type input "Approval Pending"
click at [910, 44] on span "Client View" at bounding box center [894, 41] width 42 height 18
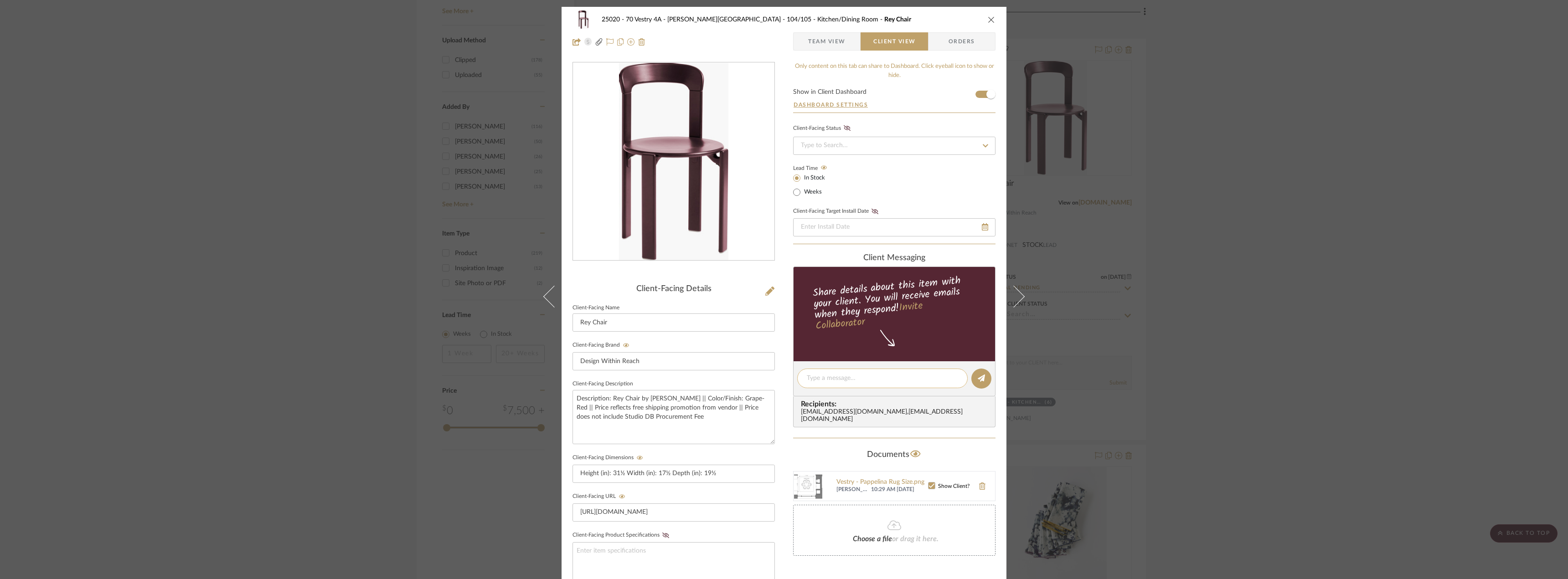
click at [847, 383] on textarea at bounding box center [882, 378] width 152 height 10
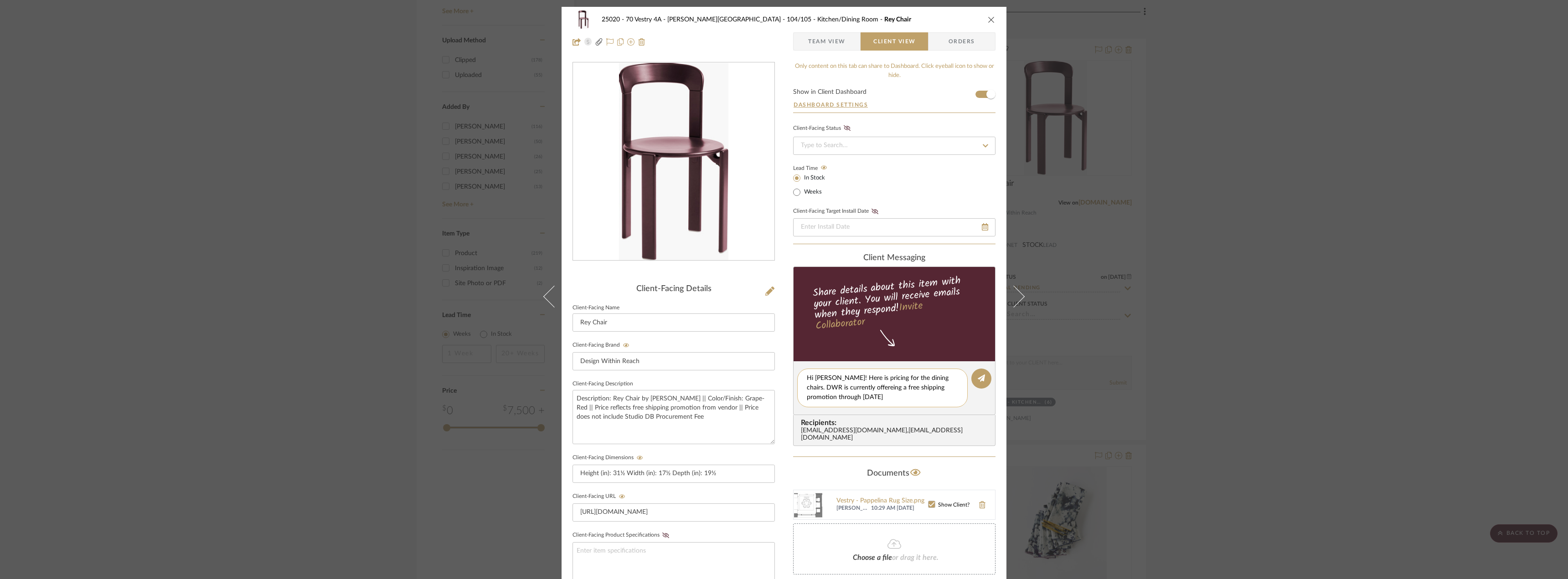
click at [849, 386] on textarea "Hi Emily! Here is pricing for the dining chairs. DWR is currently offereing a f…" at bounding box center [882, 387] width 152 height 29
type textarea "Hi [PERSON_NAME]! Here is pricing for the dining chairs. DWR is currently offer…"
click at [895, 401] on textarea "Hi [PERSON_NAME]! Here is pricing for the dining chairs. DWR is currently offer…" at bounding box center [882, 387] width 152 height 29
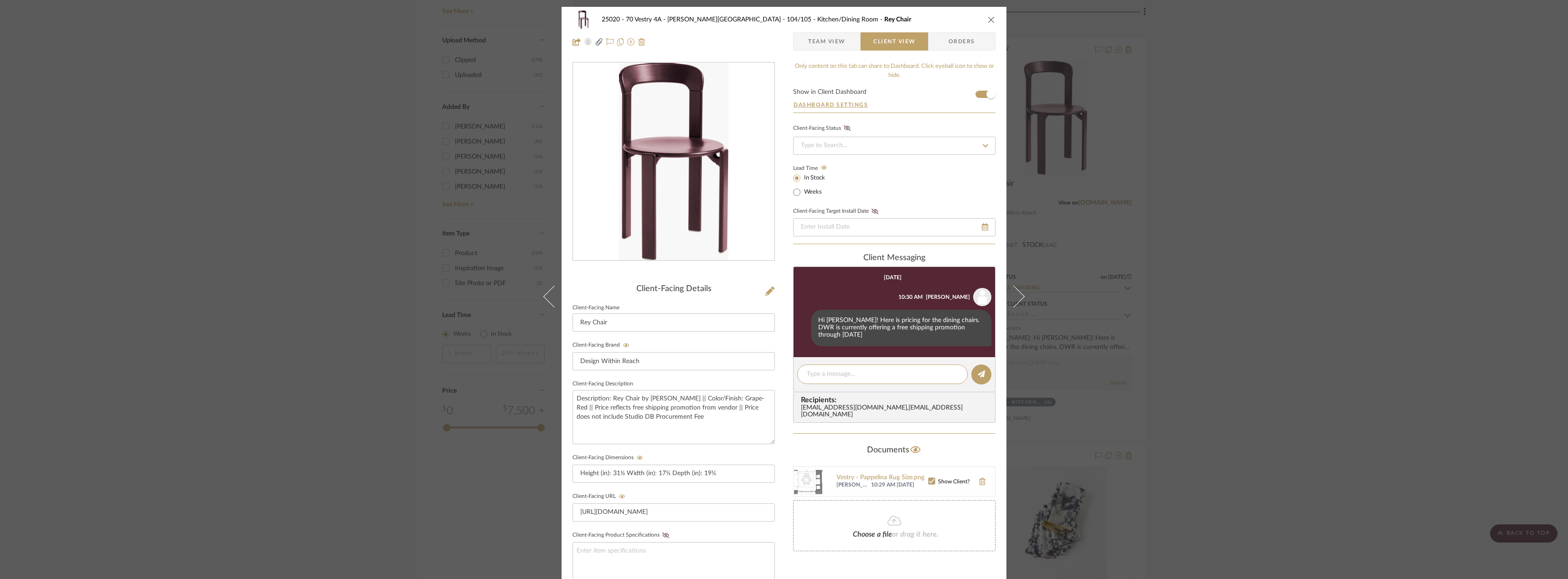
click at [833, 43] on span "Team View" at bounding box center [827, 41] width 37 height 18
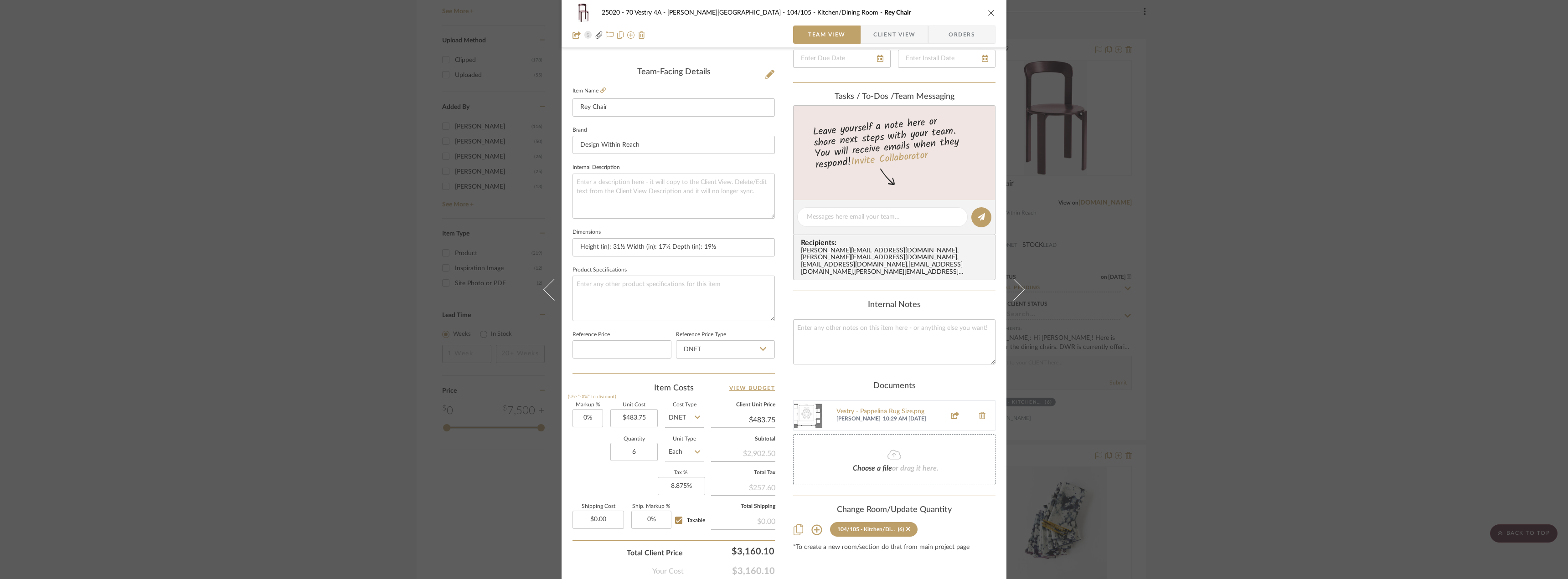
scroll to position [269, 0]
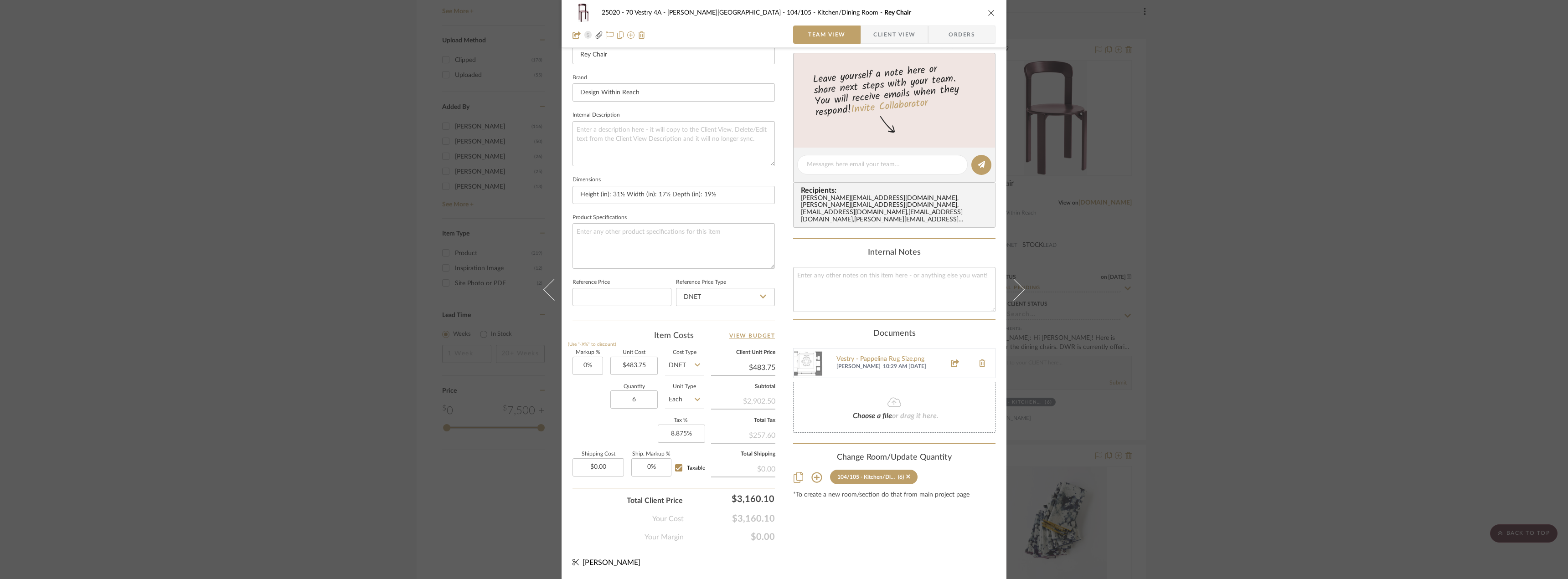
click at [884, 31] on span "Client View" at bounding box center [894, 35] width 42 height 18
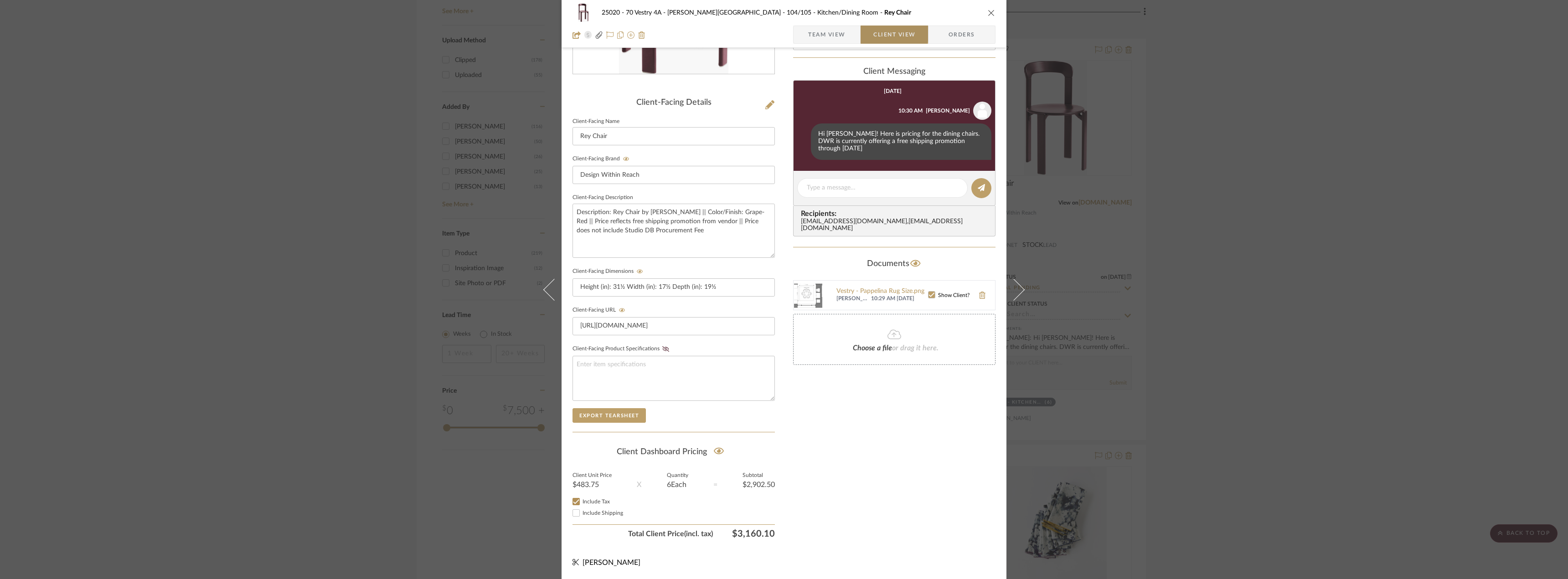
scroll to position [186, 0]
click at [1241, 348] on div "25020 - 70 Vestry 4A - Grant-Stanleigh 104/105 - Kitchen/Dining Room Rey Chair …" at bounding box center [784, 290] width 1568 height 579
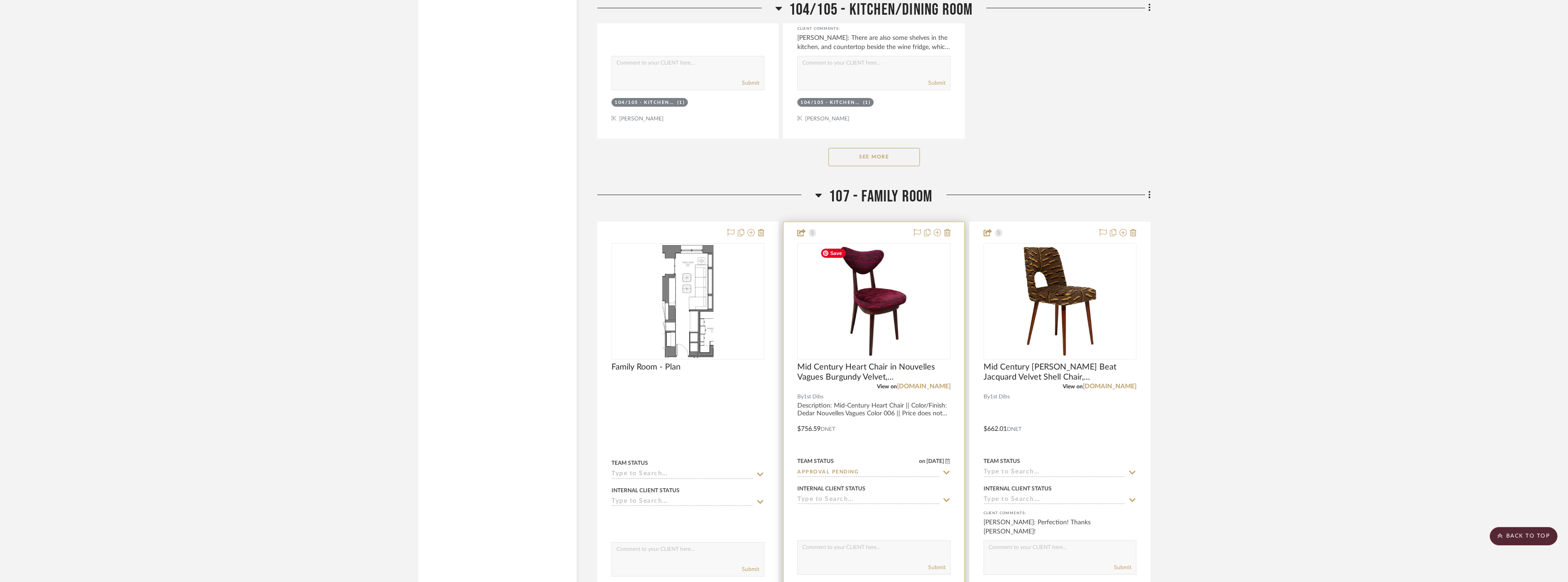
scroll to position [2568, 0]
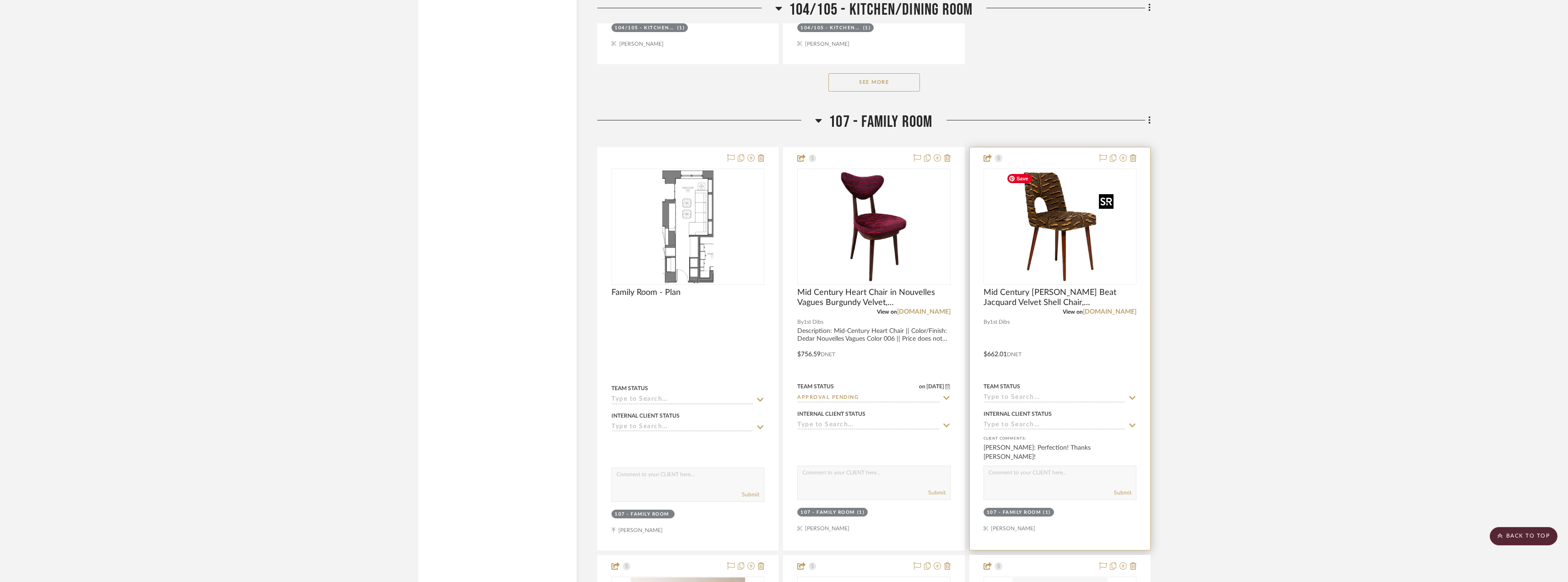
click at [1038, 247] on img "0" at bounding box center [1041, 226] width 114 height 114
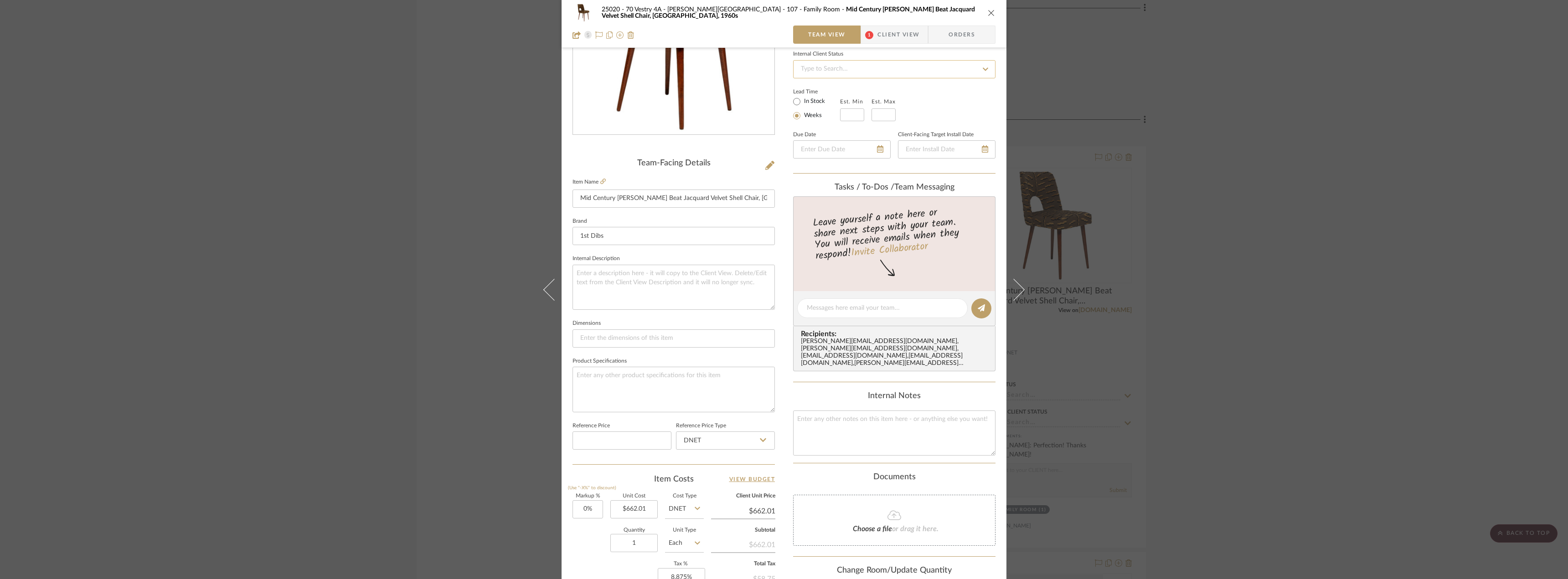
scroll to position [87, 0]
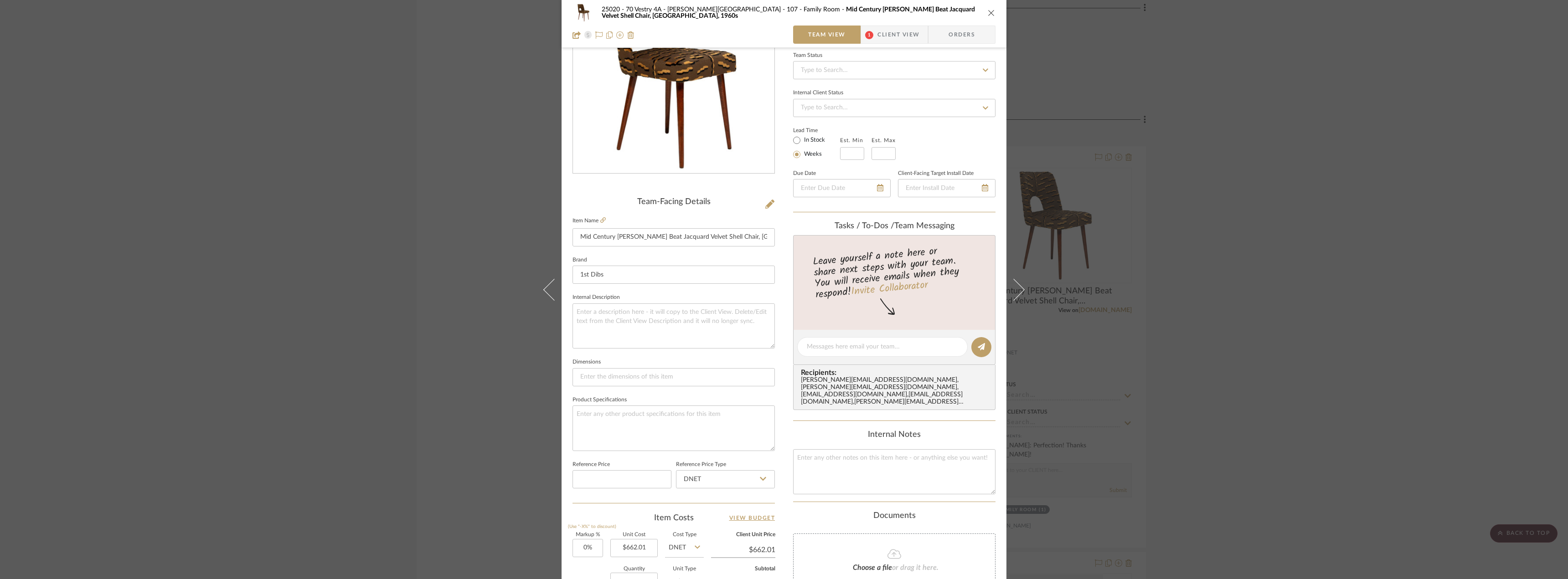
click at [891, 38] on span "Client View" at bounding box center [898, 35] width 42 height 18
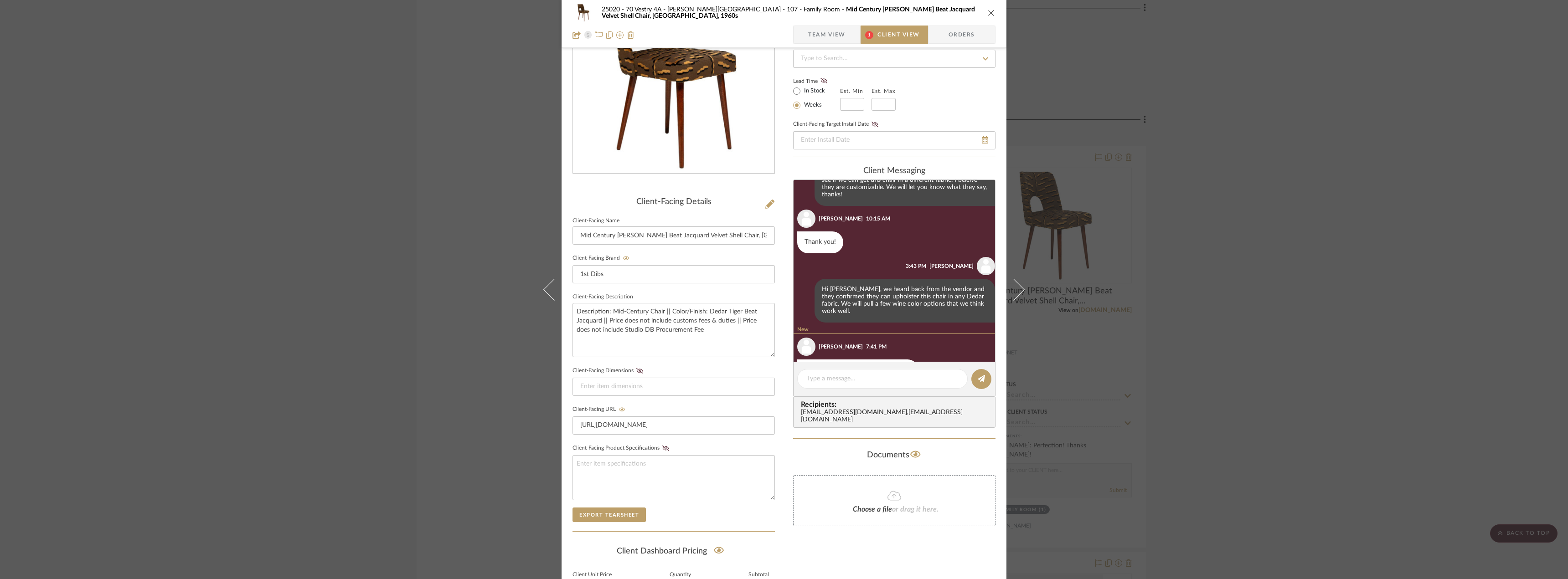
scroll to position [162, 0]
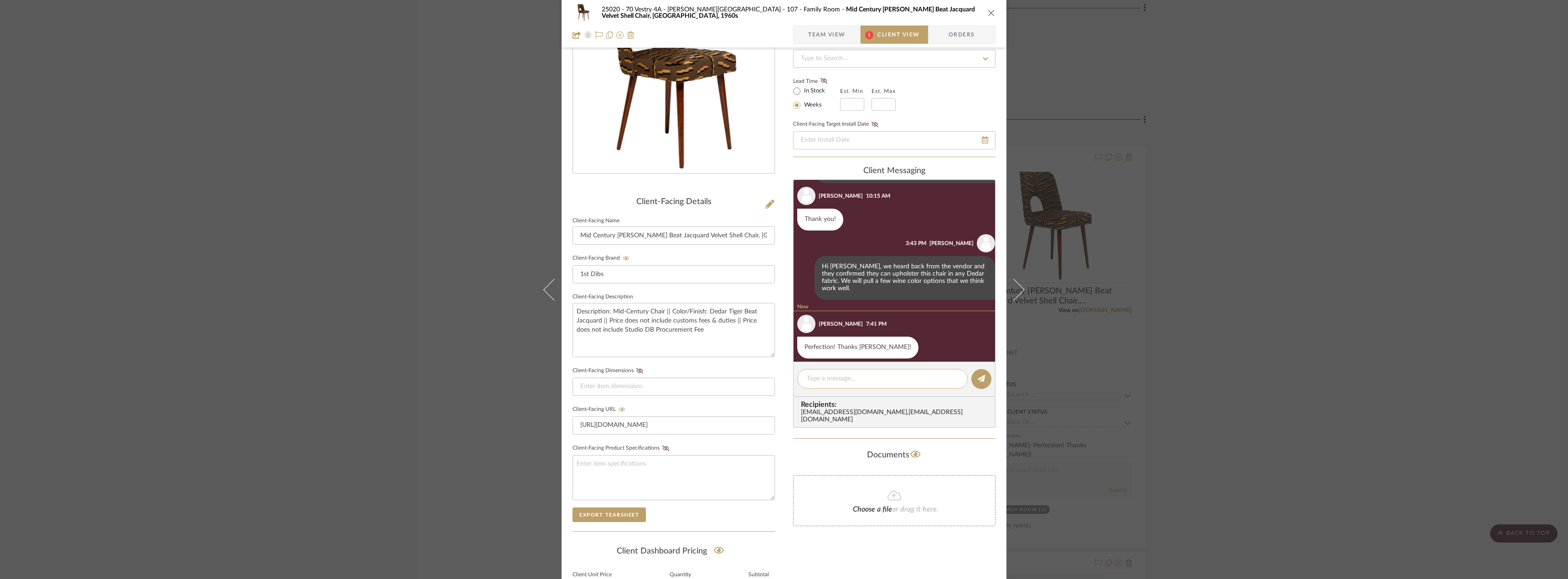
click at [827, 378] on textarea at bounding box center [882, 379] width 152 height 10
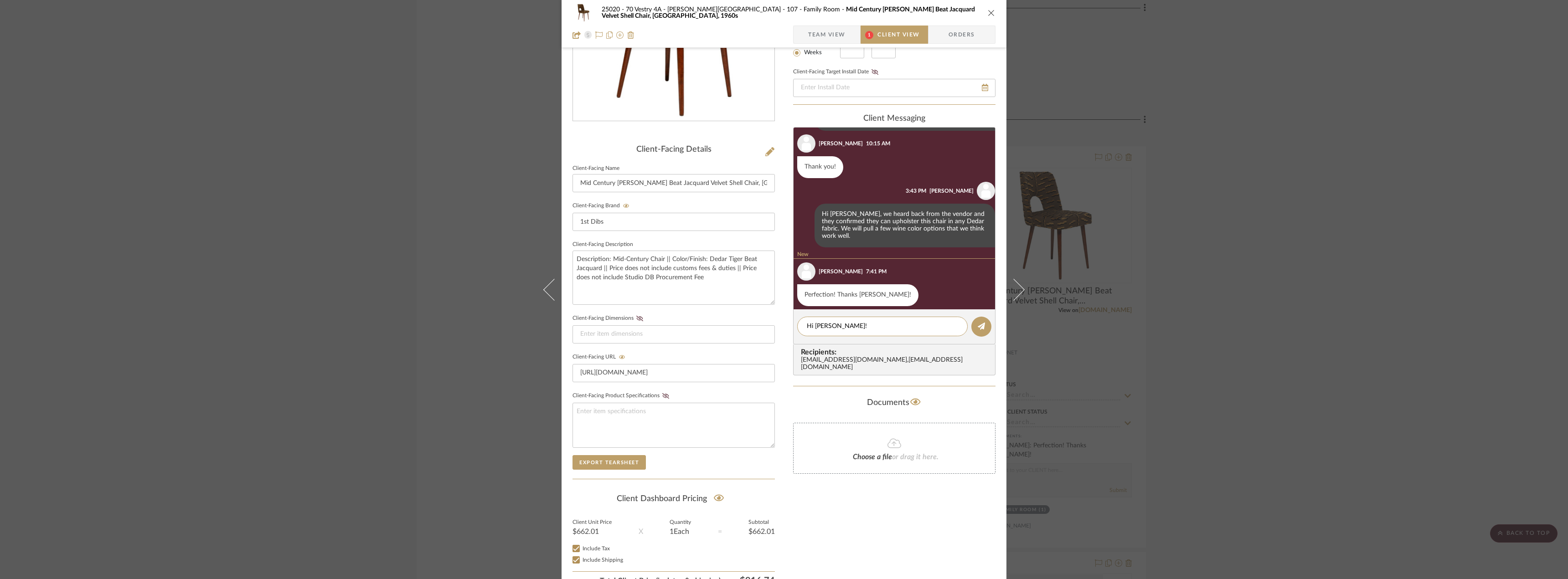
scroll to position [186, 0]
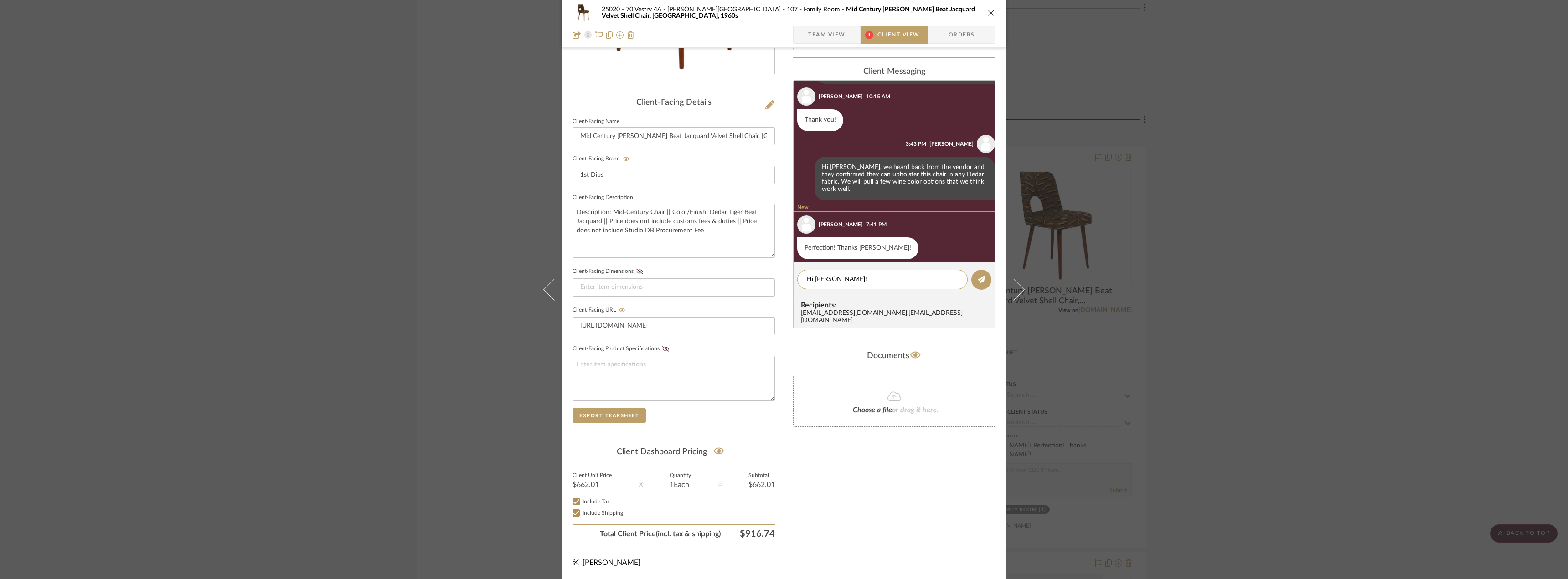
type textarea "Hi Emily!"
click at [851, 278] on textarea "Hi Emily!" at bounding box center [882, 280] width 152 height 10
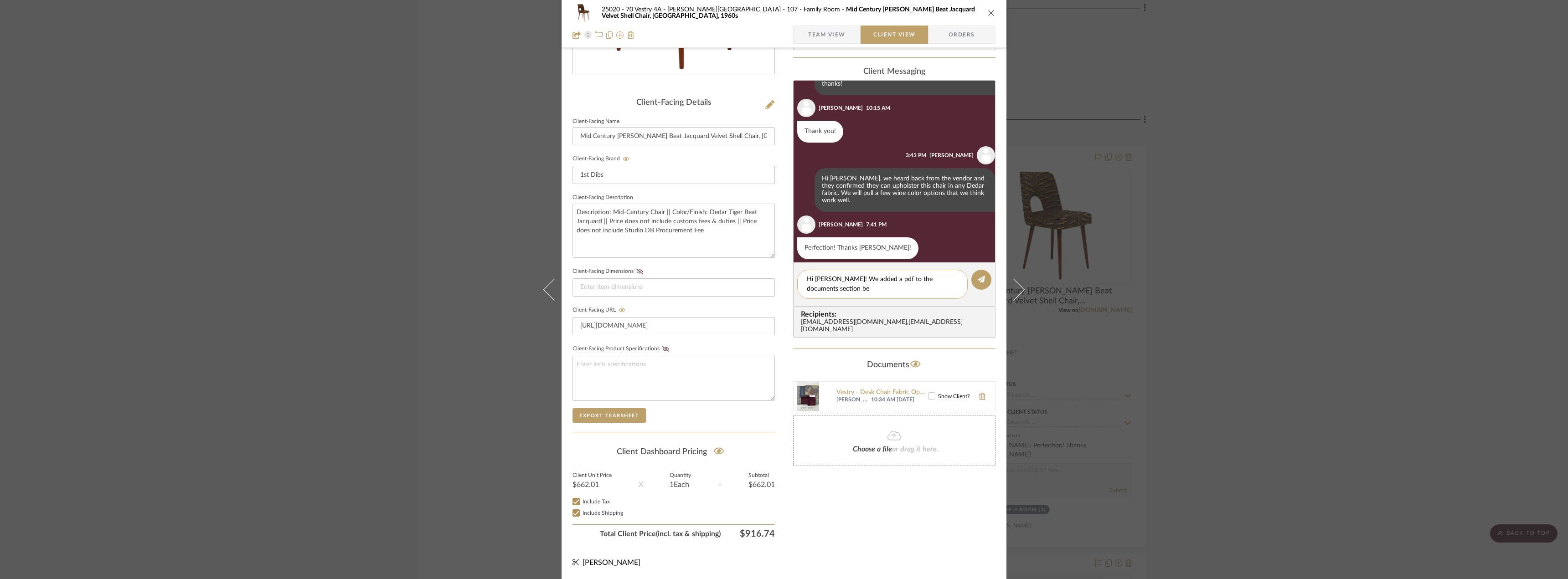
scroll to position [0, 0]
click at [859, 288] on textarea "Hi Emily! We added a pdf to the documents section below showing the two fabric …" at bounding box center [882, 284] width 152 height 19
click at [910, 295] on div "Hi Emily! We added a pdf to the documents section below showing two fabric opti…" at bounding box center [883, 284] width 170 height 29
click at [911, 288] on textarea "Hi Emily! We added a pdf to the documents section below showing two fabric opti…" at bounding box center [882, 284] width 152 height 19
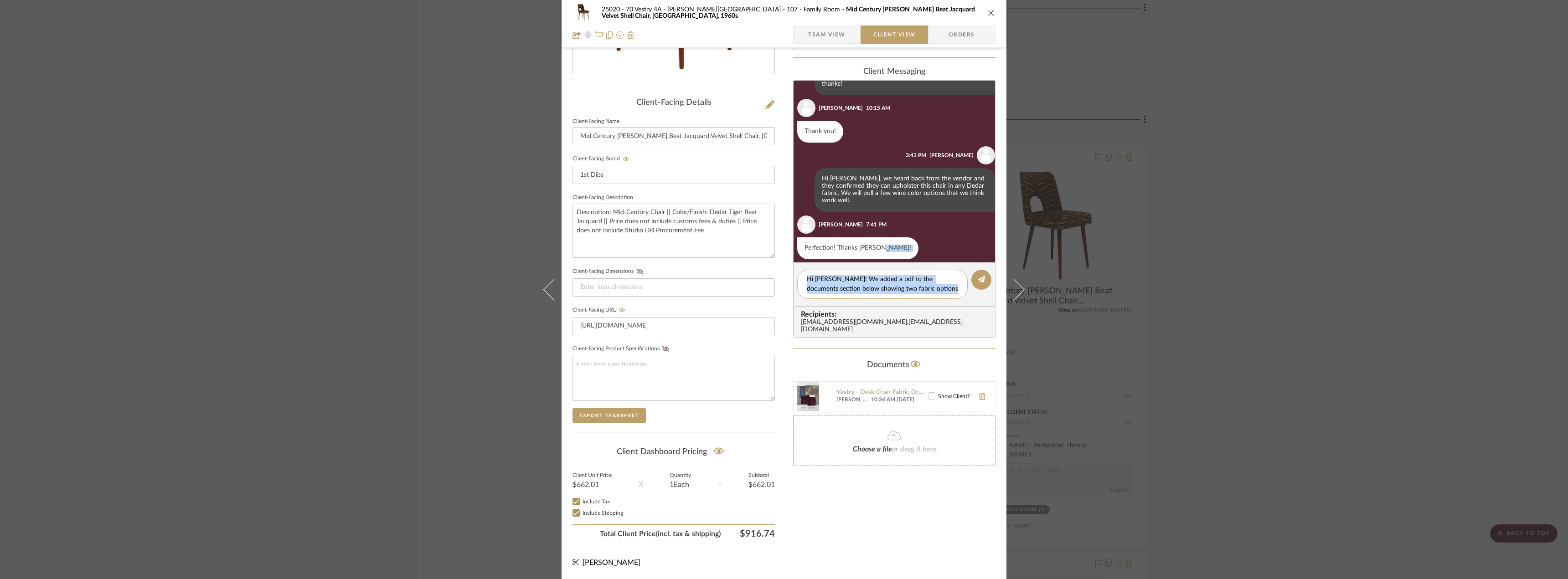
click at [912, 286] on textarea "Hi Emily! We added a pdf to the documents section below showing two fabric opti…" at bounding box center [882, 284] width 152 height 19
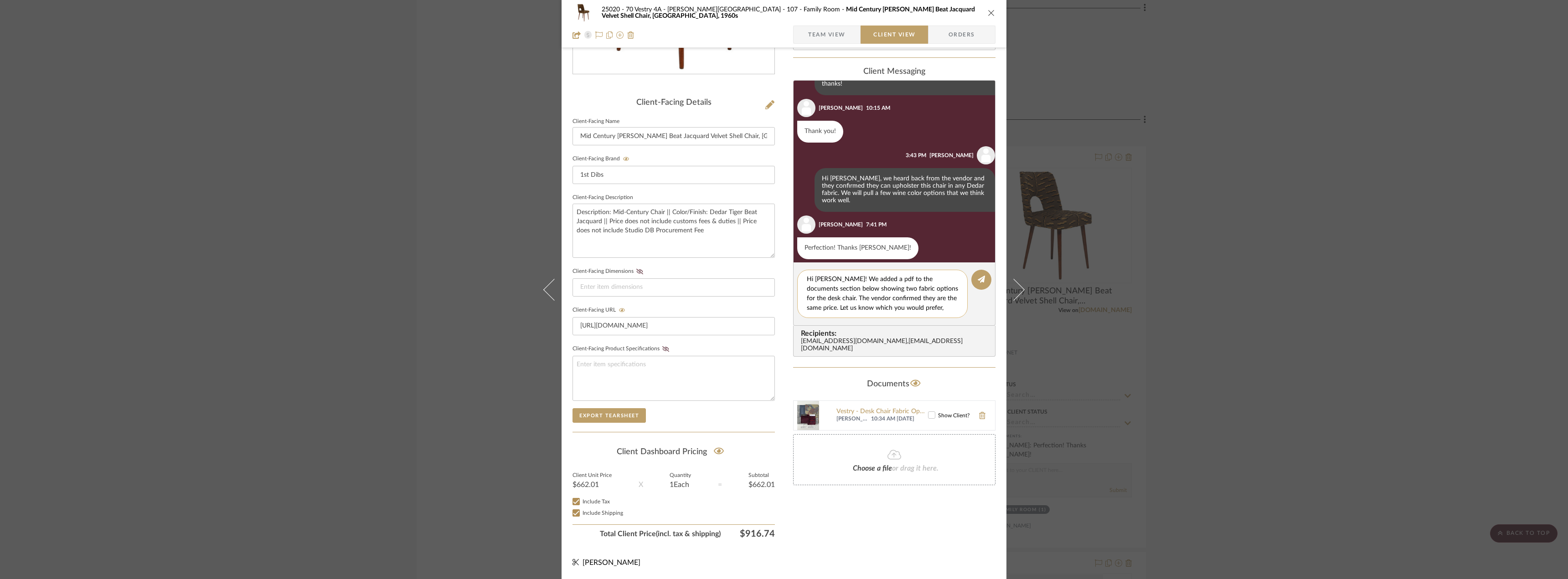
type textarea "Hi [PERSON_NAME]! We added a pdf to the documents section below showing two fab…"
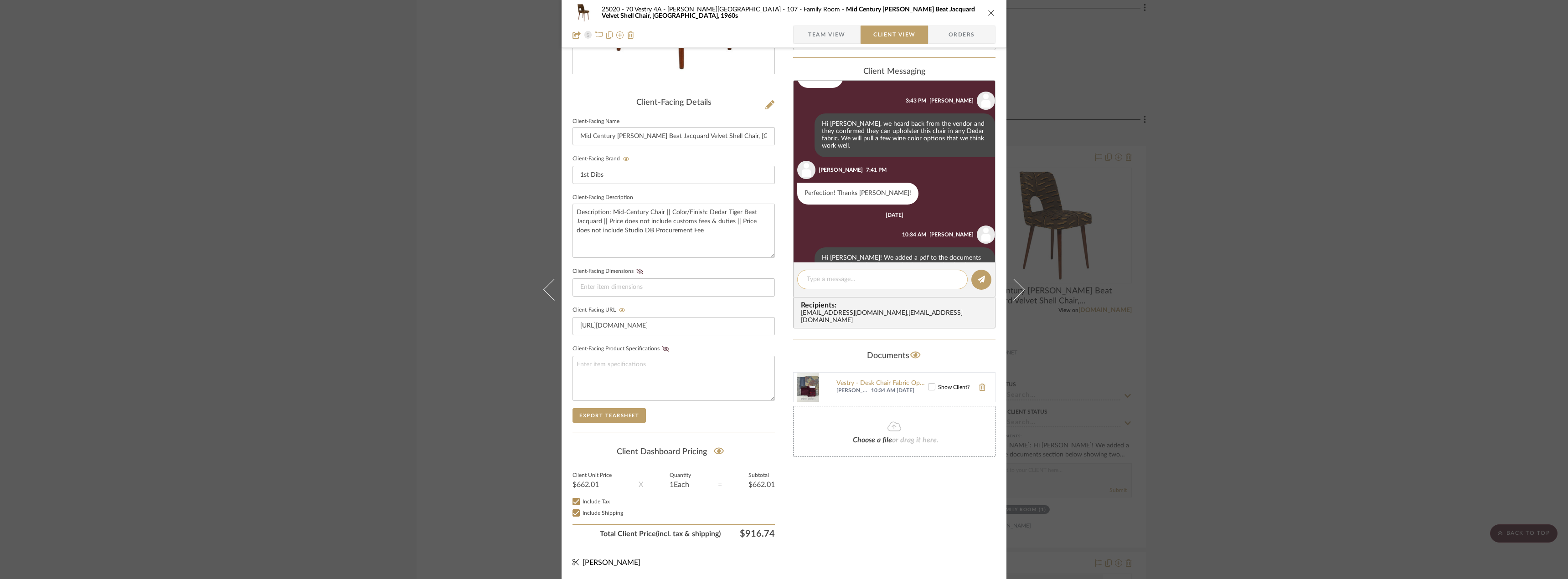
scroll to position [238, 0]
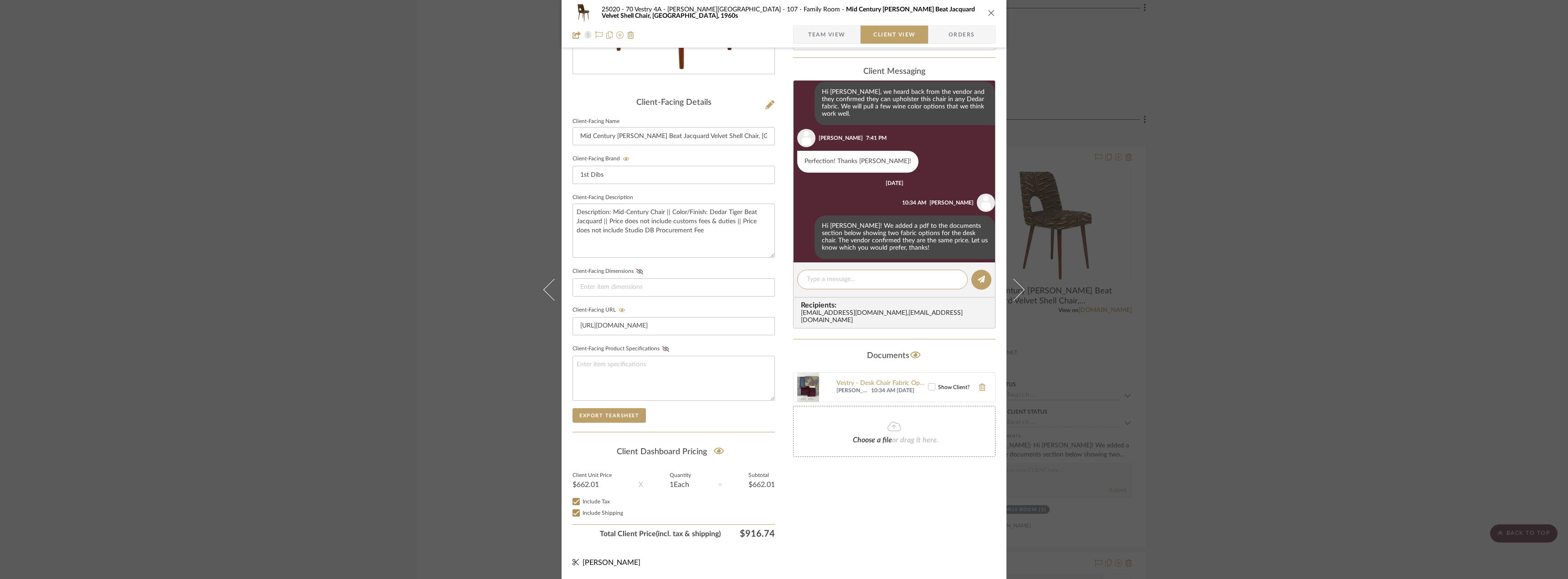
click at [928, 384] on icon at bounding box center [931, 387] width 6 height 6
click at [1221, 379] on div "25020 - 70 Vestry 4A - Grant-Stanleigh 107 - Family Room Mid Century Brown Tige…" at bounding box center [784, 290] width 1568 height 579
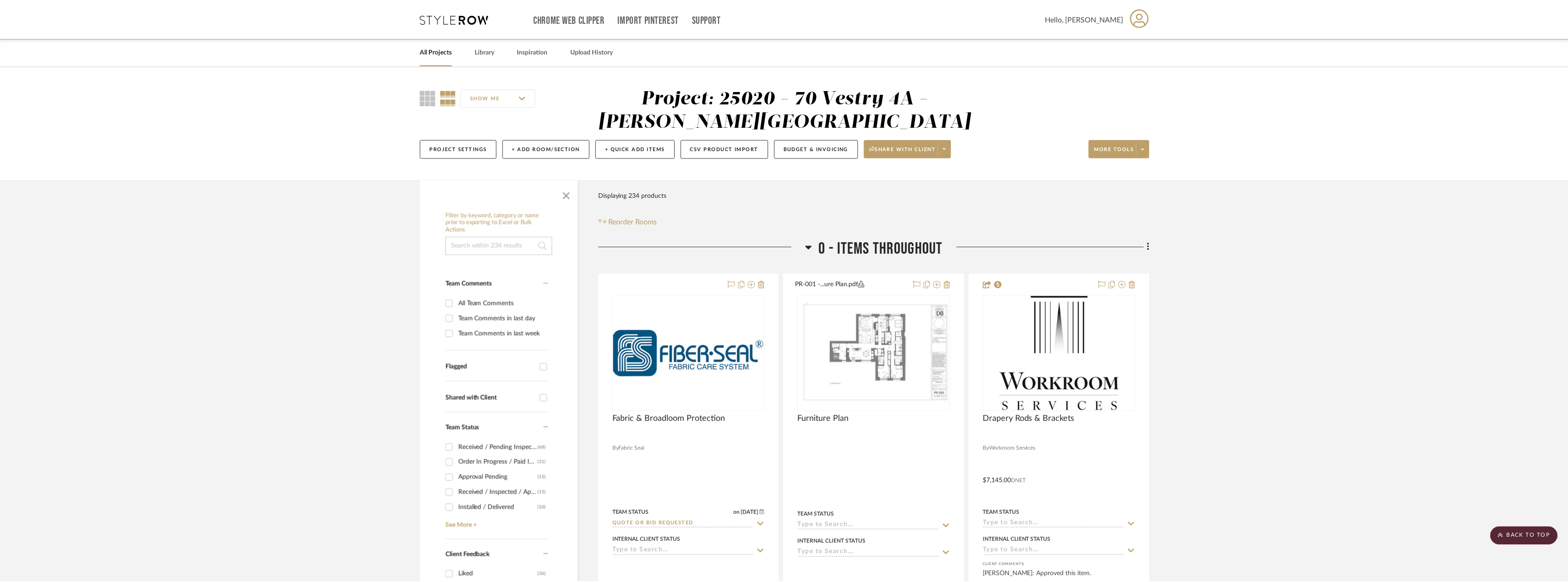
scroll to position [2568, 0]
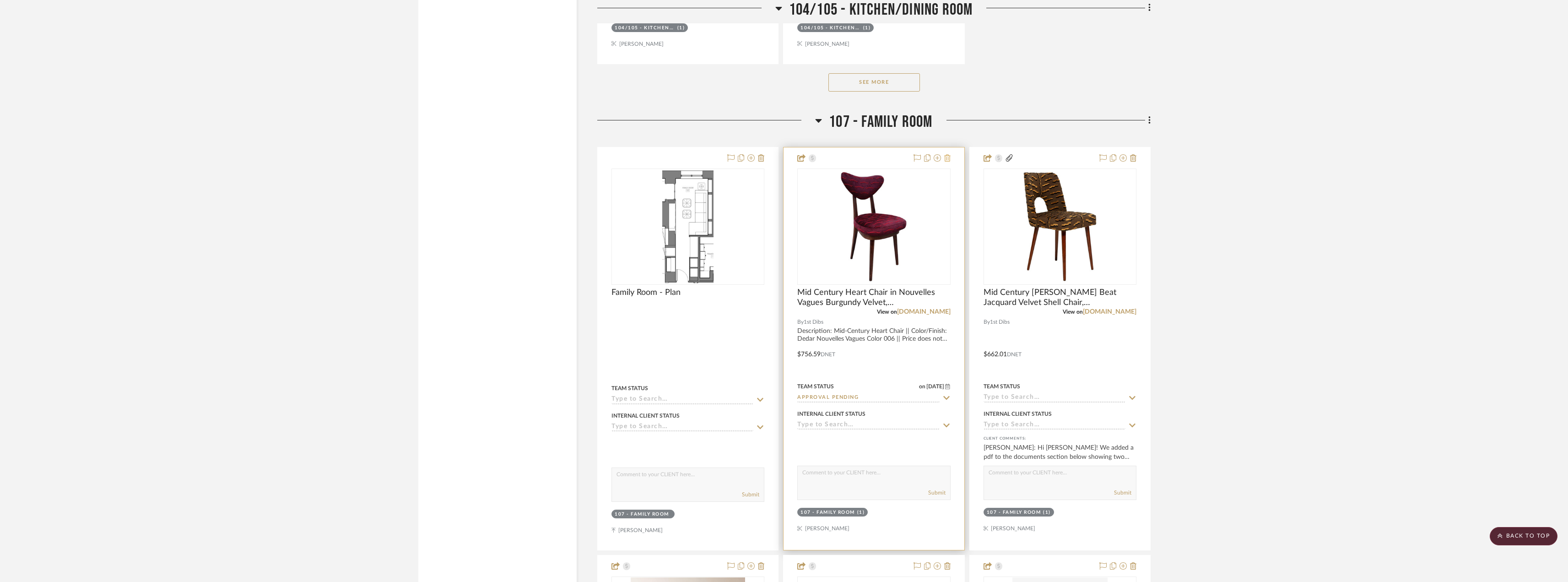
click at [947, 160] on icon at bounding box center [947, 158] width 6 height 7
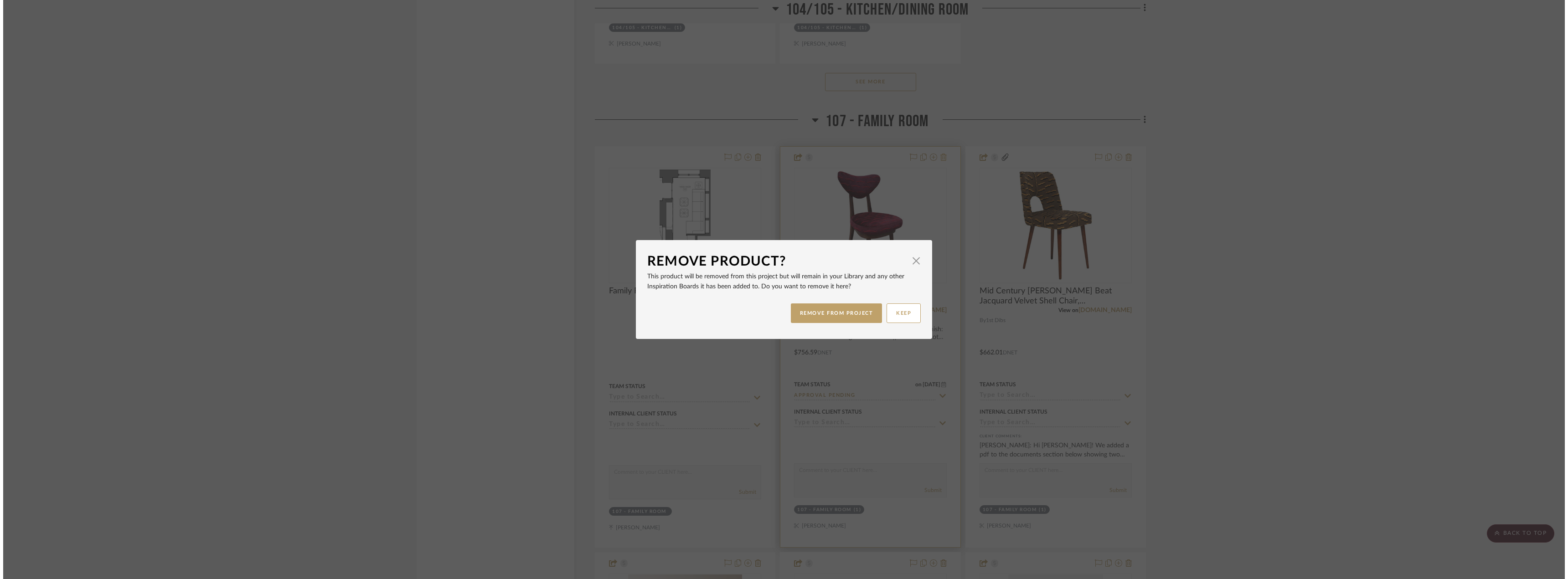
scroll to position [0, 0]
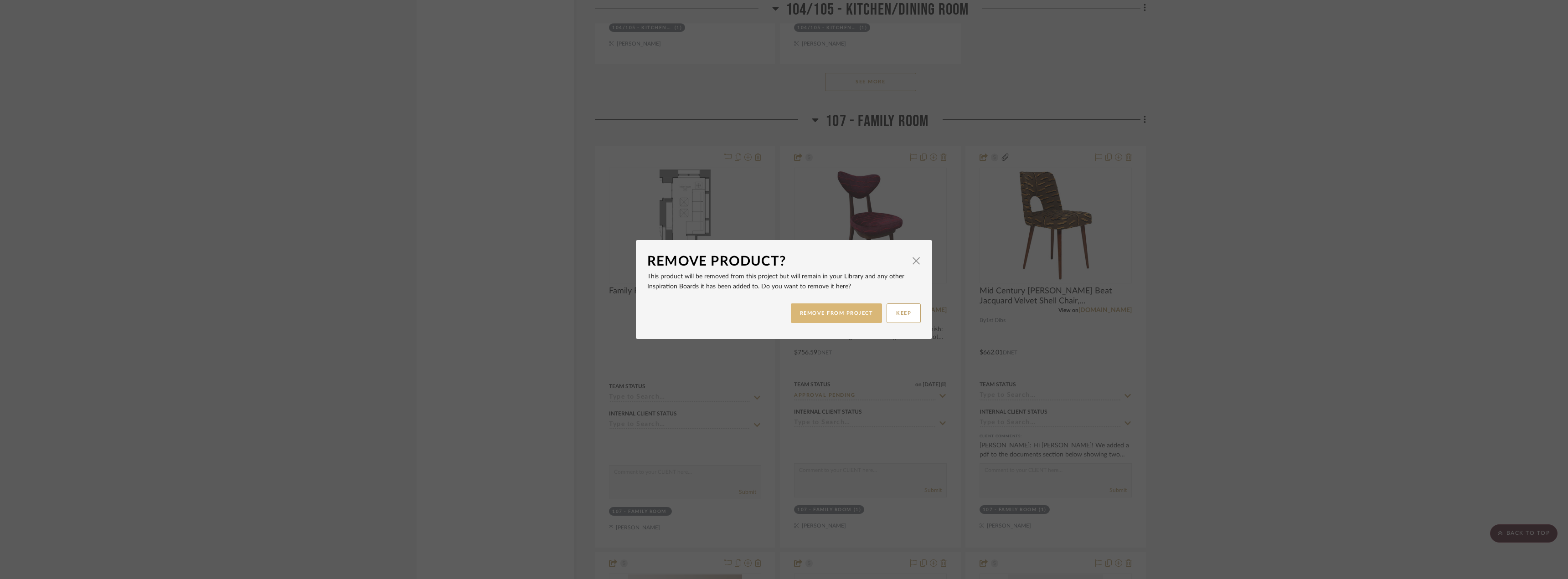
click at [850, 311] on button "REMOVE FROM PROJECT" at bounding box center [836, 313] width 92 height 19
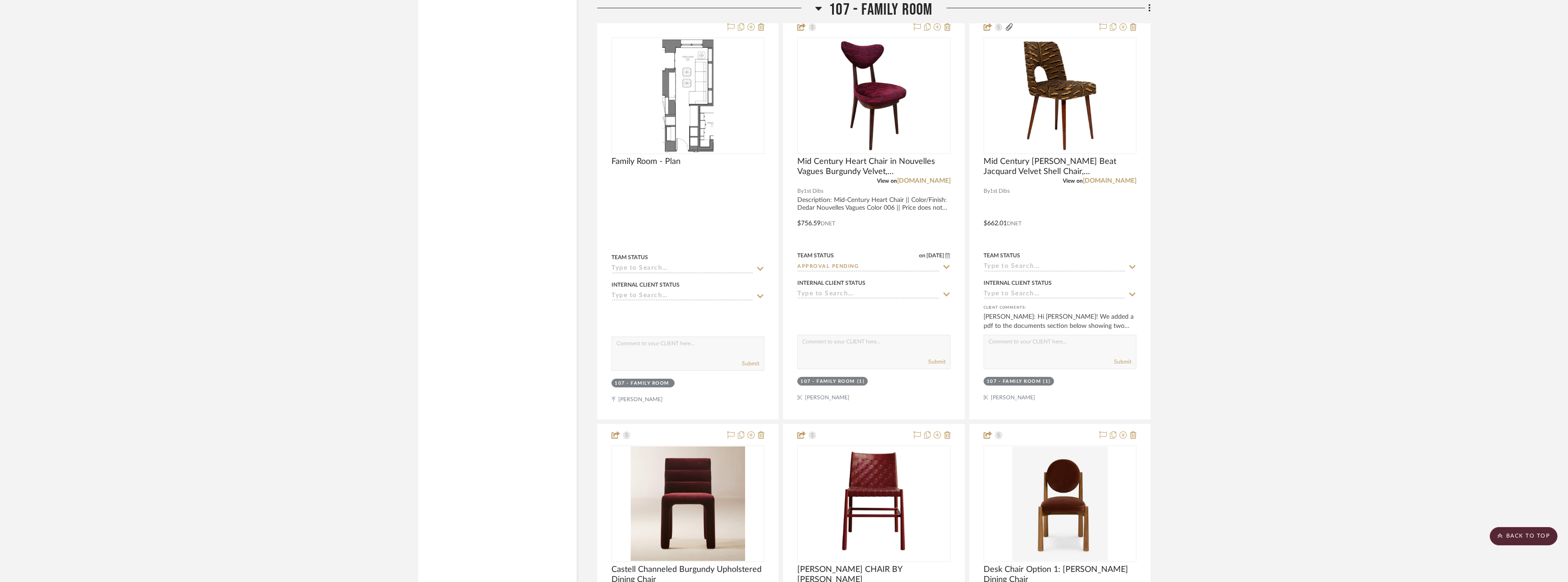
scroll to position [2706, 0]
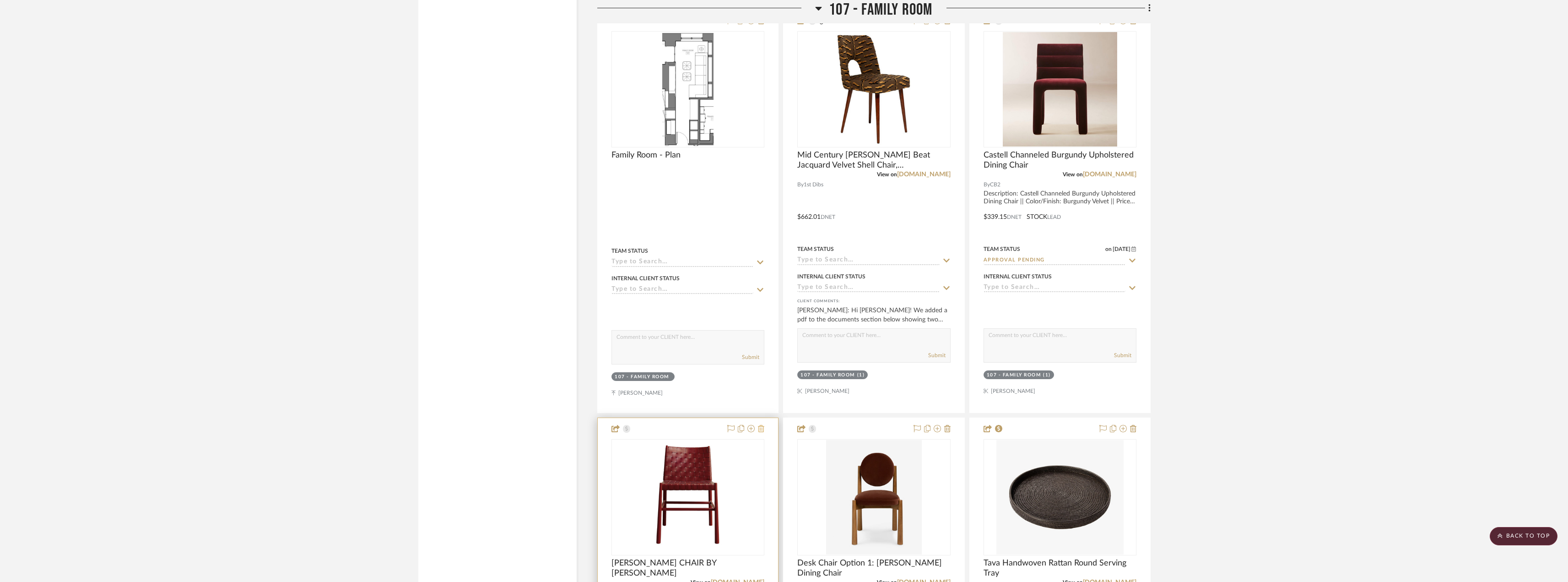
click at [763, 427] on icon at bounding box center [761, 429] width 6 height 7
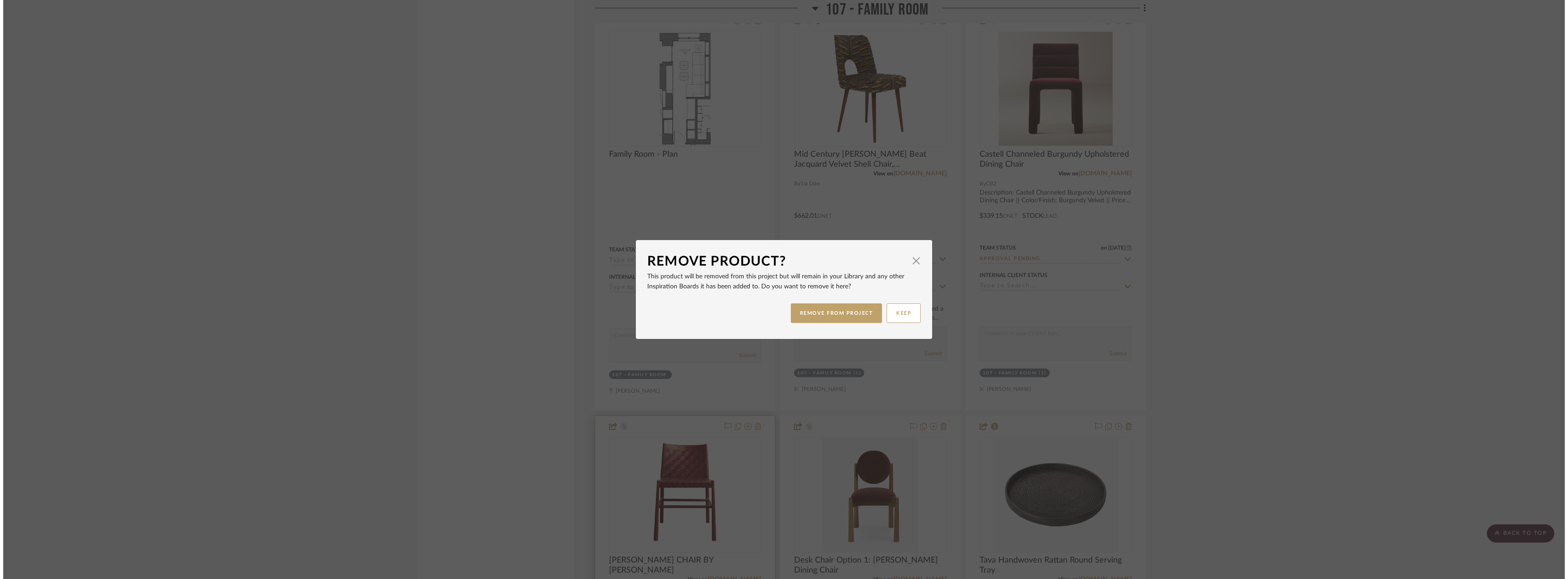
scroll to position [0, 0]
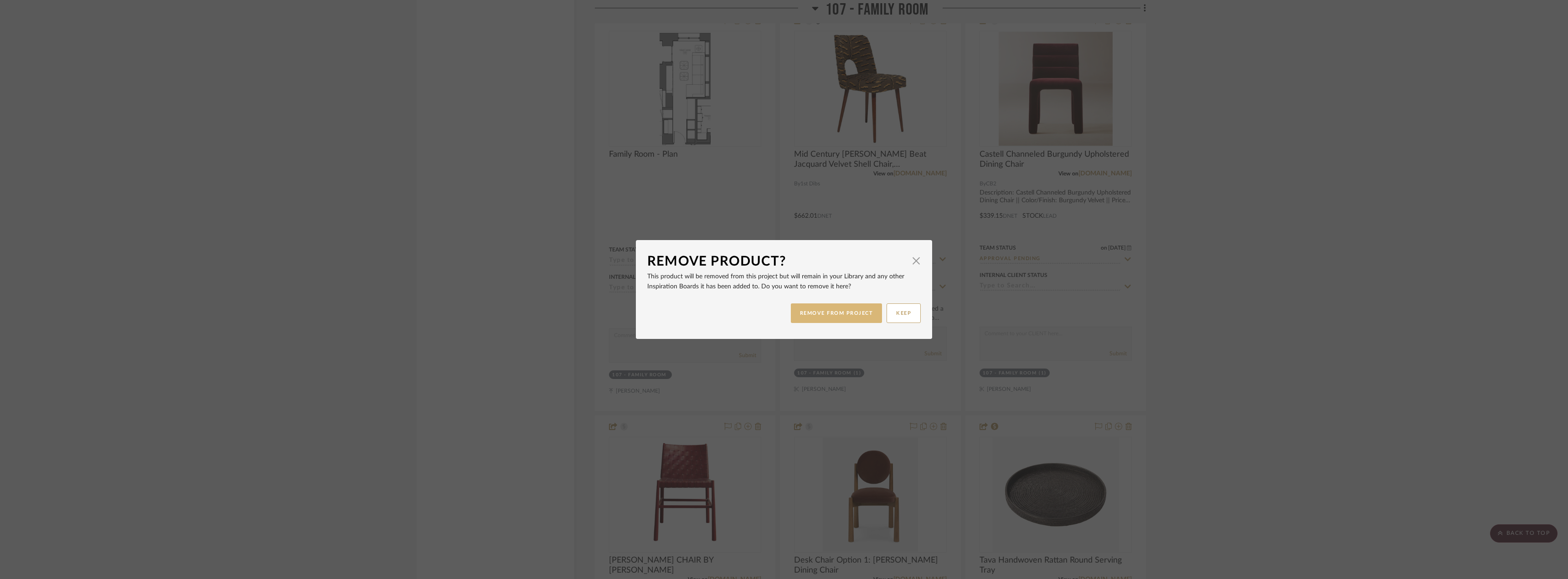
click at [836, 317] on button "REMOVE FROM PROJECT" at bounding box center [836, 313] width 92 height 19
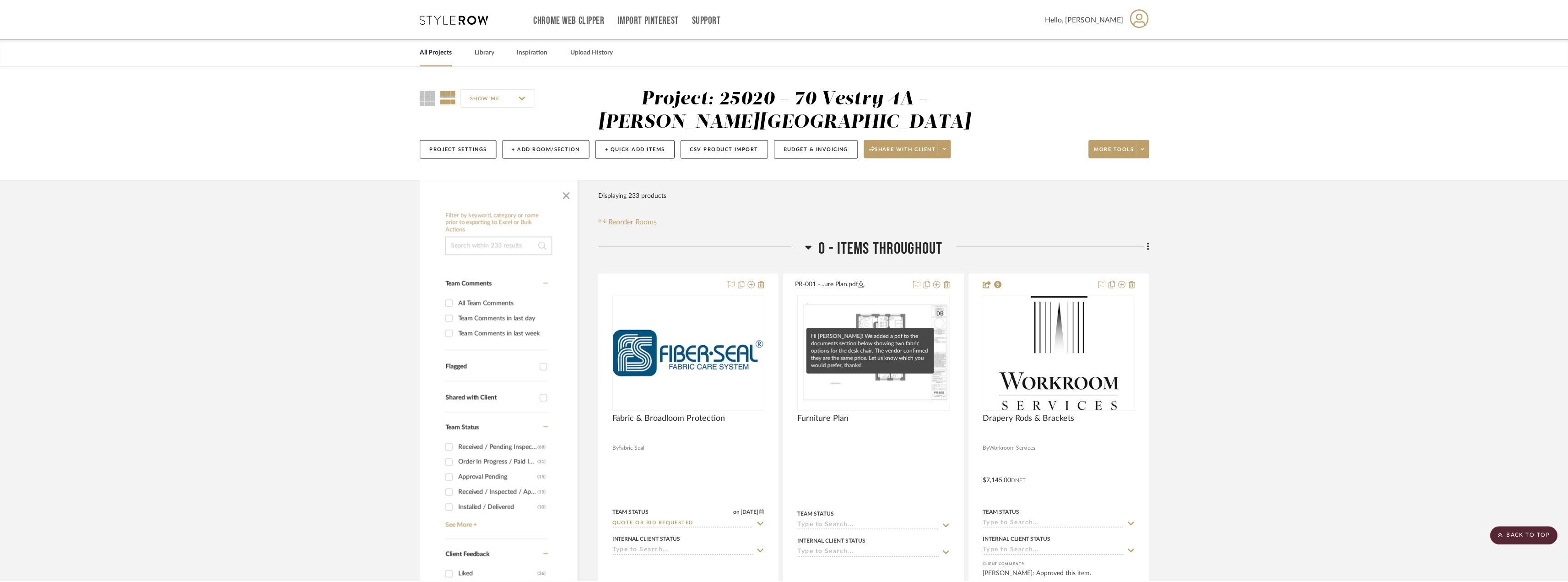
scroll to position [2706, 0]
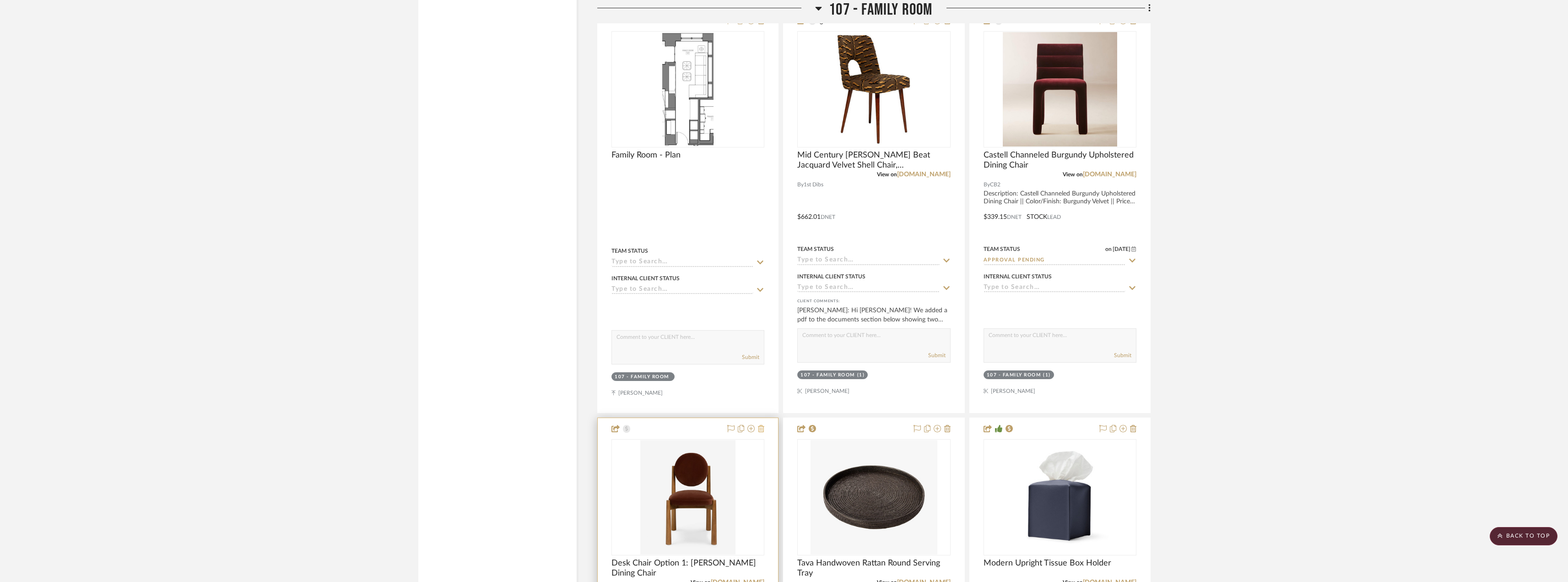
click at [763, 428] on icon at bounding box center [761, 429] width 6 height 7
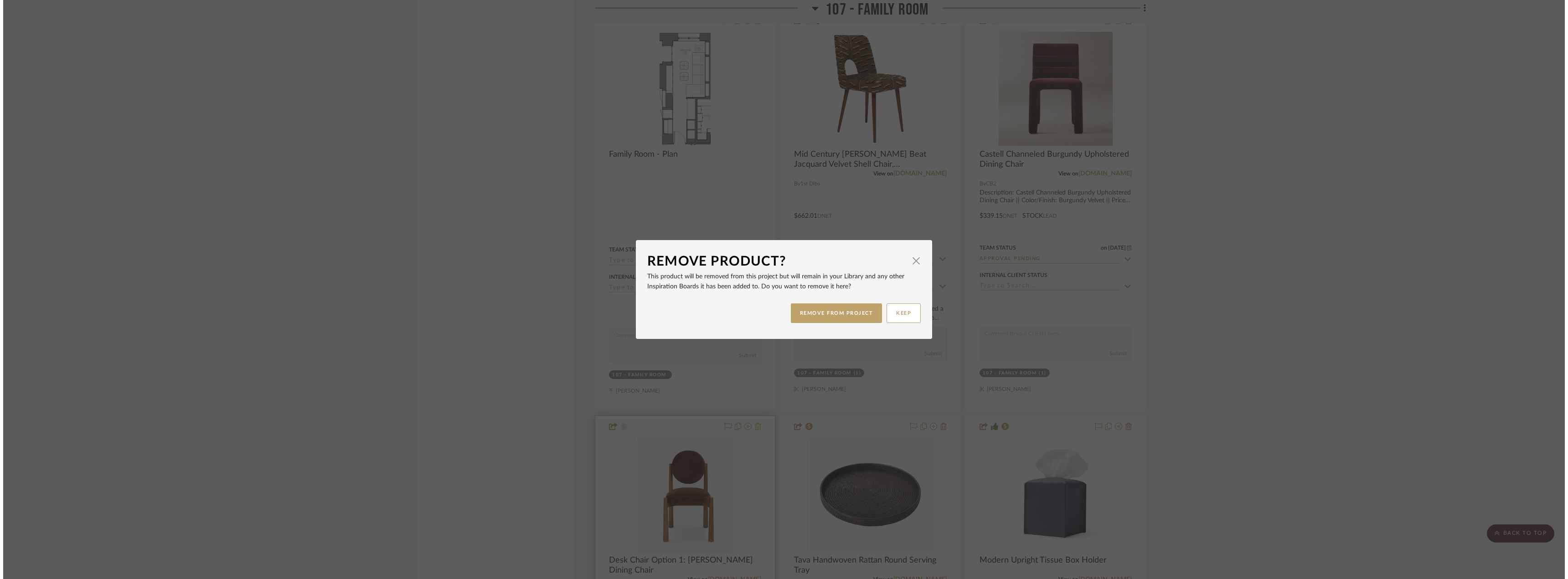
scroll to position [0, 0]
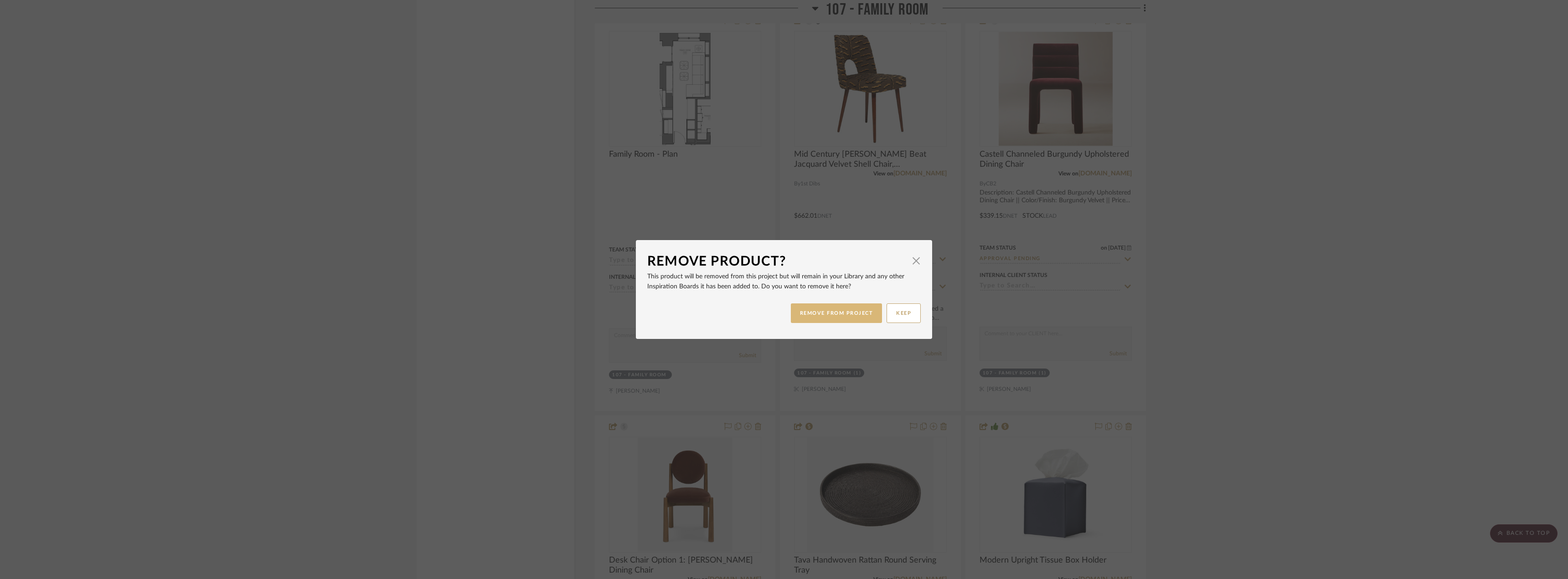
click at [847, 316] on button "REMOVE FROM PROJECT" at bounding box center [836, 313] width 92 height 19
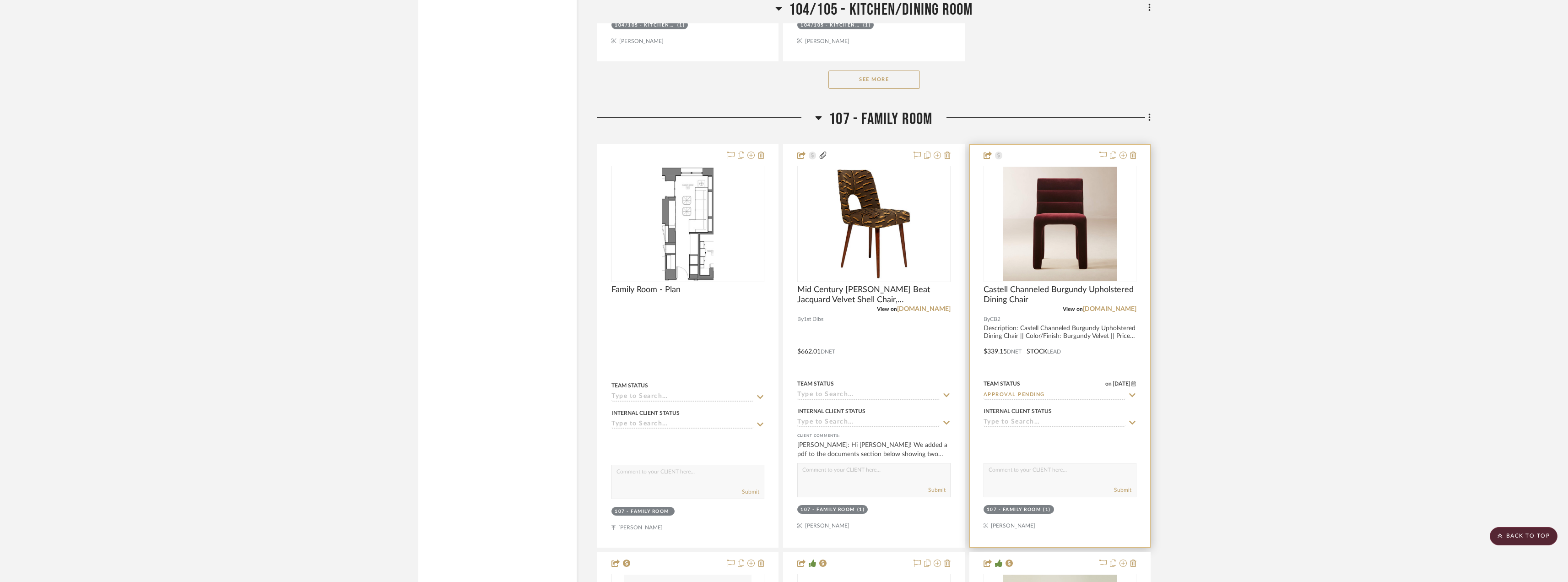
scroll to position [2568, 0]
click at [1133, 158] on icon at bounding box center [1133, 158] width 6 height 7
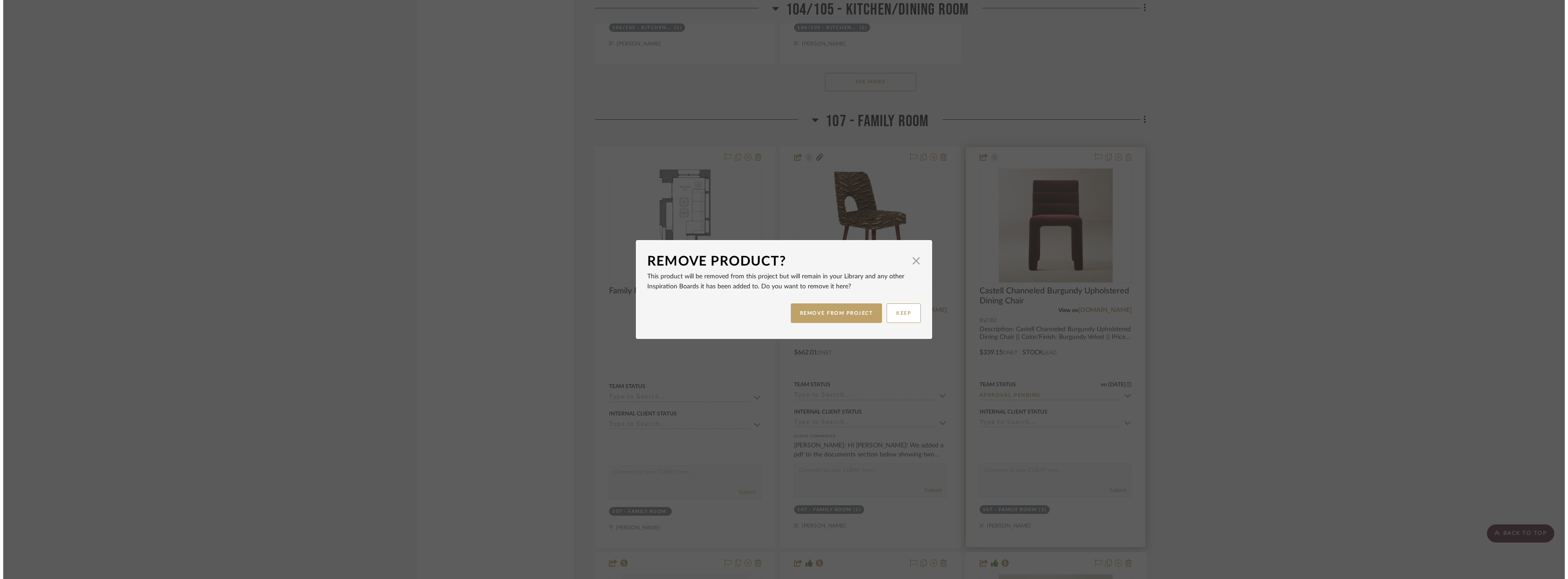
scroll to position [0, 0]
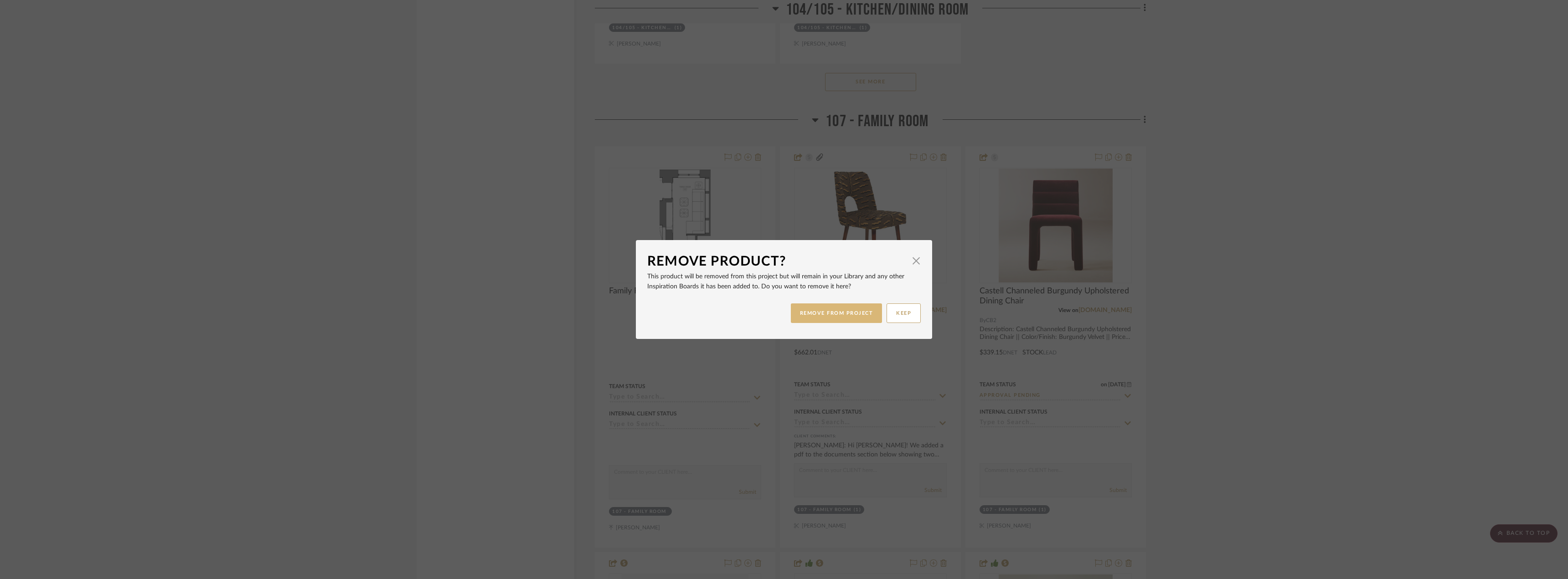
click at [836, 314] on button "REMOVE FROM PROJECT" at bounding box center [836, 313] width 92 height 19
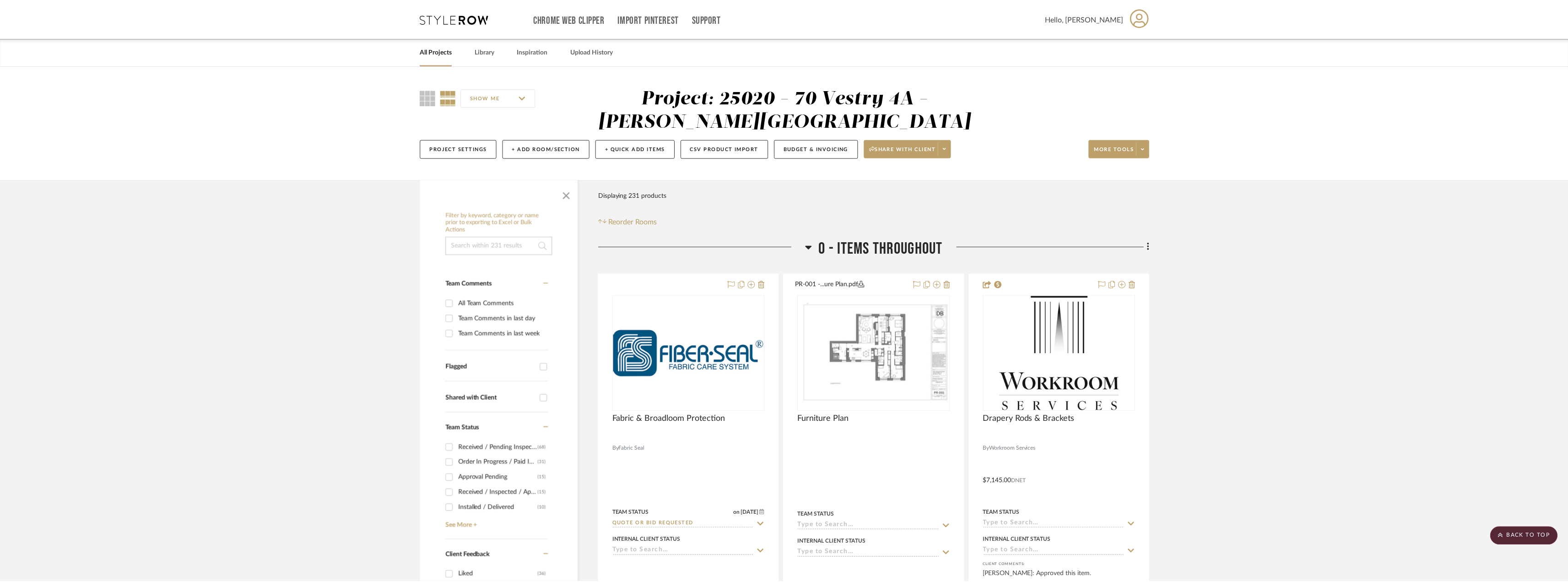
scroll to position [2568, 0]
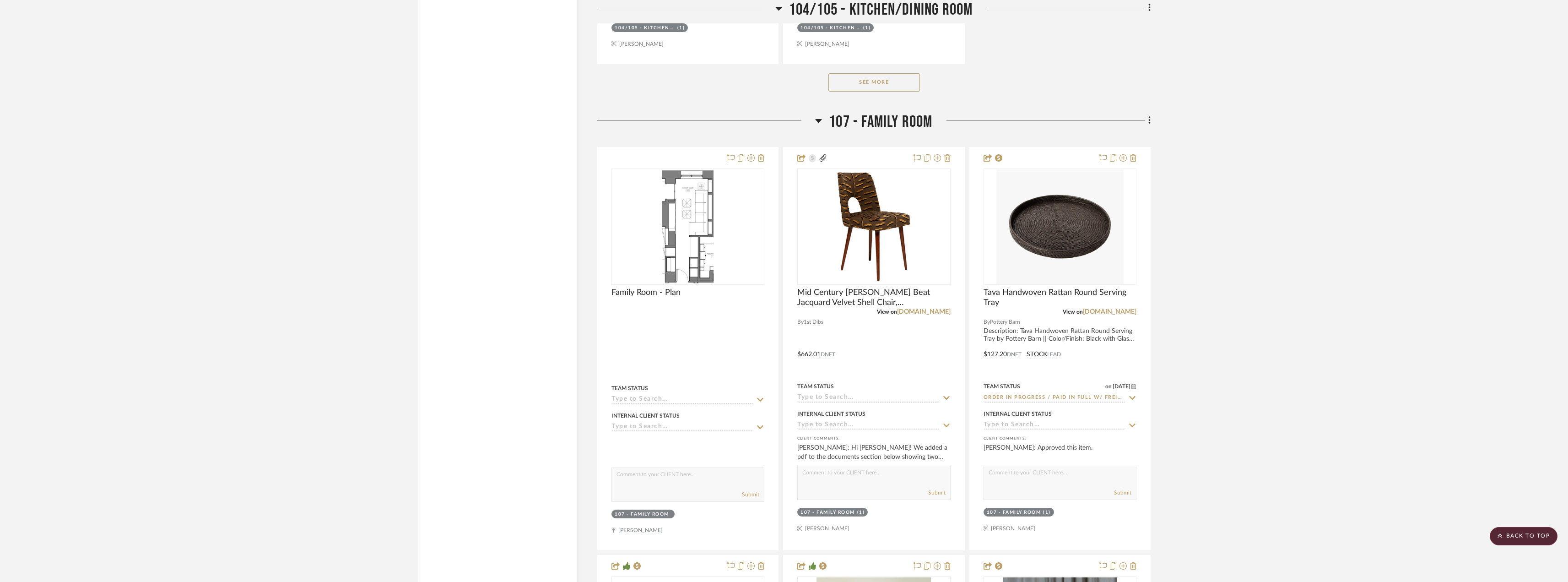
click at [1239, 237] on project-details-page "SHOW ME Project: 25020 - 70 Vestry 4A - Grant-Stanleigh Project Settings + Add …" at bounding box center [784, 446] width 1568 height 5898
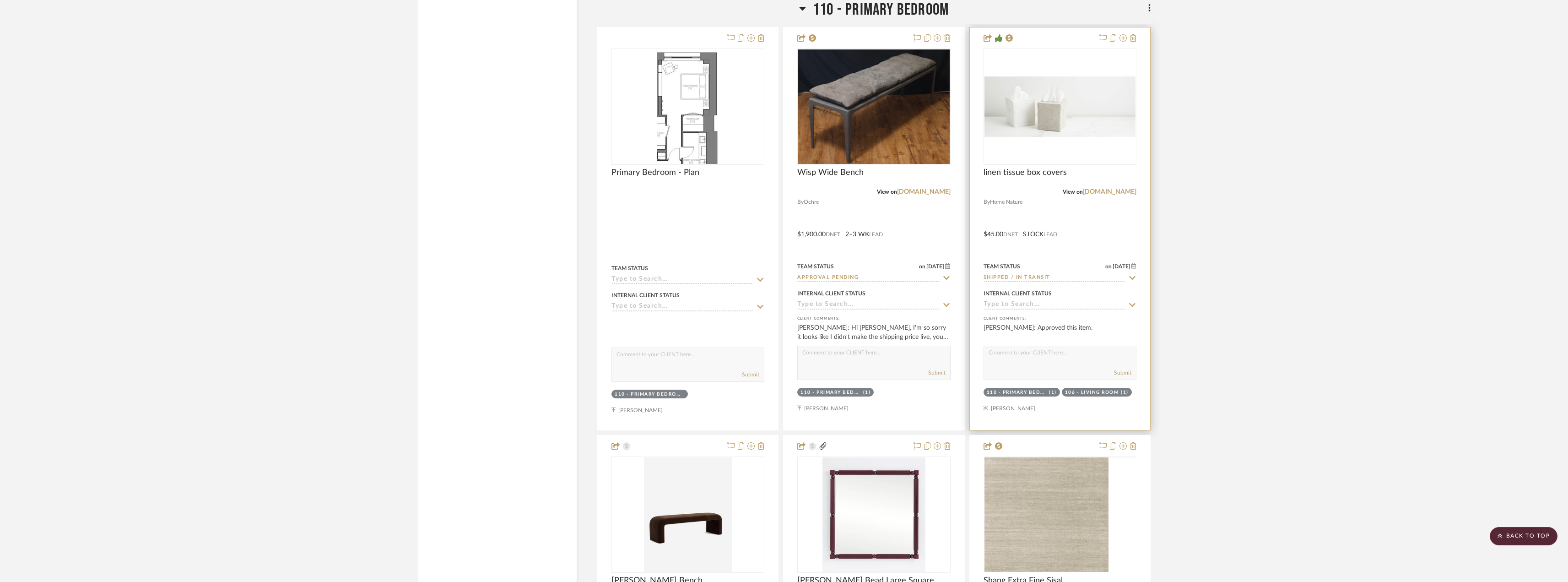
scroll to position [4171, 0]
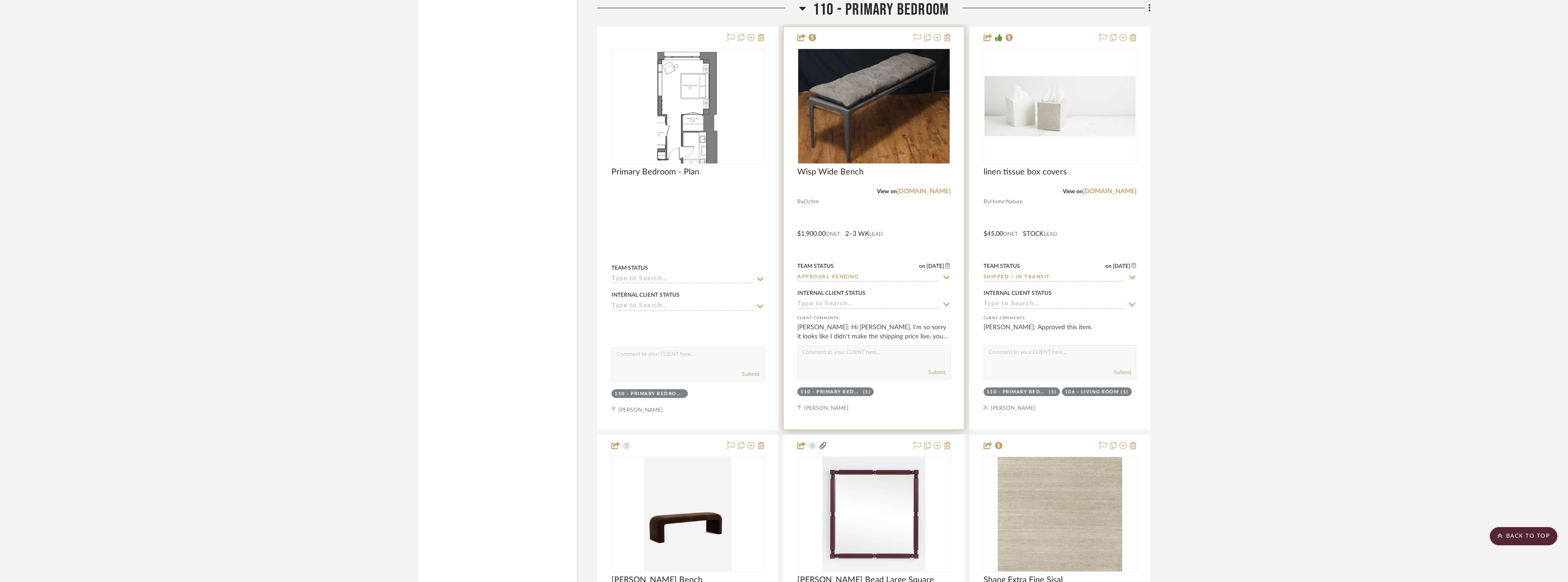
click at [852, 274] on input "Approval Pending" at bounding box center [868, 278] width 142 height 9
type input "need"
click at [859, 363] on div "Need to Order - Client Payment Received" at bounding box center [873, 372] width 152 height 33
type input "[DATE]"
type input "Need to Order - Client Payment Received"
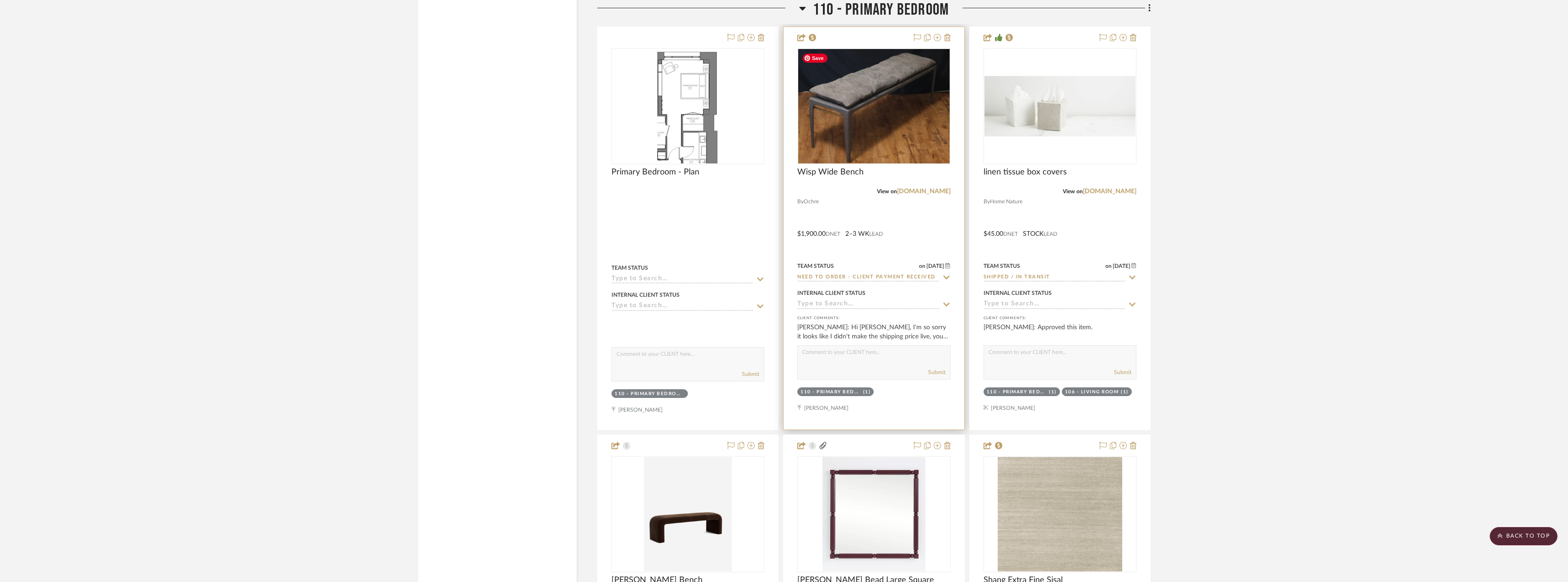
click at [0, 0] on img at bounding box center [0, 0] width 0 height 0
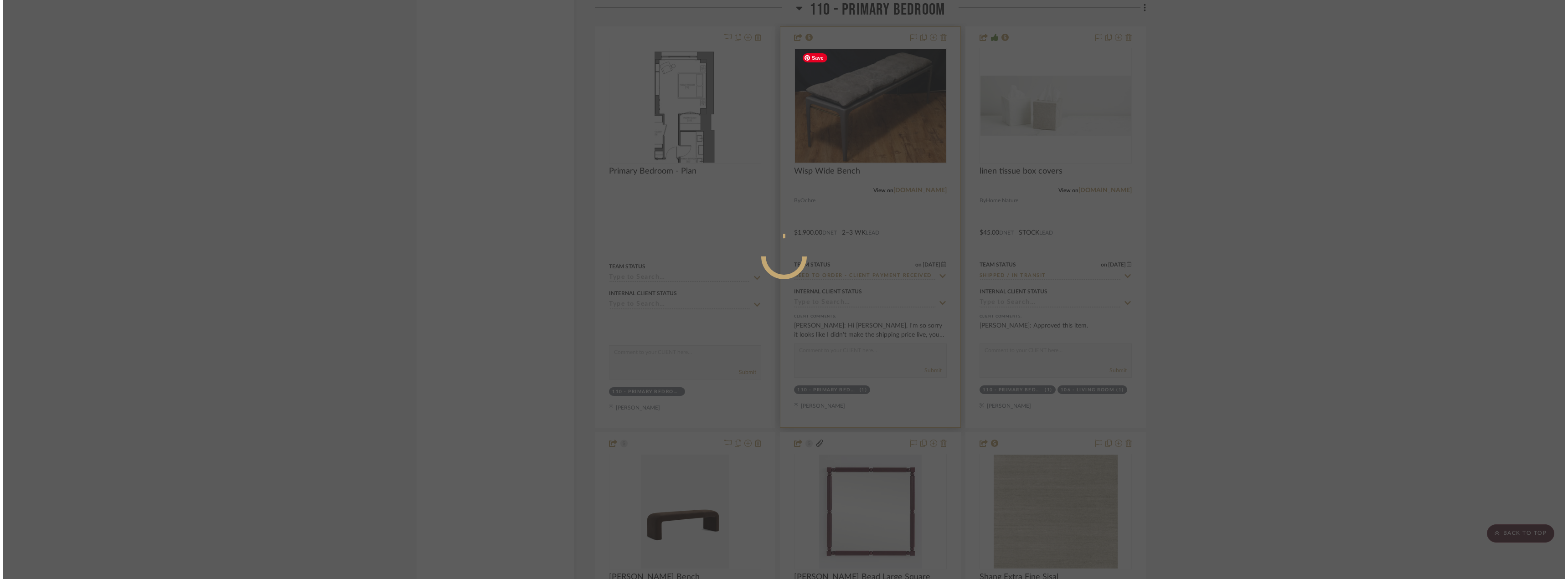
scroll to position [0, 0]
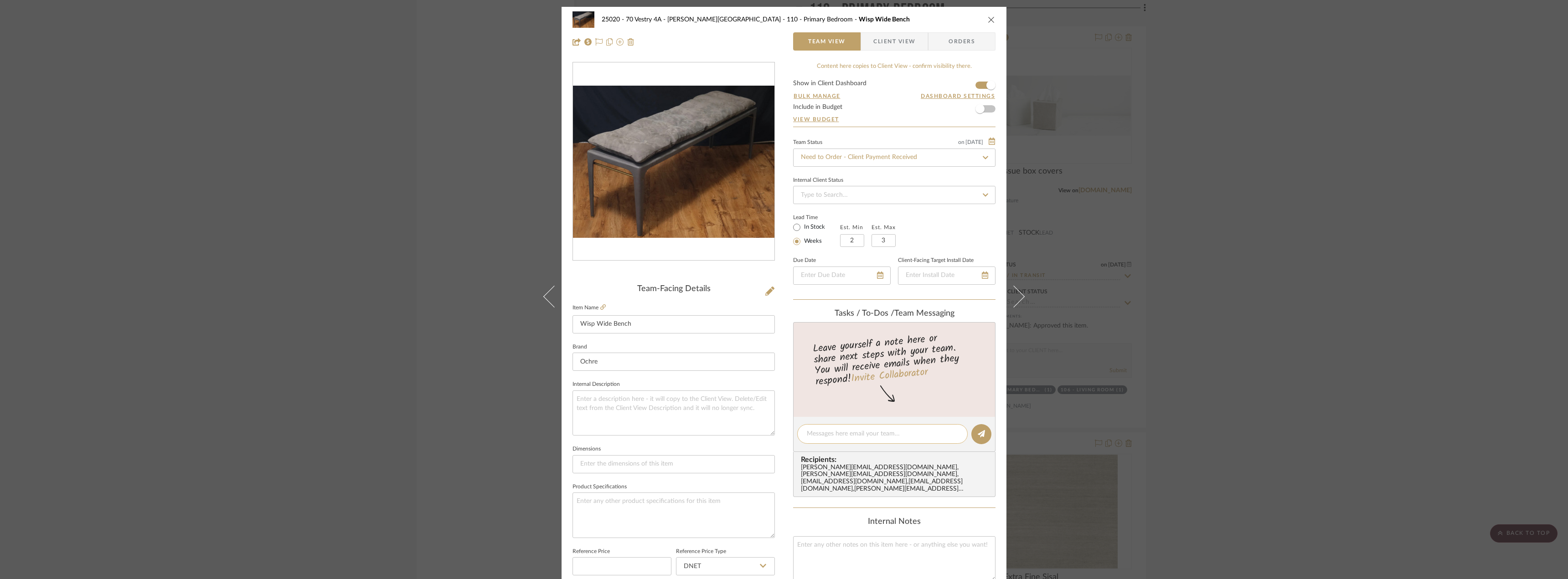
click at [825, 431] on textarea at bounding box center [882, 434] width 152 height 10
type textarea "Hi Anela, do you mind submitting payment for this order including shipping? Emi…"
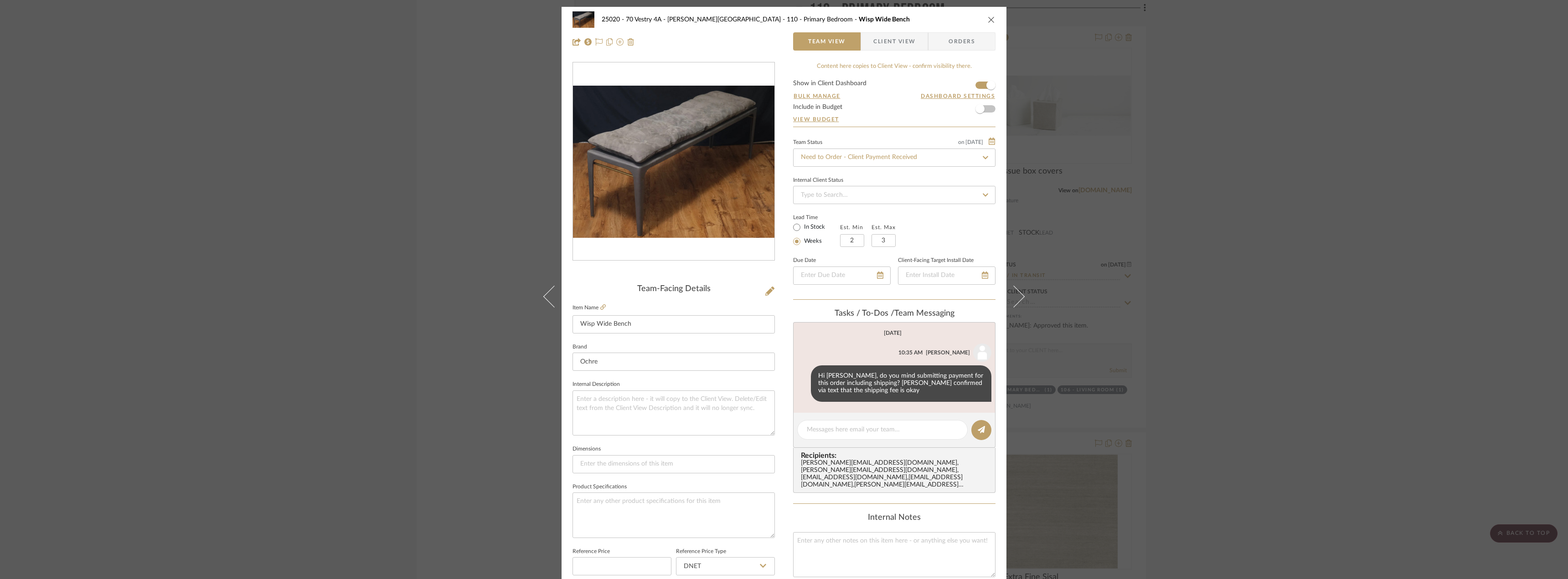
click at [1248, 200] on div "25020 - 70 Vestry 4A - Grant-Stanleigh 110 - Primary Bedroom Wisp Wide Bench Te…" at bounding box center [784, 290] width 1568 height 579
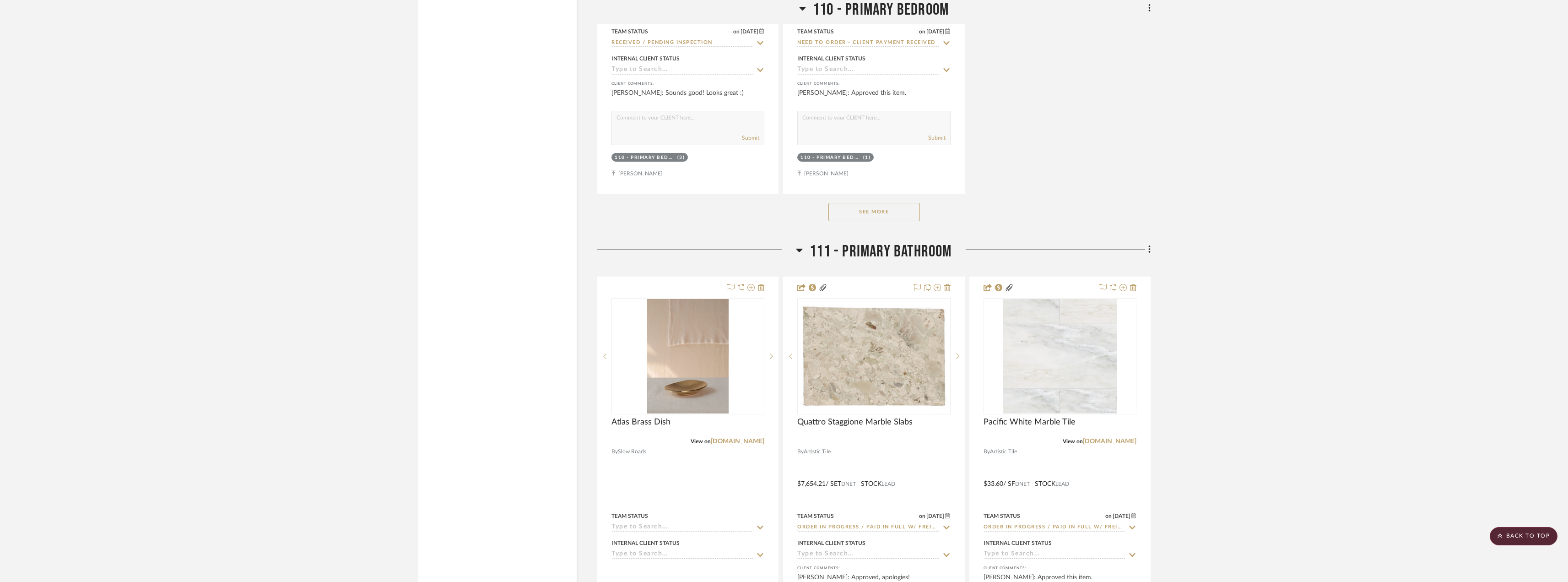
scroll to position [5223, 0]
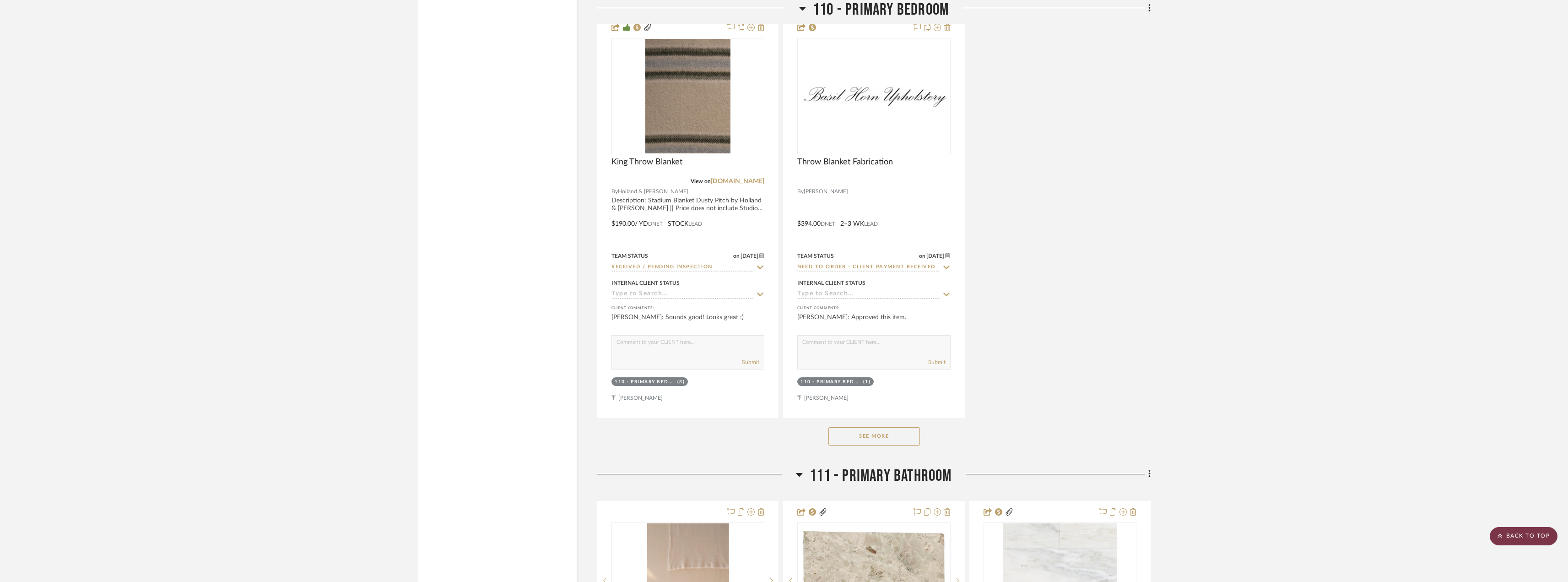
click at [1400, 539] on scroll-to-top-button "BACK TO TOP" at bounding box center [1523, 536] width 68 height 18
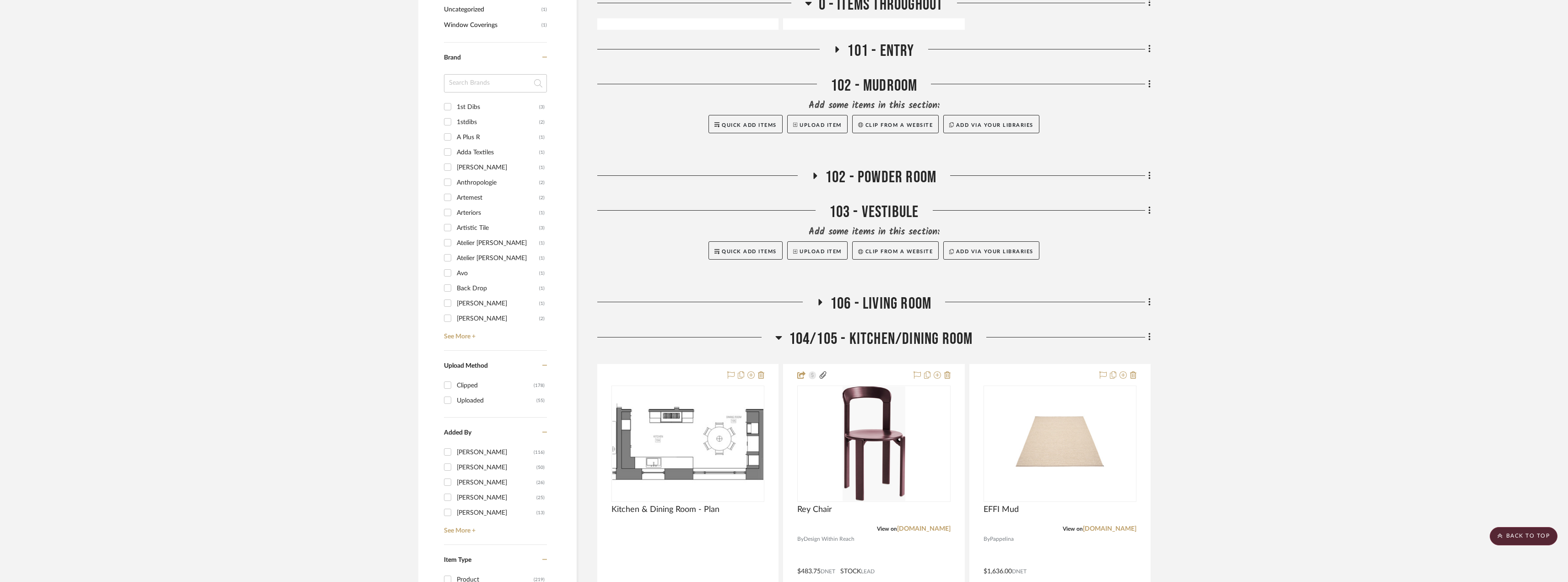
scroll to position [870, 0]
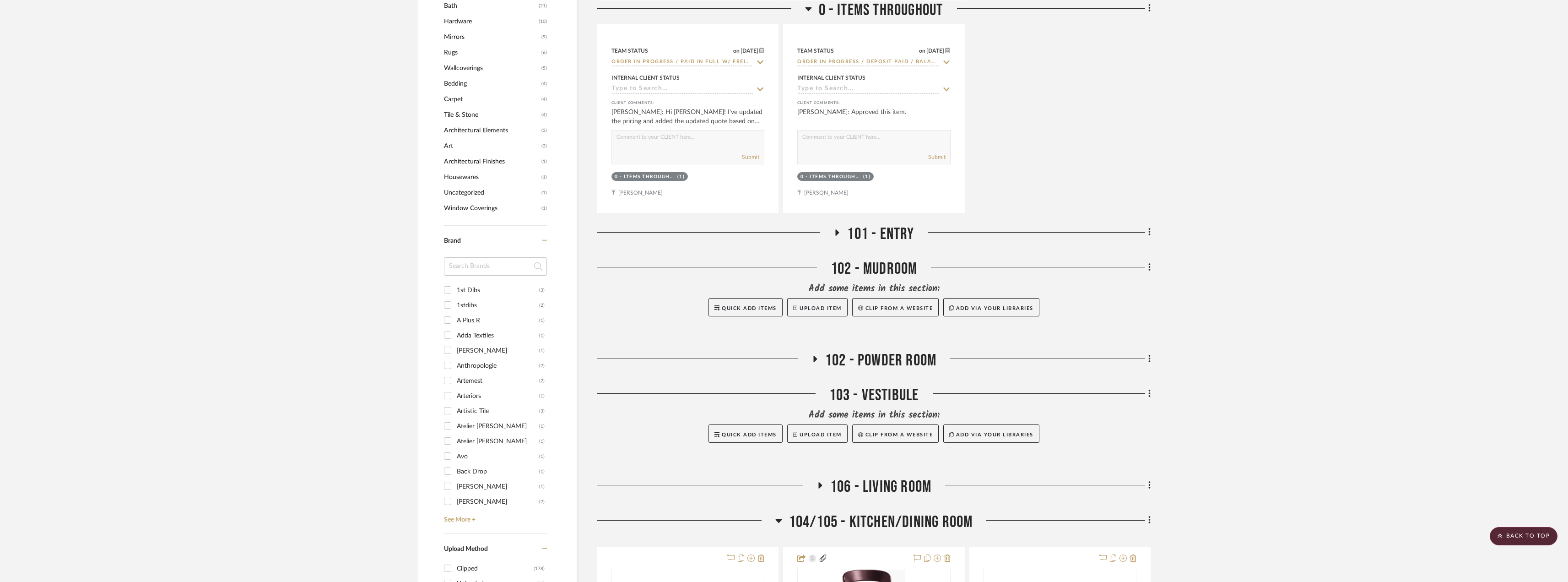
click at [835, 234] on icon at bounding box center [837, 232] width 11 height 7
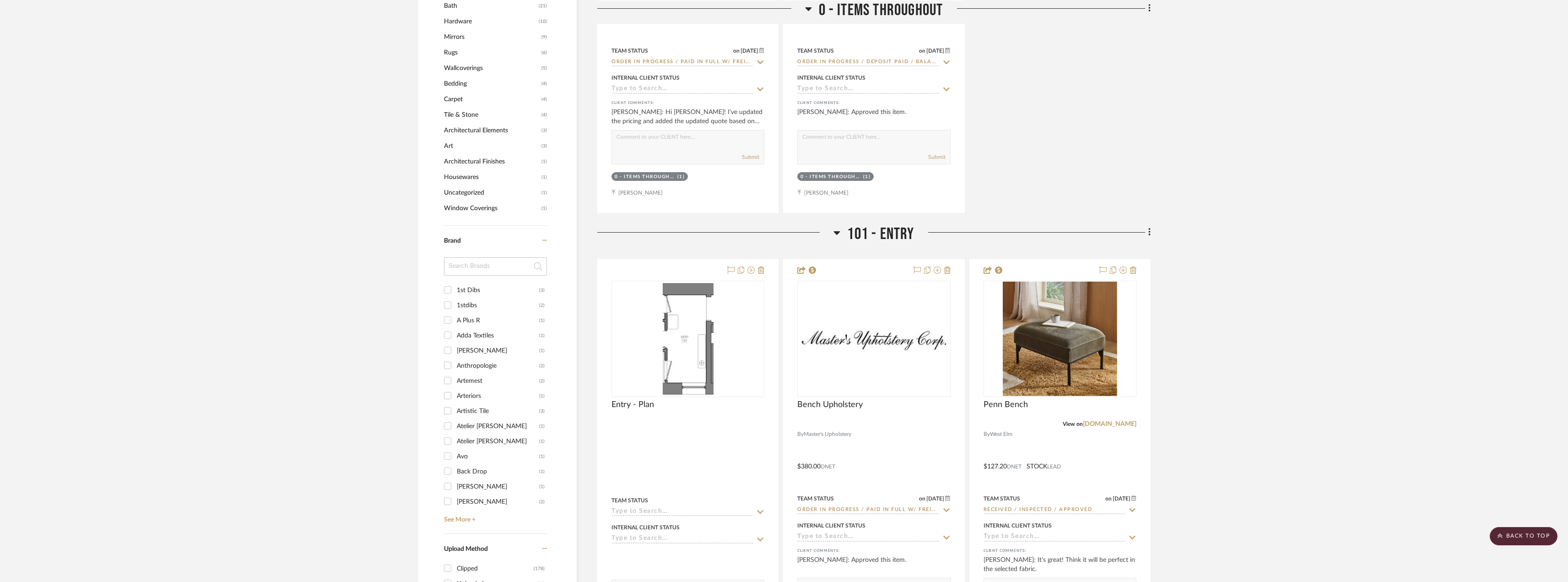
click at [835, 232] on icon at bounding box center [837, 233] width 6 height 4
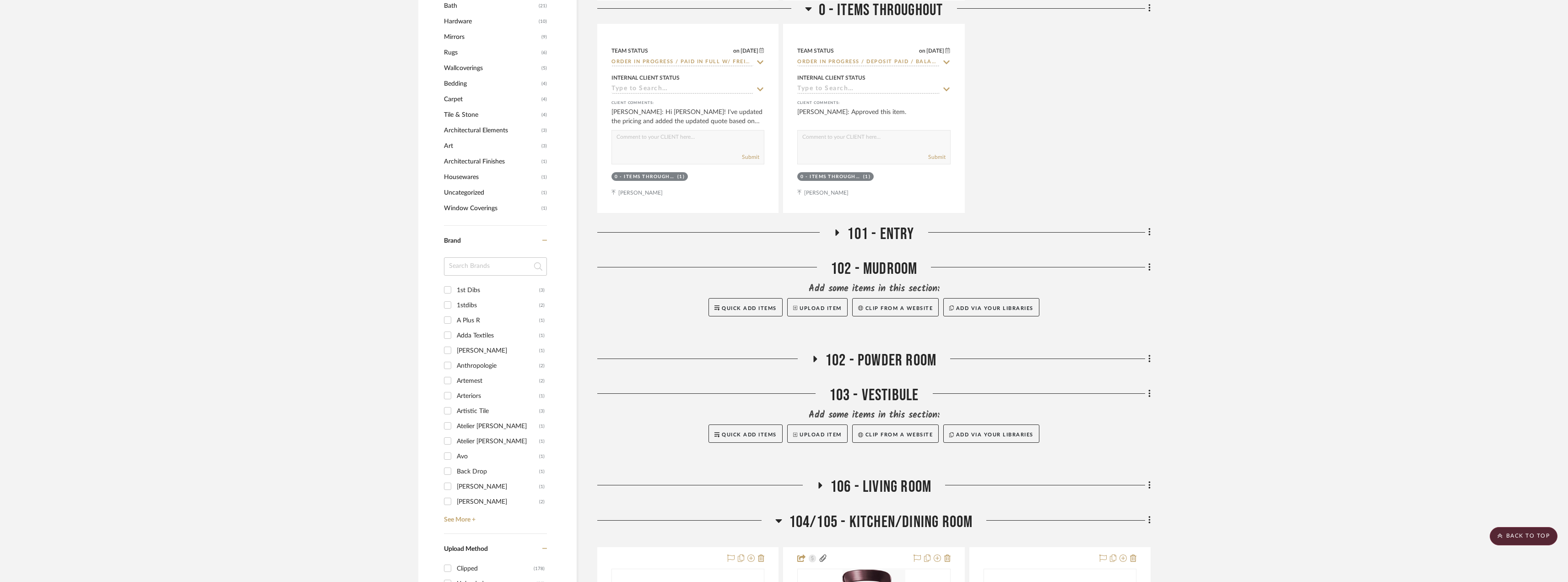
click at [842, 235] on icon at bounding box center [837, 232] width 11 height 7
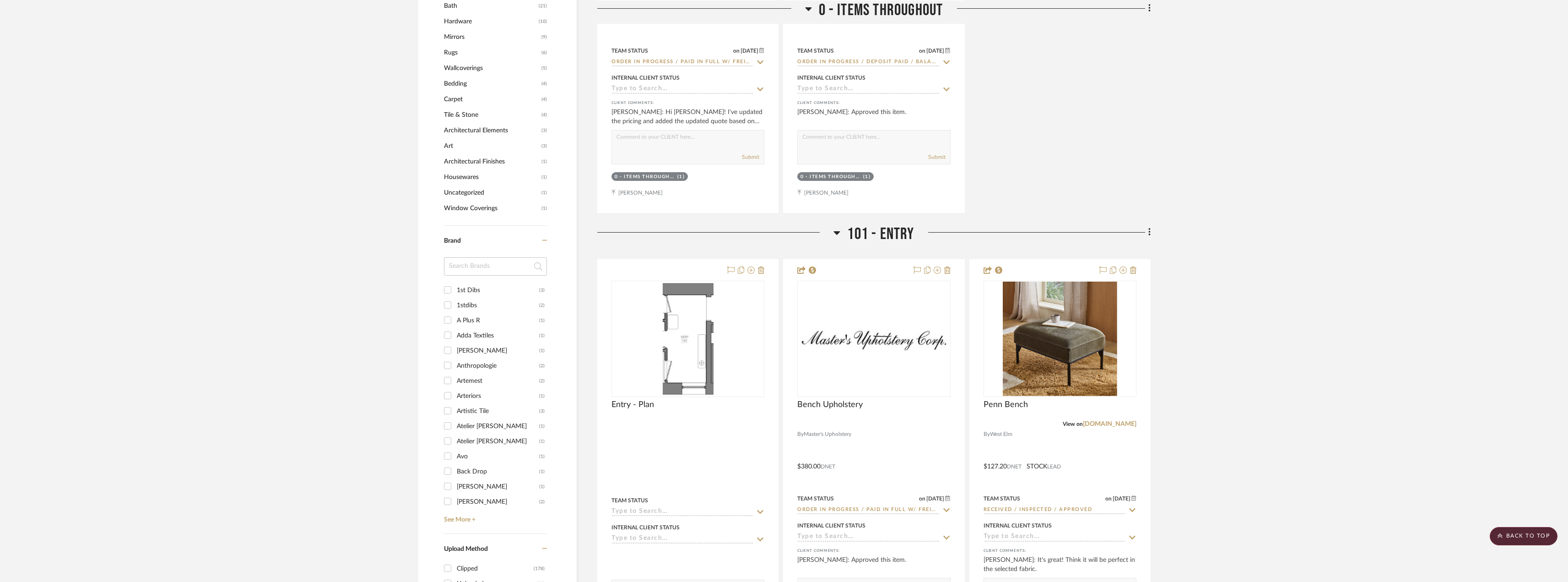
click at [842, 235] on h3 "101 - Entry" at bounding box center [874, 234] width 81 height 20
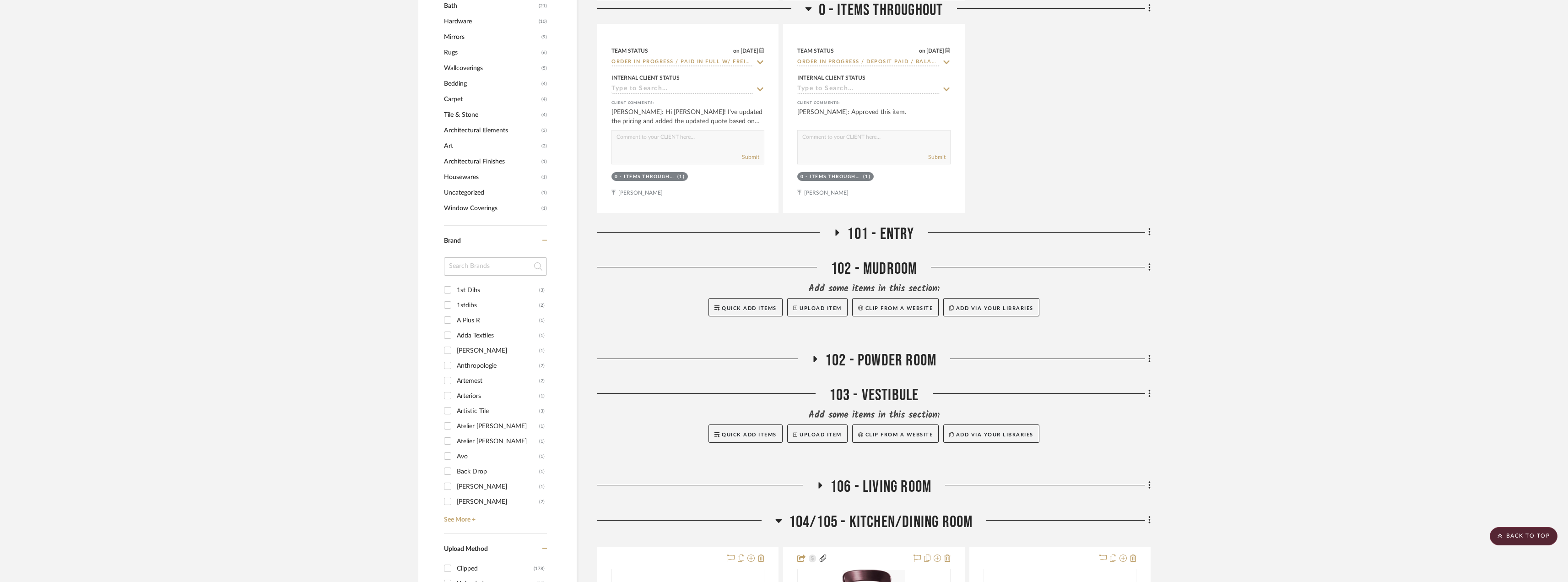
click at [815, 356] on icon at bounding box center [815, 359] width 11 height 7
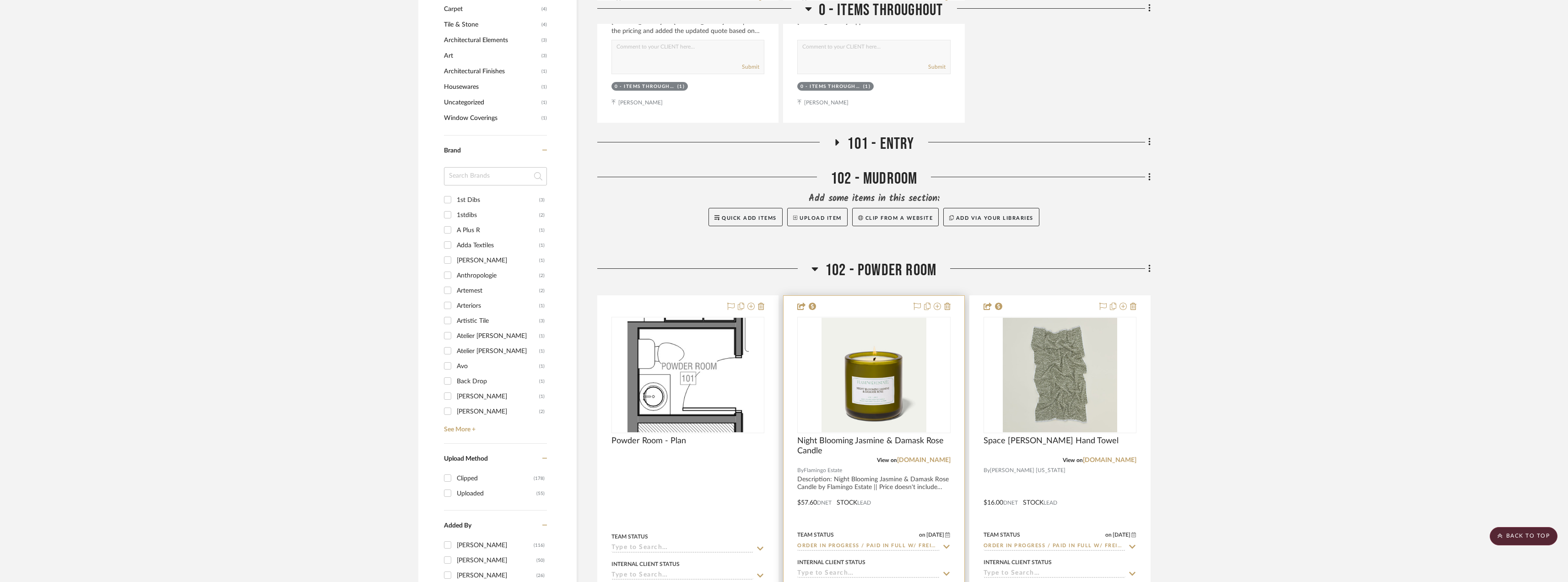
scroll to position [1099, 0]
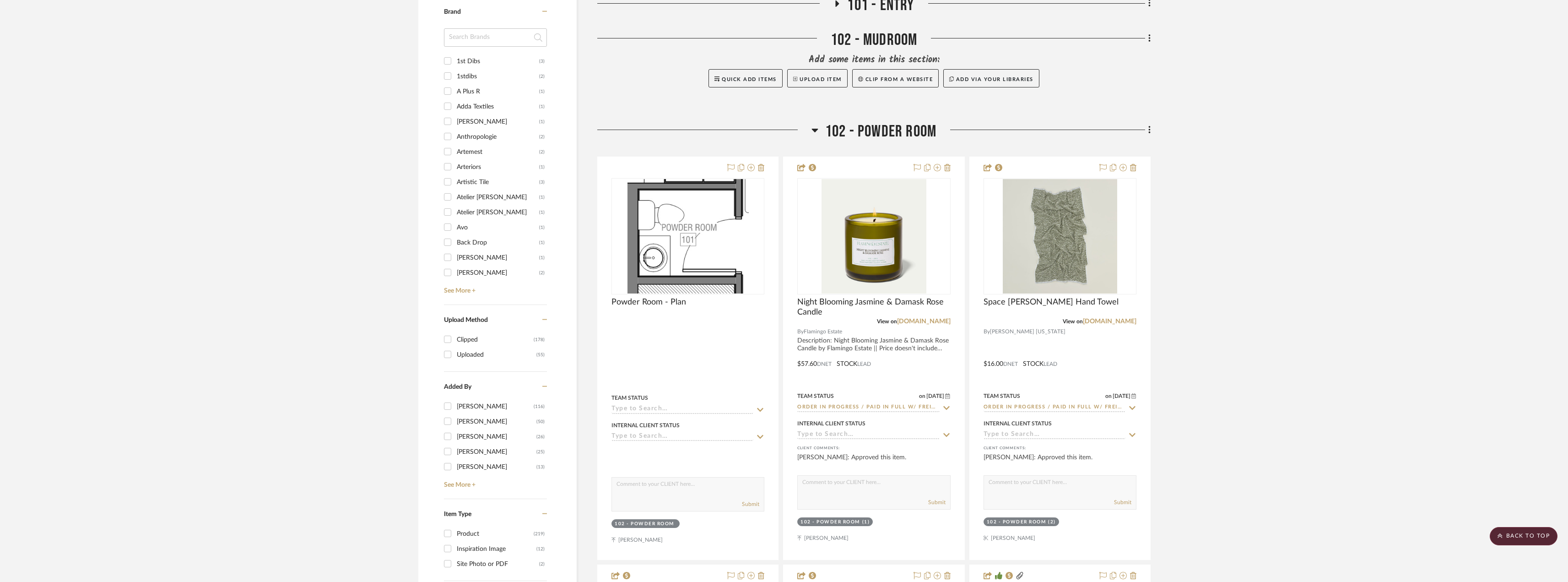
click at [811, 131] on icon at bounding box center [815, 130] width 7 height 11
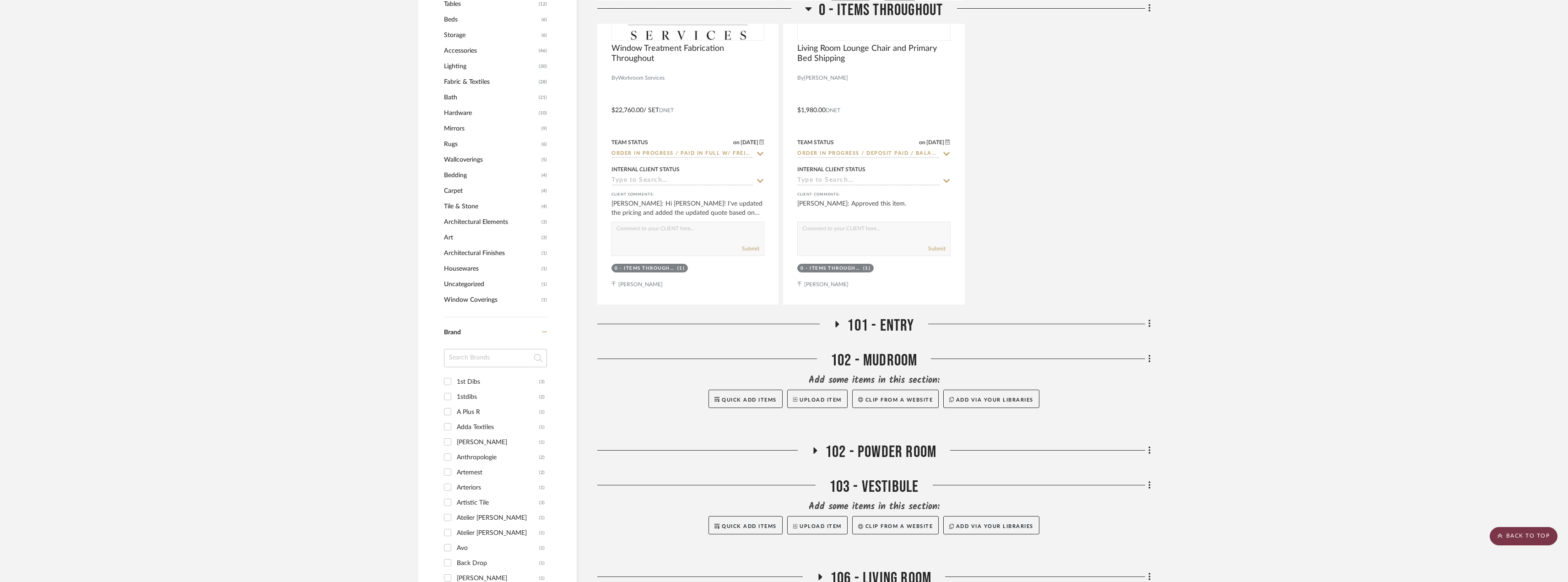
click at [1400, 527] on scroll-to-top-button "BACK TO TOP" at bounding box center [1523, 536] width 68 height 18
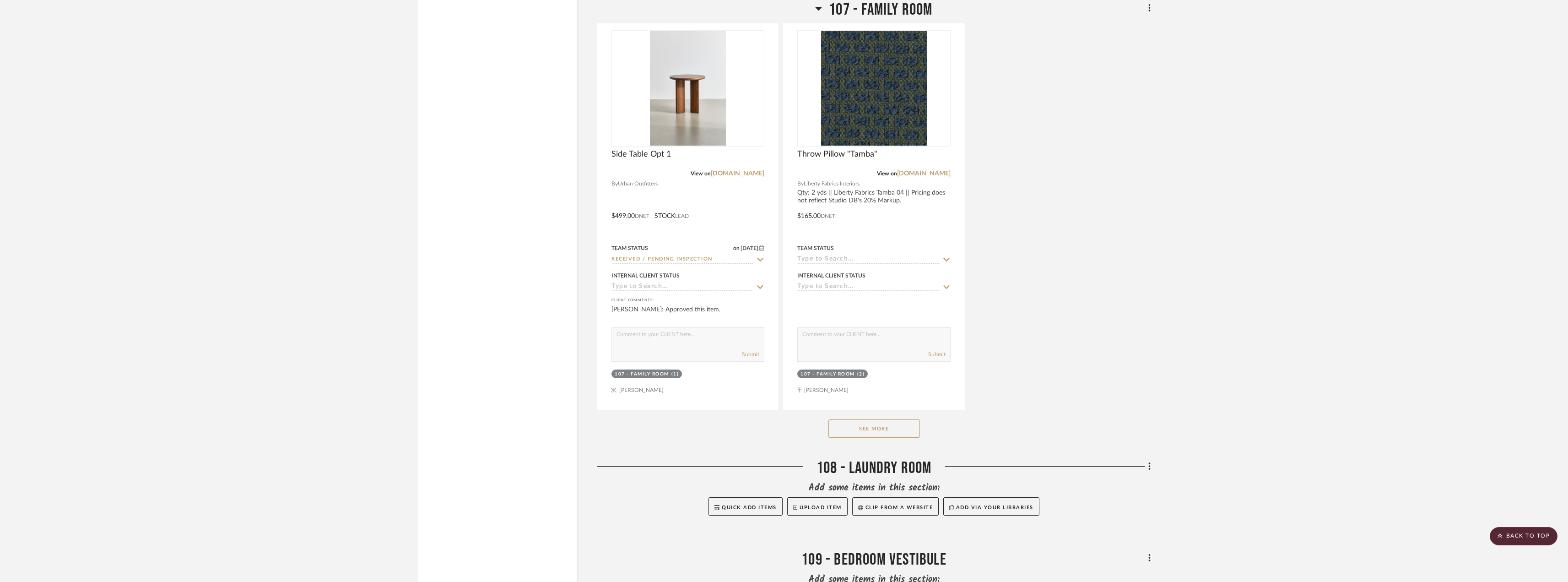
scroll to position [3433, 0]
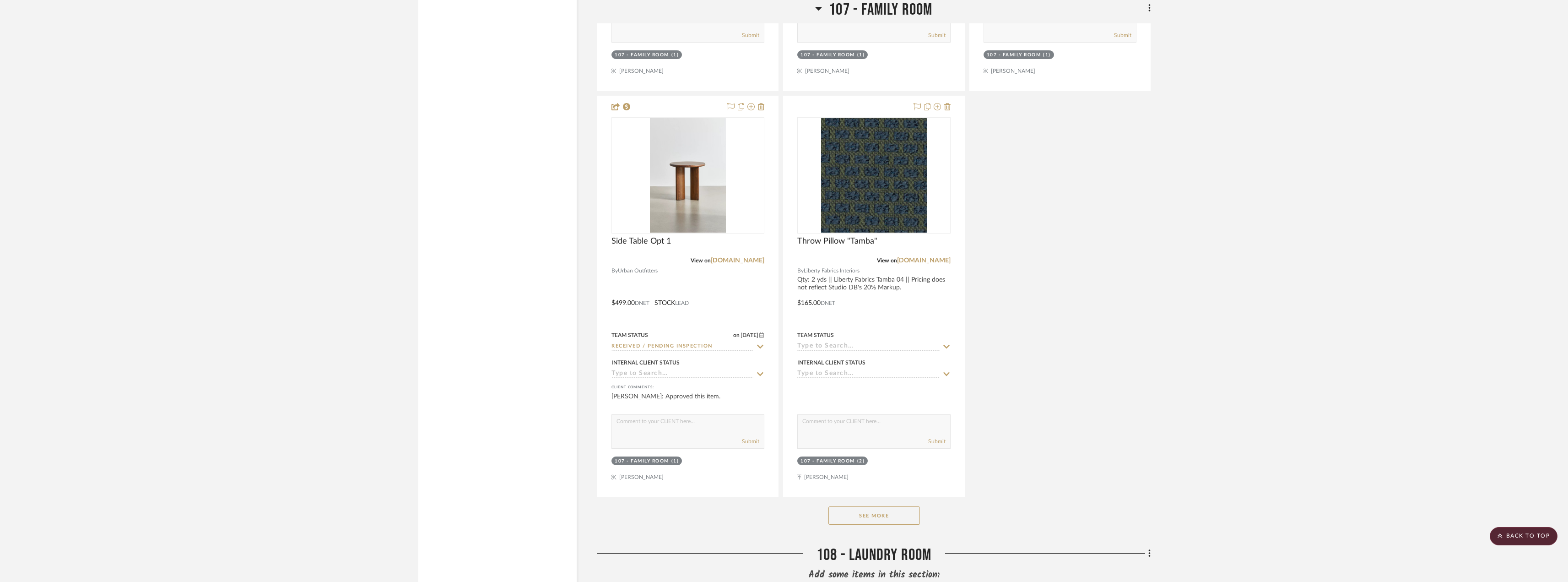
click at [877, 513] on button "See More" at bounding box center [874, 515] width 92 height 18
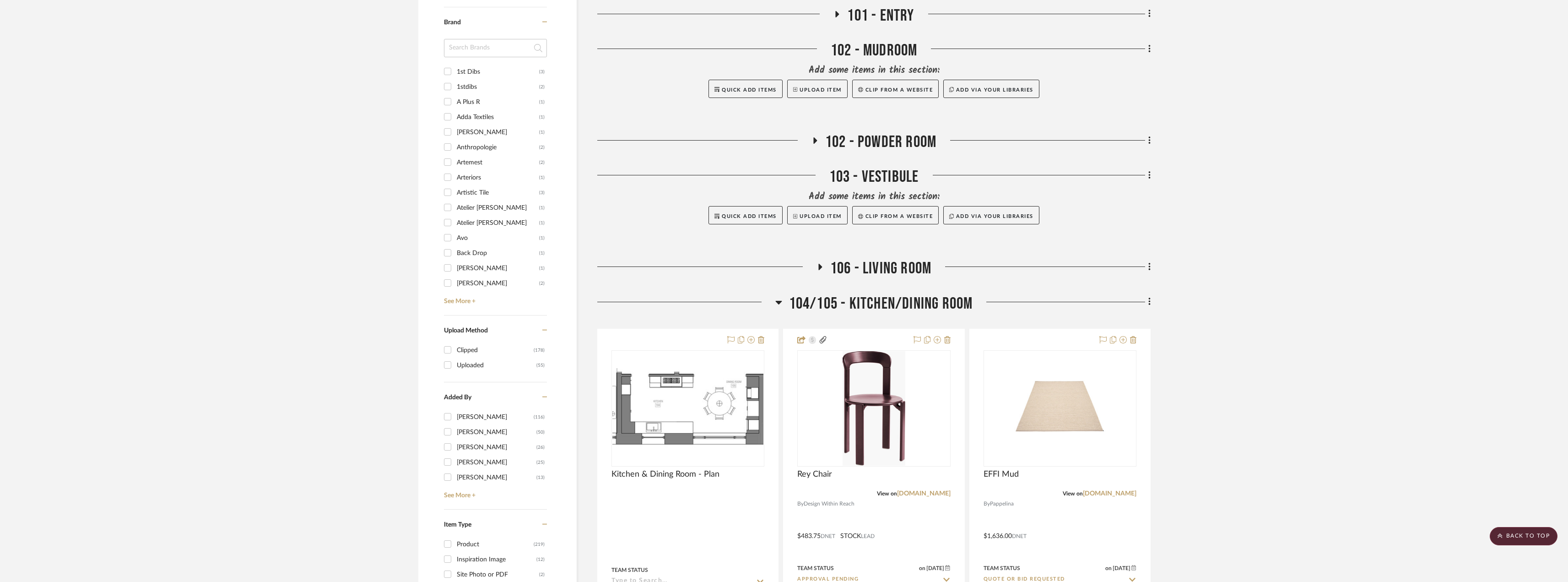
scroll to position [1007, 0]
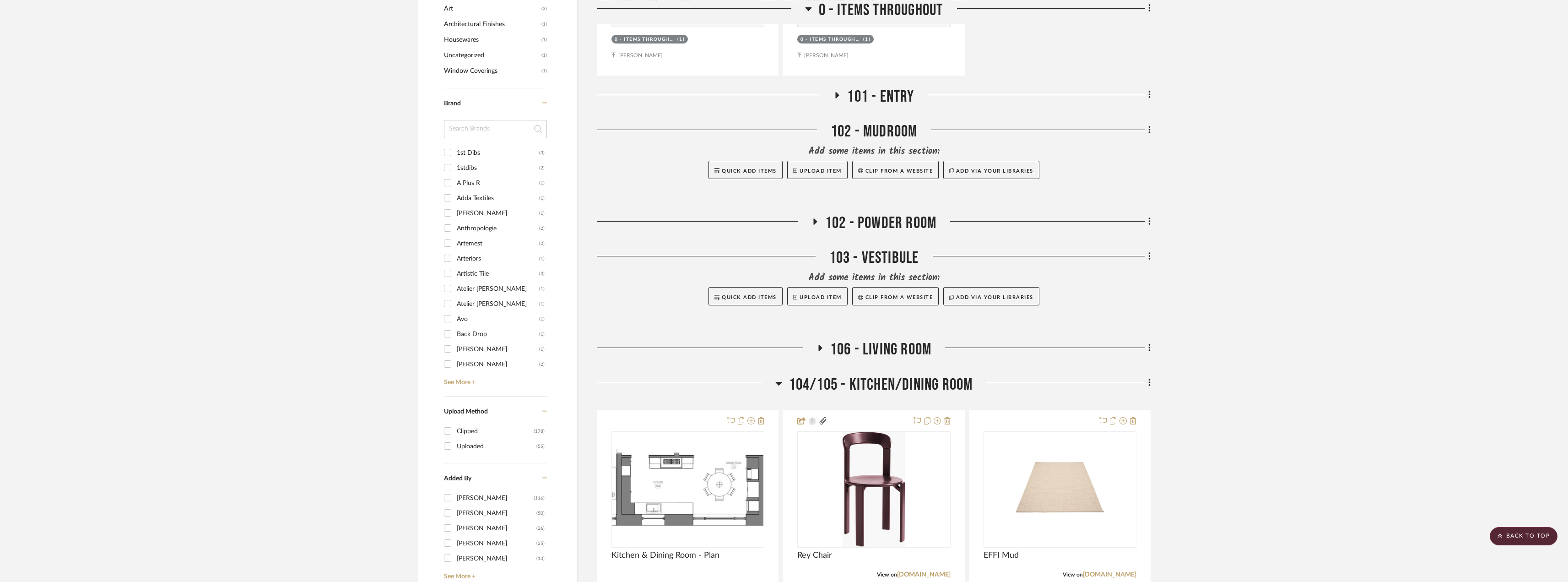
click at [837, 351] on span "106 - Living Room" at bounding box center [880, 350] width 101 height 20
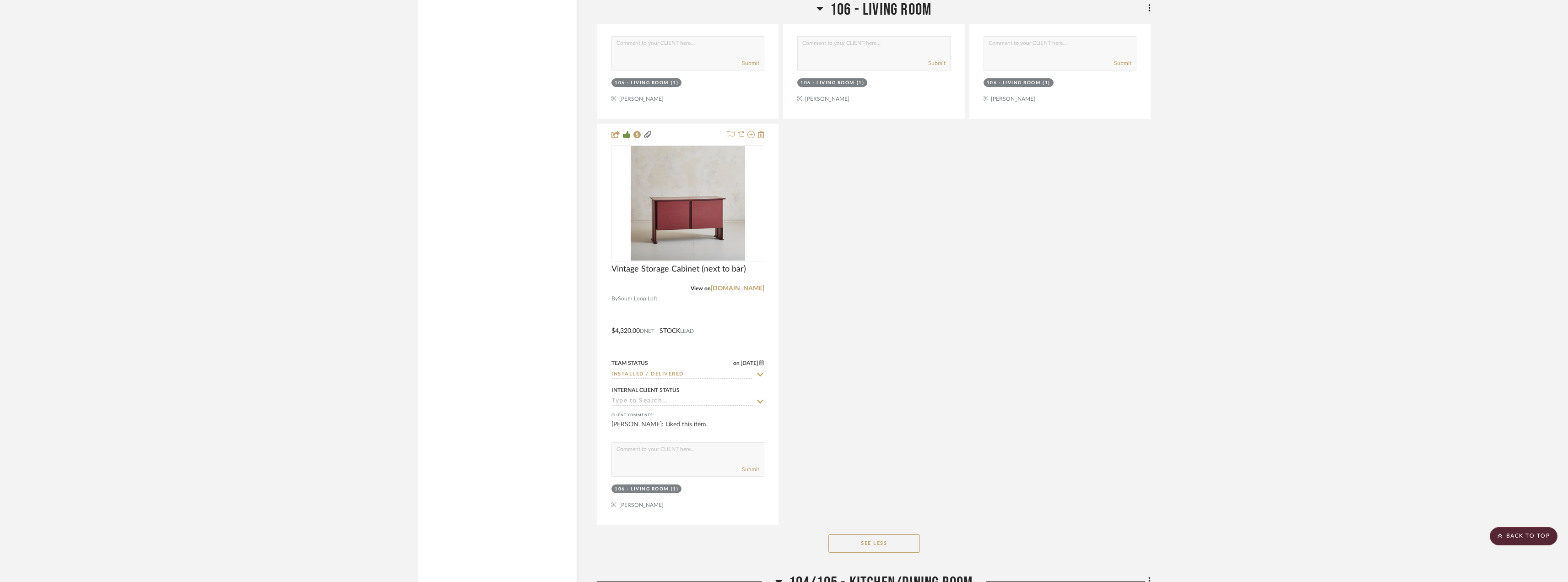
scroll to position [8332, 0]
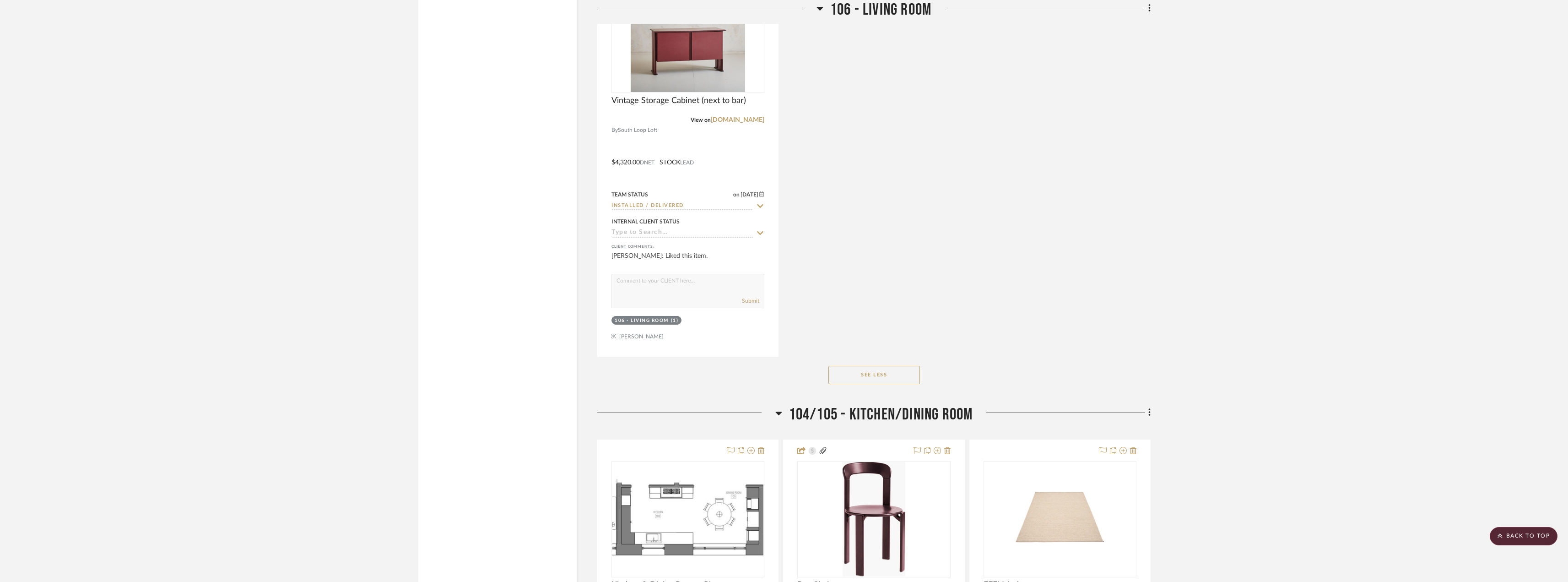
click at [876, 378] on button "See Less" at bounding box center [874, 375] width 92 height 18
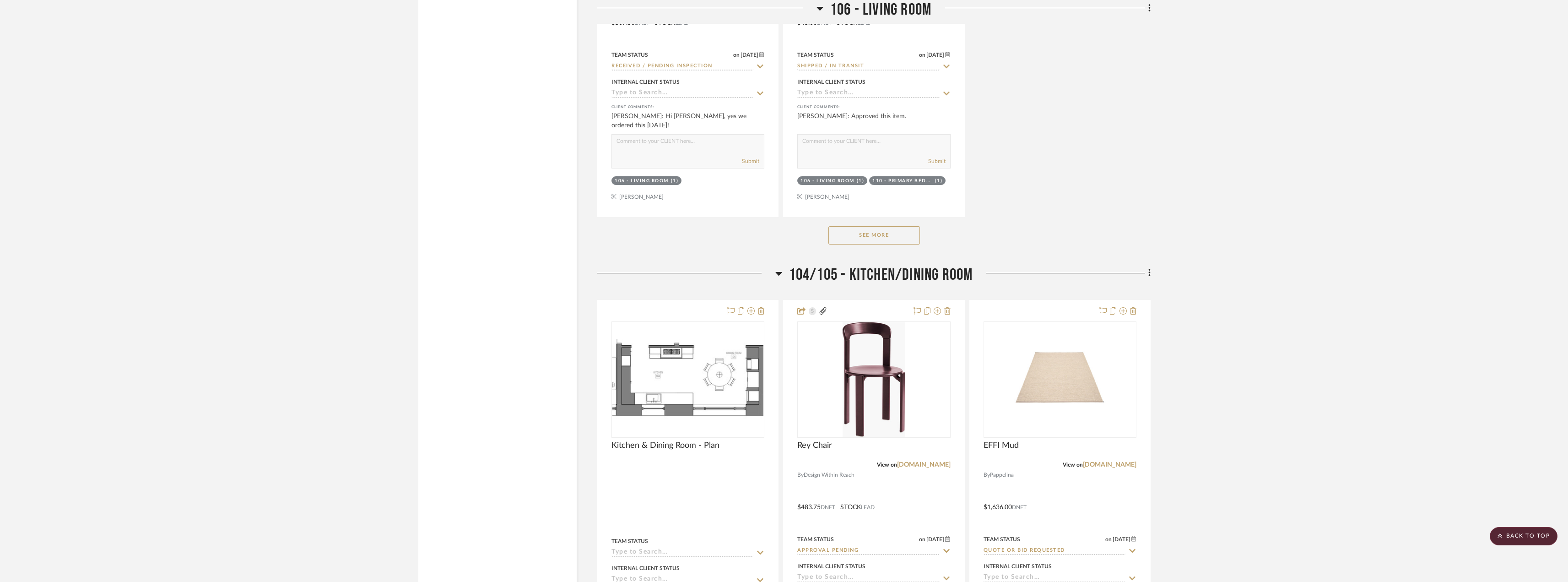
scroll to position [2106, 0]
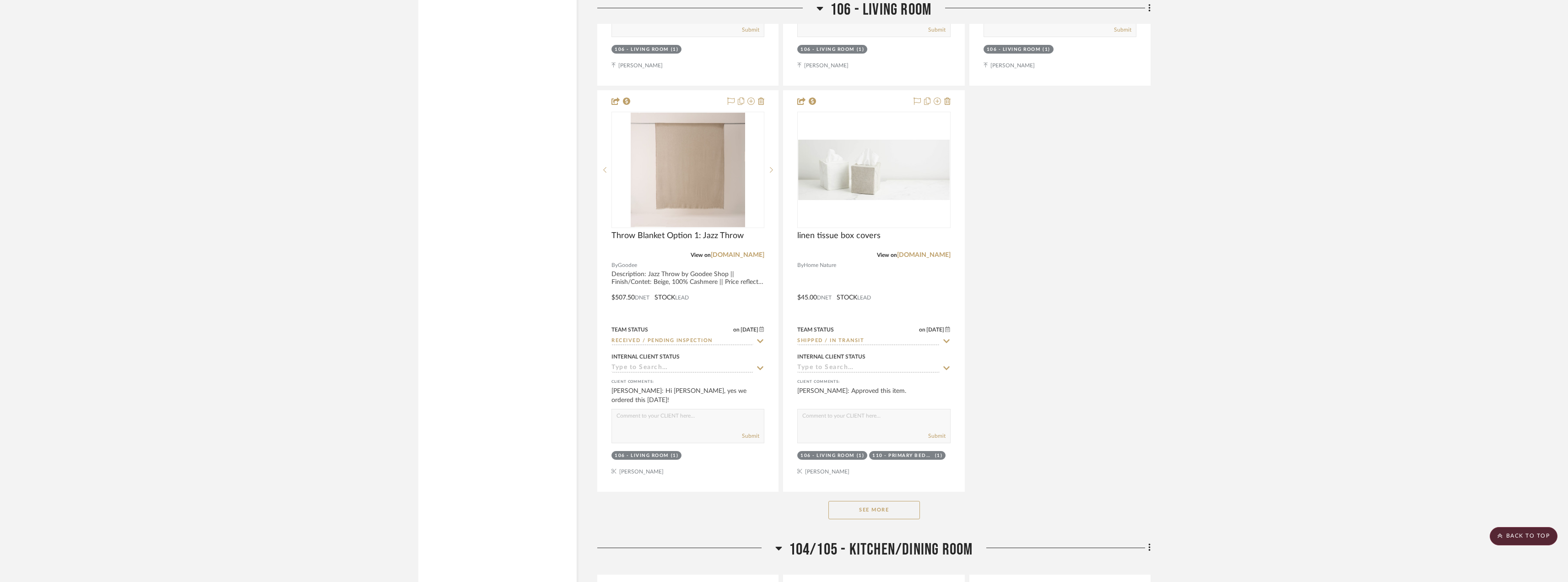
click at [879, 500] on div "See More" at bounding box center [873, 510] width 553 height 37
click at [882, 501] on button "See More" at bounding box center [874, 510] width 92 height 18
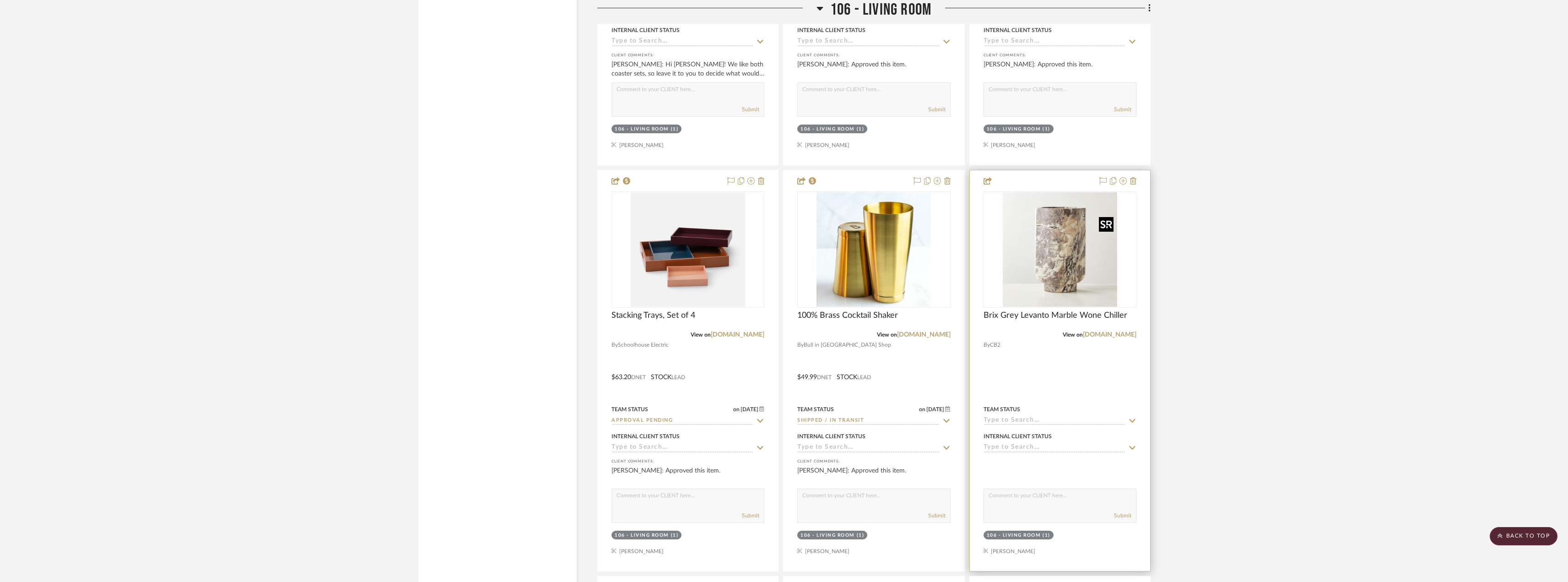
scroll to position [2930, 0]
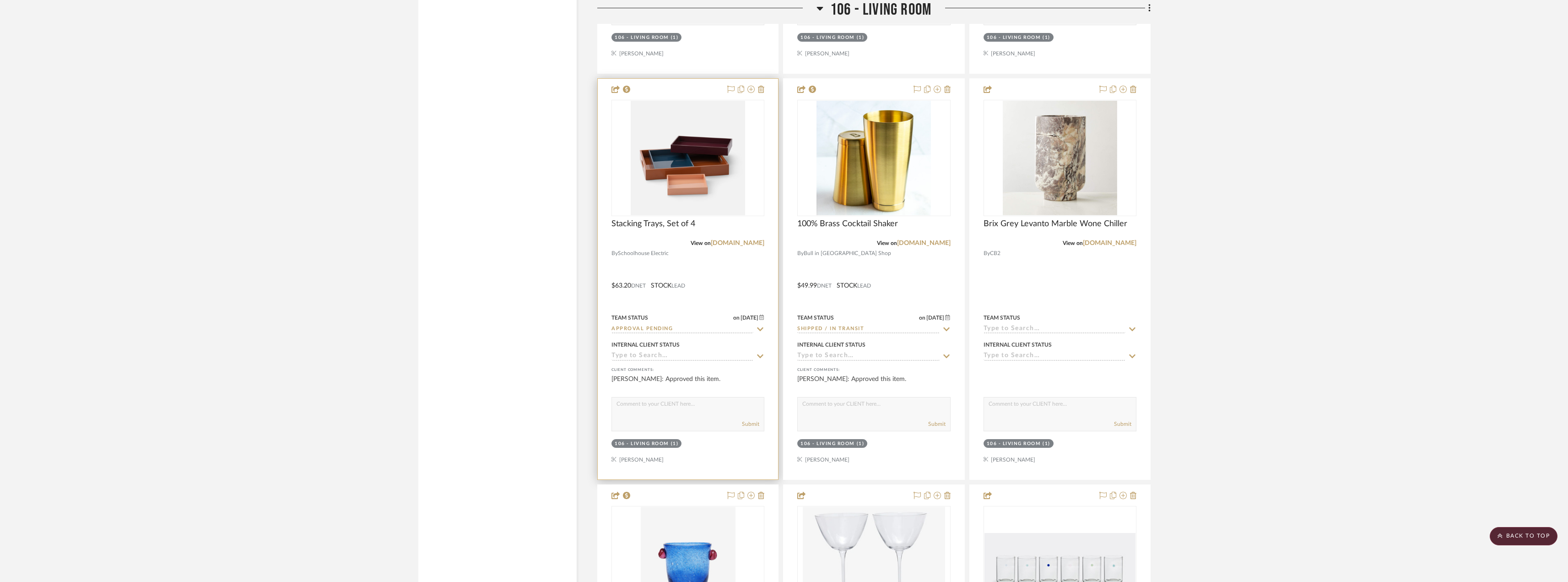
click at [686, 331] on input "Approval Pending" at bounding box center [682, 330] width 142 height 9
type input "need"
click at [666, 416] on span "Need to Order - Client Payment Received" at bounding box center [675, 423] width 109 height 16
type input "[DATE]"
type input "Need to Order - Client Payment Received"
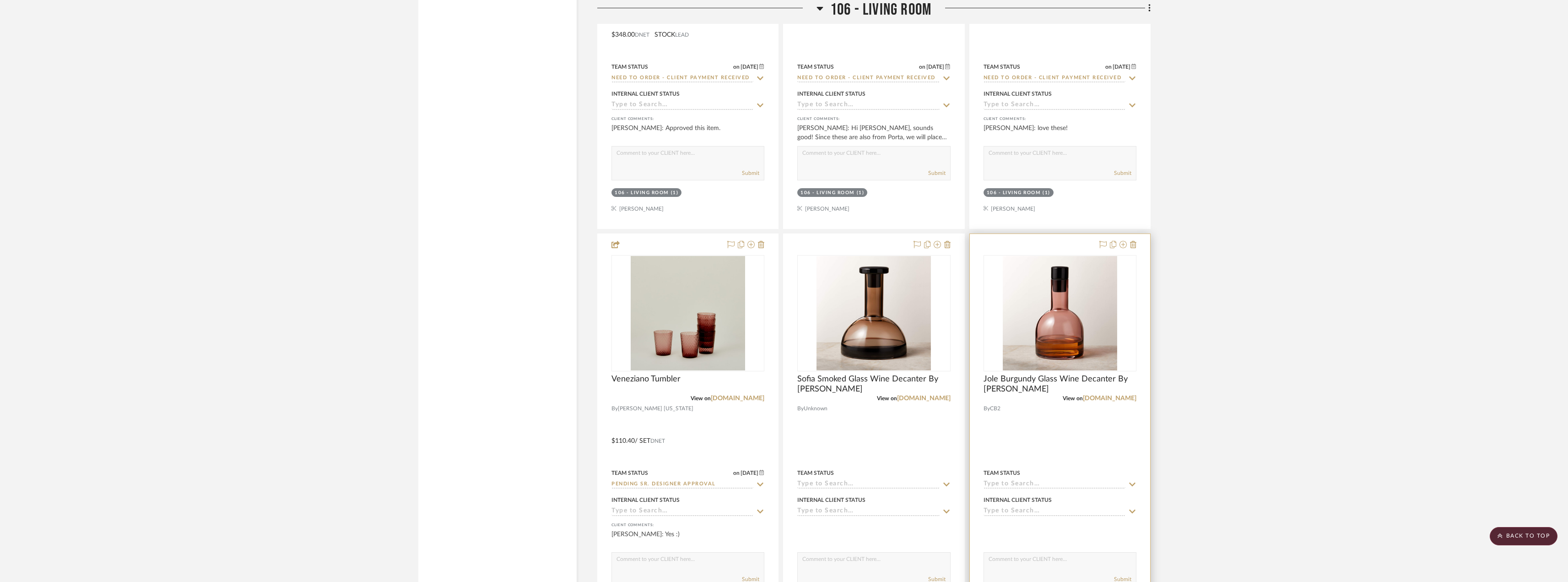
scroll to position [3754, 0]
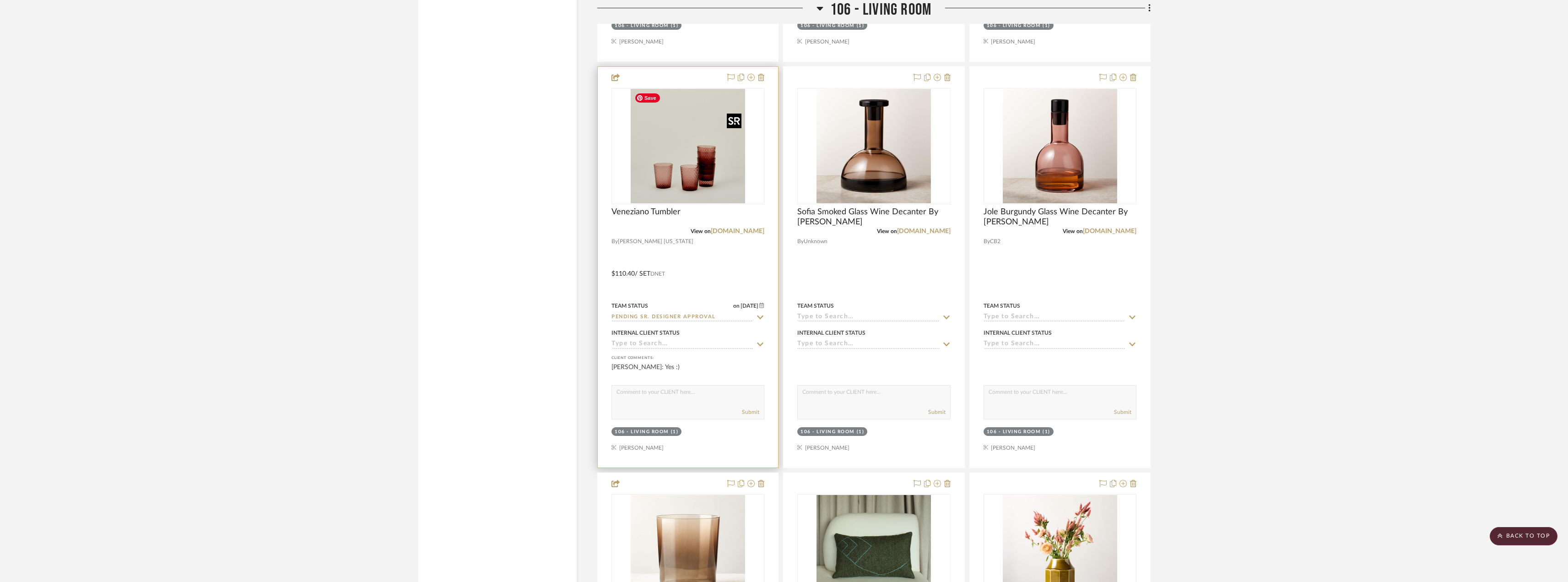
click at [0, 0] on img at bounding box center [0, 0] width 0 height 0
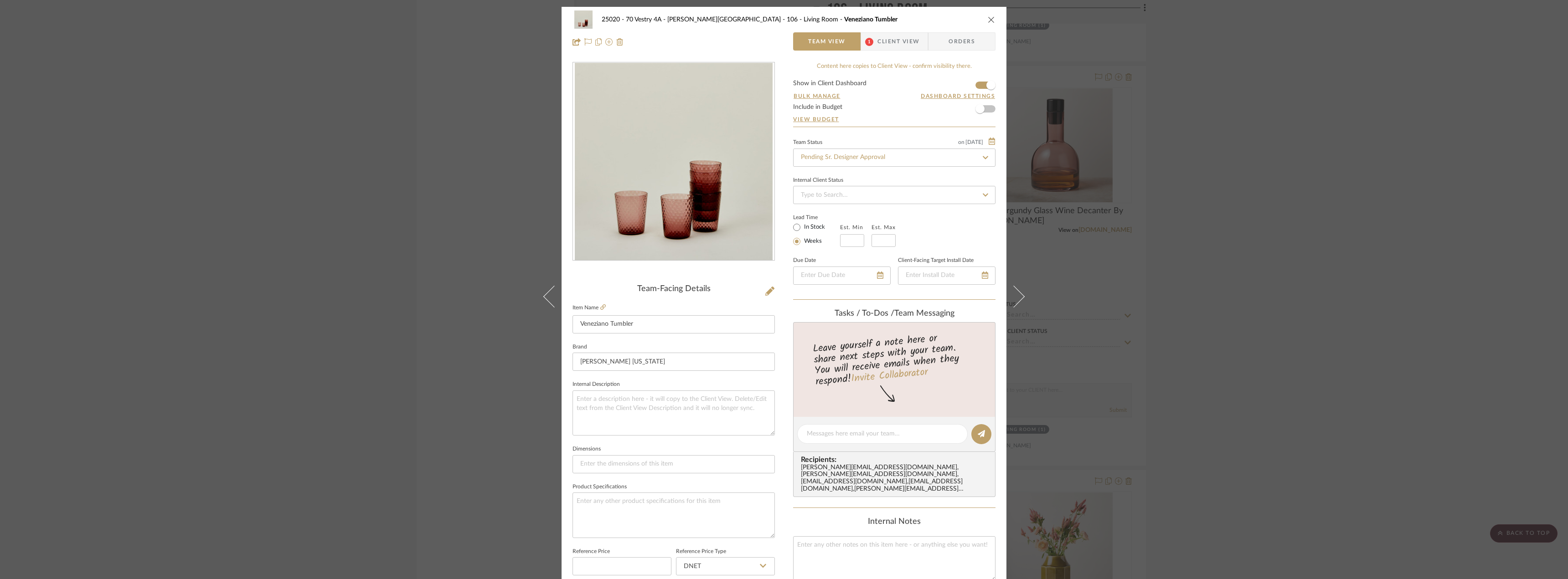
scroll to position [269, 0]
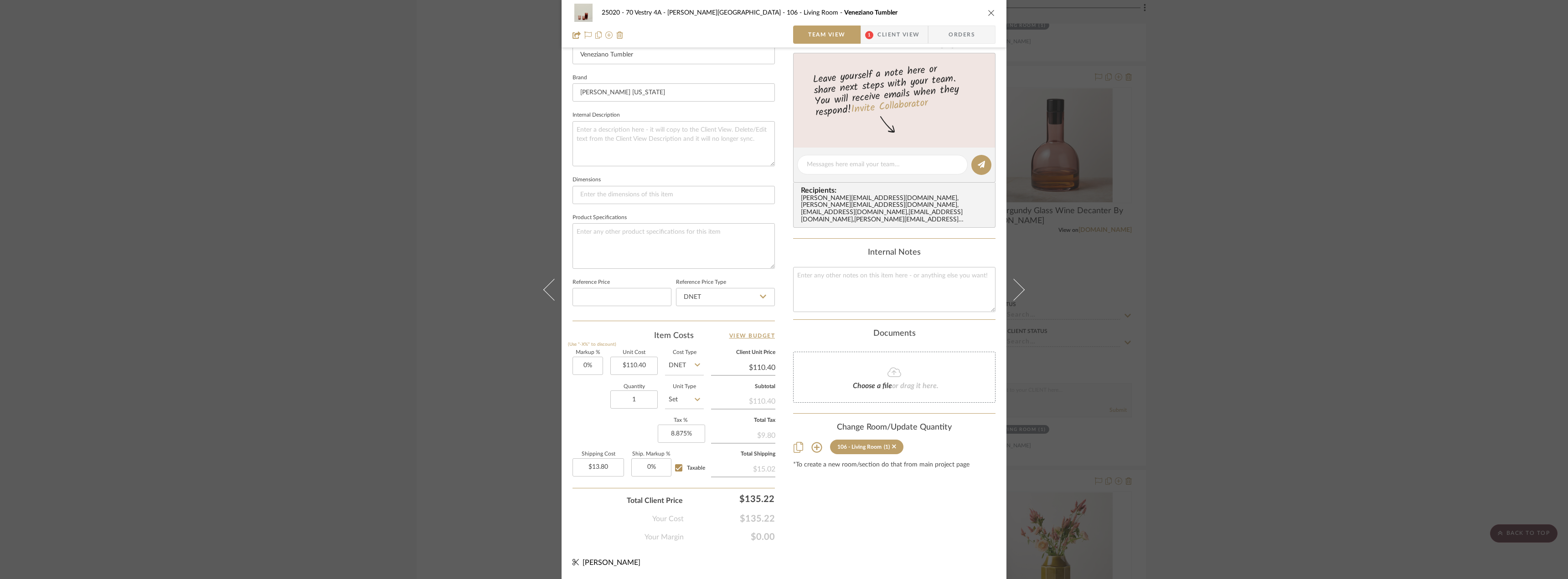
click at [893, 26] on span "Client View" at bounding box center [898, 35] width 42 height 18
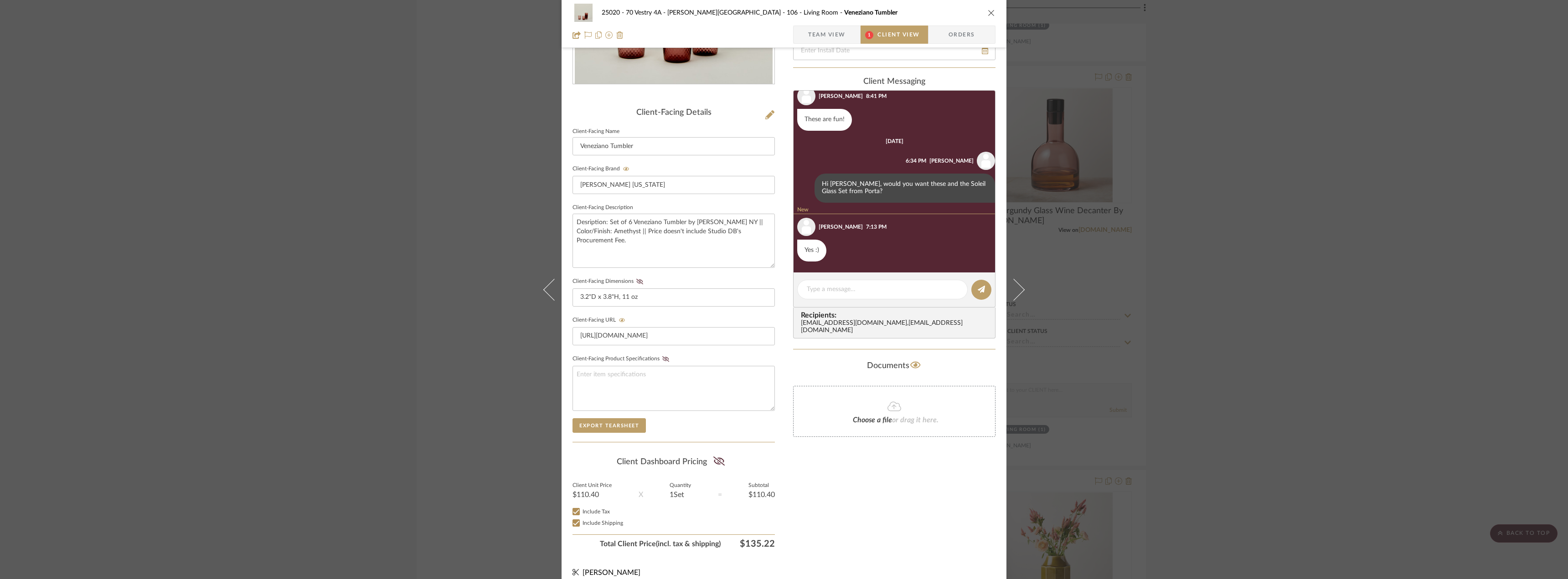
scroll to position [186, 0]
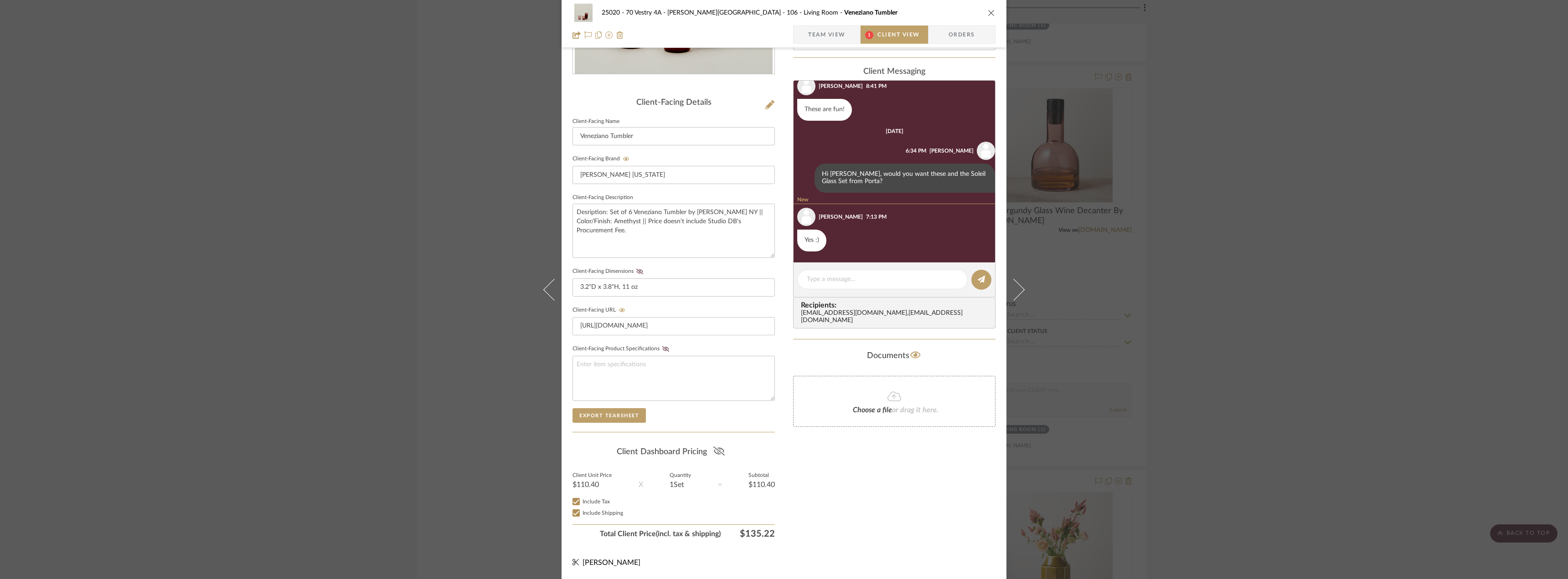
click at [713, 446] on icon at bounding box center [719, 451] width 12 height 9
click at [833, 465] on div "Only content on this tab can share to Dashboard. Click eyeball icon to show or …" at bounding box center [894, 209] width 202 height 667
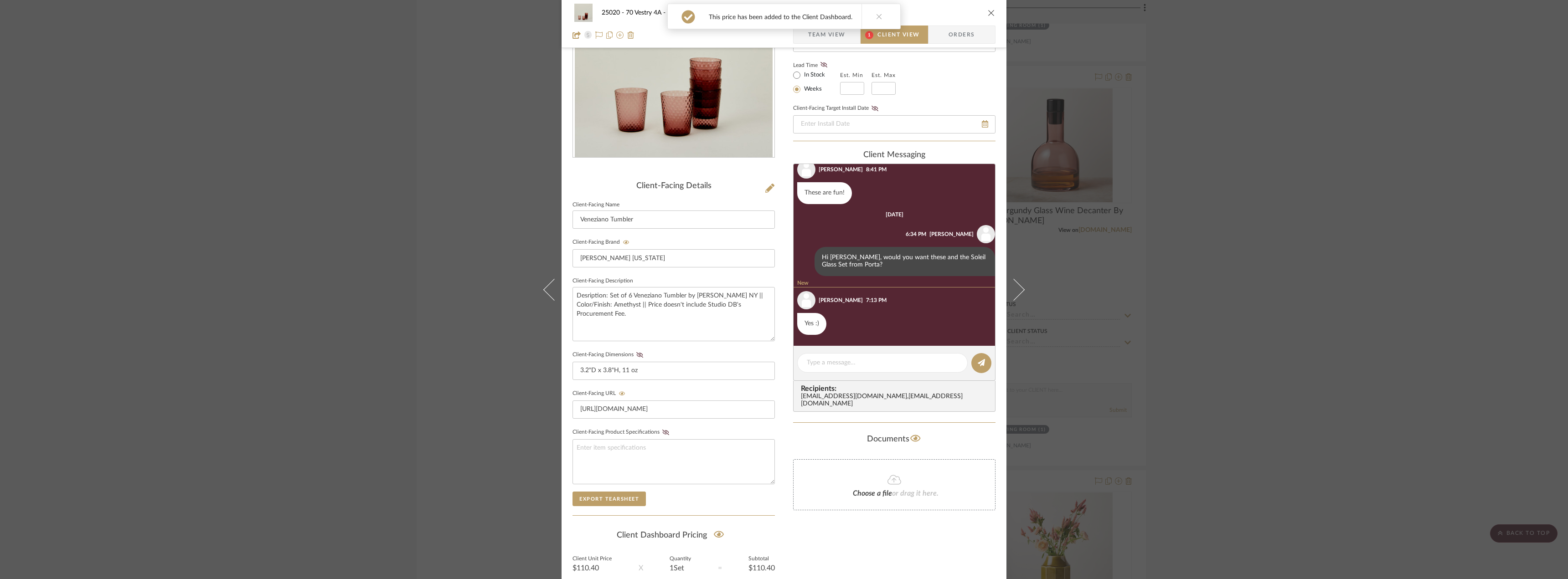
scroll to position [0, 0]
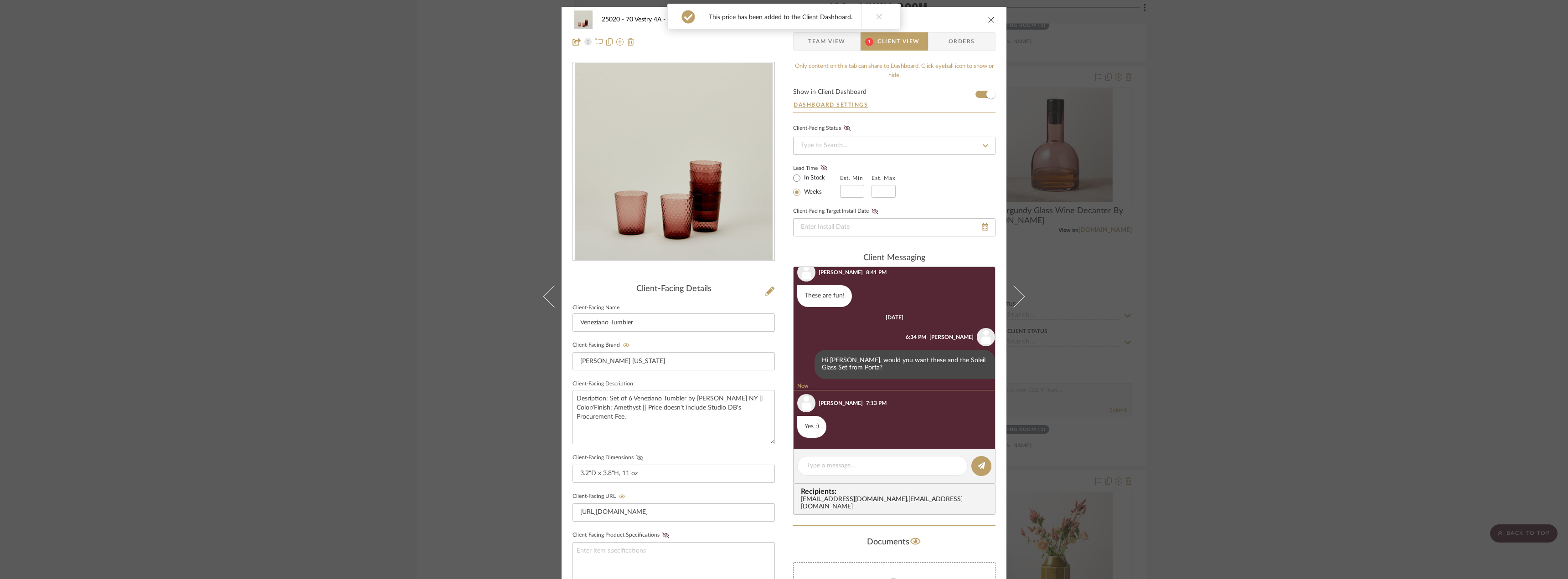
click at [636, 457] on icon at bounding box center [639, 457] width 7 height 5
click at [821, 165] on icon at bounding box center [824, 167] width 7 height 5
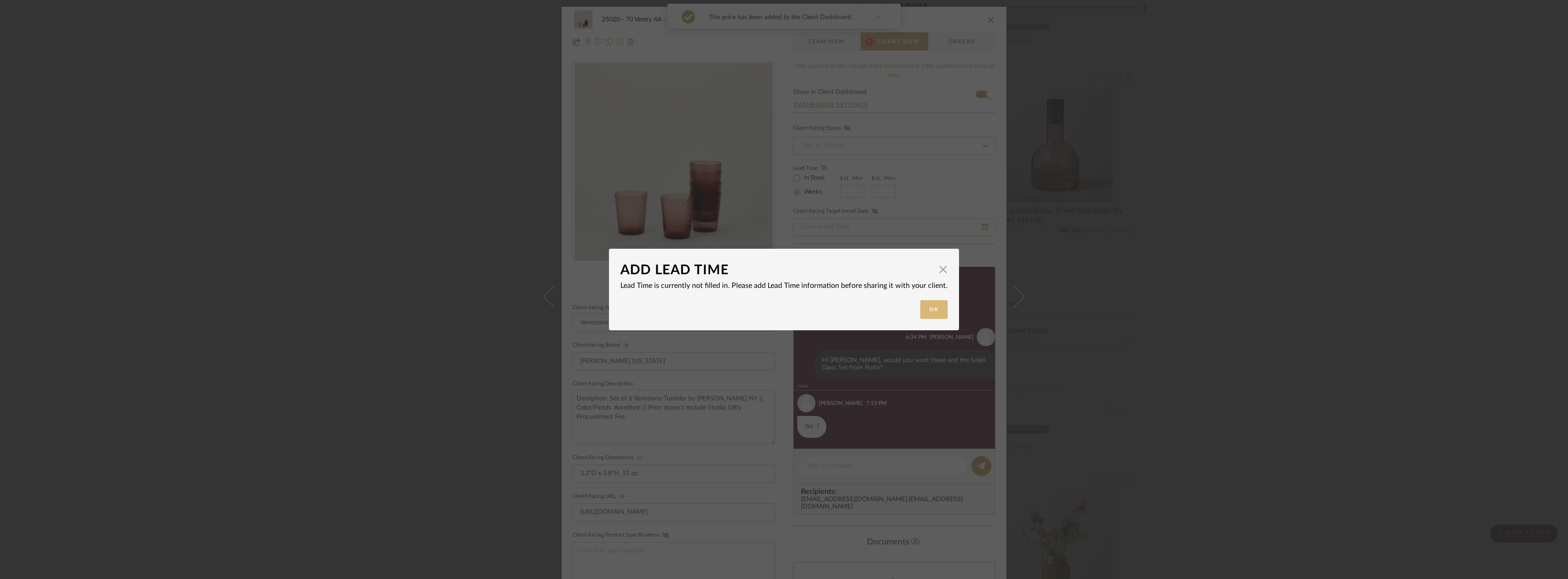
click at [931, 311] on button "Ok" at bounding box center [934, 309] width 27 height 19
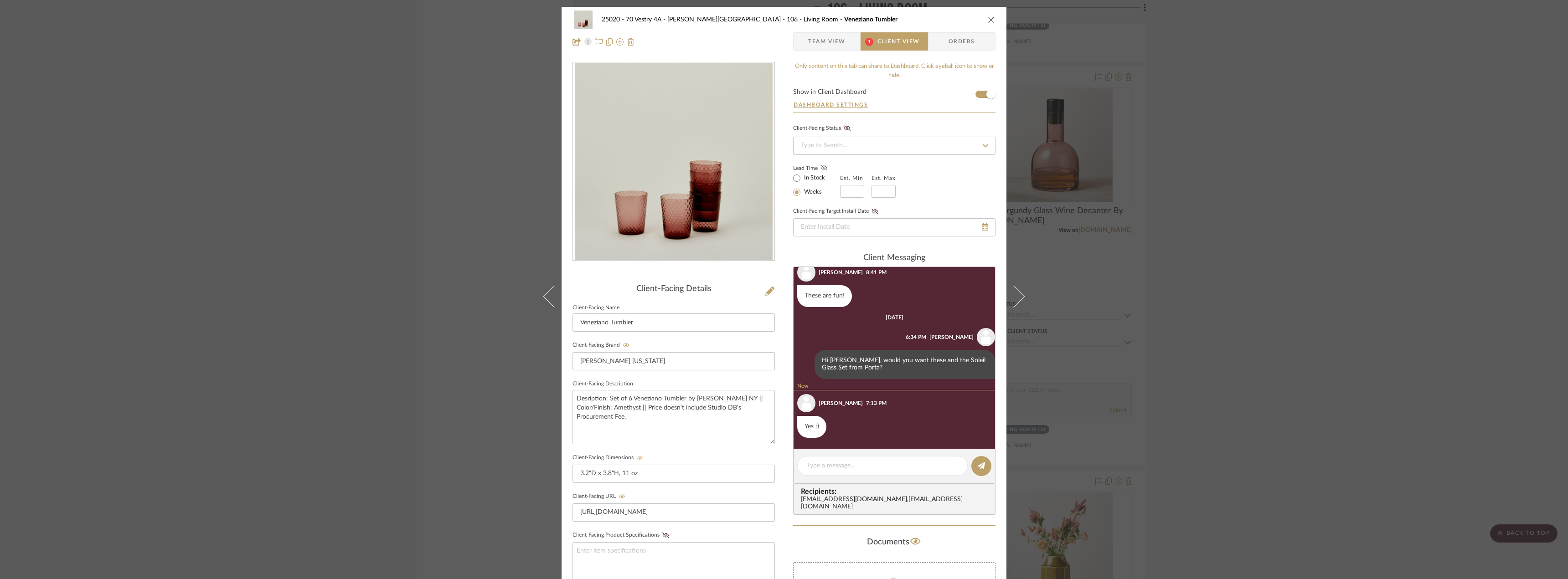
click at [816, 178] on label "In Stock" at bounding box center [813, 178] width 23 height 8
click at [802, 178] on input "In Stock" at bounding box center [797, 178] width 11 height 11
radio input "true"
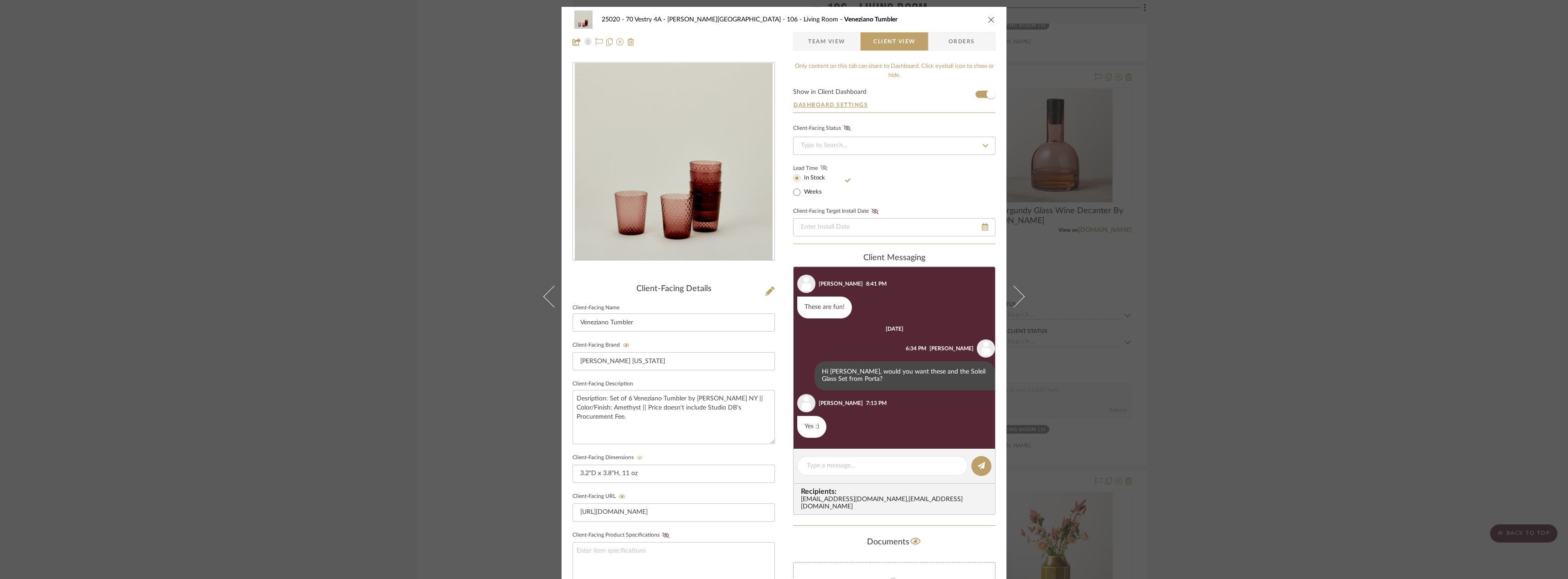
scroll to position [13, 0]
click at [821, 168] on icon at bounding box center [824, 167] width 7 height 5
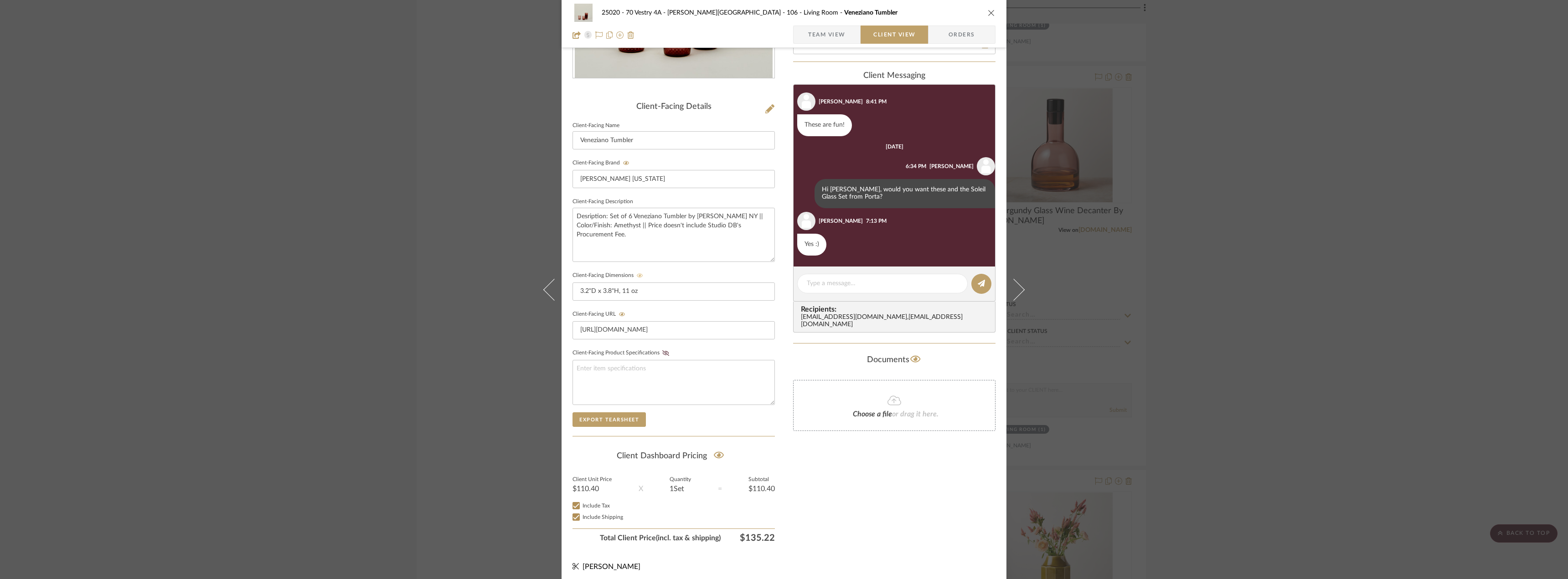
scroll to position [0, 0]
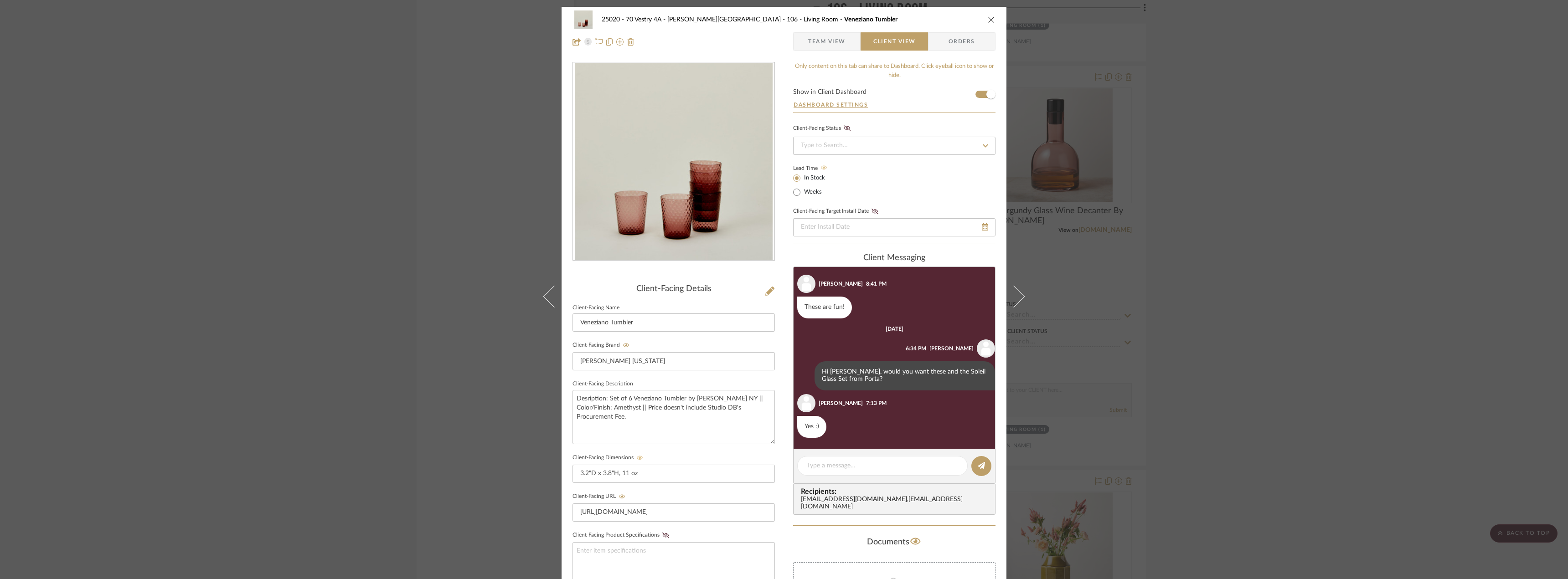
click at [826, 41] on span "Team View" at bounding box center [827, 41] width 37 height 18
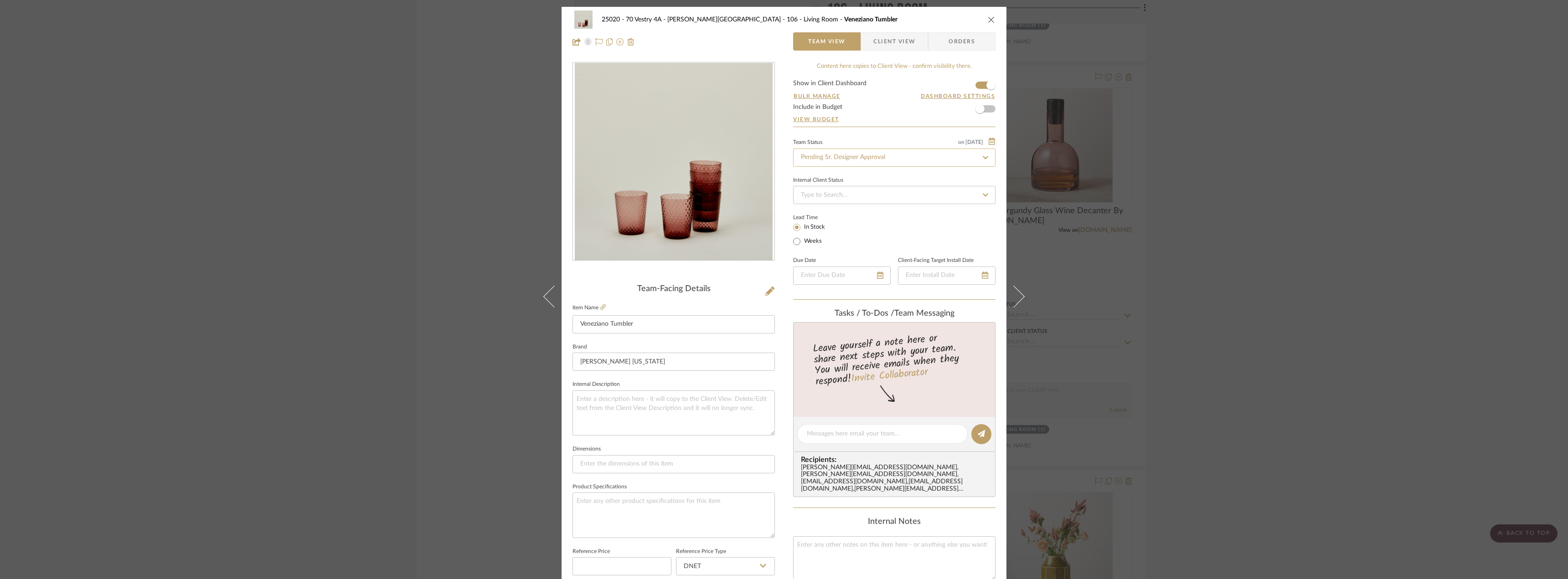
click at [859, 161] on input "Pending Sr. Designer Approval" at bounding box center [894, 158] width 202 height 18
type input "need"
click at [861, 249] on span "Need to Order - Client Payment Received" at bounding box center [857, 251] width 116 height 6
type input "[DATE]"
type input "Need to Order - Client Payment Received"
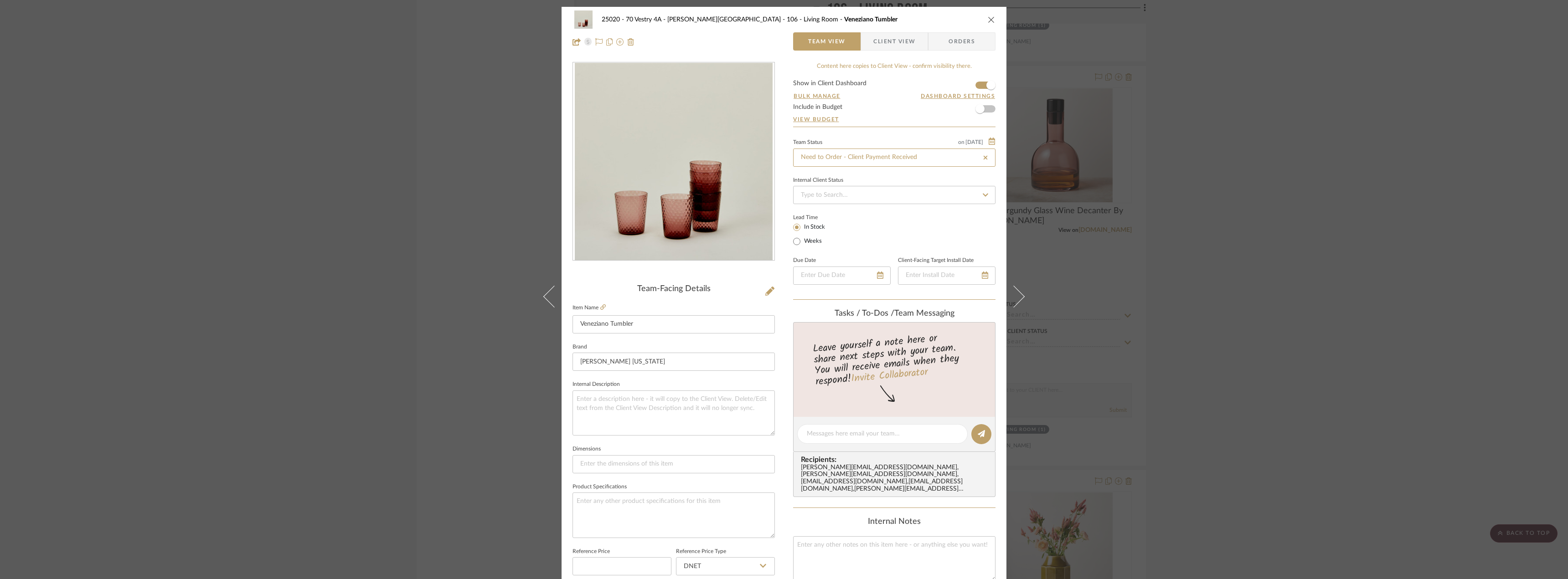
type input "[DATE]"
type input "Need to Order - Client Payment Received"
click at [884, 43] on span "Client View" at bounding box center [894, 41] width 42 height 18
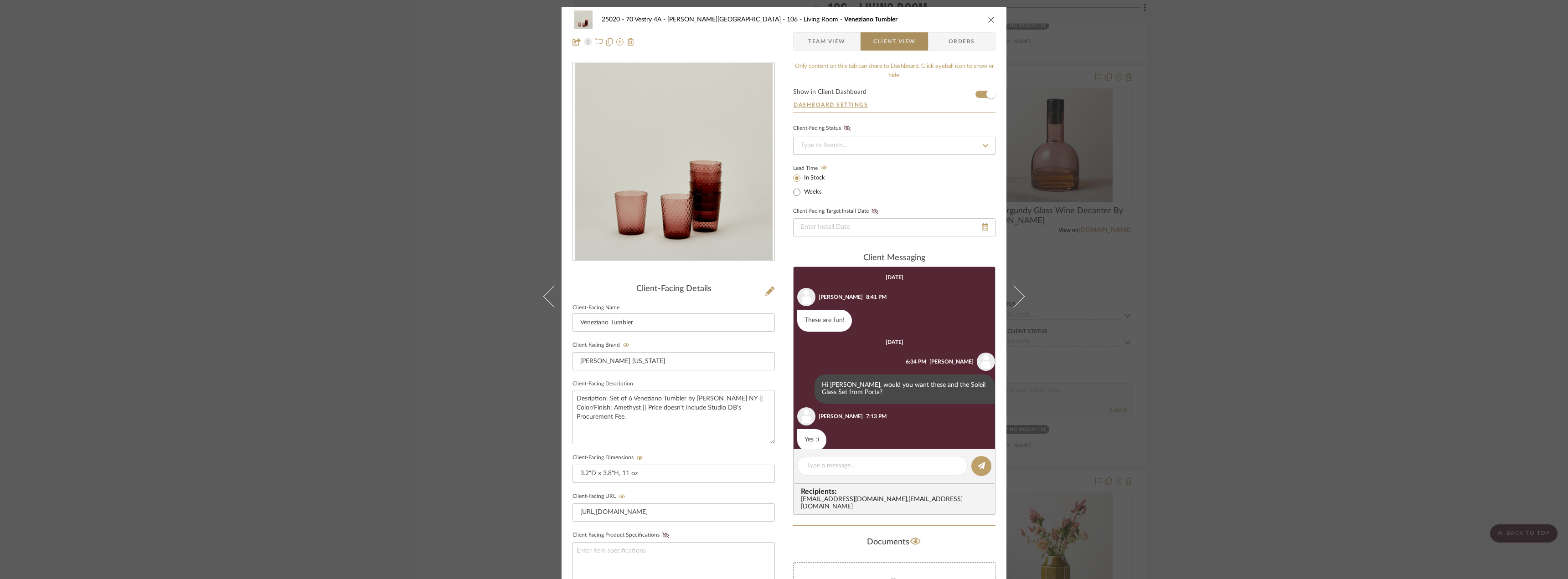
scroll to position [13, 0]
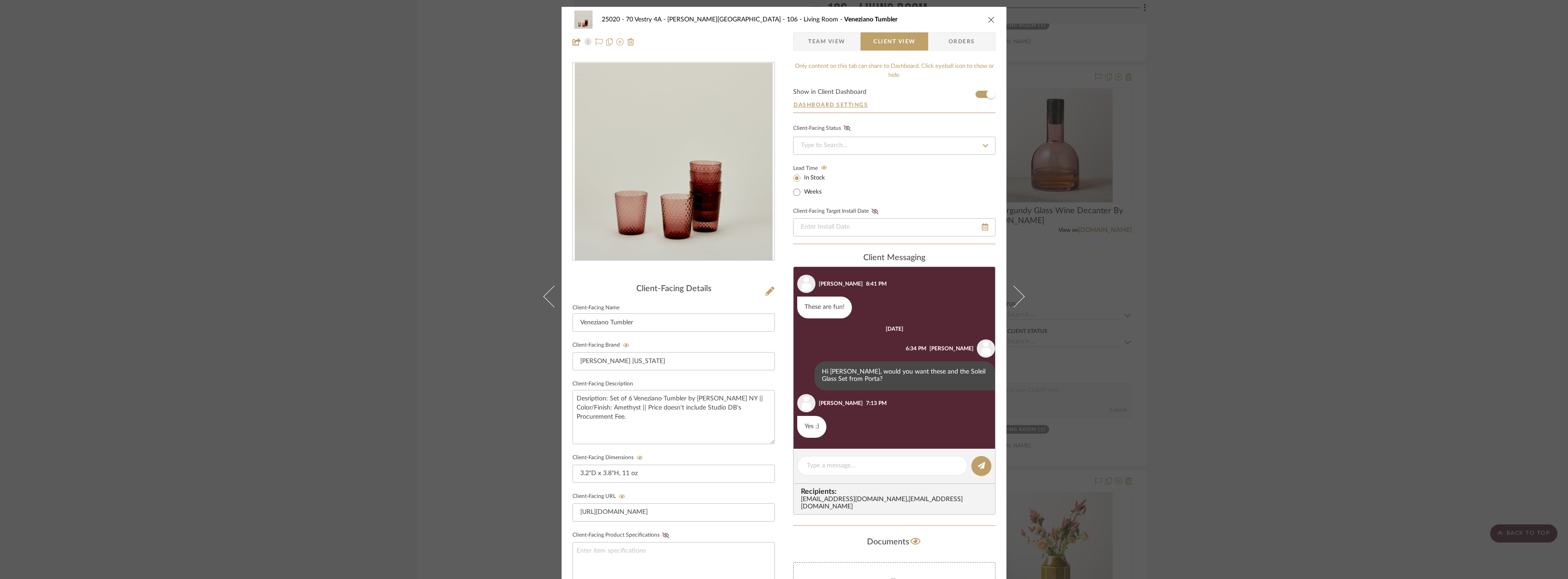
click at [839, 36] on span "Team View" at bounding box center [827, 41] width 37 height 18
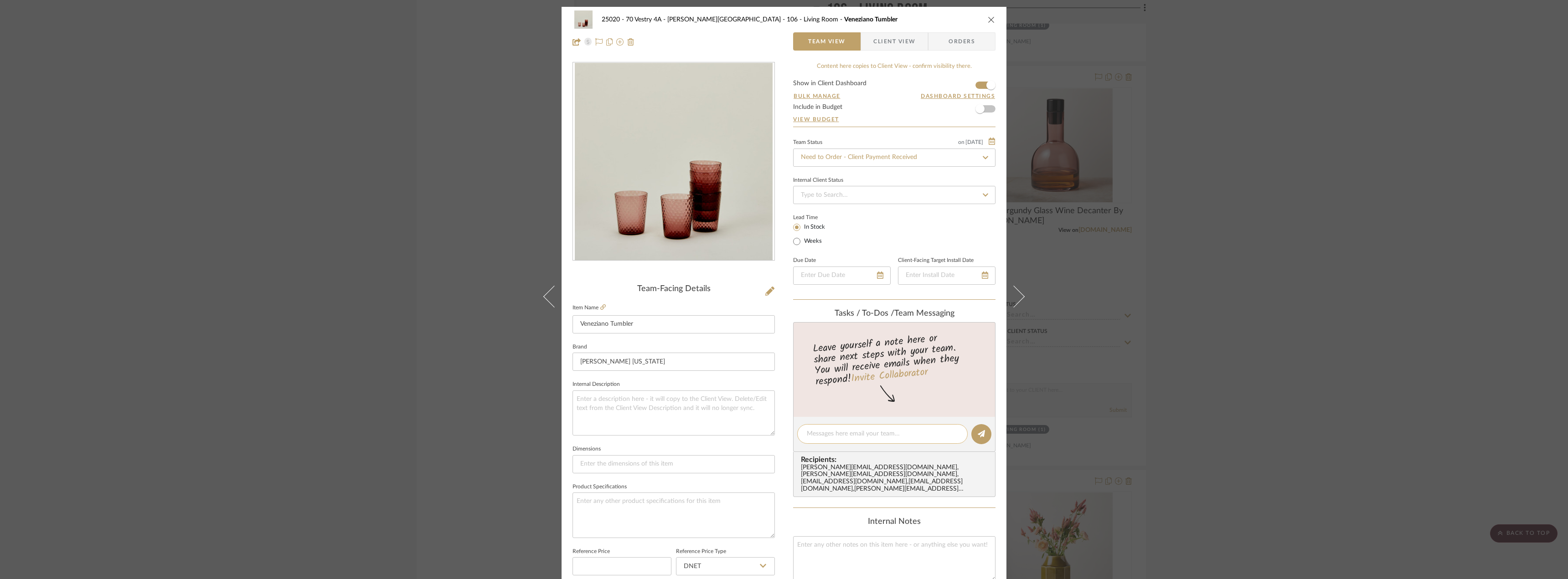
click at [868, 426] on div at bounding box center [883, 434] width 170 height 19
click at [990, 19] on icon "close" at bounding box center [992, 19] width 7 height 7
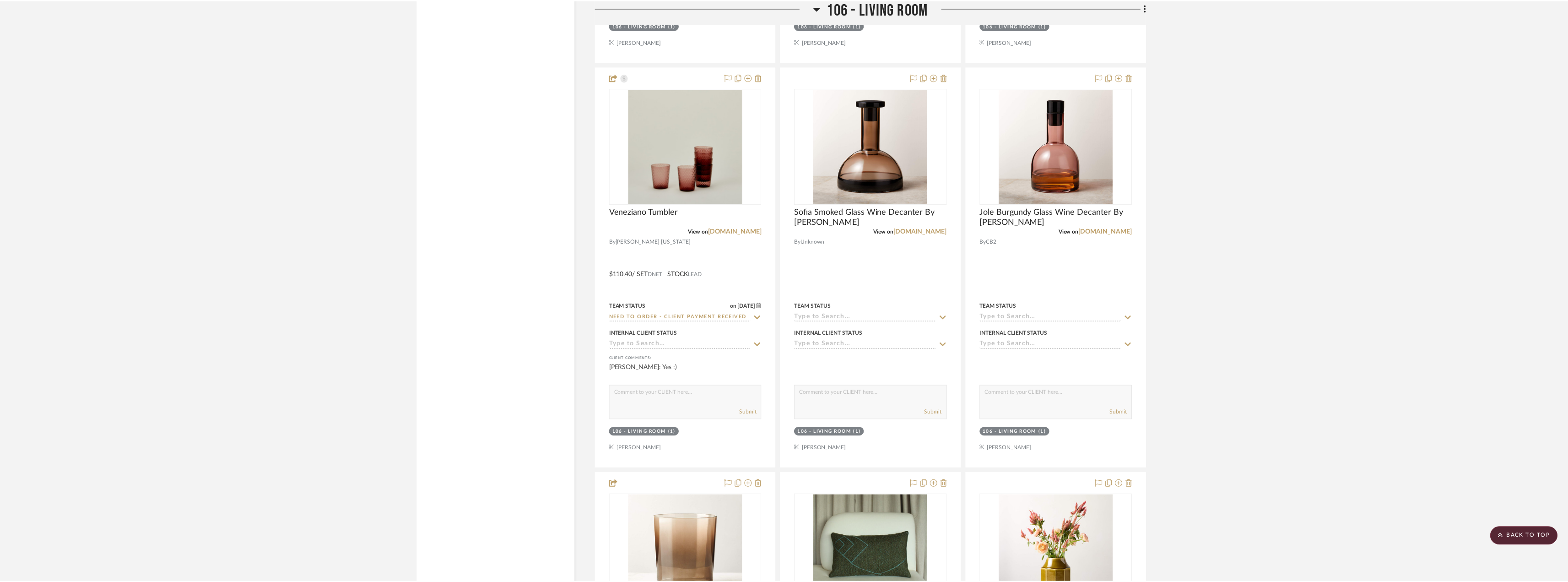
scroll to position [3754, 0]
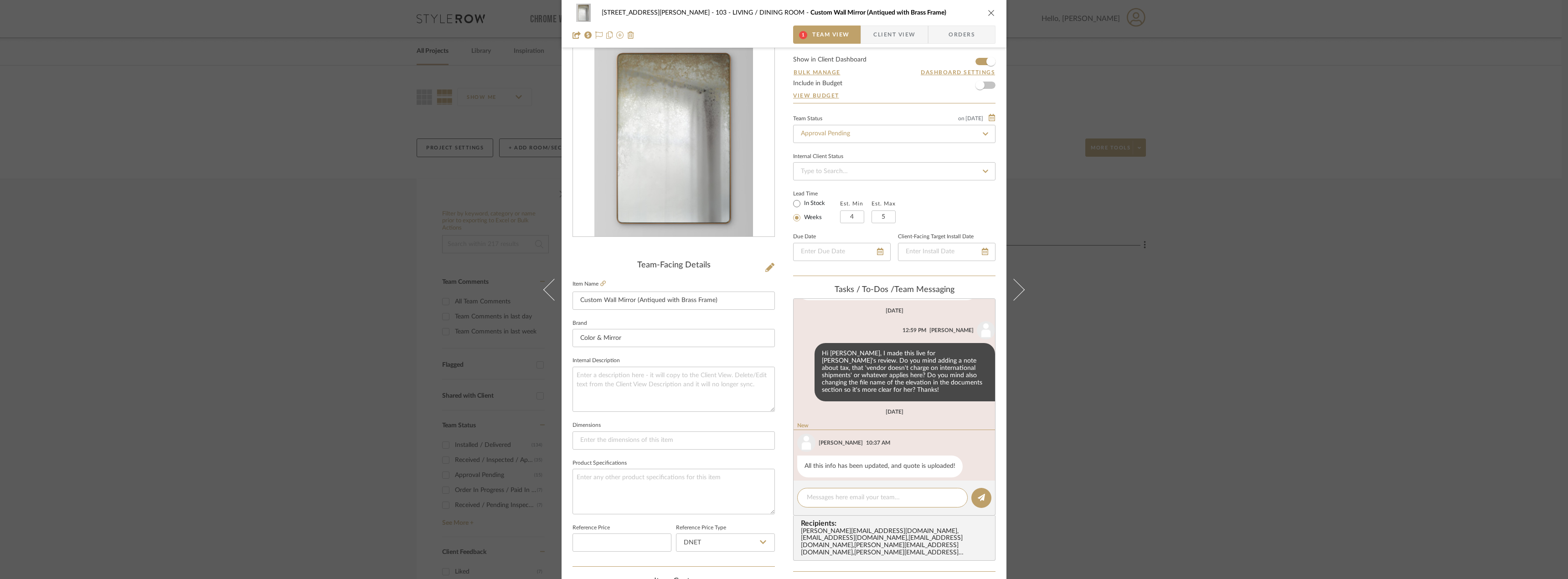
scroll to position [206, 0]
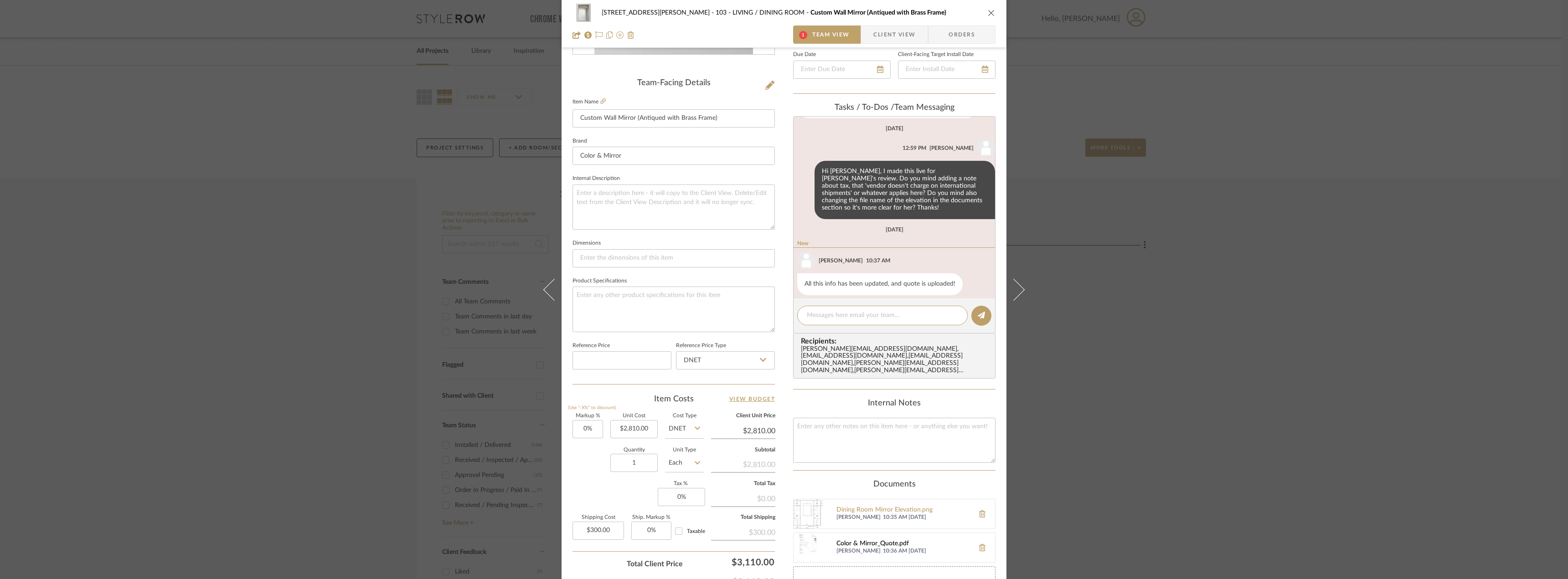
click at [880, 540] on div "Color & Mirror_Quote.pdf" at bounding box center [903, 544] width 133 height 7
click at [870, 507] on div "Dining Room Mirror Elevation.png" at bounding box center [903, 510] width 133 height 7
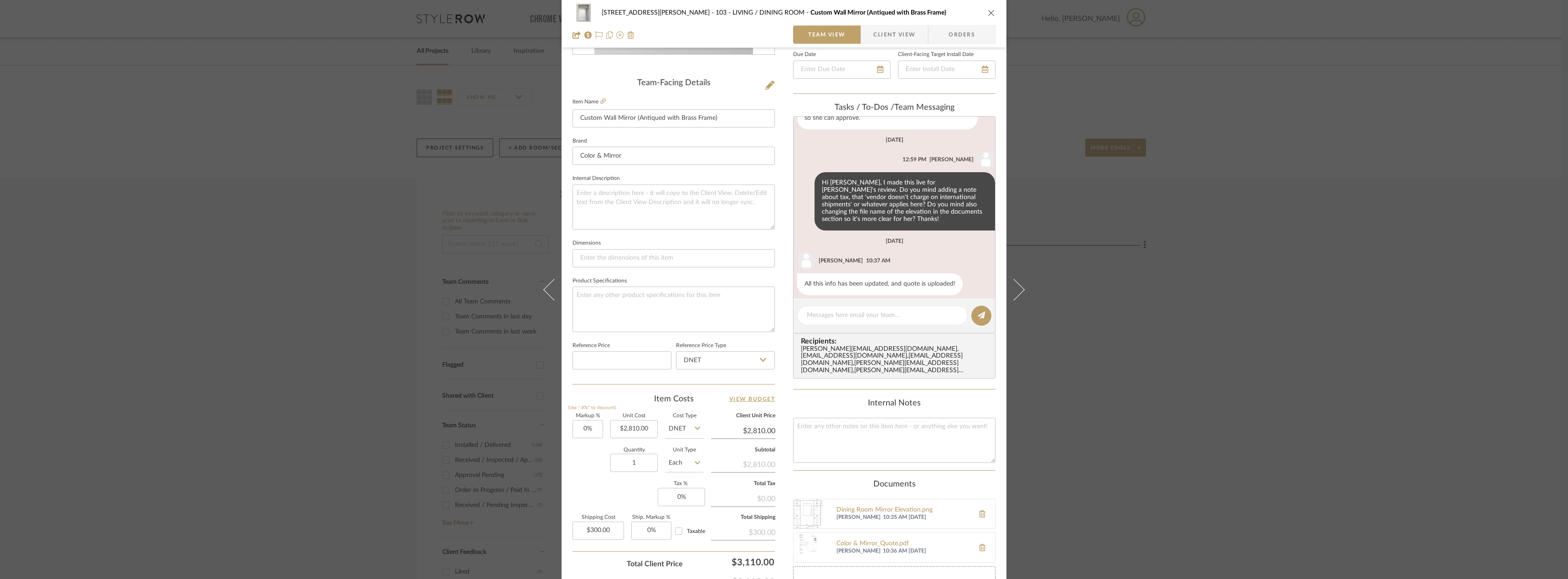
click at [869, 40] on span "button" at bounding box center [867, 35] width 12 height 18
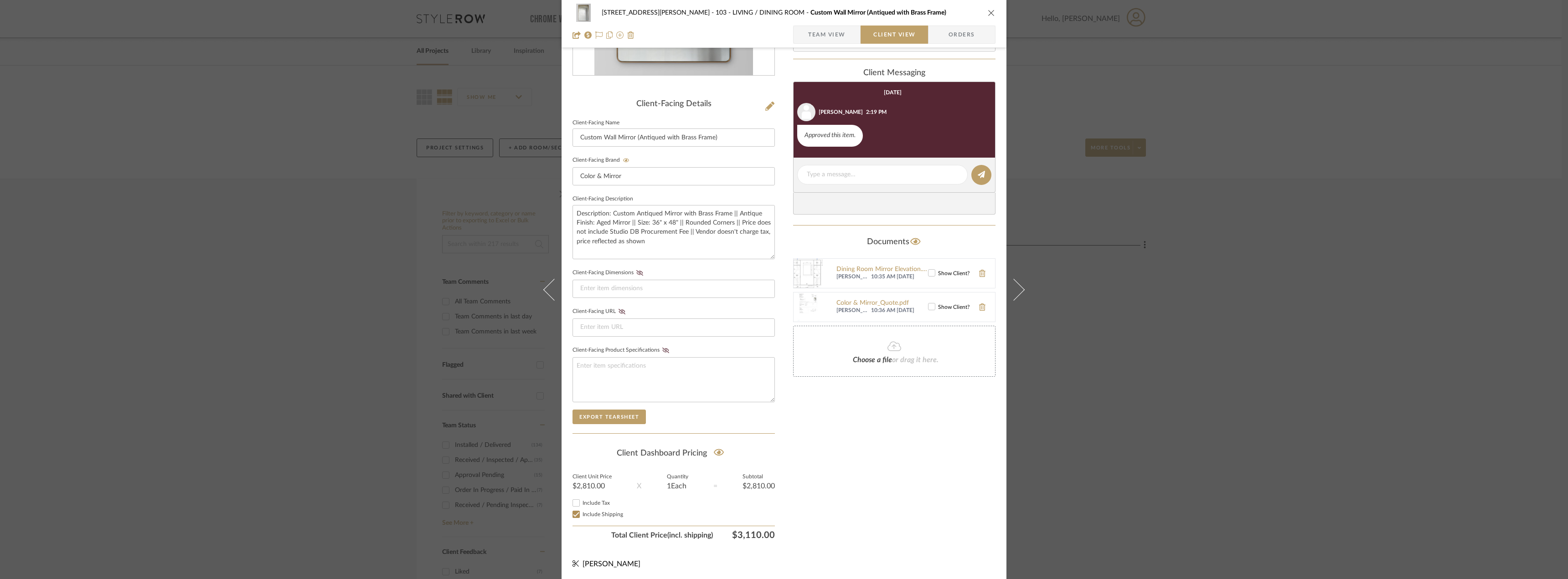
scroll to position [186, 0]
click at [814, 475] on div "Only content on this tab can share to Dashboard. Click eyeball icon to show or …" at bounding box center [894, 209] width 202 height 667
click at [270, 172] on div "22120 - 136 W 22nd Street - Chang 103 - LIVING / DINING ROOM Custom Wall Mirror…" at bounding box center [784, 290] width 1568 height 579
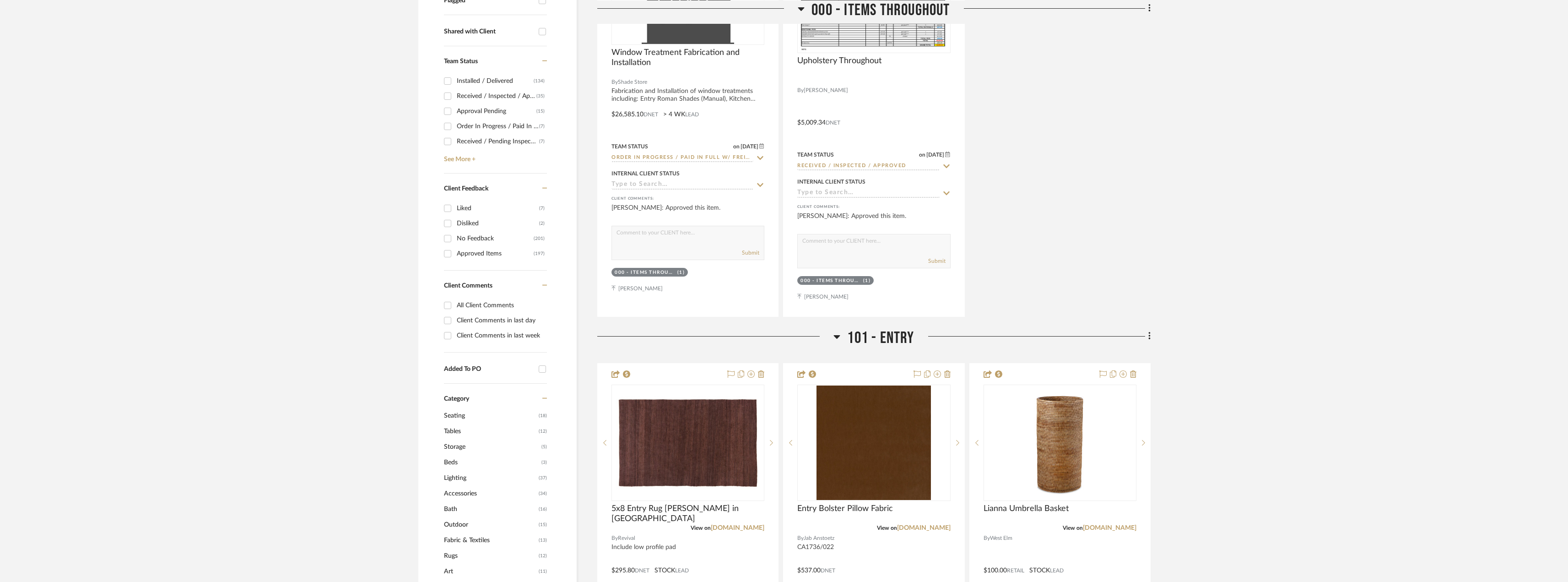
scroll to position [641, 0]
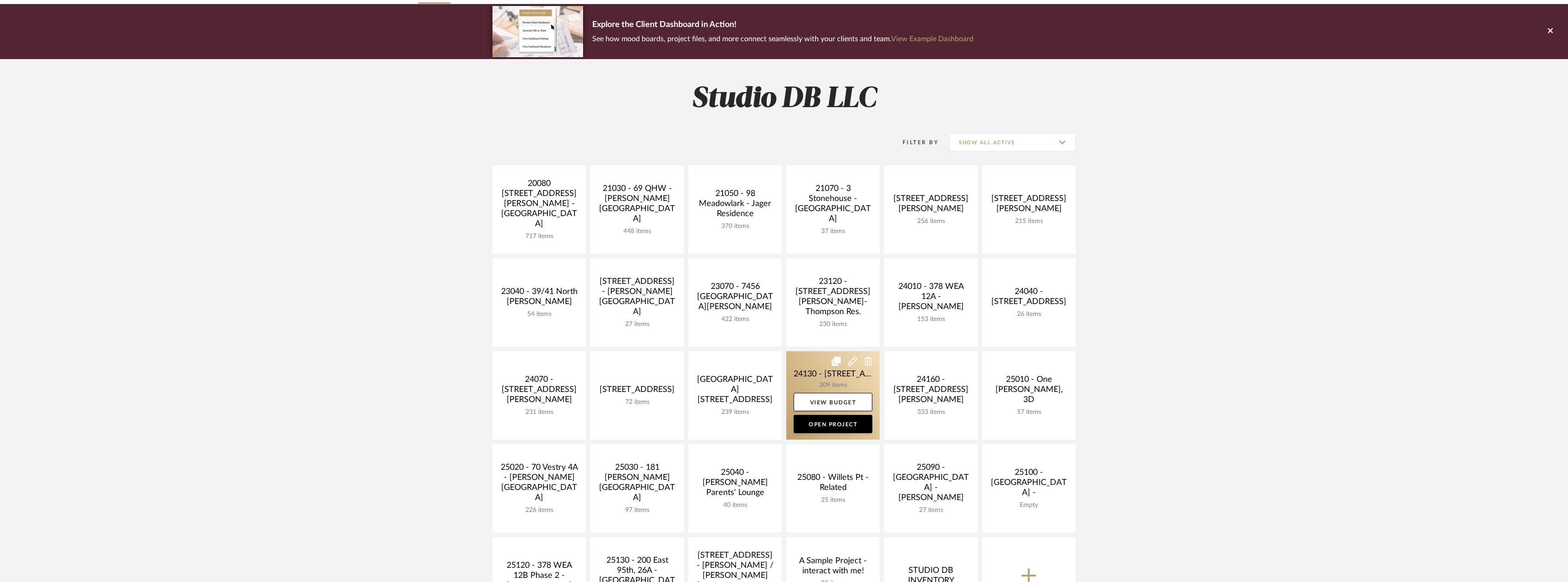
scroll to position [138, 0]
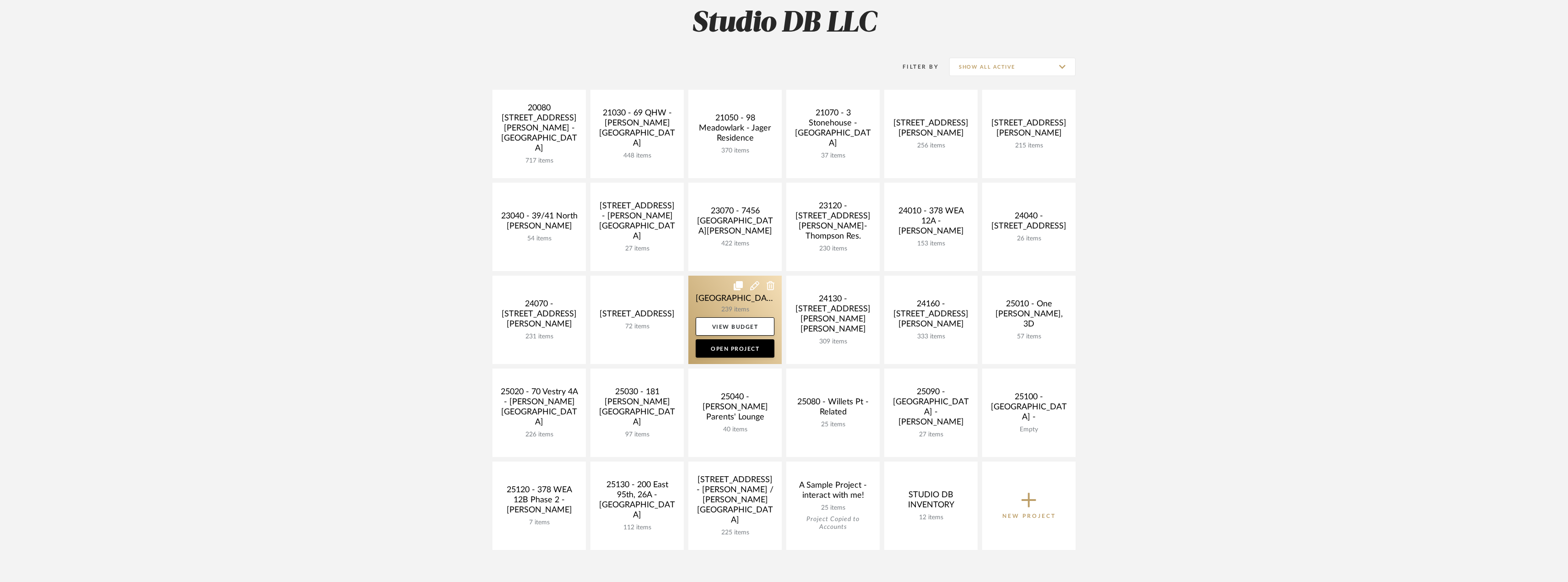
click at [749, 307] on link at bounding box center [735, 320] width 93 height 89
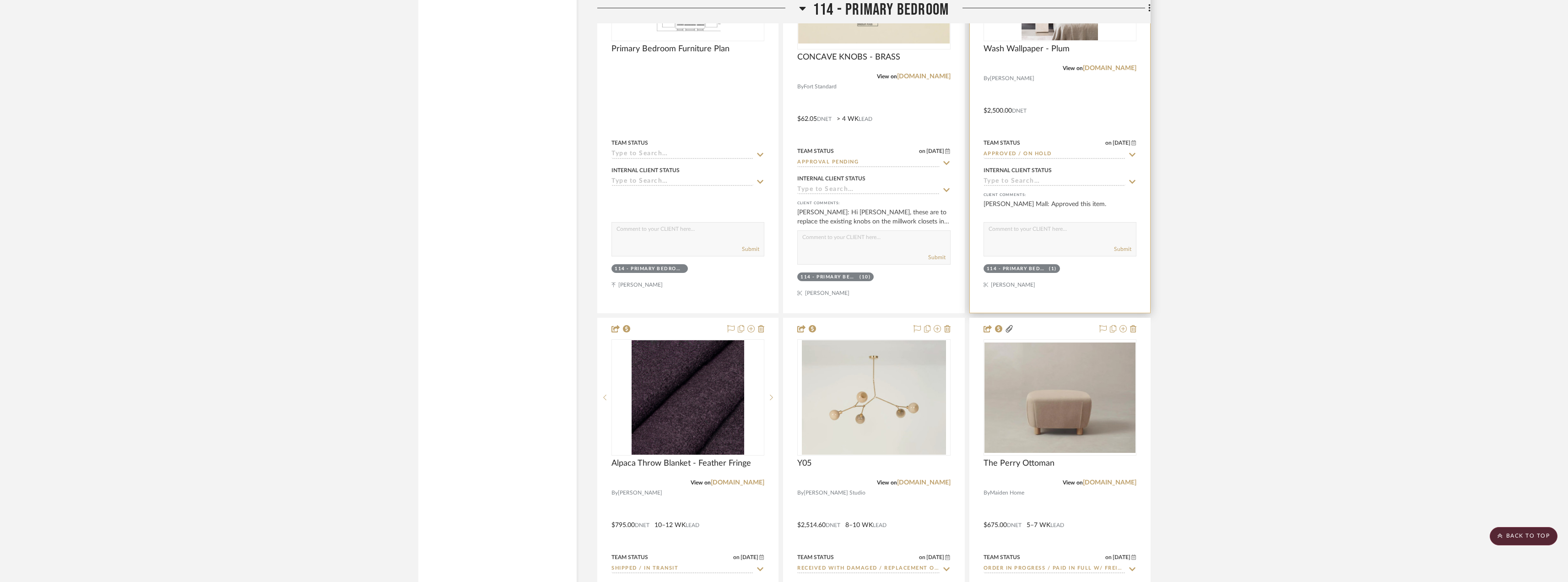
scroll to position [4899, 0]
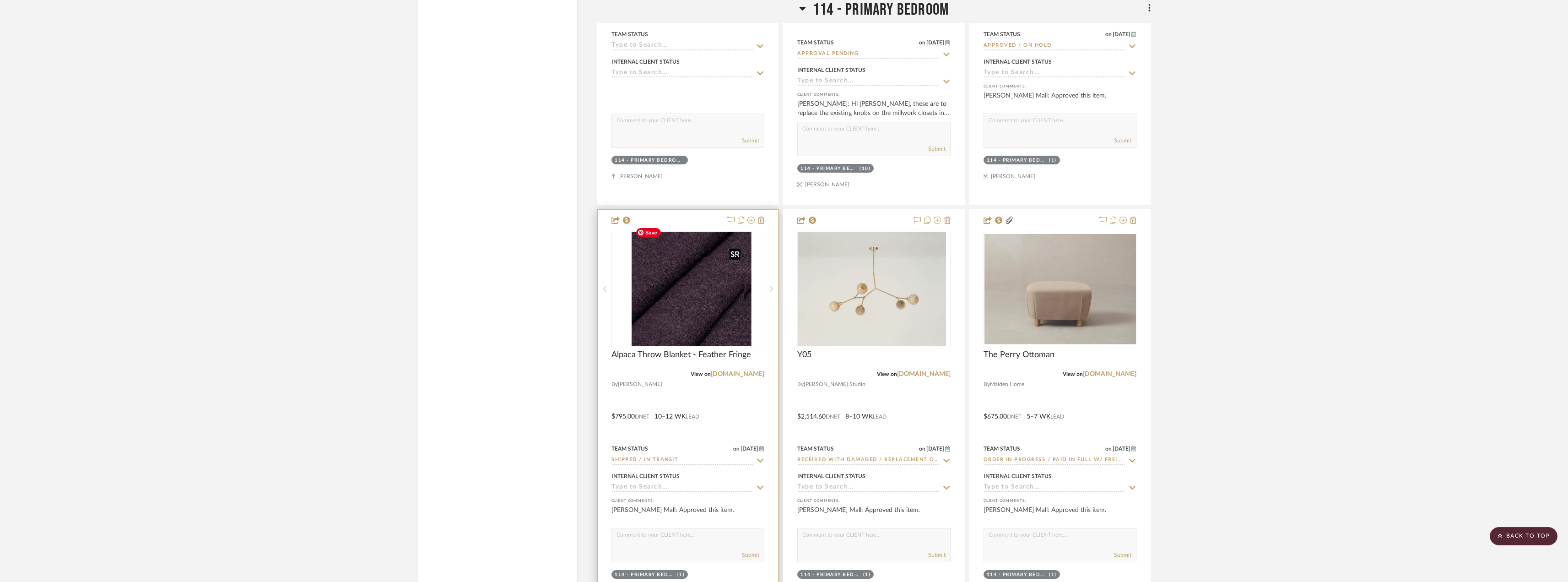
click at [702, 314] on img "0" at bounding box center [695, 289] width 112 height 114
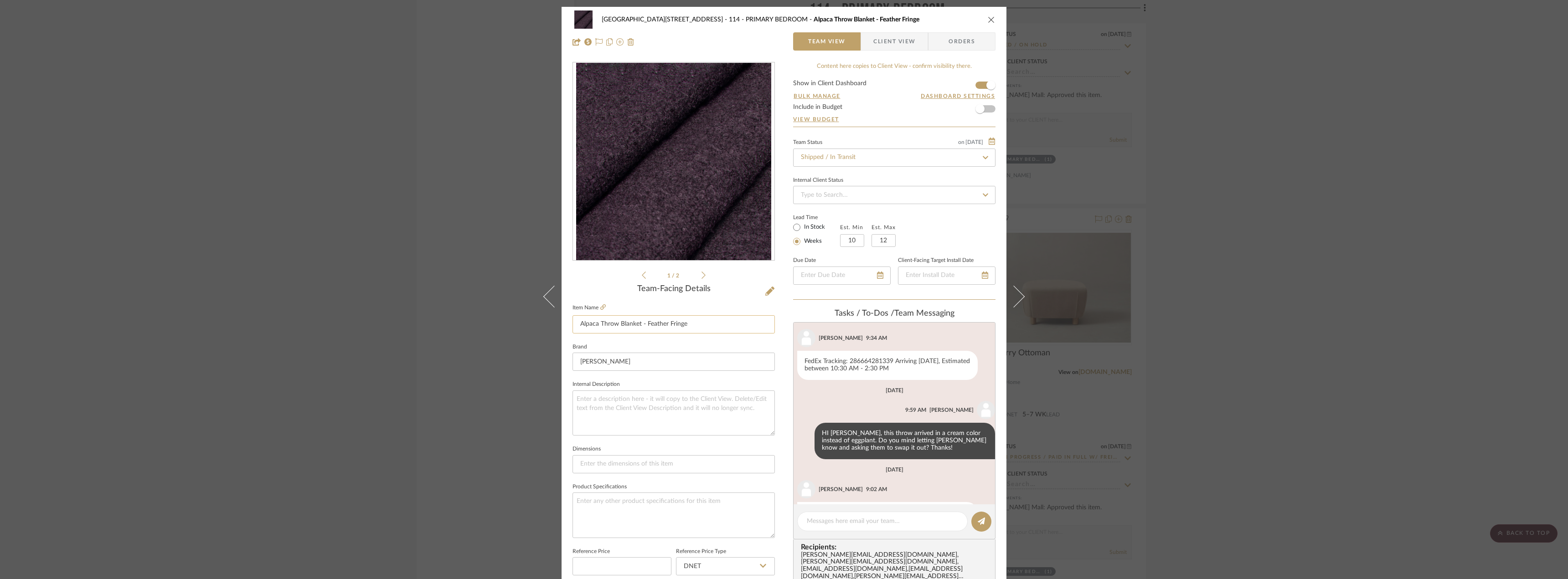
scroll to position [218, 0]
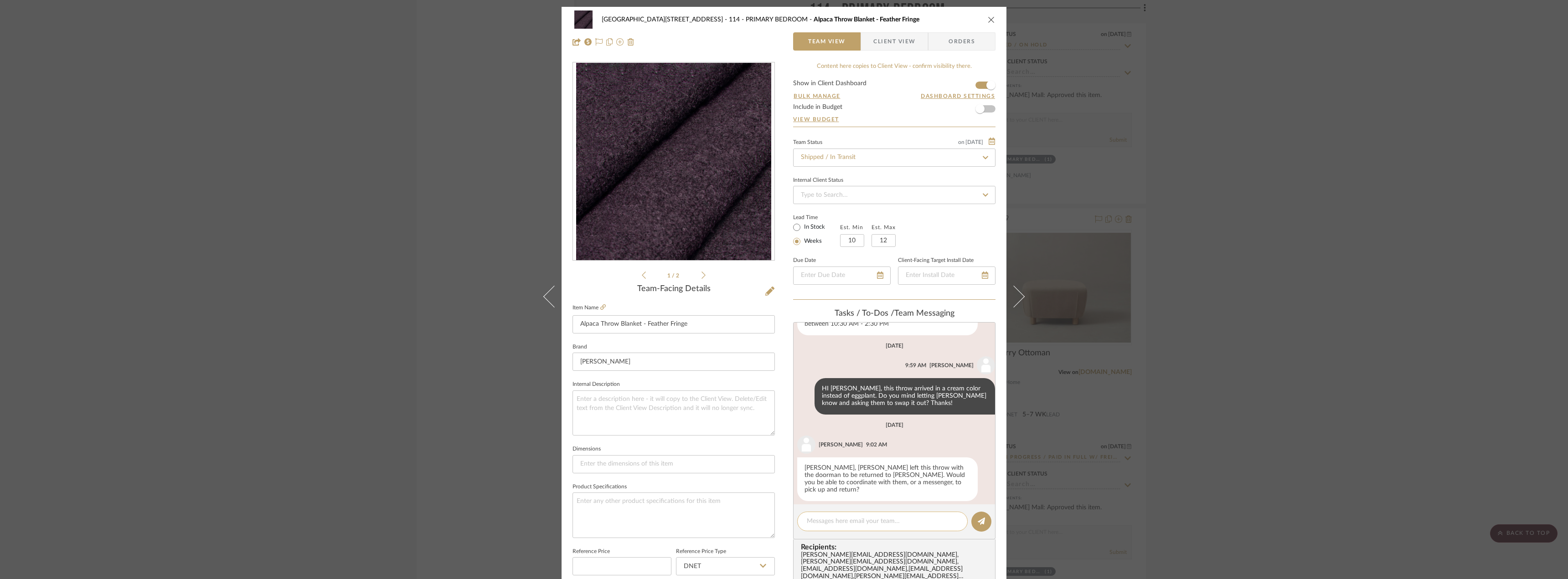
click at [861, 515] on div at bounding box center [883, 521] width 170 height 19
click at [854, 523] on textarea at bounding box center [882, 521] width 152 height 10
click at [851, 522] on textarea at bounding box center [882, 521] width 152 height 10
type textarea "Hi Anela, do you mind checking in with Rosemary Hallgarten to see if this new t…"
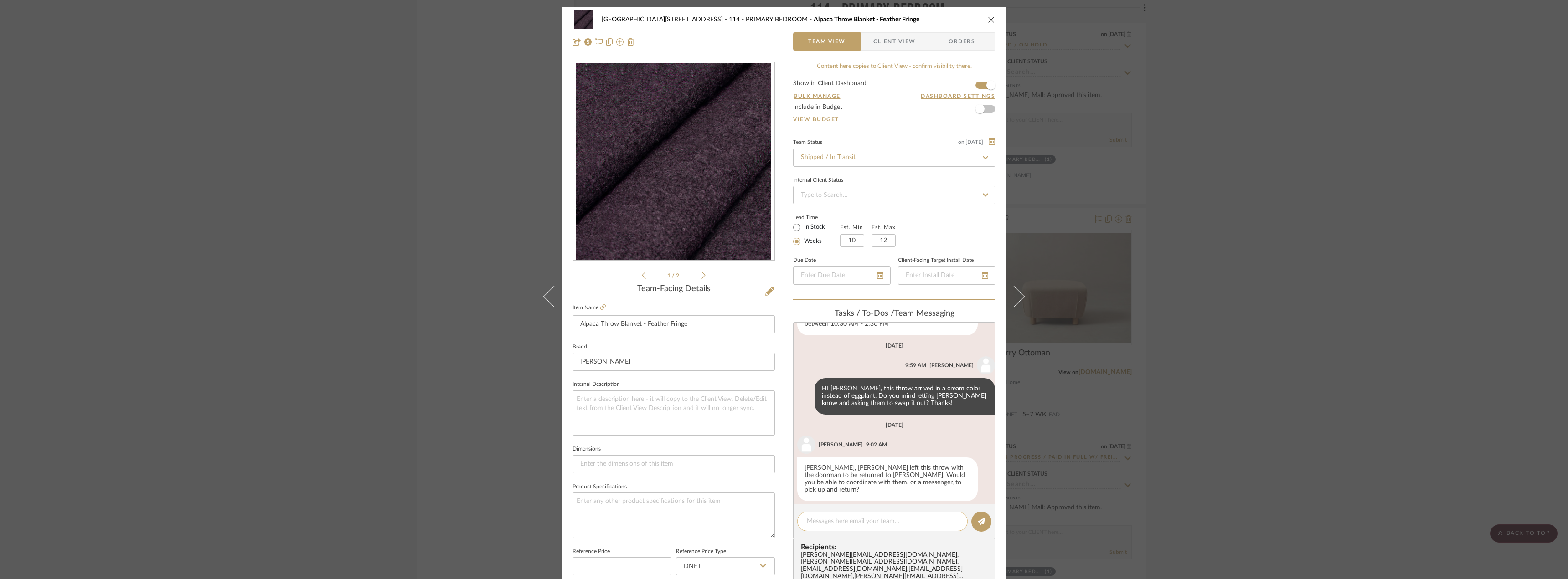
scroll to position [290, 0]
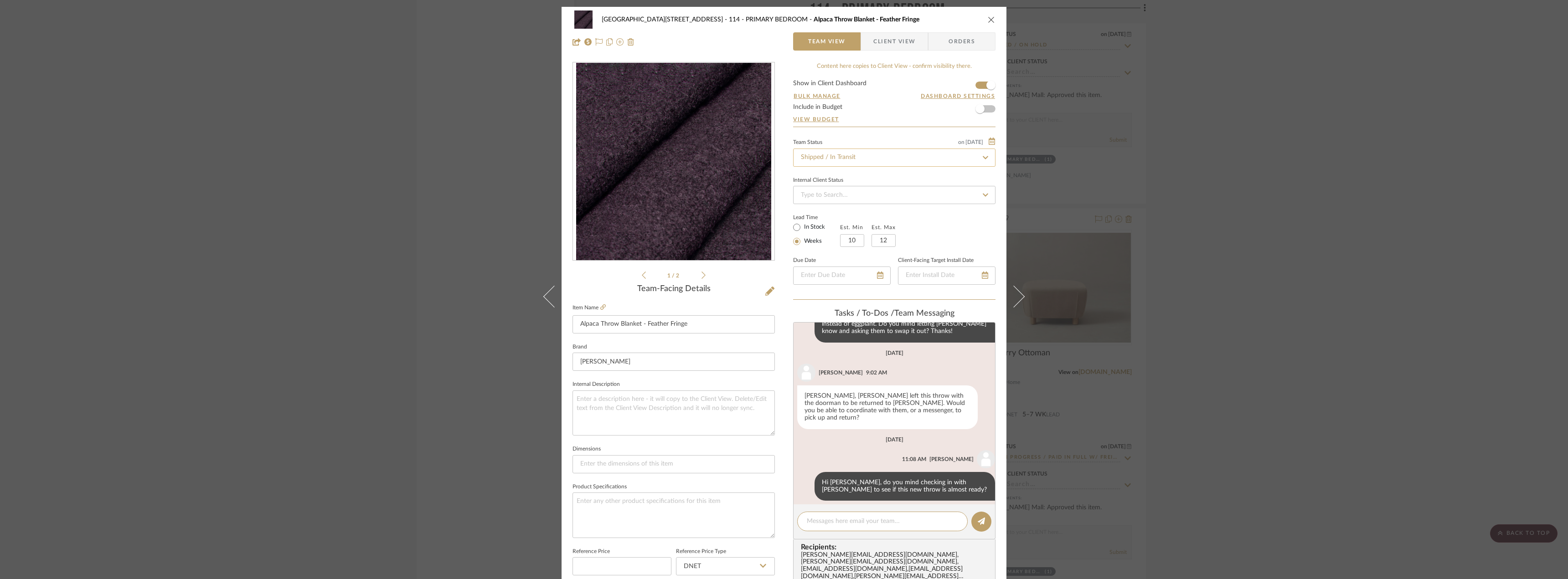
click at [825, 159] on input "Shipped / In Transit" at bounding box center [894, 158] width 202 height 18
click at [981, 155] on icon at bounding box center [985, 158] width 8 height 6
type input "[DATE]"
click at [999, 179] on div "24100 - 1175 Park Avenue - Mall 114 - PRIMARY BEDROOM Alpaca Throw Blanket - Fe…" at bounding box center [784, 434] width 445 height 855
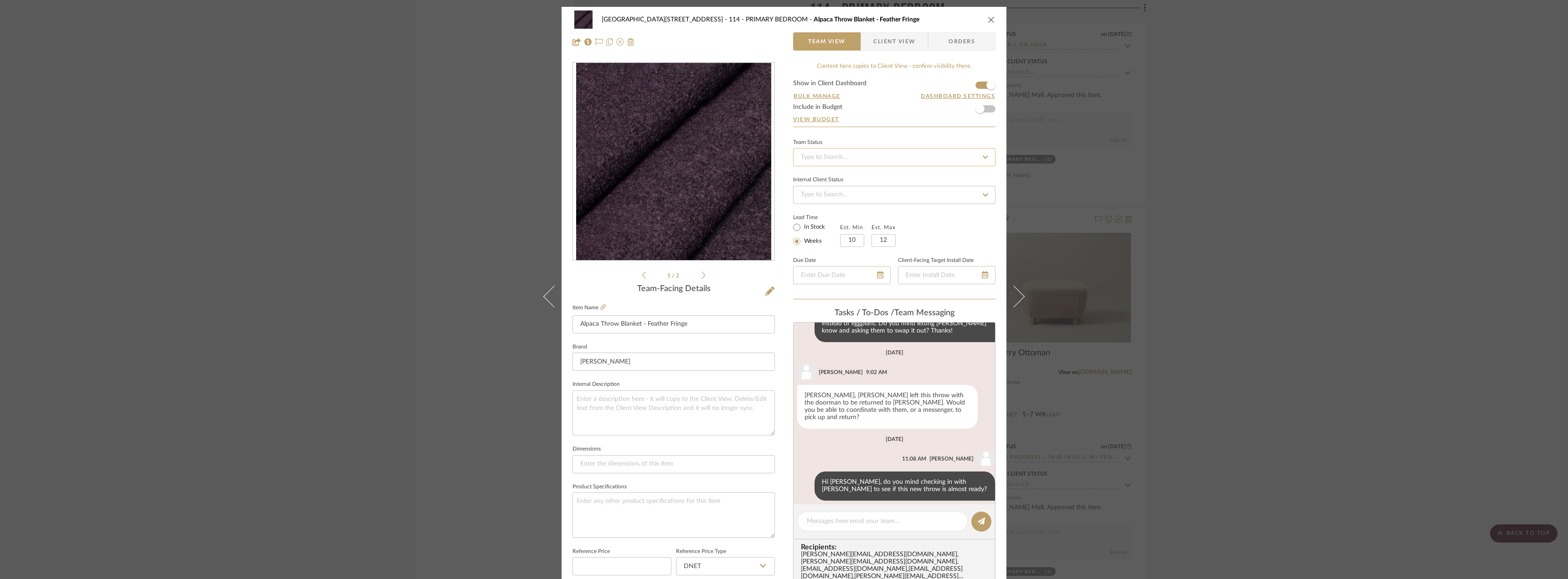
click at [878, 159] on input at bounding box center [894, 157] width 202 height 18
click at [830, 280] on span "Received with Damaged / Replacement Ordered" at bounding box center [867, 277] width 136 height 6
type input "[DATE]"
type input "Received with Damaged / Replacement Ordered"
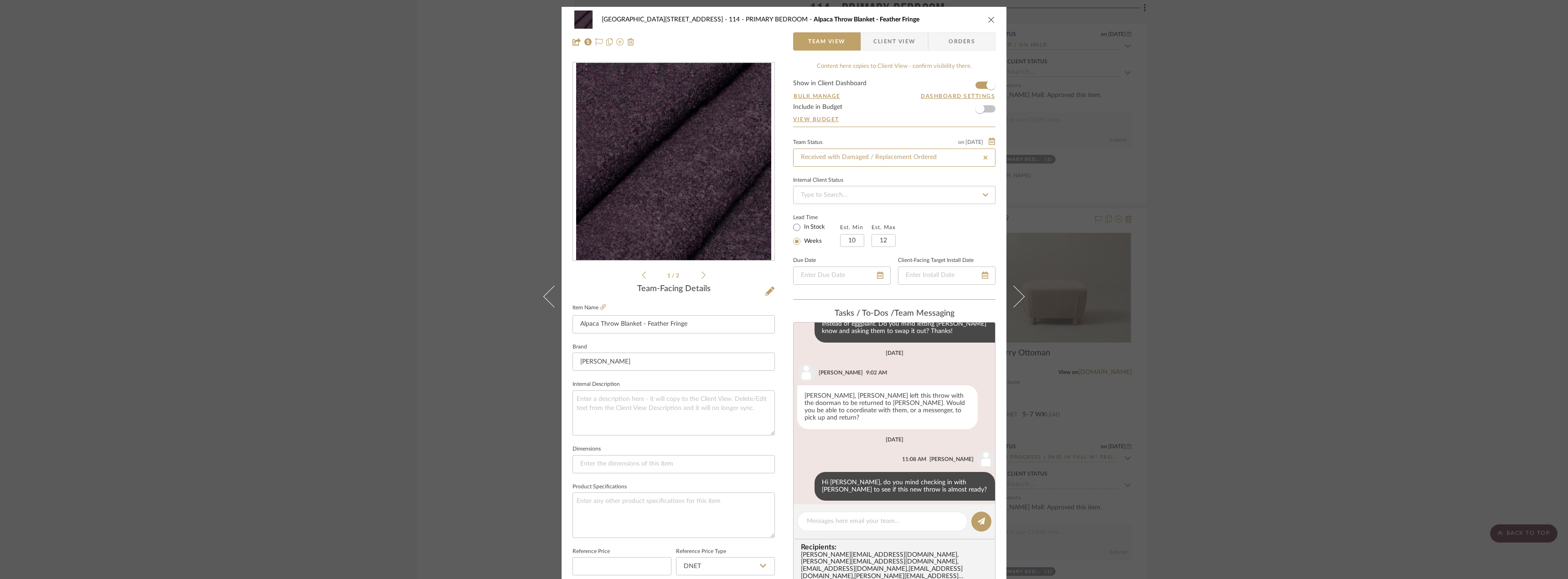
type input "Received with Damaged / Replacement Ordered"
click at [996, 213] on div "24100 - 1175 Park Avenue - Mall 114 - PRIMARY BEDROOM Alpaca Throw Blanket - Fe…" at bounding box center [784, 434] width 445 height 855
click at [1418, 288] on div "24100 - 1175 Park Avenue - Mall 114 - PRIMARY BEDROOM Alpaca Throw Blanket - Fe…" at bounding box center [784, 290] width 1568 height 579
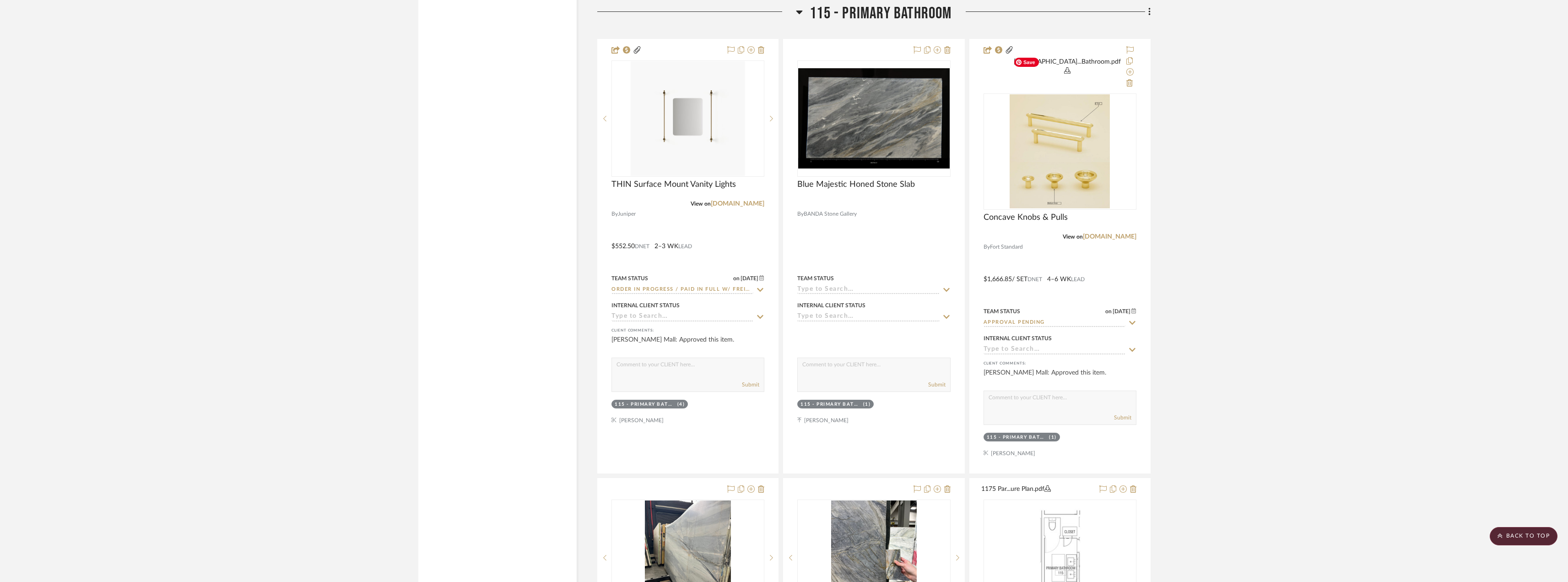
scroll to position [5860, 0]
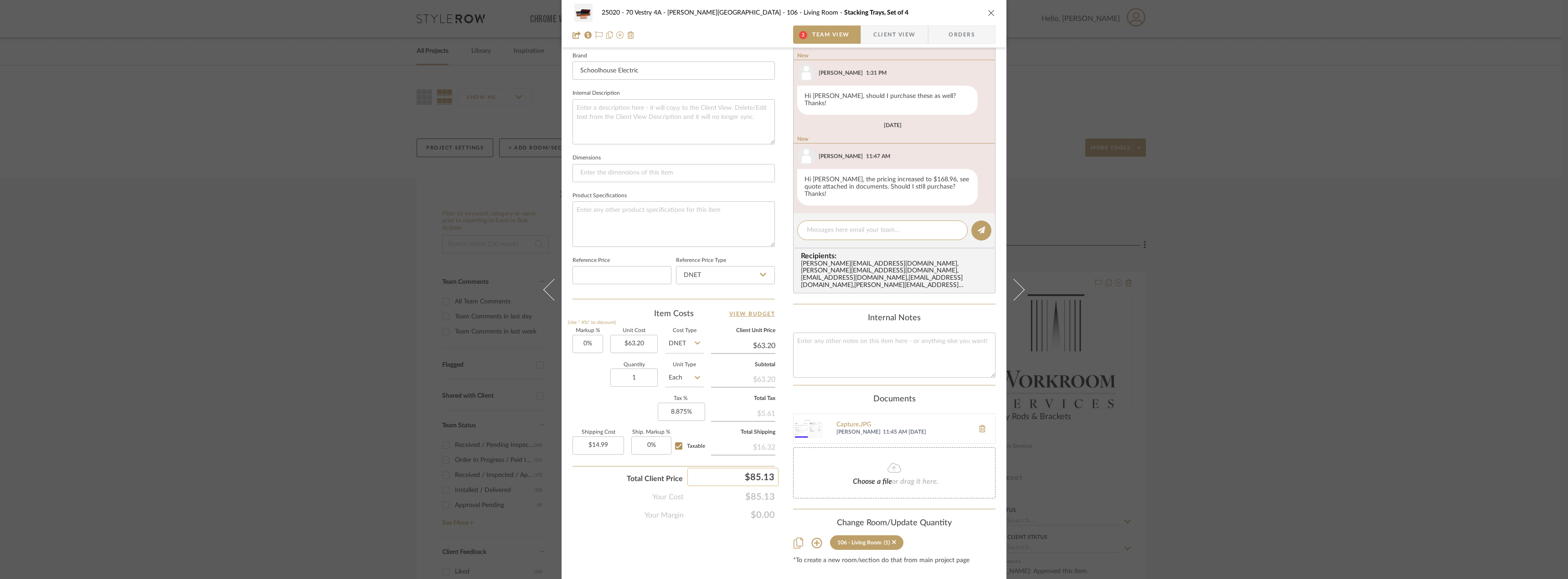
scroll to position [294, 0]
click at [880, 217] on div at bounding box center [883, 227] width 170 height 19
click at [876, 222] on textarea at bounding box center [882, 227] width 152 height 10
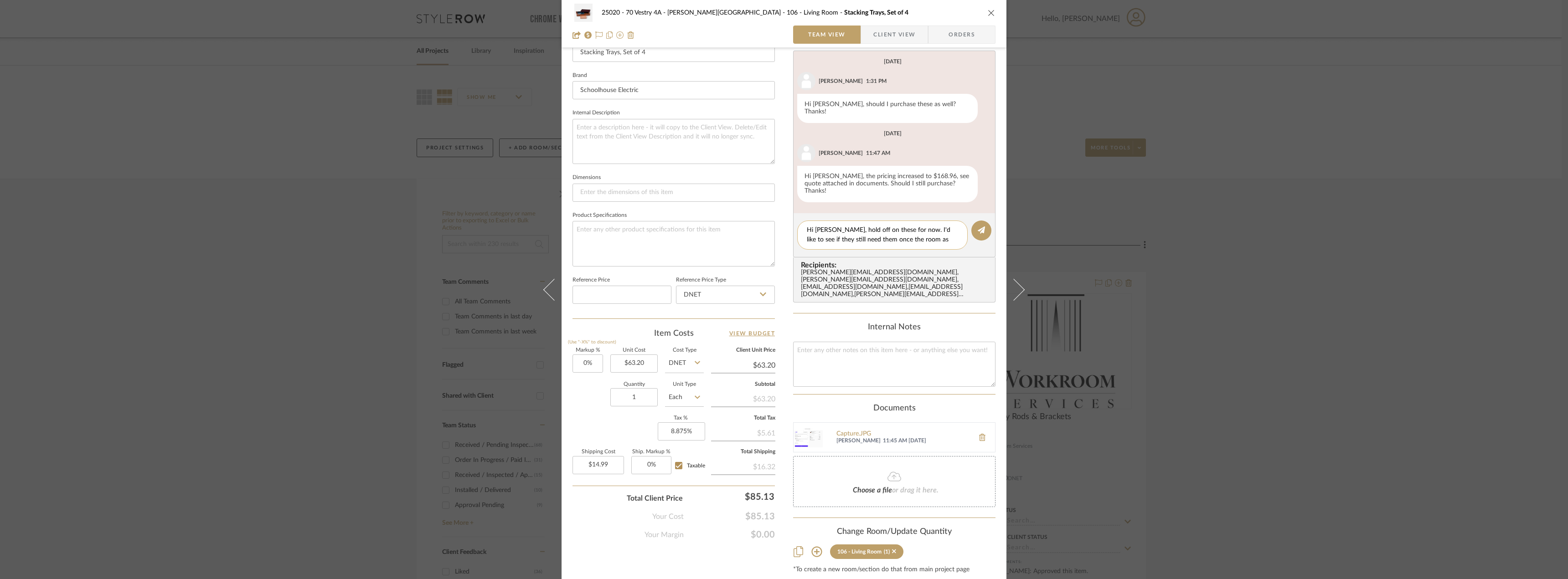
scroll to position [0, 0]
type textarea "Hi [PERSON_NAME], hold off on these for now. I'd like to see if they still need…"
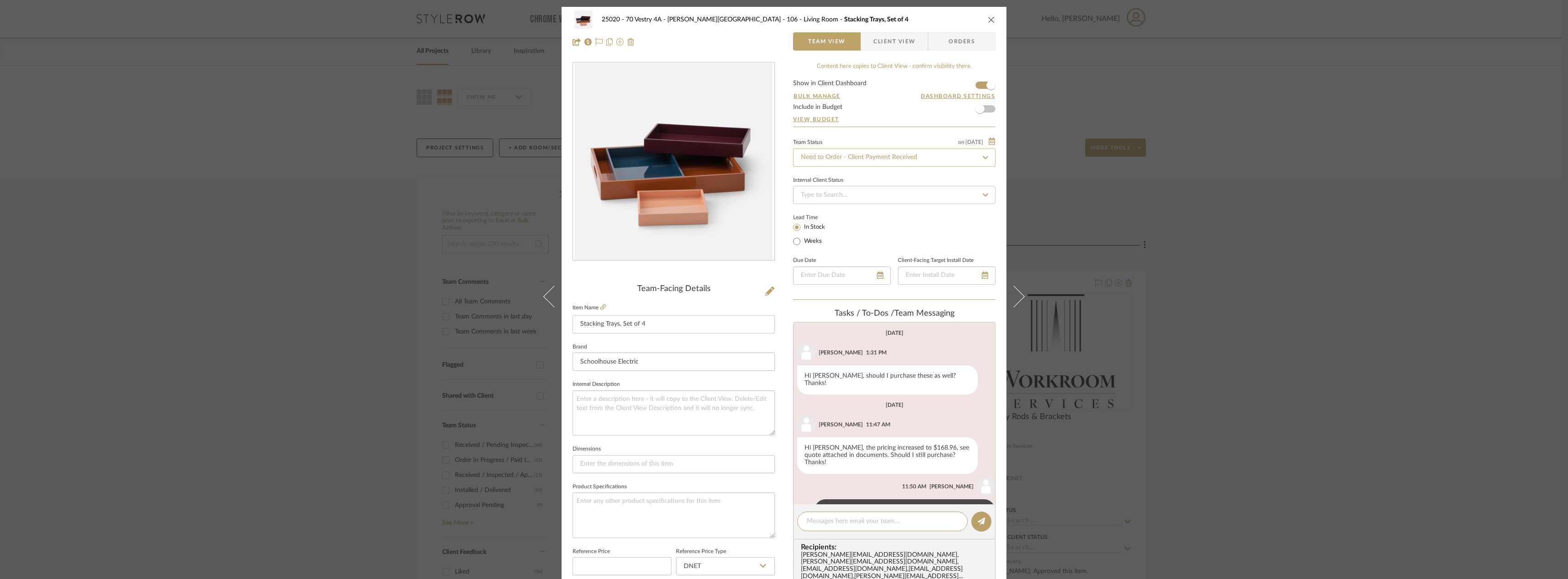
click at [876, 148] on input "Need to Order - Client Payment Received" at bounding box center [894, 158] width 202 height 18
click at [852, 231] on span "Approved / On Hold" at bounding box center [828, 228] width 58 height 6
type input "Approved / On Hold"
click at [1405, 206] on div "25020 - 70 Vestry 4A - [PERSON_NAME] 106 - Living Room Stacking Trays, Set of 4…" at bounding box center [784, 290] width 1568 height 579
